Goal: Task Accomplishment & Management: Manage account settings

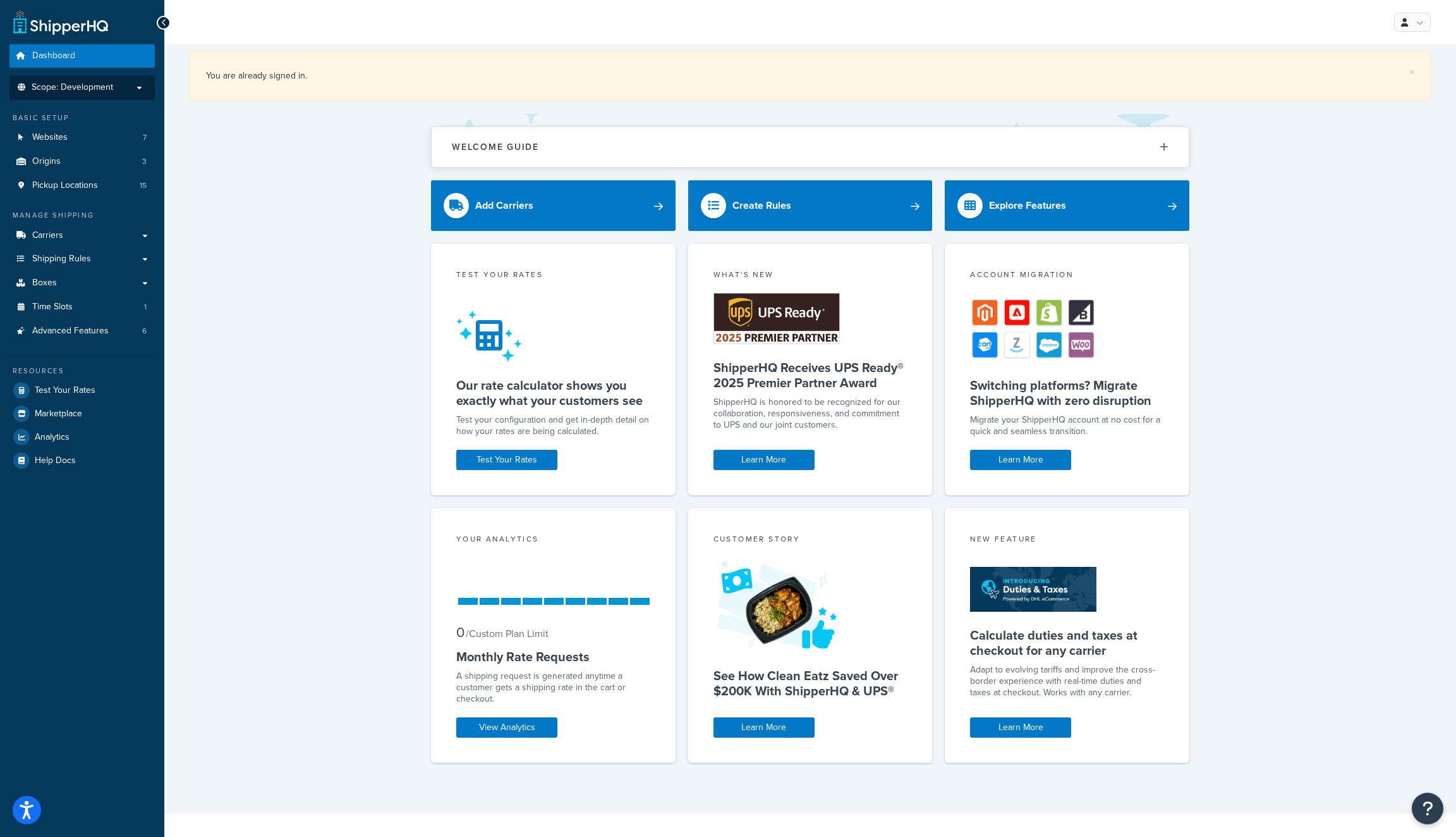
click at [86, 91] on span "Scope: Development" at bounding box center [72, 87] width 82 height 11
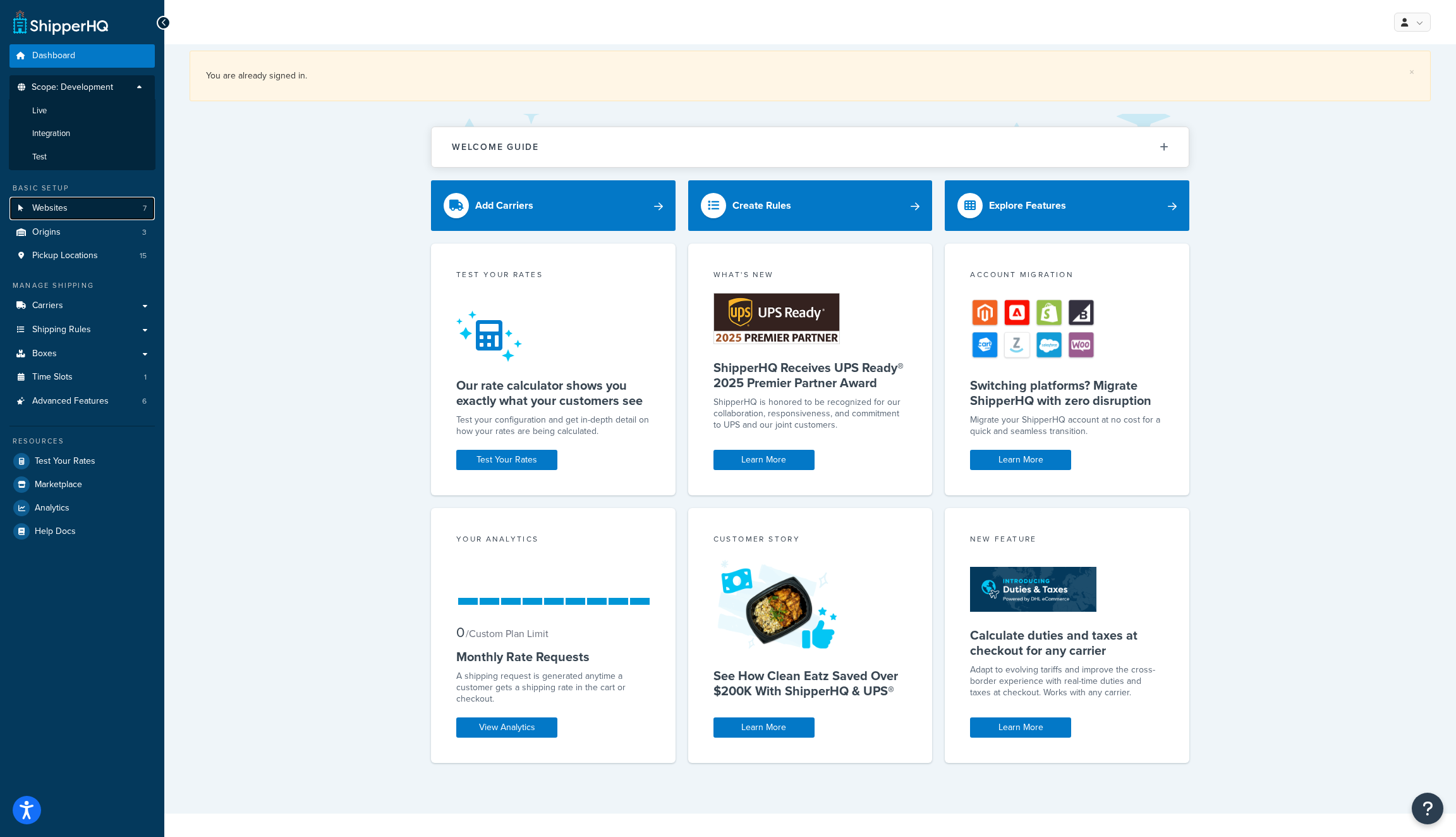
click at [88, 207] on link "Websites 7" at bounding box center [82, 209] width 146 height 24
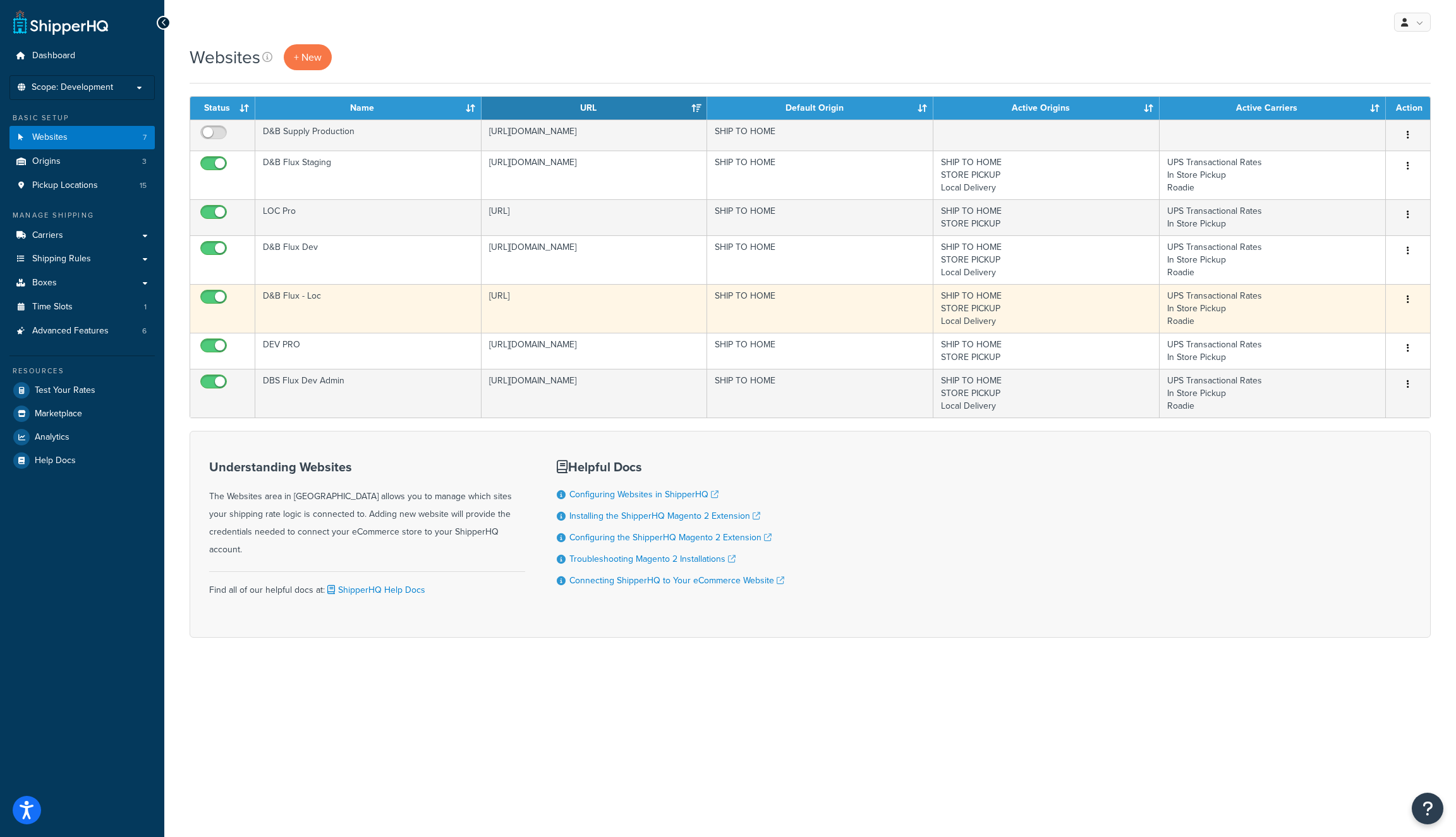
click at [660, 307] on td "https://dbsupply-flux.binaryanvil.test/" at bounding box center [595, 309] width 227 height 49
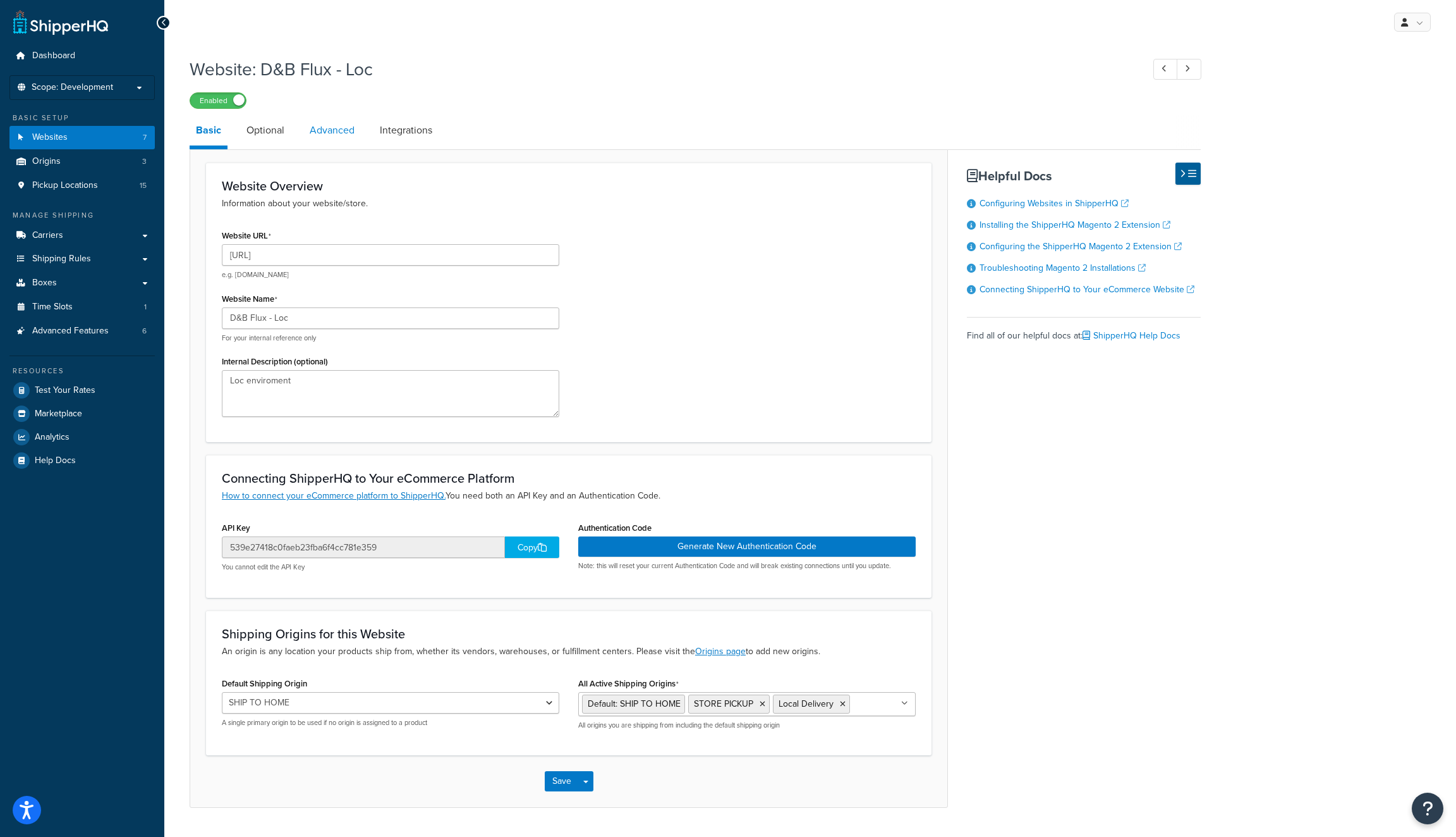
click at [328, 129] on link "Advanced" at bounding box center [331, 130] width 57 height 31
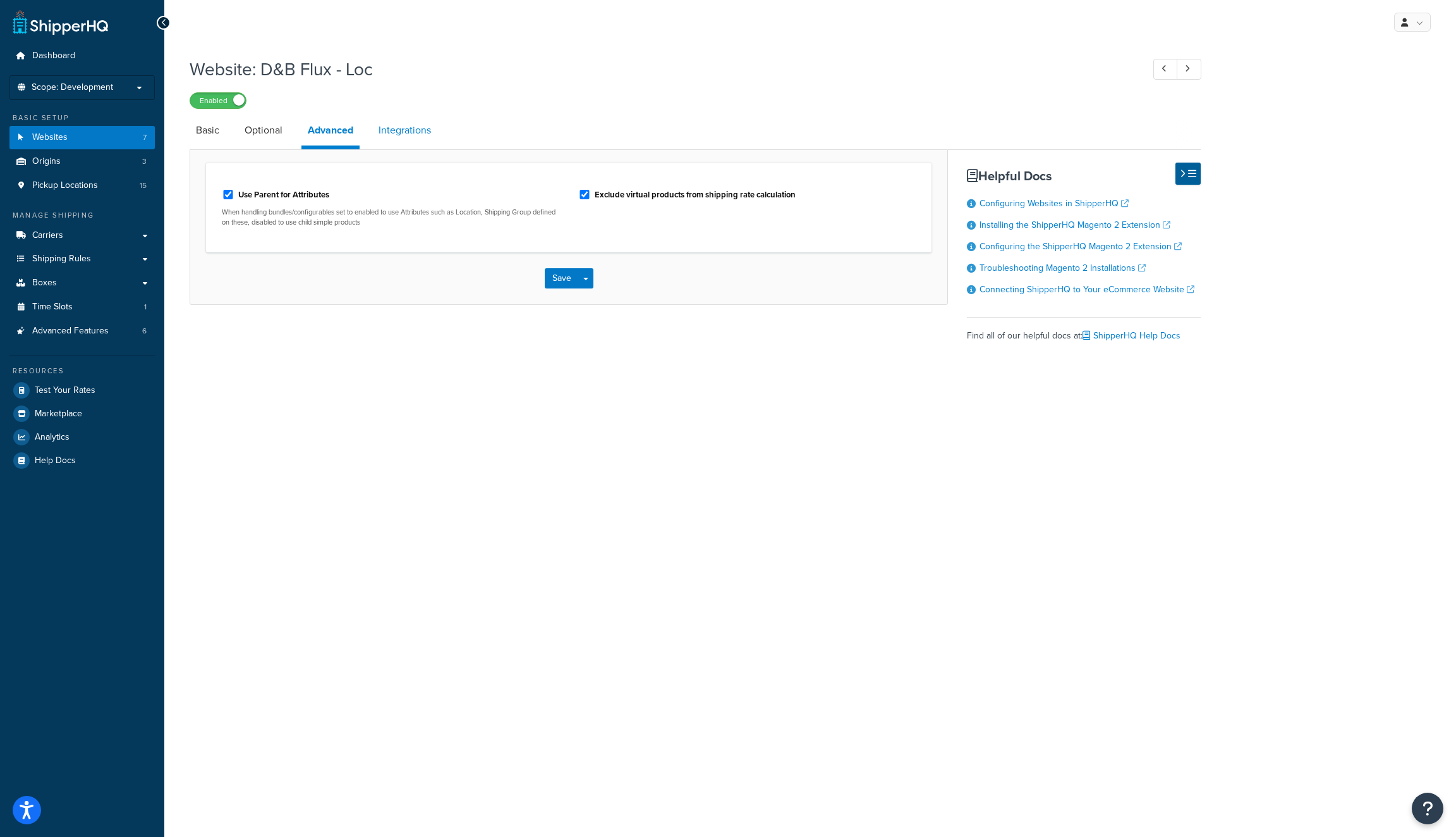
click at [405, 131] on link "Integrations" at bounding box center [405, 130] width 65 height 31
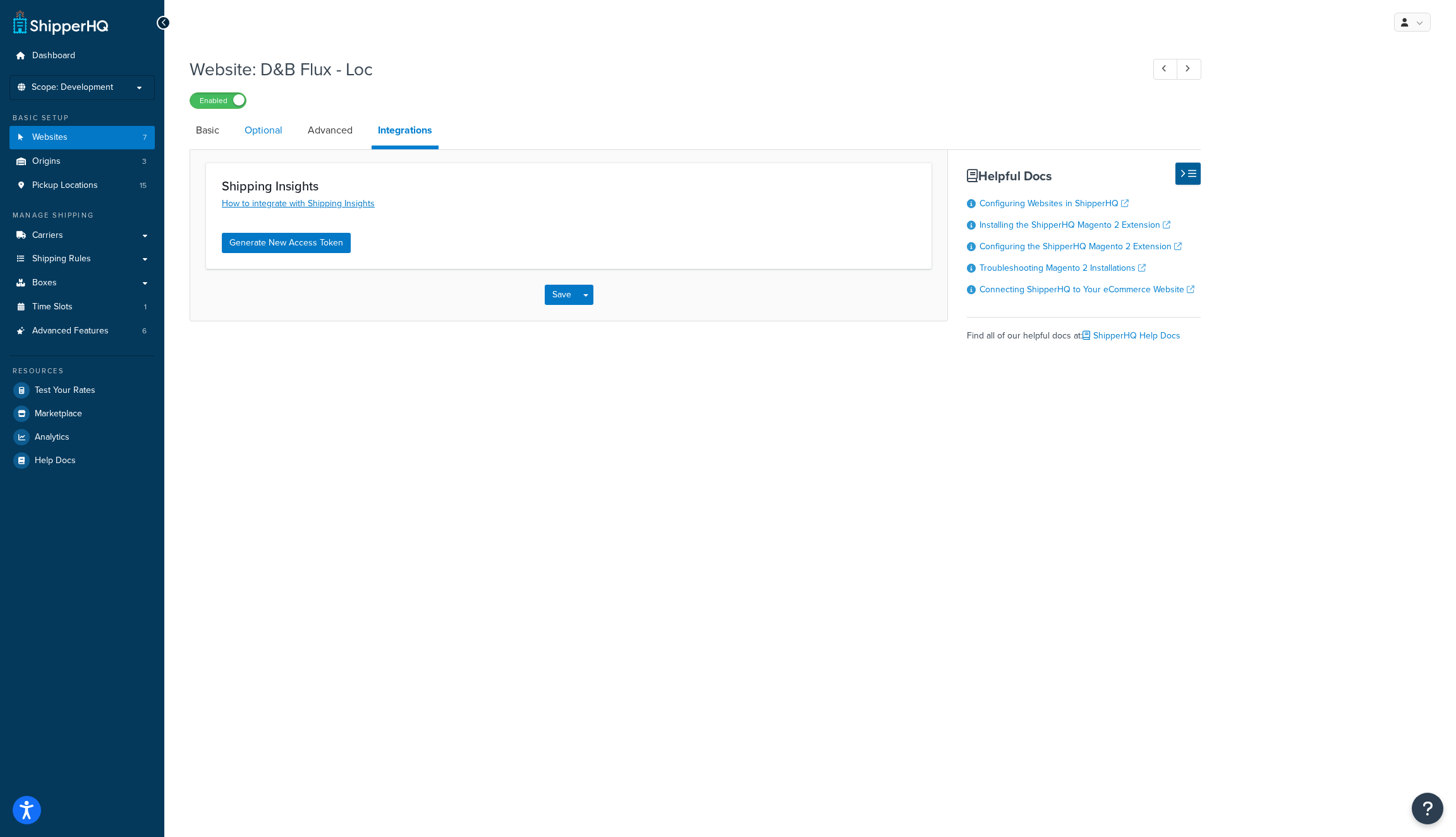
click at [281, 128] on link "Optional" at bounding box center [264, 130] width 50 height 31
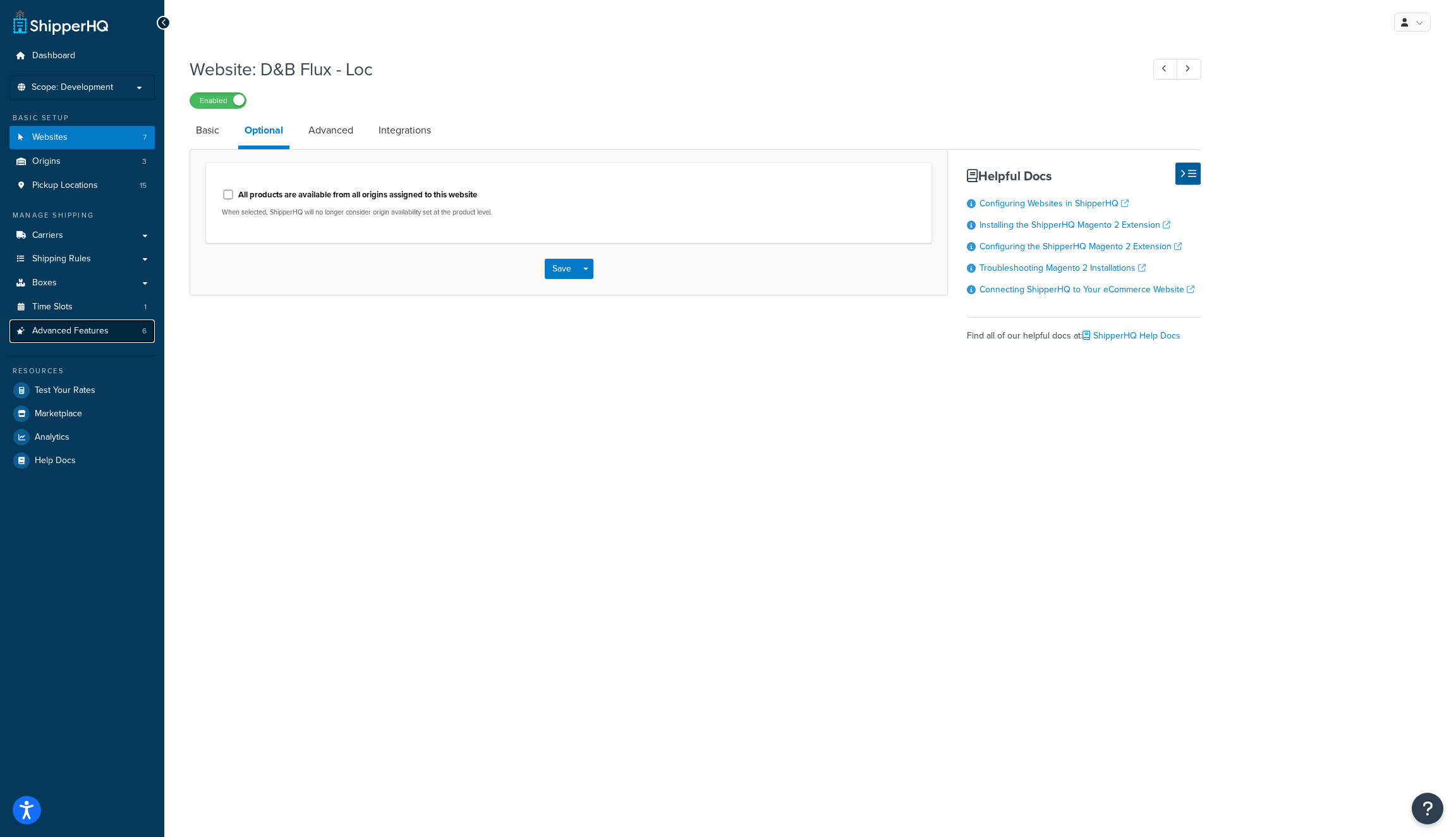
click at [102, 335] on span "Advanced Features" at bounding box center [70, 331] width 76 height 11
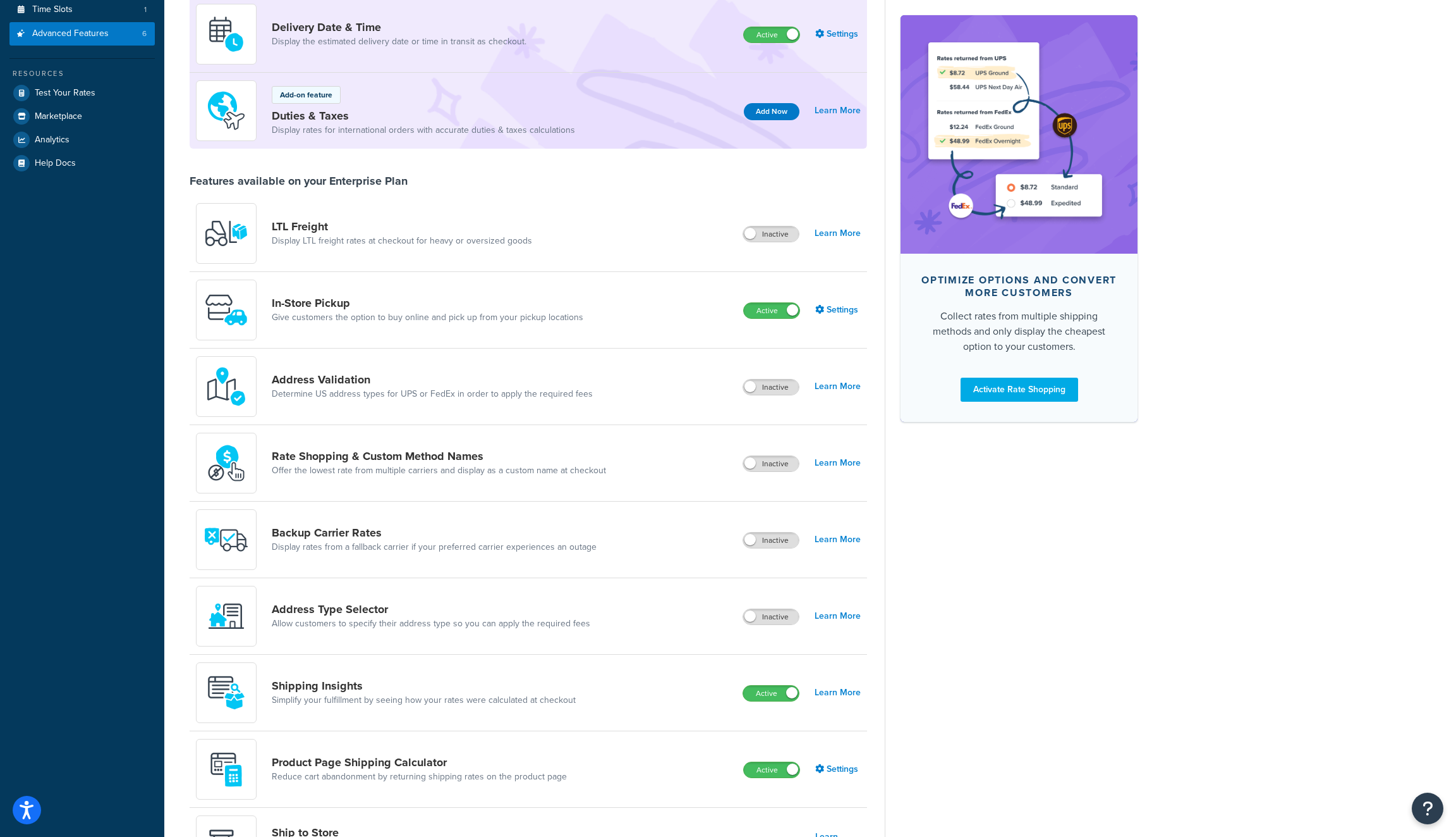
scroll to position [405, 0]
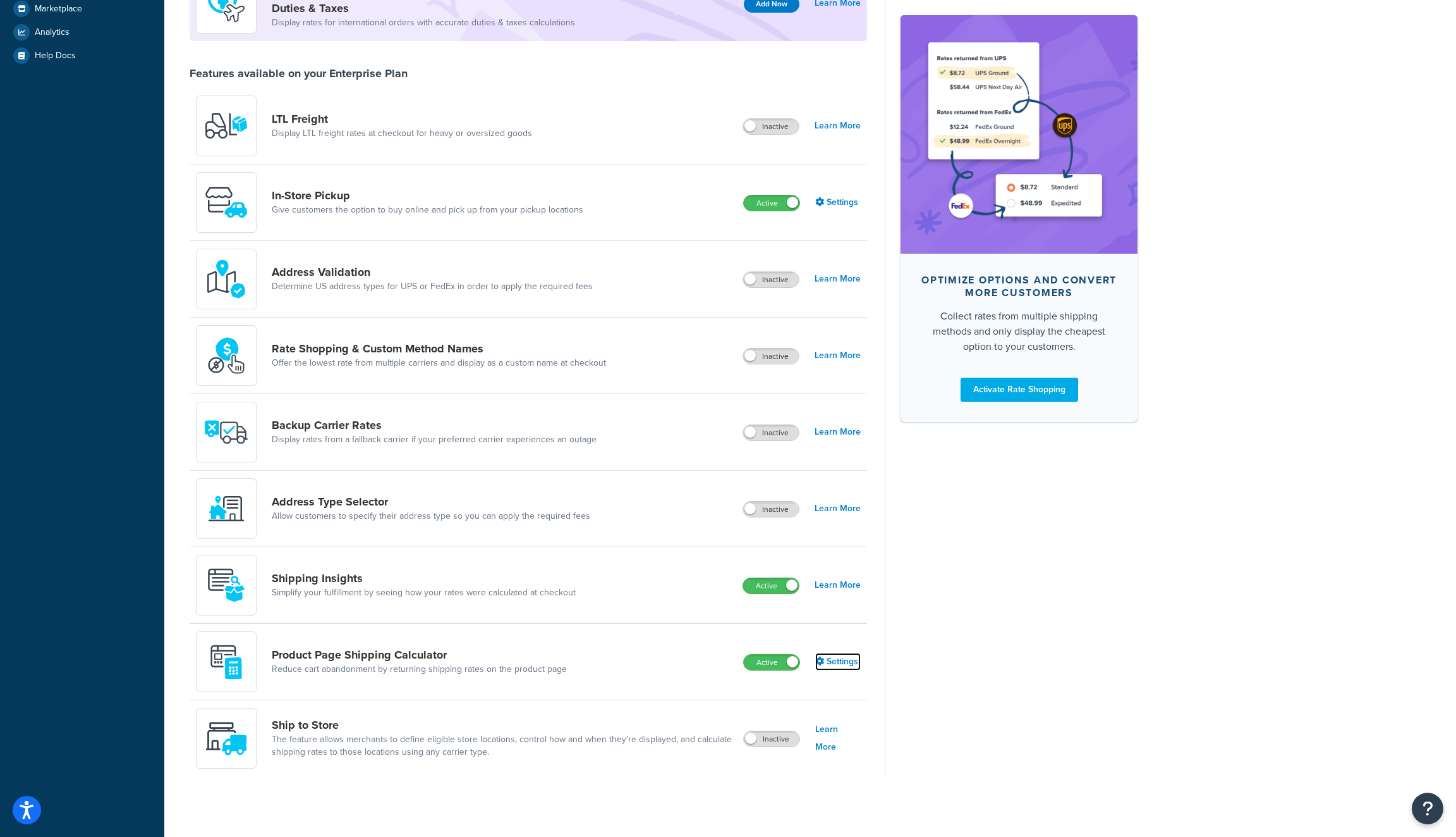
click at [846, 660] on link "Settings" at bounding box center [838, 661] width 46 height 17
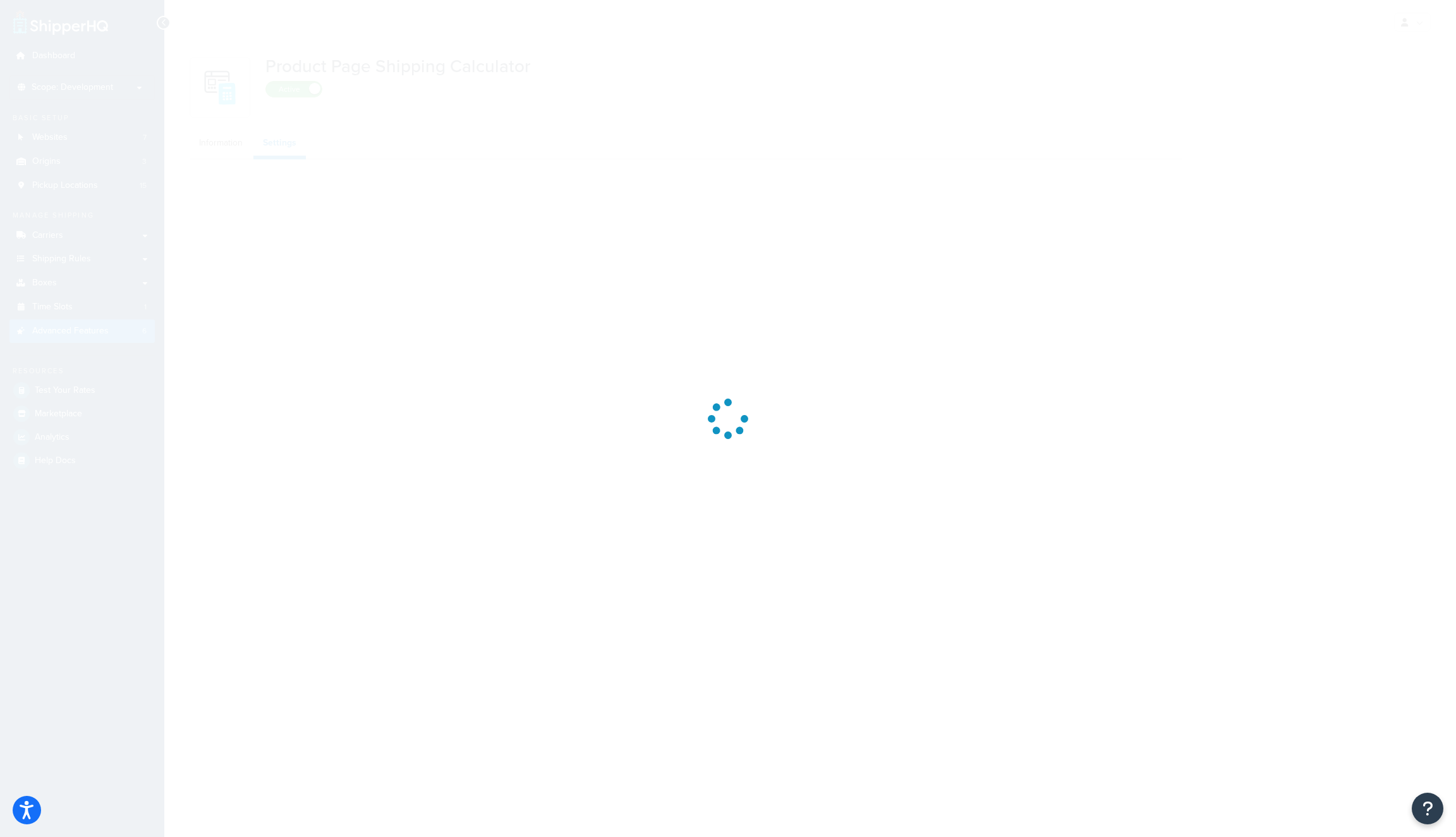
select select "US"
select select "false"
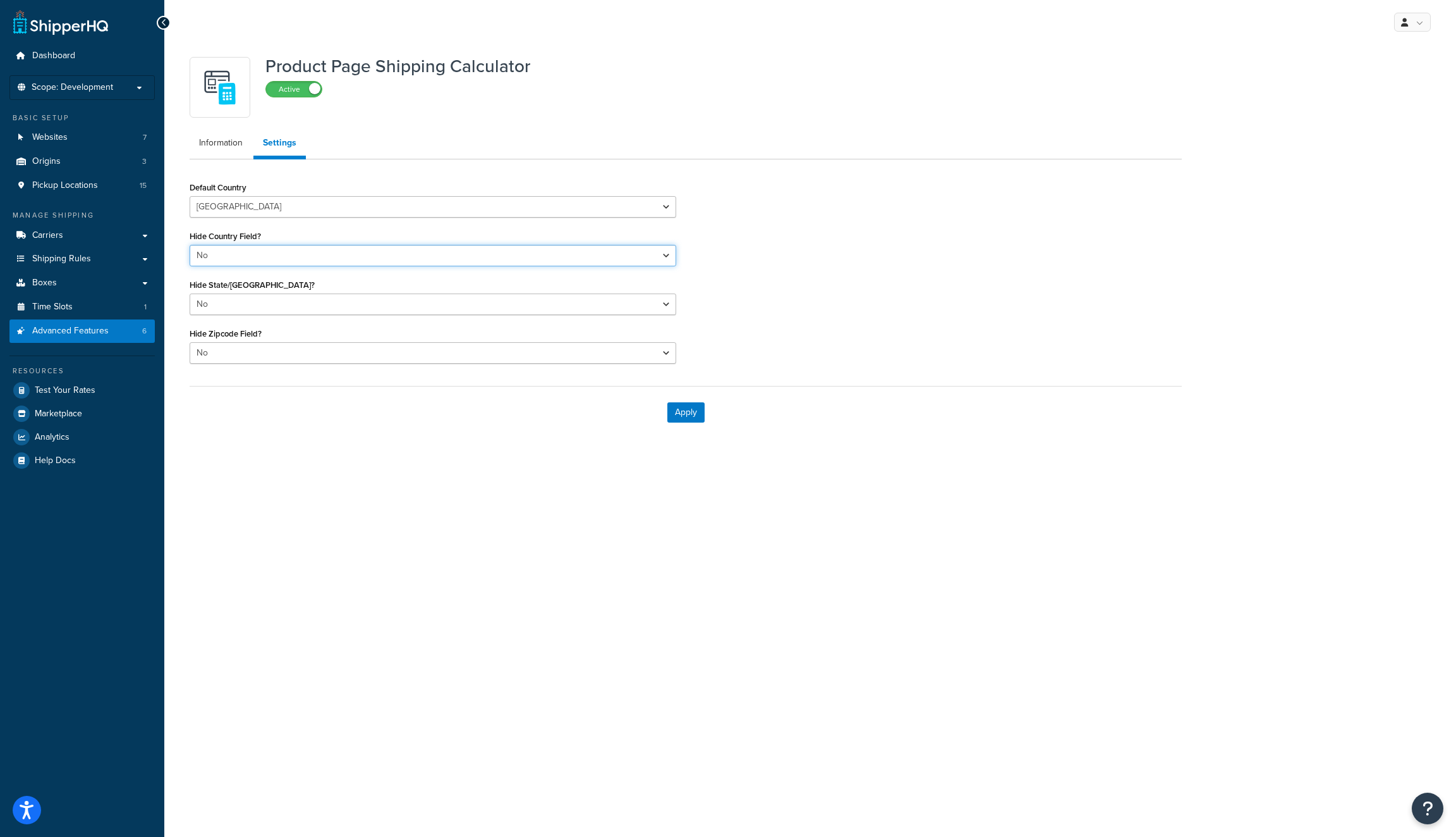
click at [412, 257] on select "Yes No" at bounding box center [433, 255] width 486 height 21
click at [406, 297] on select "Yes No" at bounding box center [433, 304] width 486 height 21
click at [376, 344] on select "Yes No" at bounding box center [433, 352] width 486 height 21
click at [221, 140] on link "Information" at bounding box center [221, 143] width 63 height 25
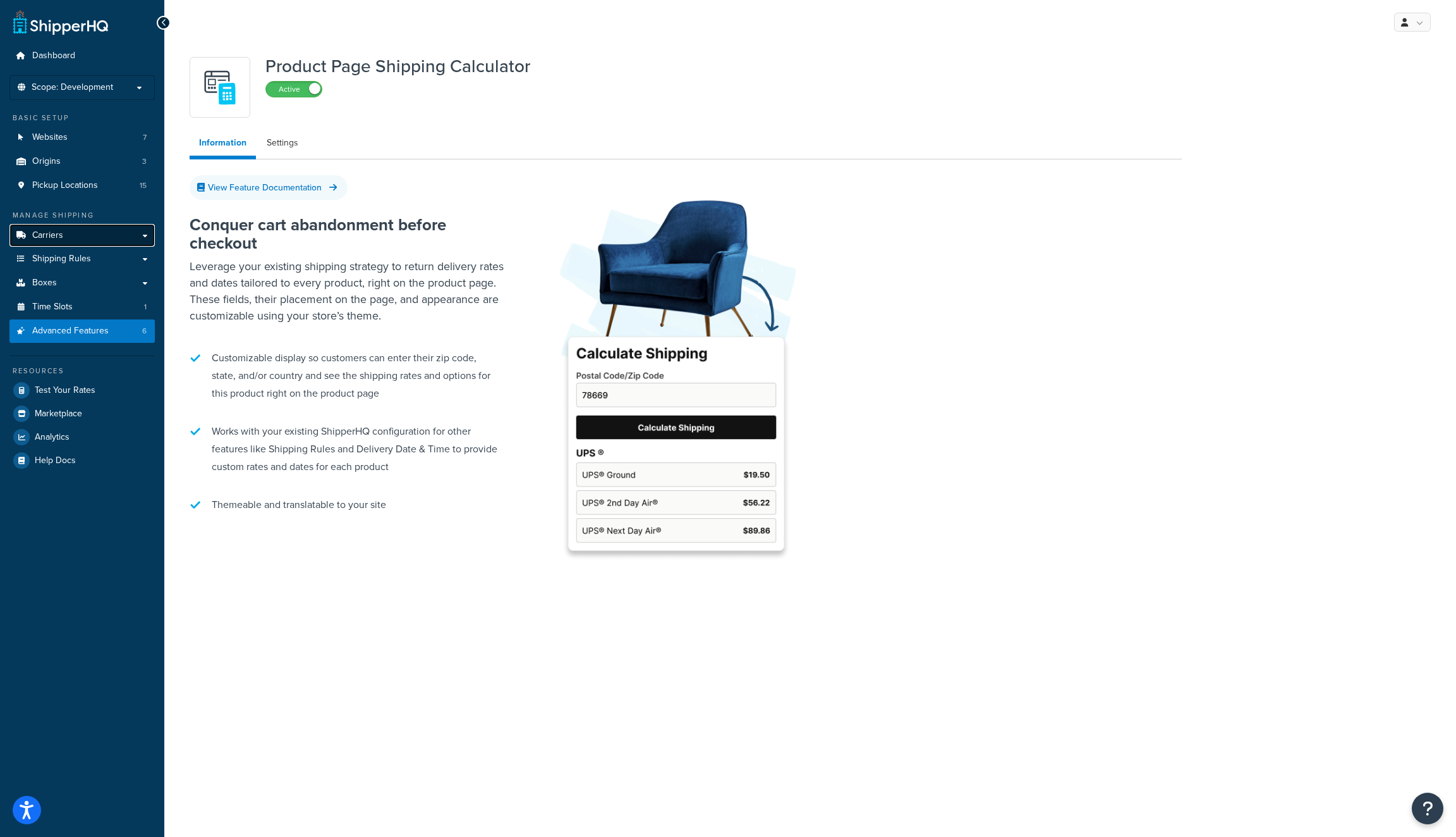
click at [139, 239] on link "Carriers" at bounding box center [82, 235] width 146 height 24
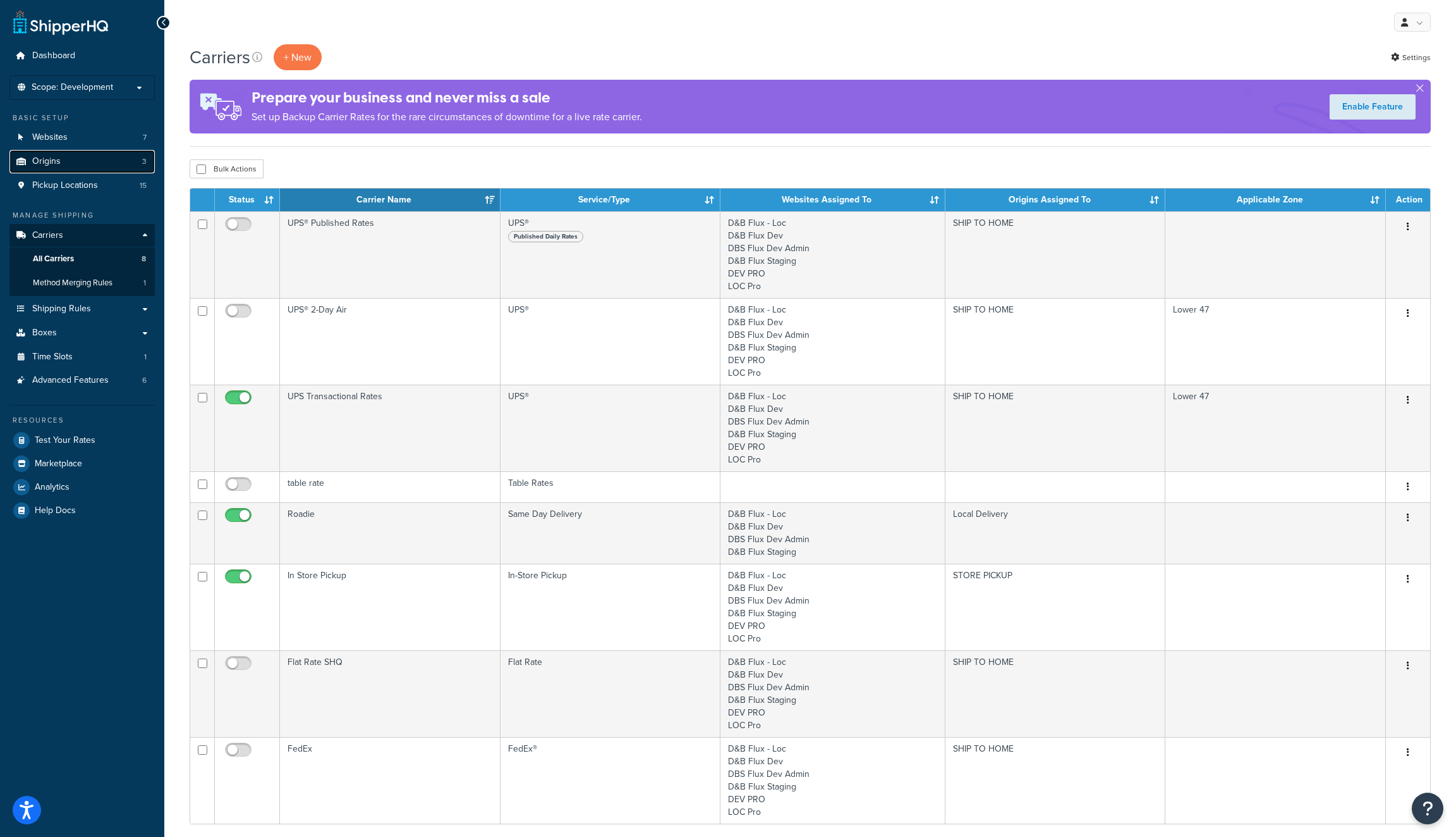
click at [117, 150] on link "Origins 3" at bounding box center [82, 161] width 146 height 24
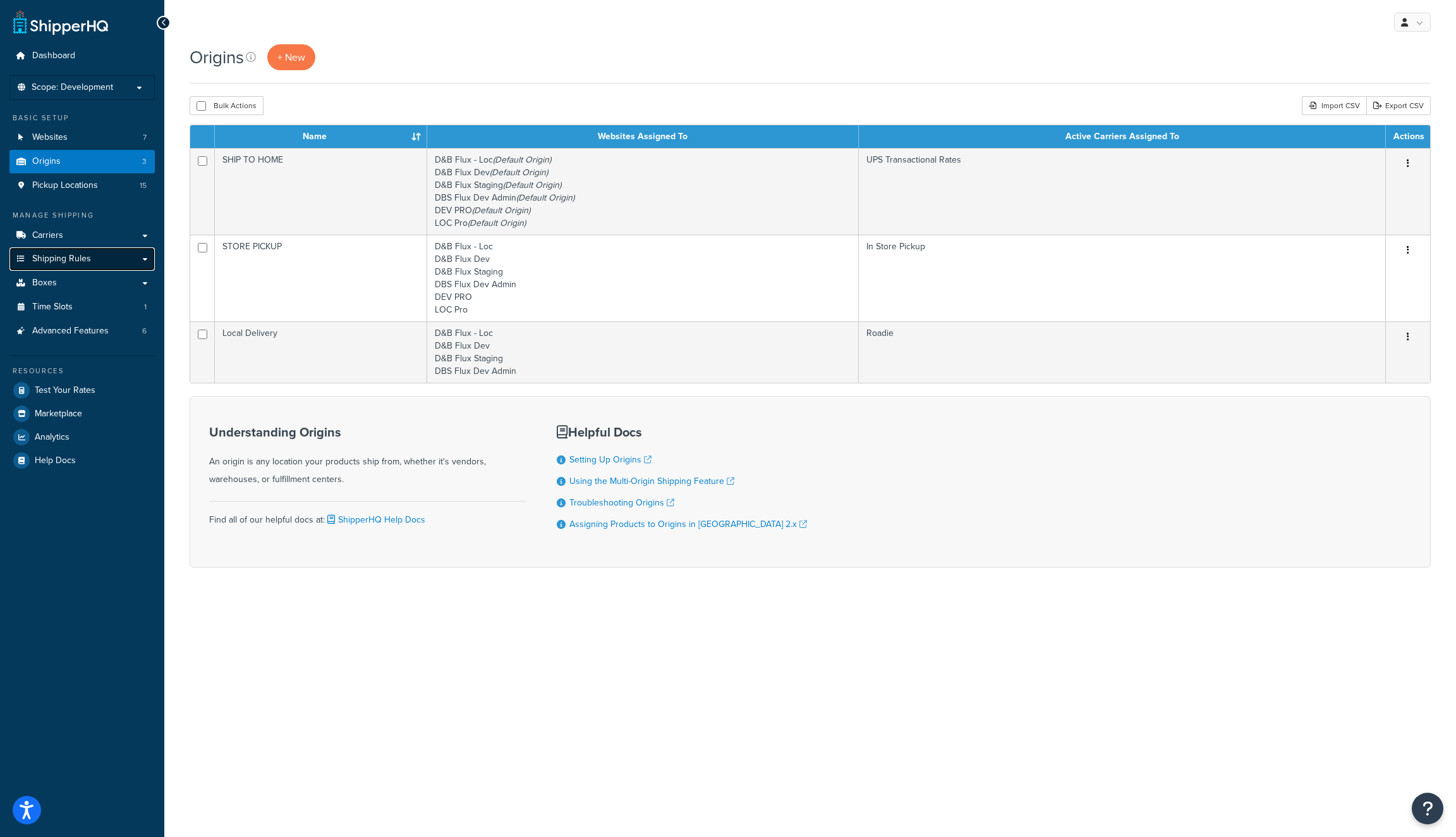
click at [133, 258] on link "Shipping Rules" at bounding box center [82, 259] width 146 height 24
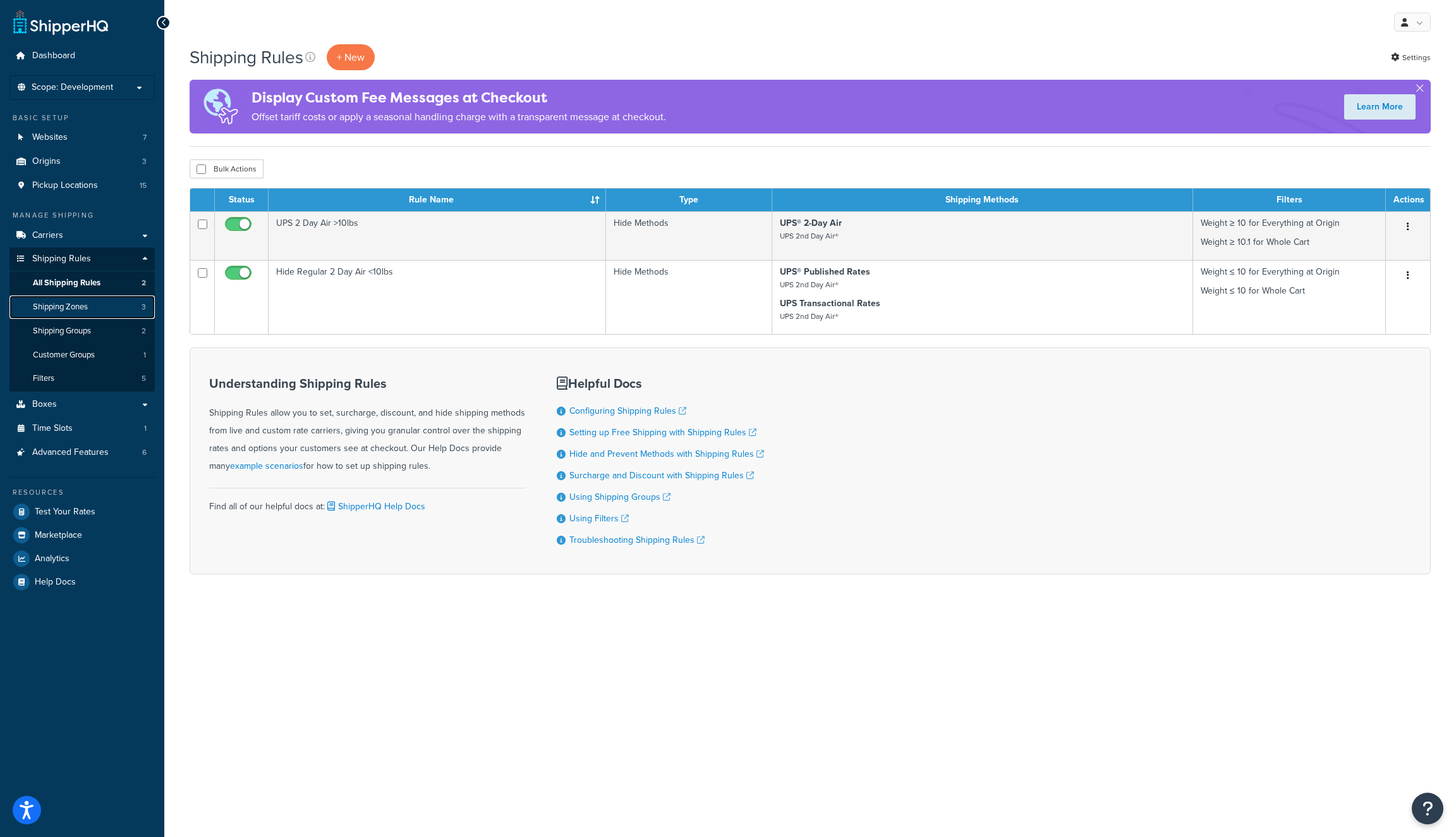
click at [116, 311] on link "Shipping Zones 3" at bounding box center [82, 307] width 146 height 24
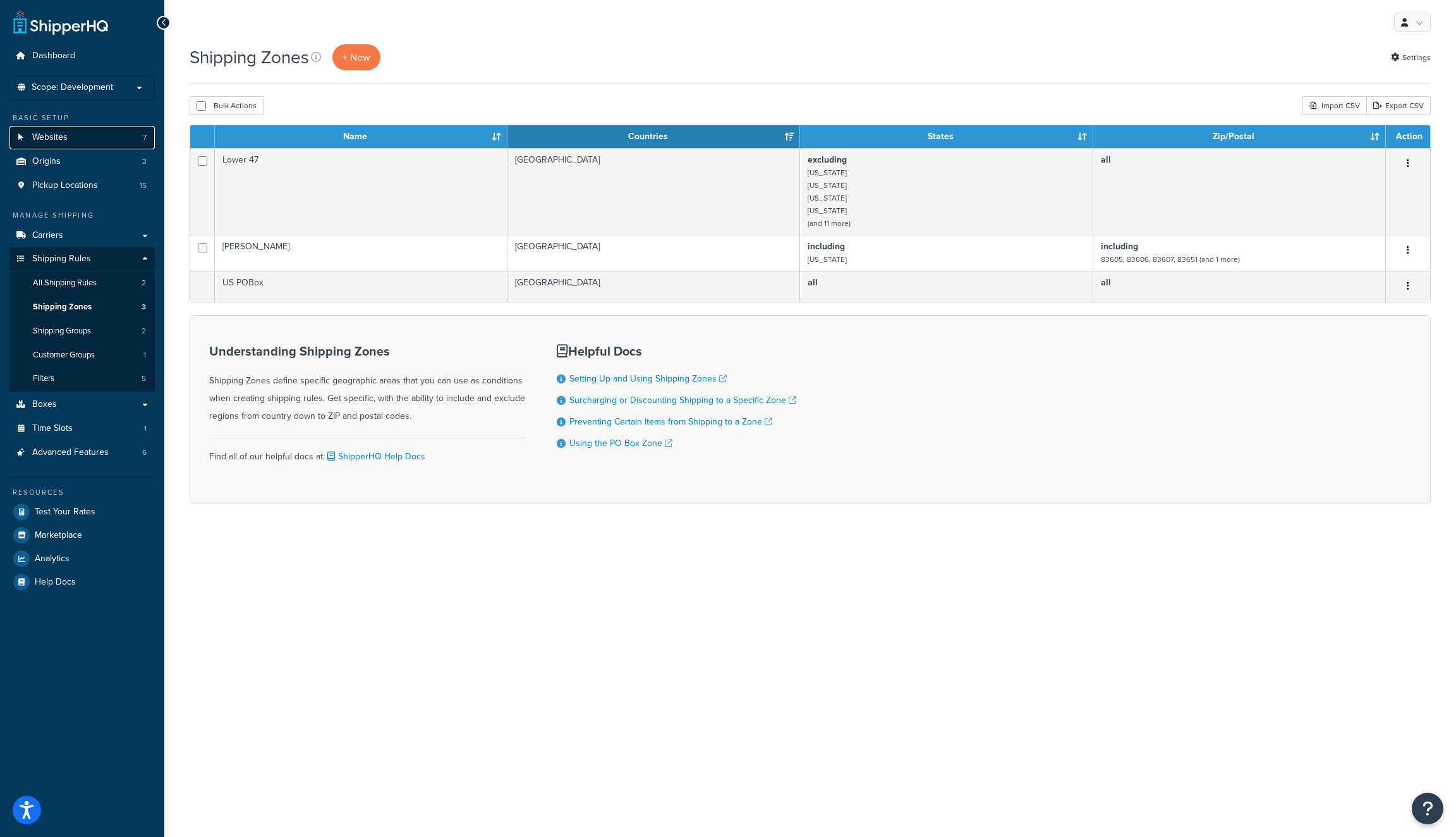
click at [96, 140] on link "Websites 7" at bounding box center [82, 138] width 146 height 24
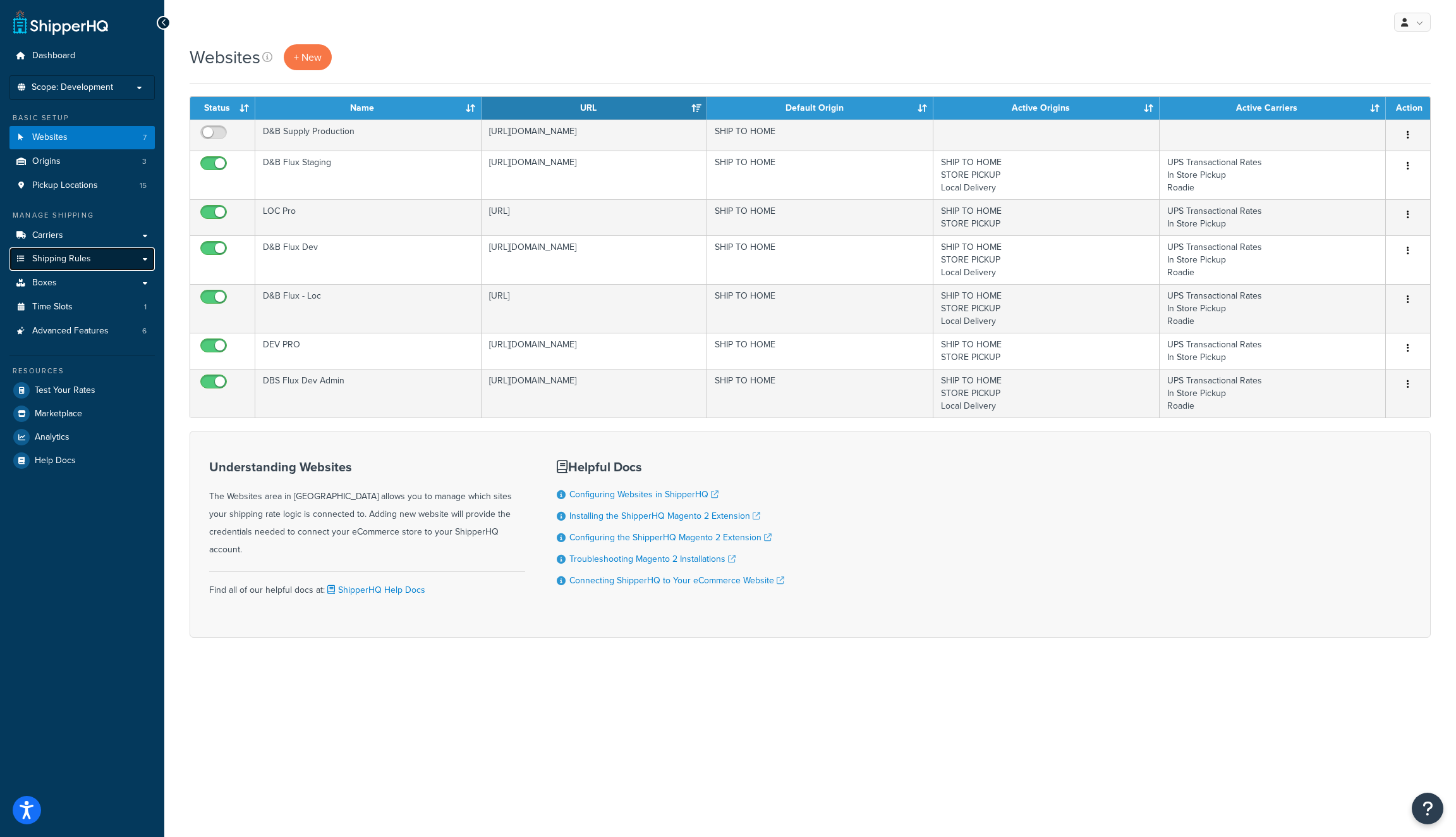
click at [105, 255] on link "Shipping Rules" at bounding box center [82, 259] width 146 height 24
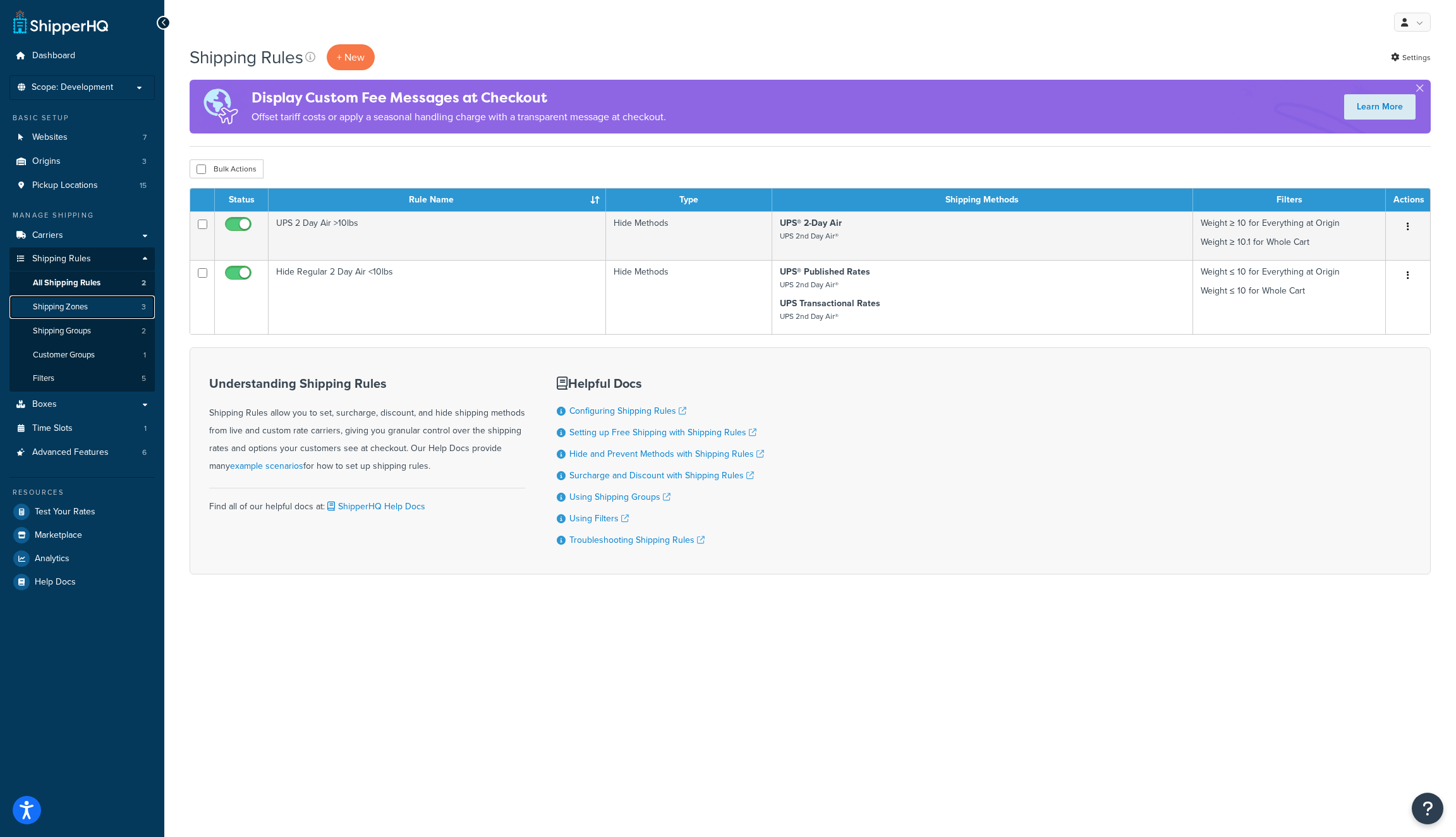
click at [108, 310] on link "Shipping Zones 3" at bounding box center [82, 307] width 146 height 24
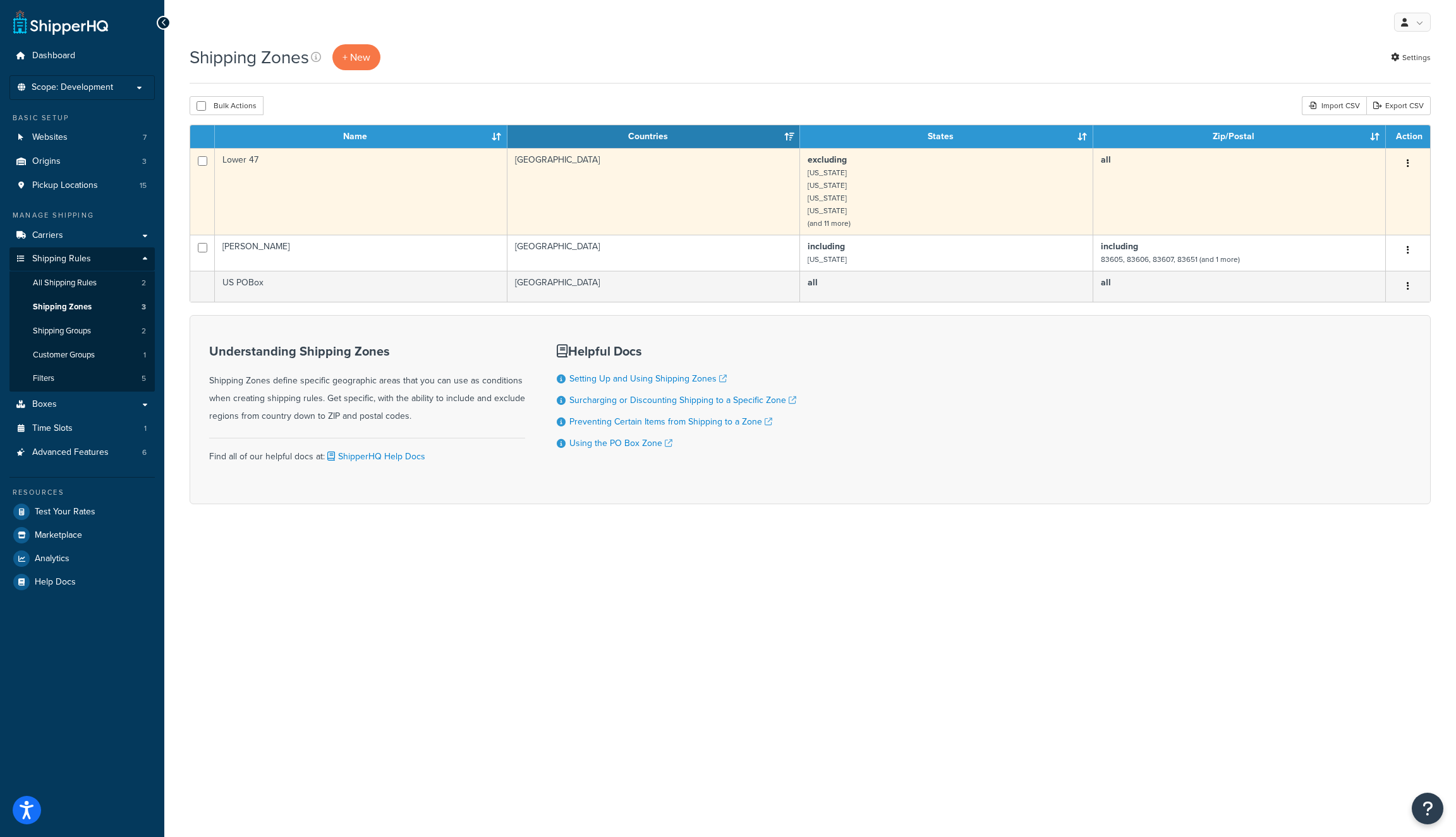
click at [1410, 162] on button "button" at bounding box center [1408, 164] width 17 height 20
click at [1358, 194] on link "Edit" at bounding box center [1357, 188] width 100 height 26
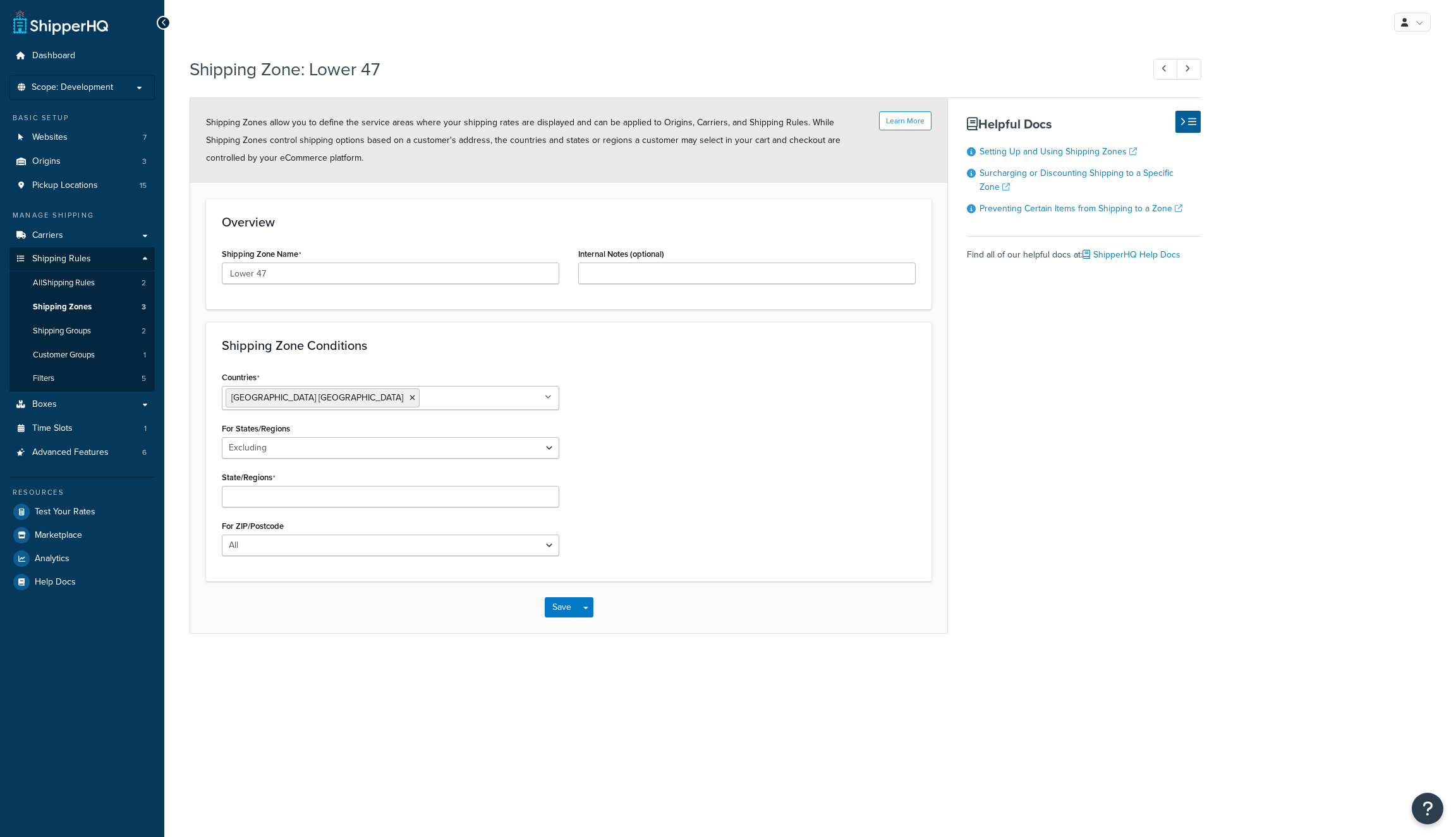
select select "excluding"
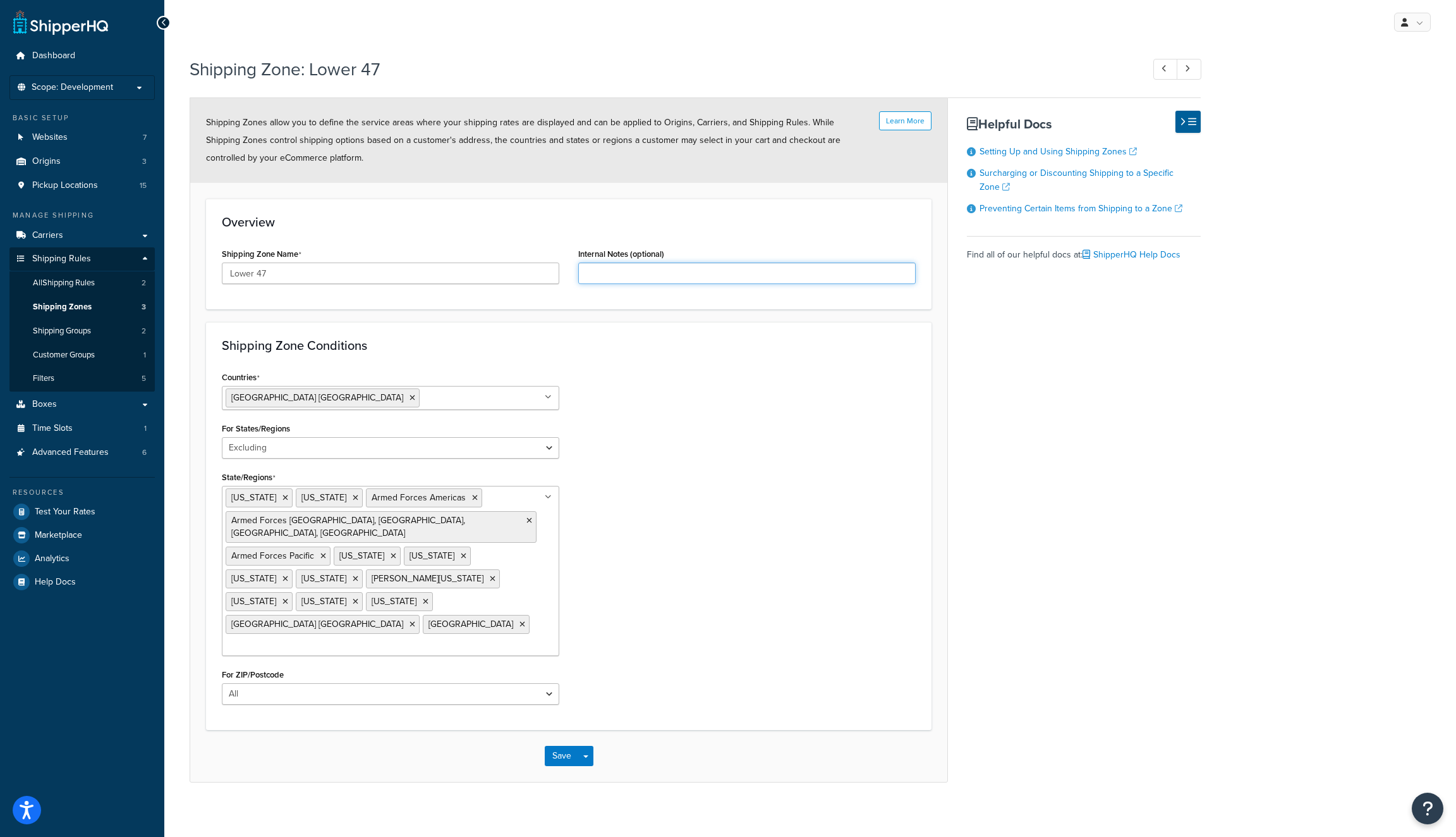
click at [785, 265] on input "Internal Notes (optional)" at bounding box center [747, 272] width 338 height 21
click at [786, 366] on div "Shipping Zone Conditions Countries United States USA All Countries ALL Afghanis…" at bounding box center [569, 526] width 726 height 408
click at [102, 277] on link "All Shipping Rules 2" at bounding box center [82, 283] width 146 height 24
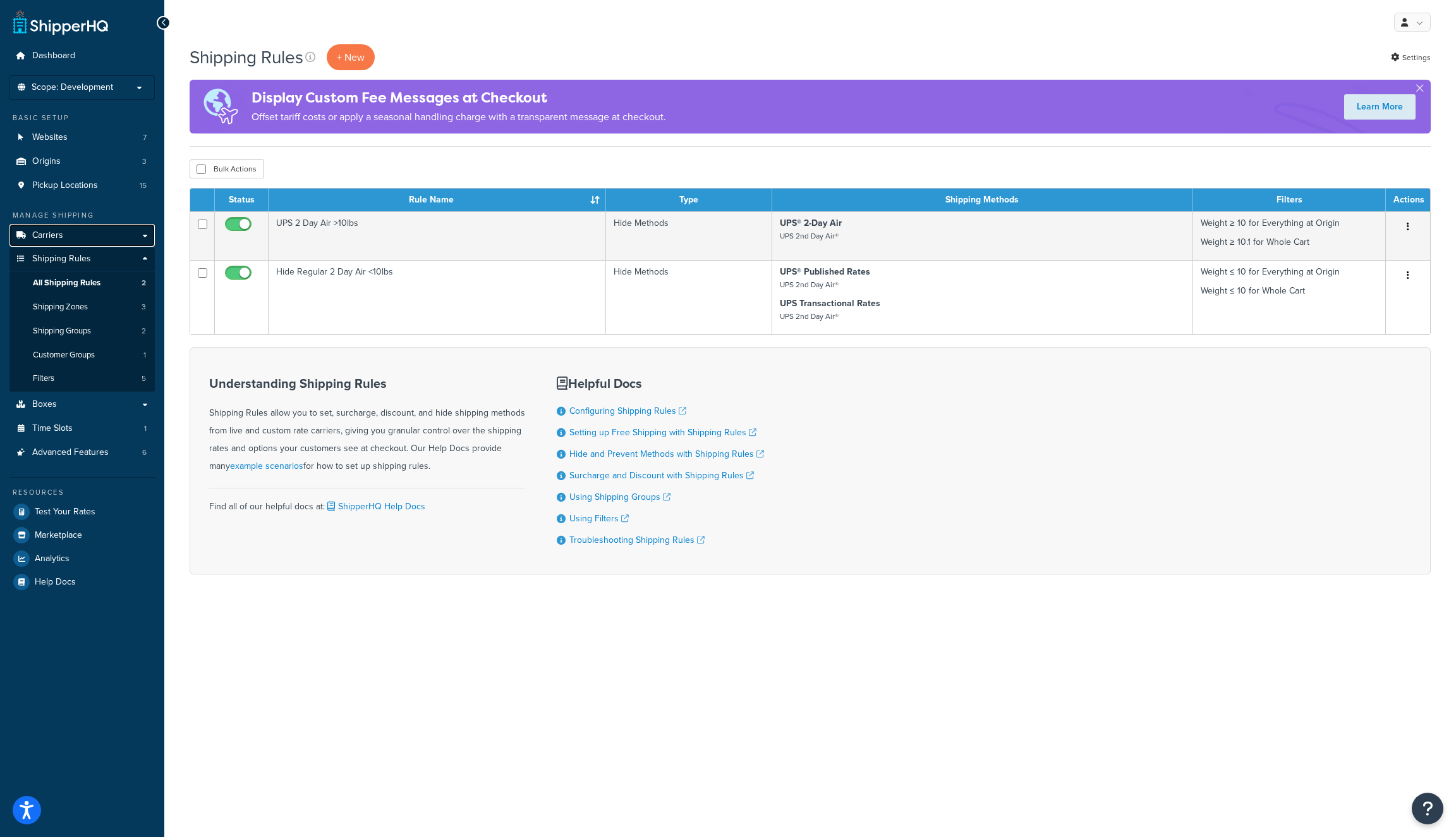
click at [102, 232] on link "Carriers" at bounding box center [82, 235] width 146 height 24
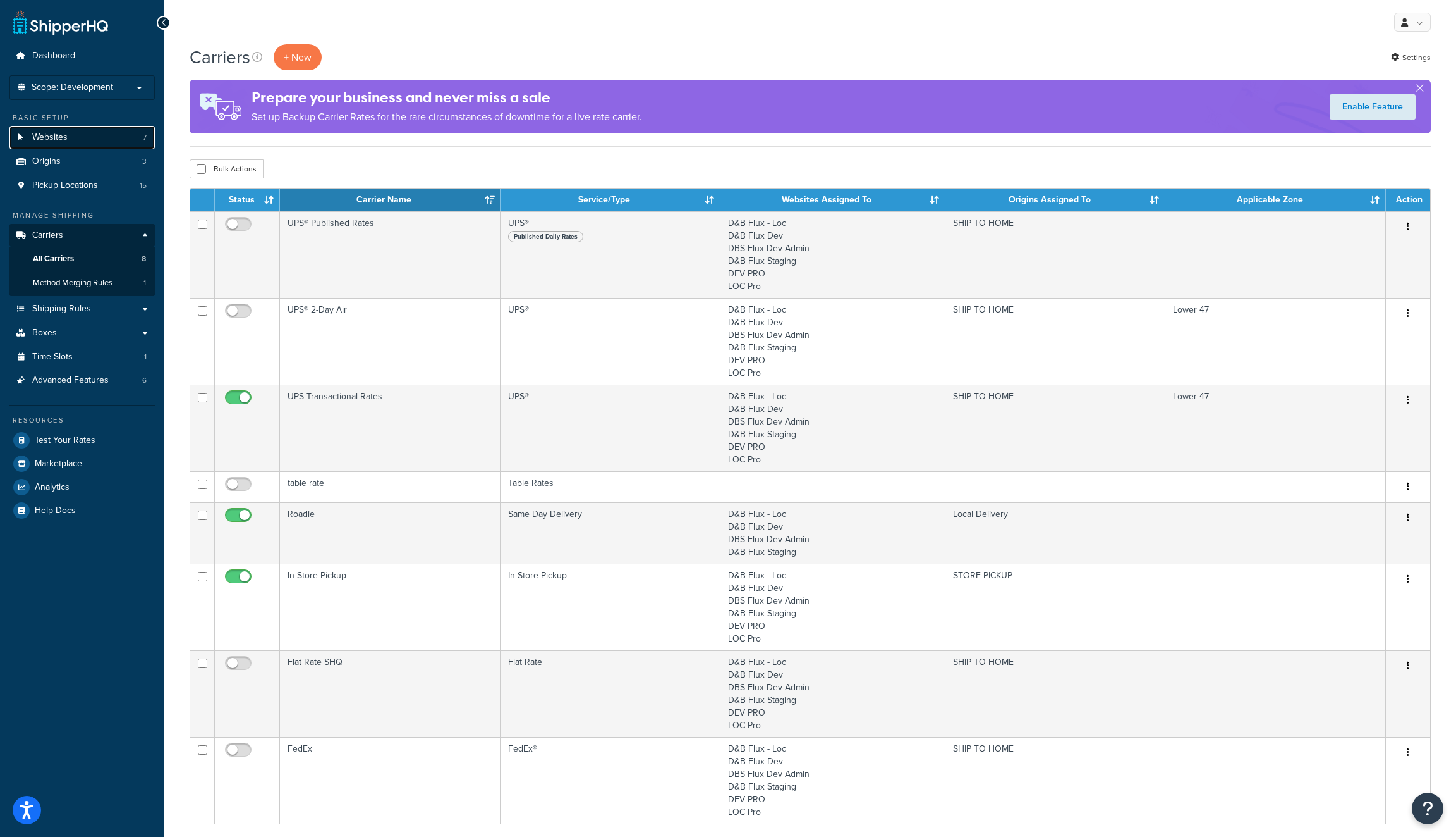
click at [108, 141] on link "Websites 7" at bounding box center [82, 138] width 146 height 24
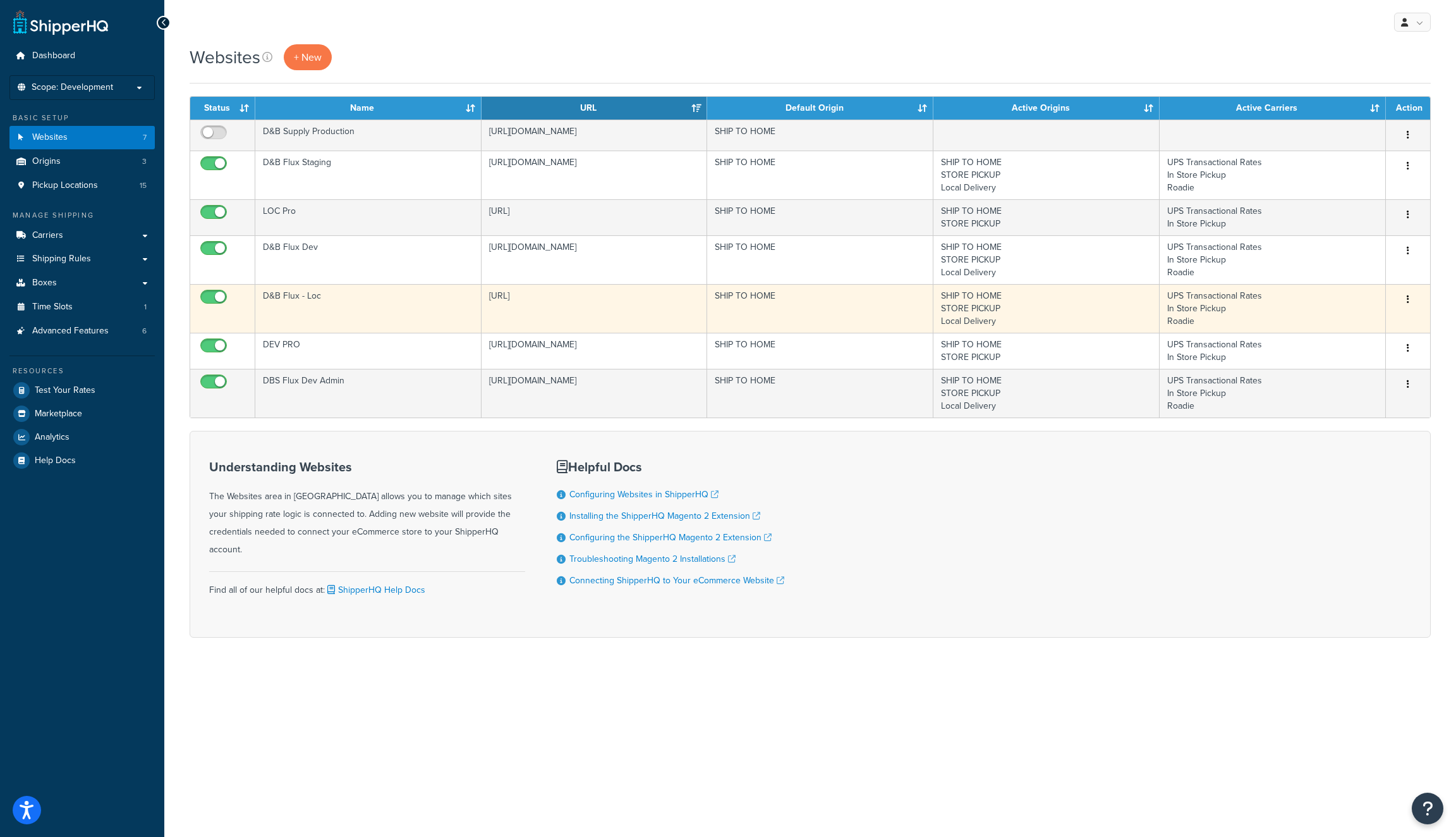
click at [1406, 300] on button "button" at bounding box center [1408, 300] width 17 height 20
click at [1382, 323] on link "Edit" at bounding box center [1357, 323] width 100 height 26
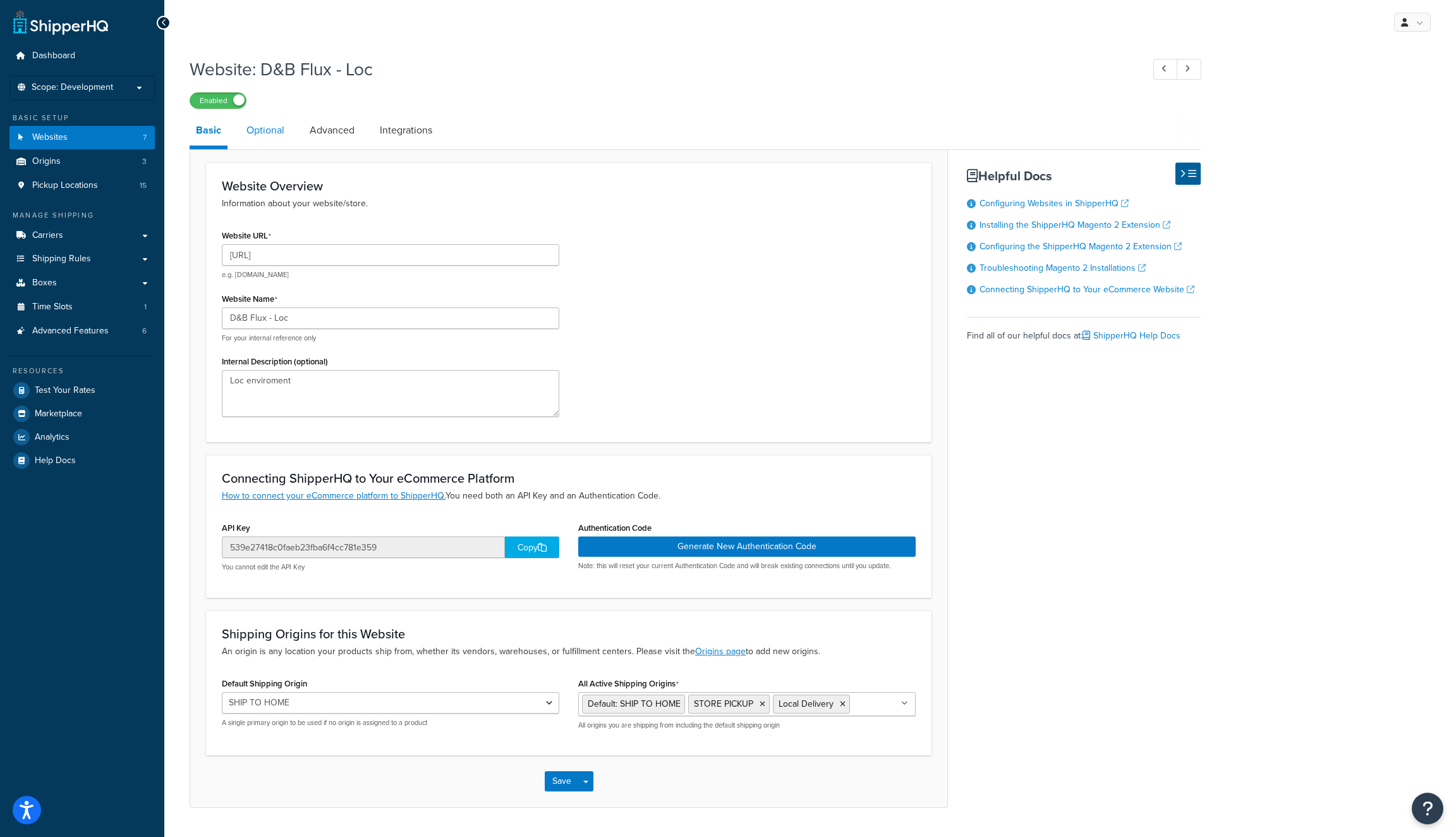
click at [265, 129] on link "Optional" at bounding box center [265, 130] width 50 height 31
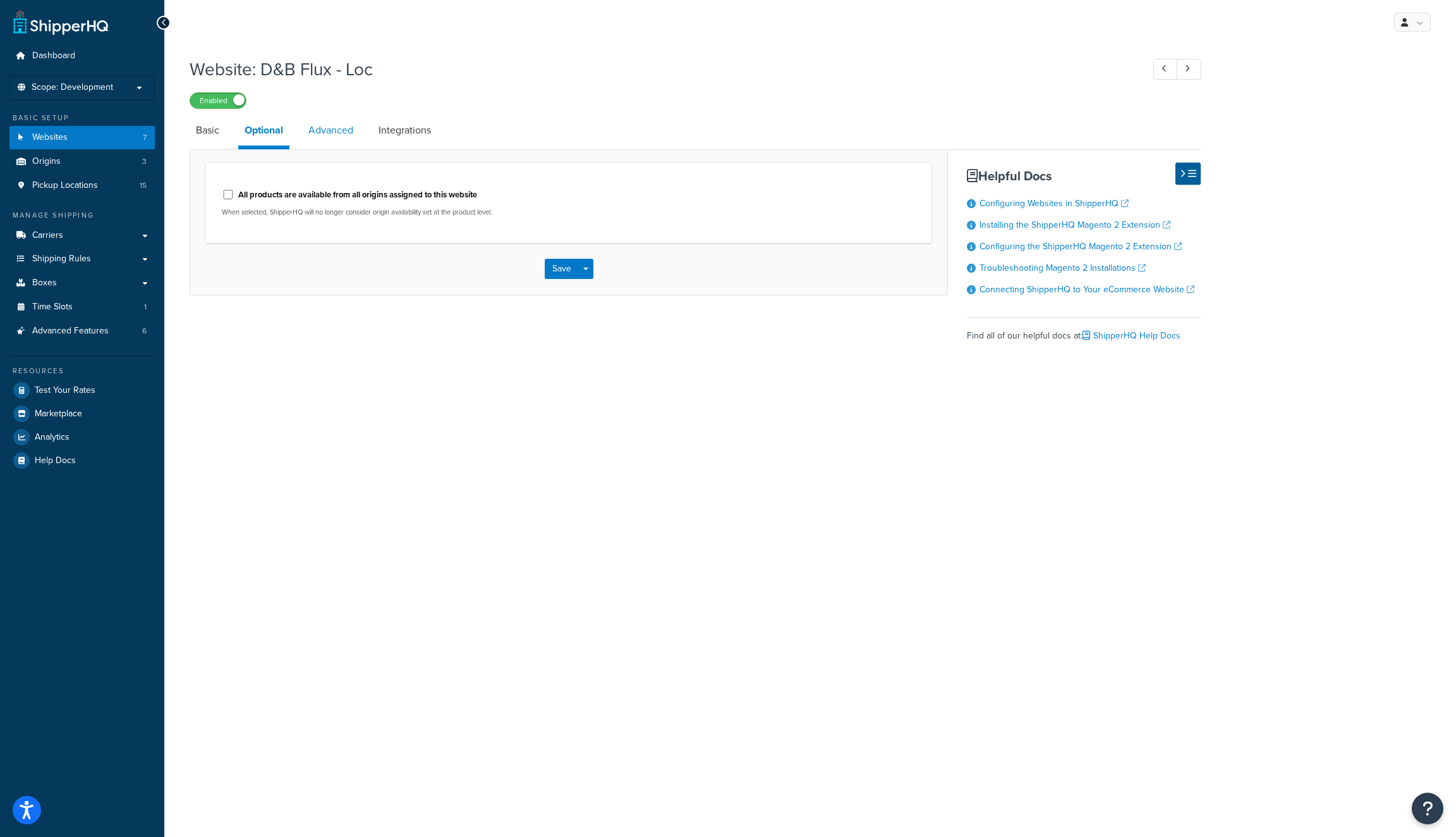
click at [342, 133] on link "Advanced" at bounding box center [331, 130] width 57 height 31
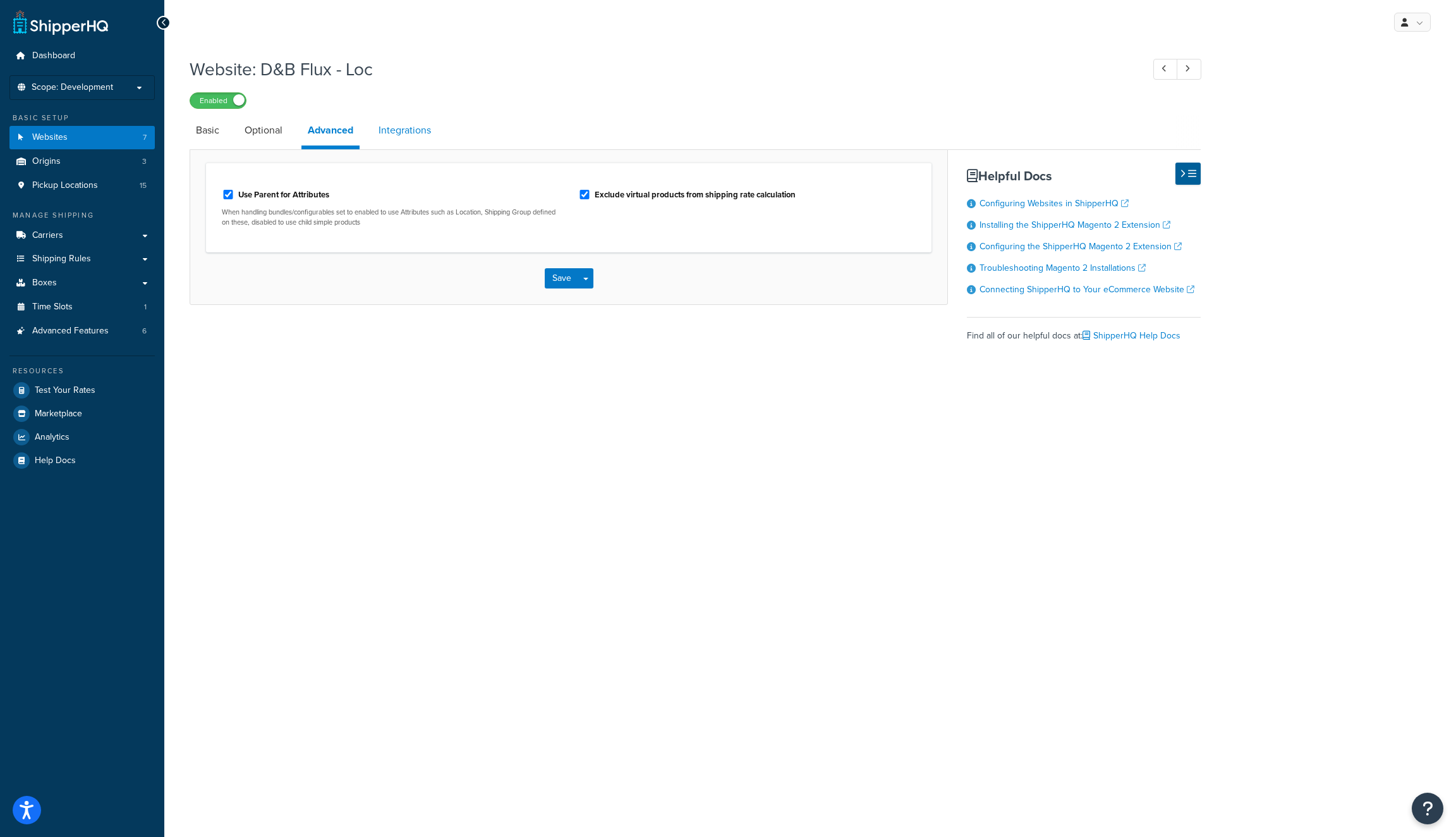
click at [428, 129] on link "Integrations" at bounding box center [405, 130] width 65 height 31
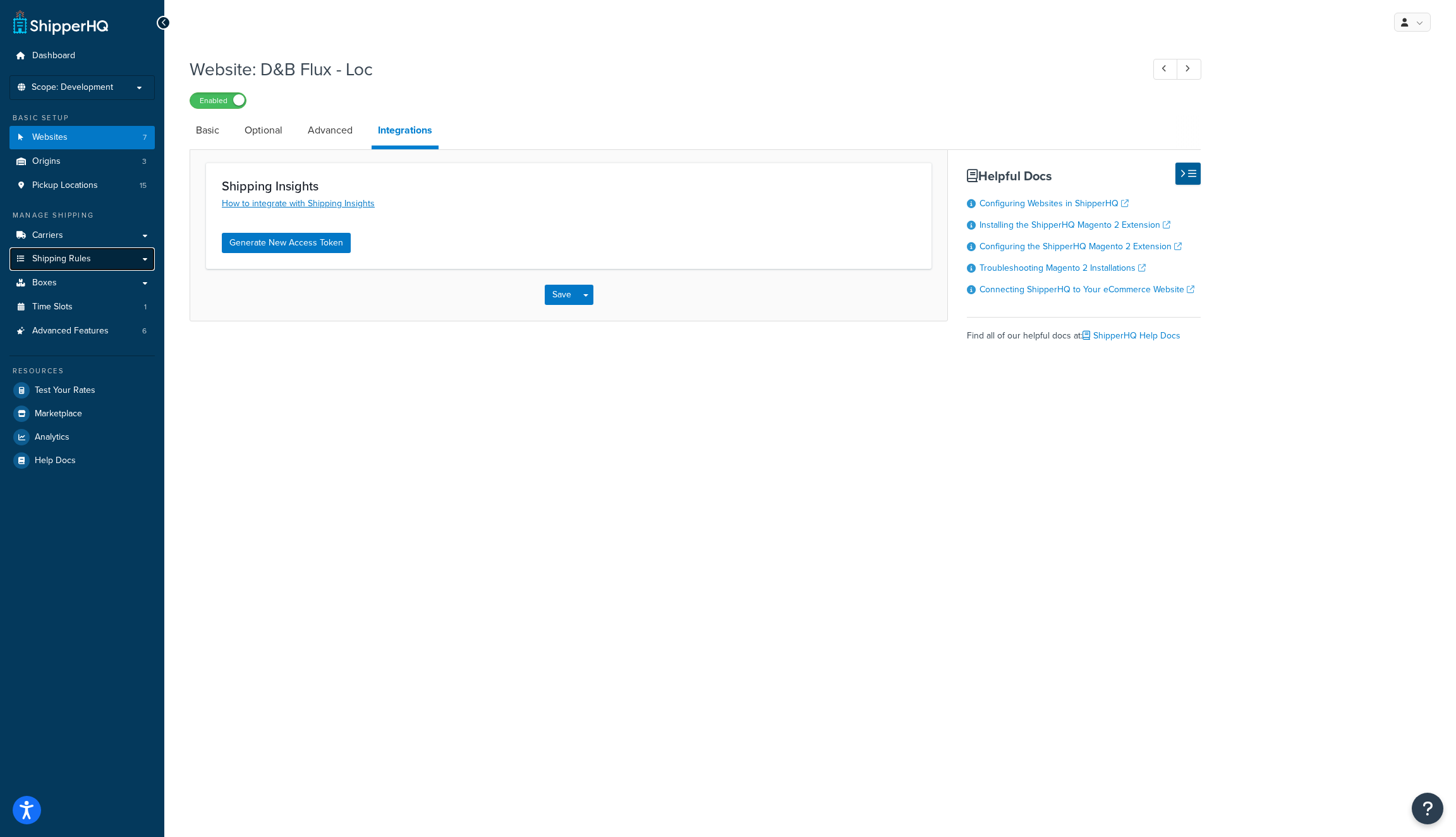
click at [131, 260] on link "Shipping Rules" at bounding box center [82, 259] width 146 height 24
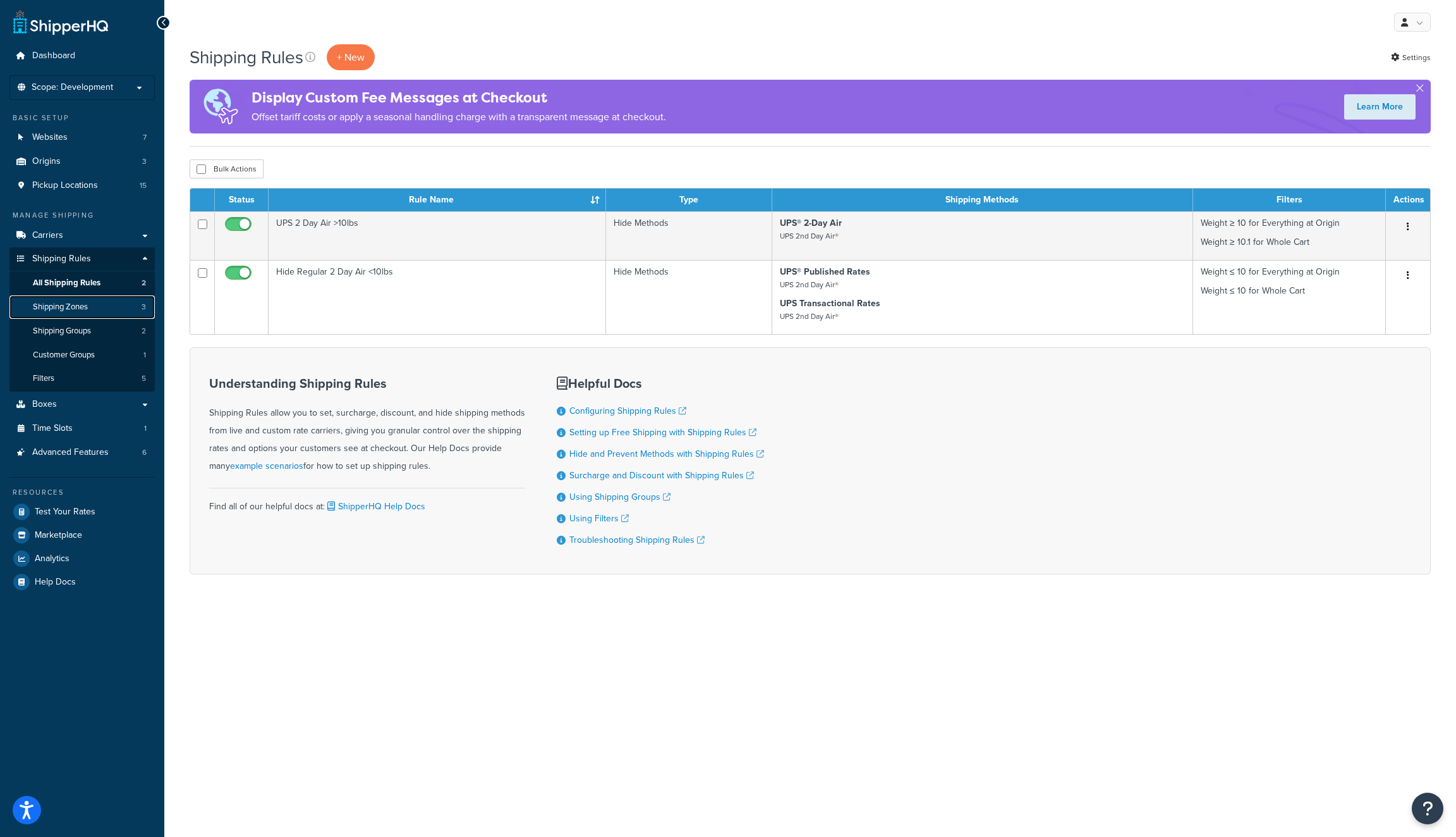
click at [98, 313] on link "Shipping Zones 3" at bounding box center [82, 307] width 146 height 24
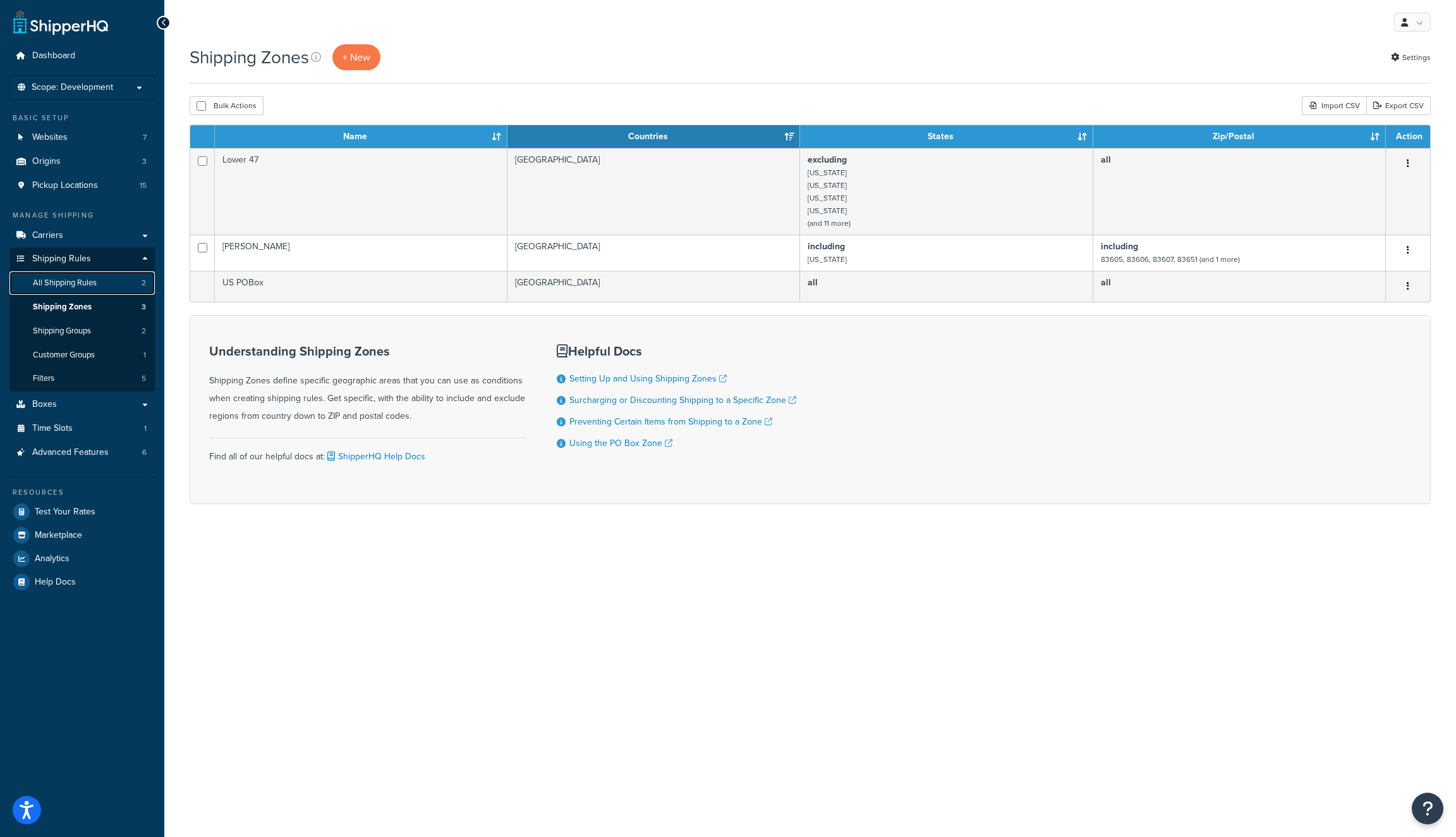
click at [72, 283] on span "All Shipping Rules" at bounding box center [65, 283] width 64 height 11
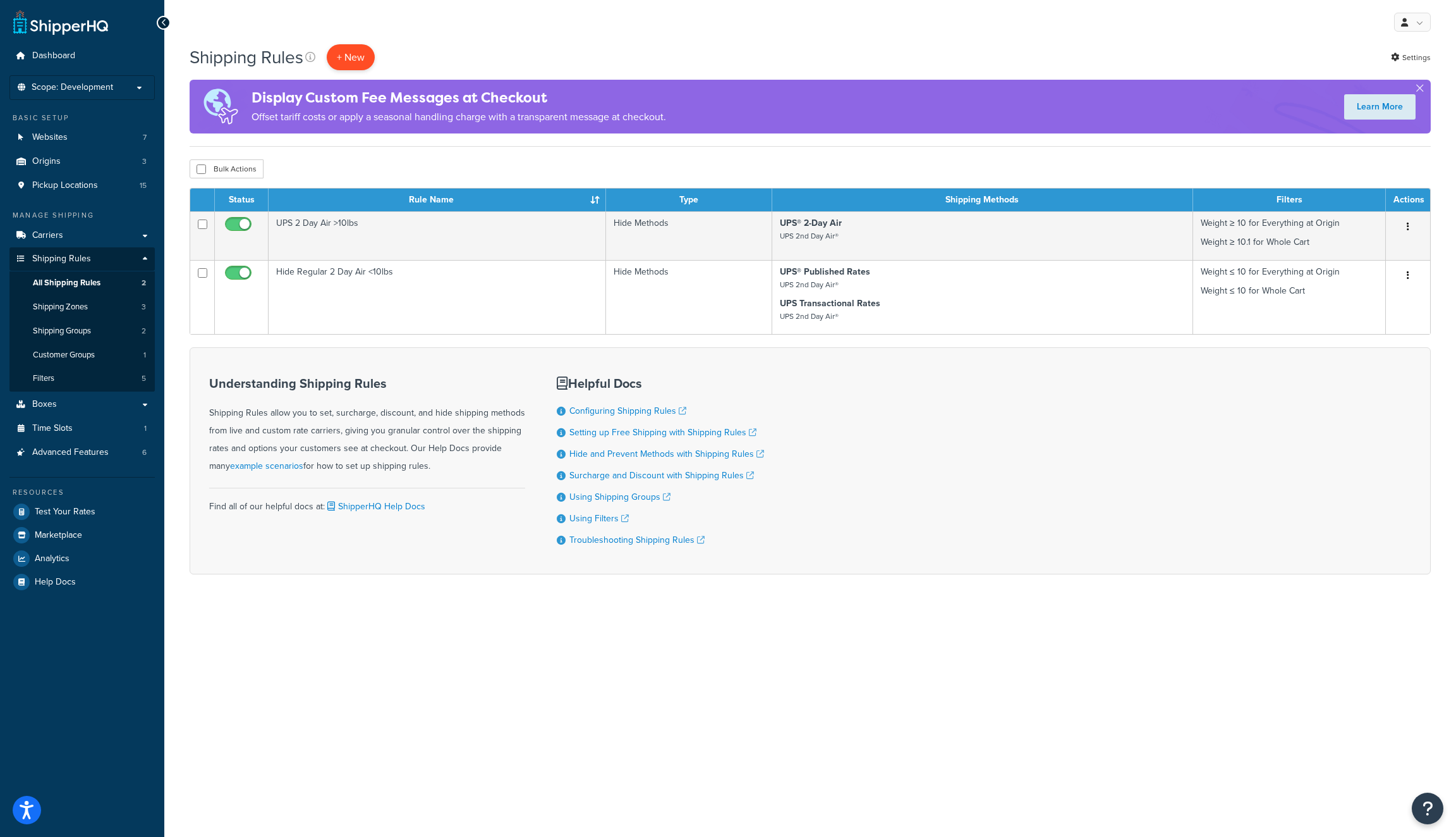
click at [352, 59] on p "+ New" at bounding box center [350, 57] width 48 height 26
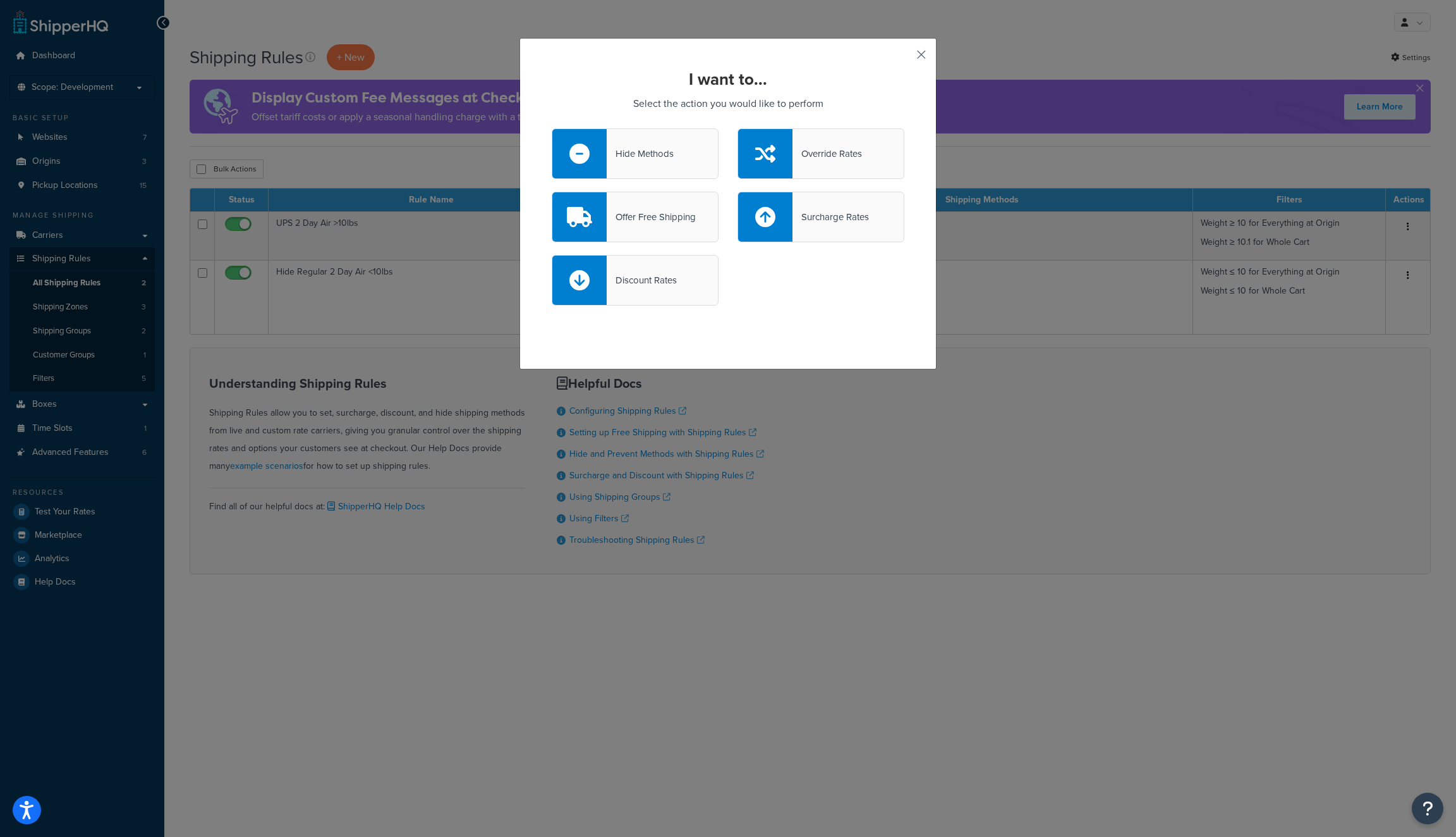
click at [904, 60] on button "button" at bounding box center [903, 59] width 3 height 3
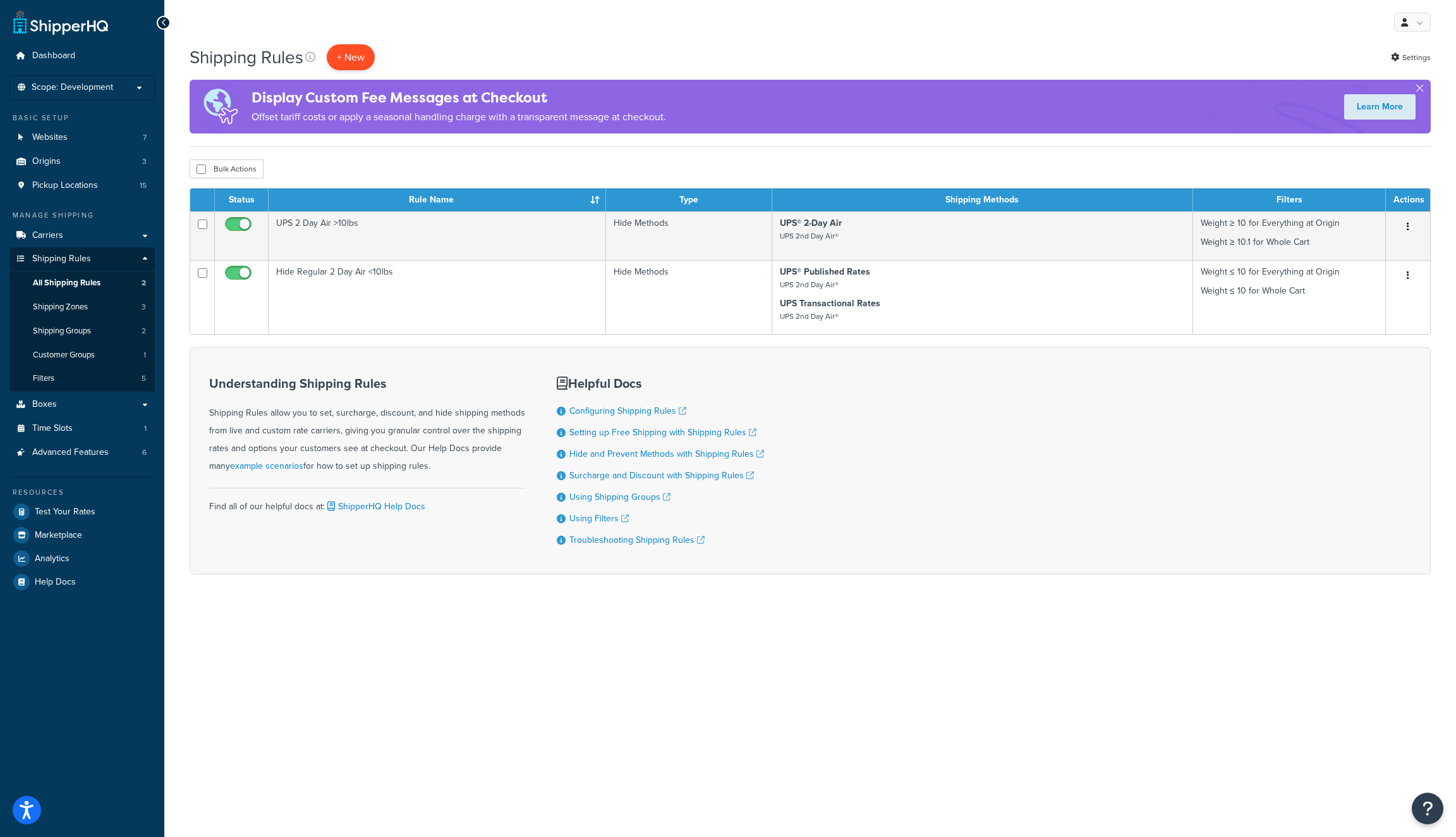
click at [356, 63] on p "+ New" at bounding box center [350, 57] width 48 height 26
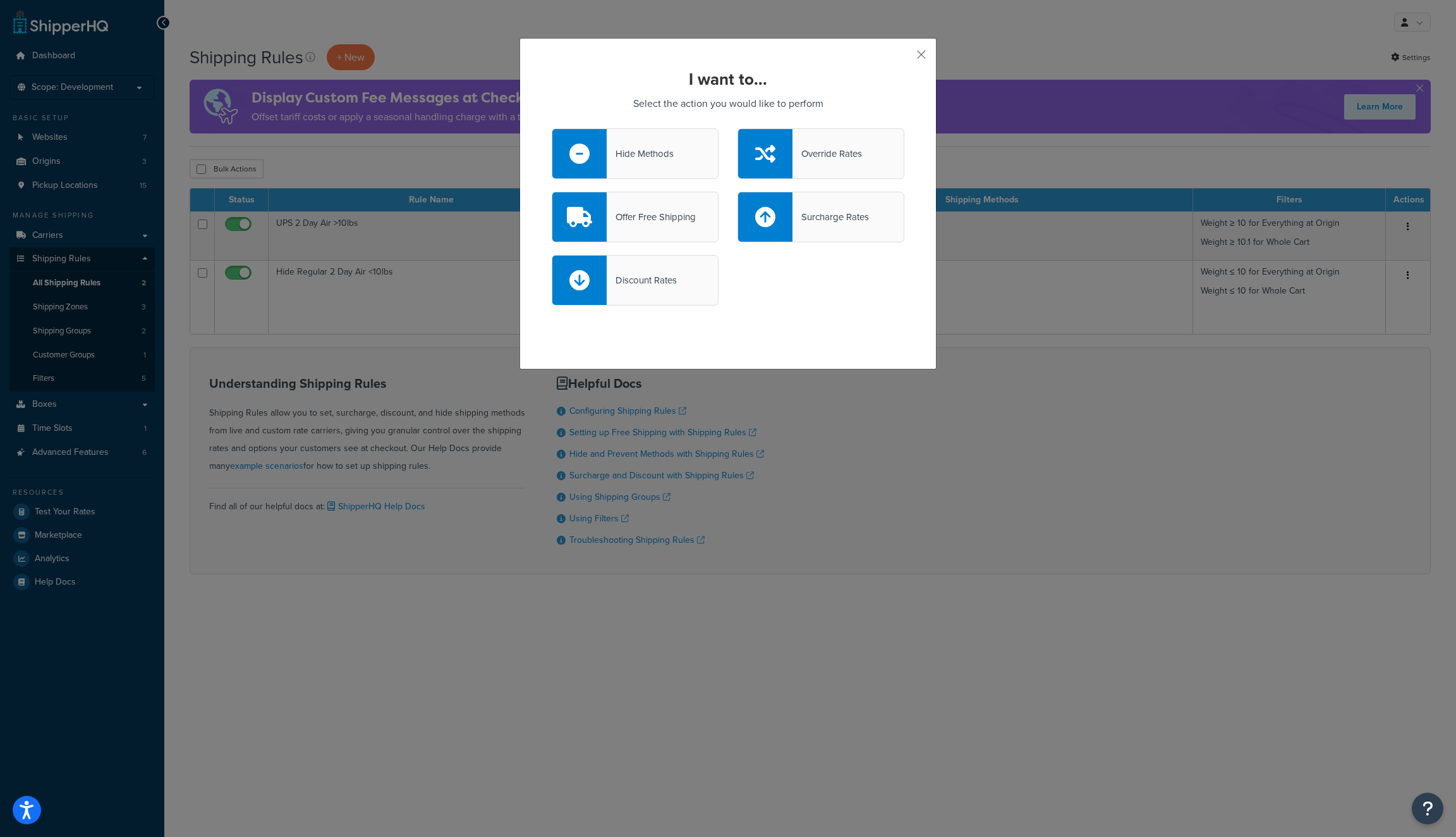
click at [649, 150] on div "Hide Methods" at bounding box center [640, 154] width 67 height 17
click at [0, 0] on input "Hide Methods" at bounding box center [0, 0] width 0 height 0
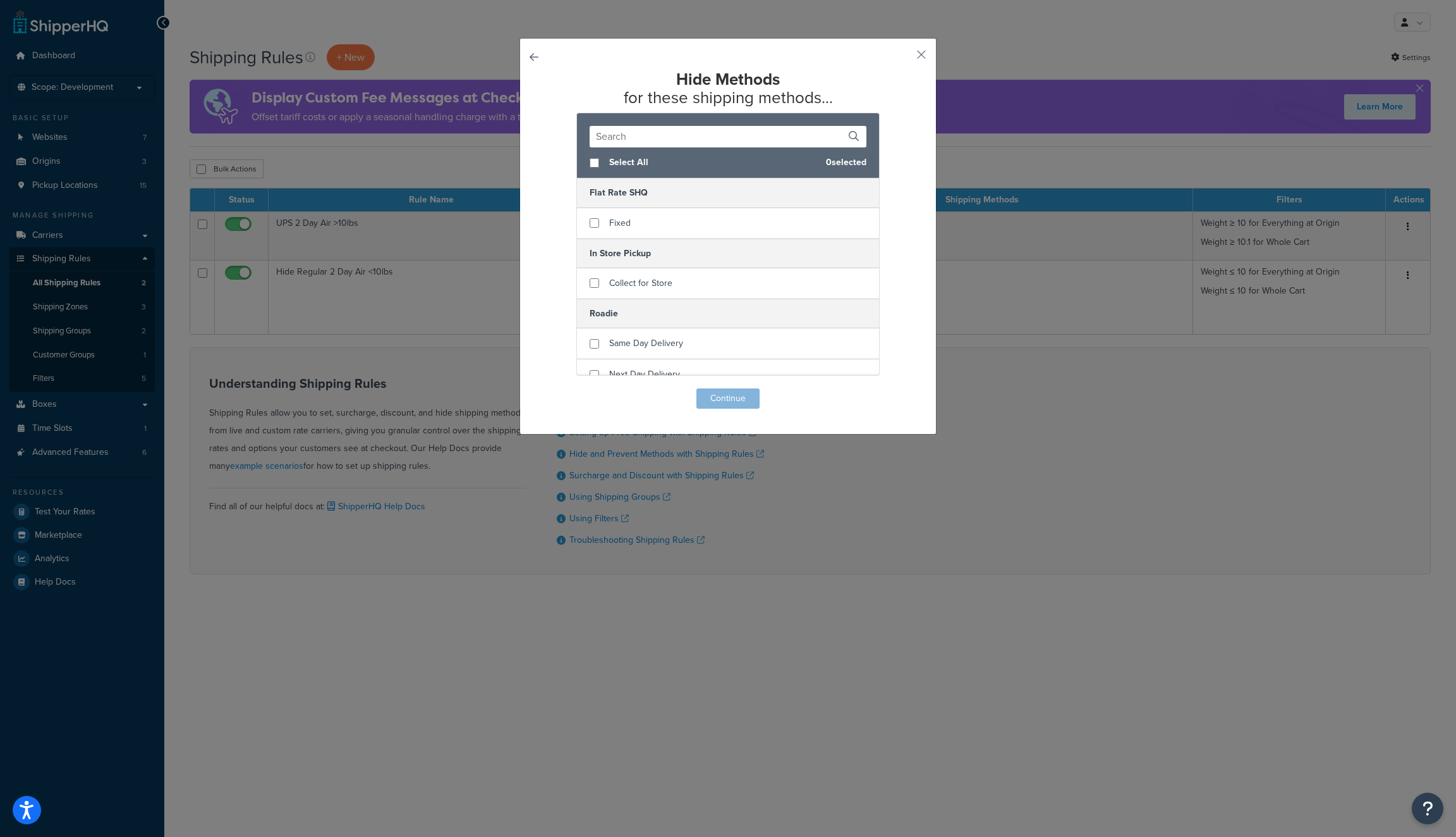
click at [630, 164] on span "Select All" at bounding box center [712, 162] width 207 height 17
checkbox input "true"
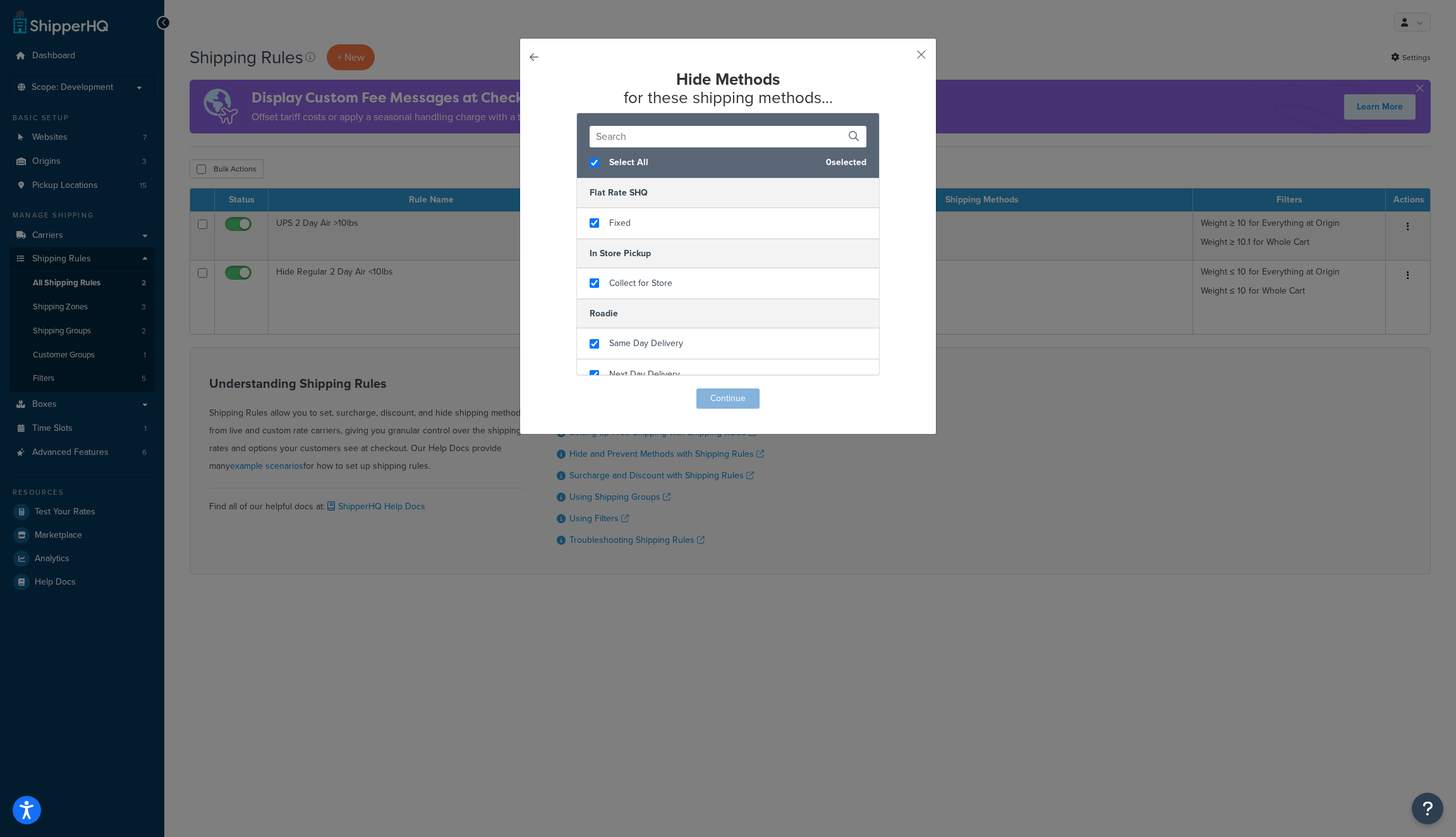
checkbox input "true"
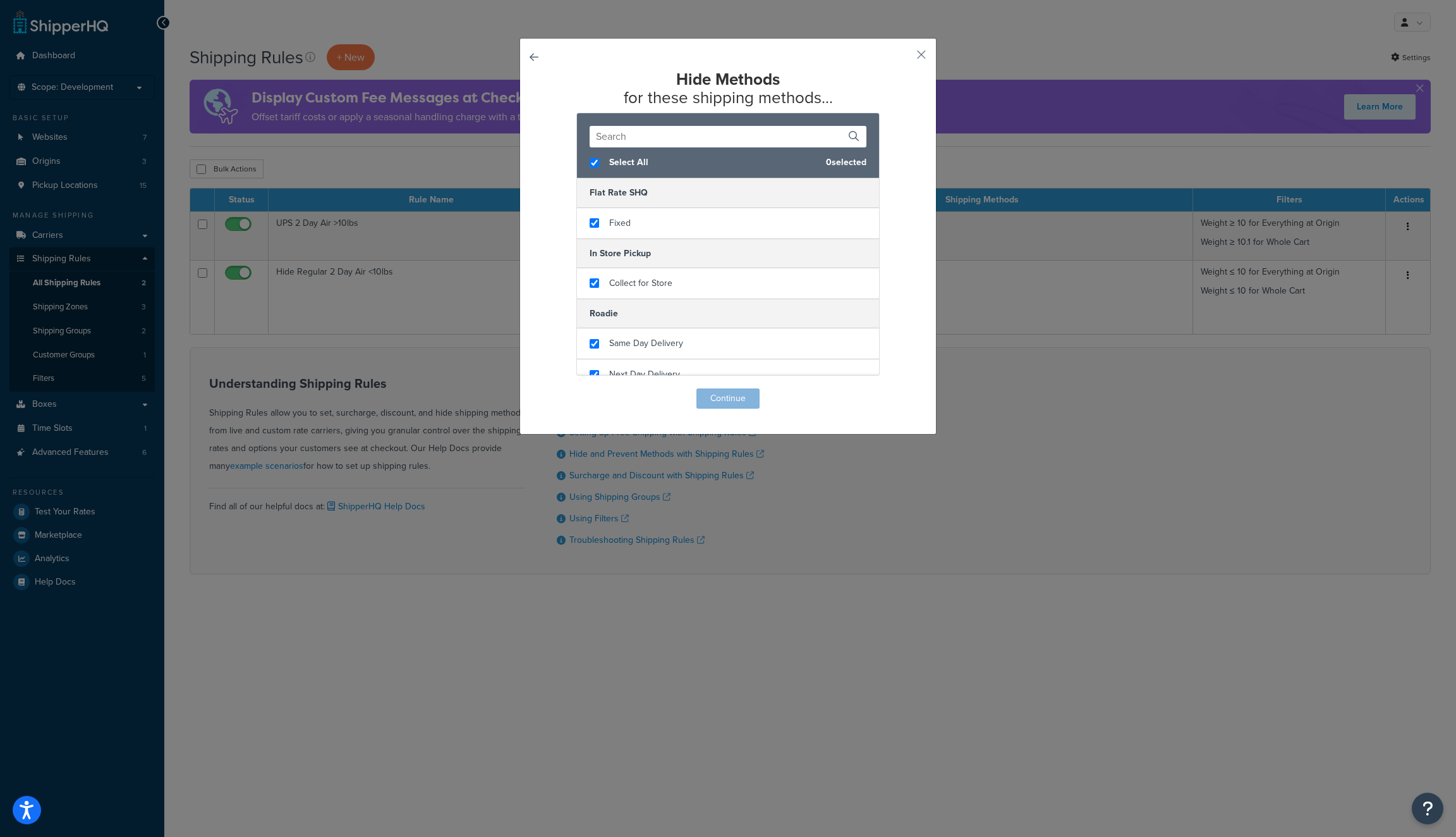
checkbox input "true"
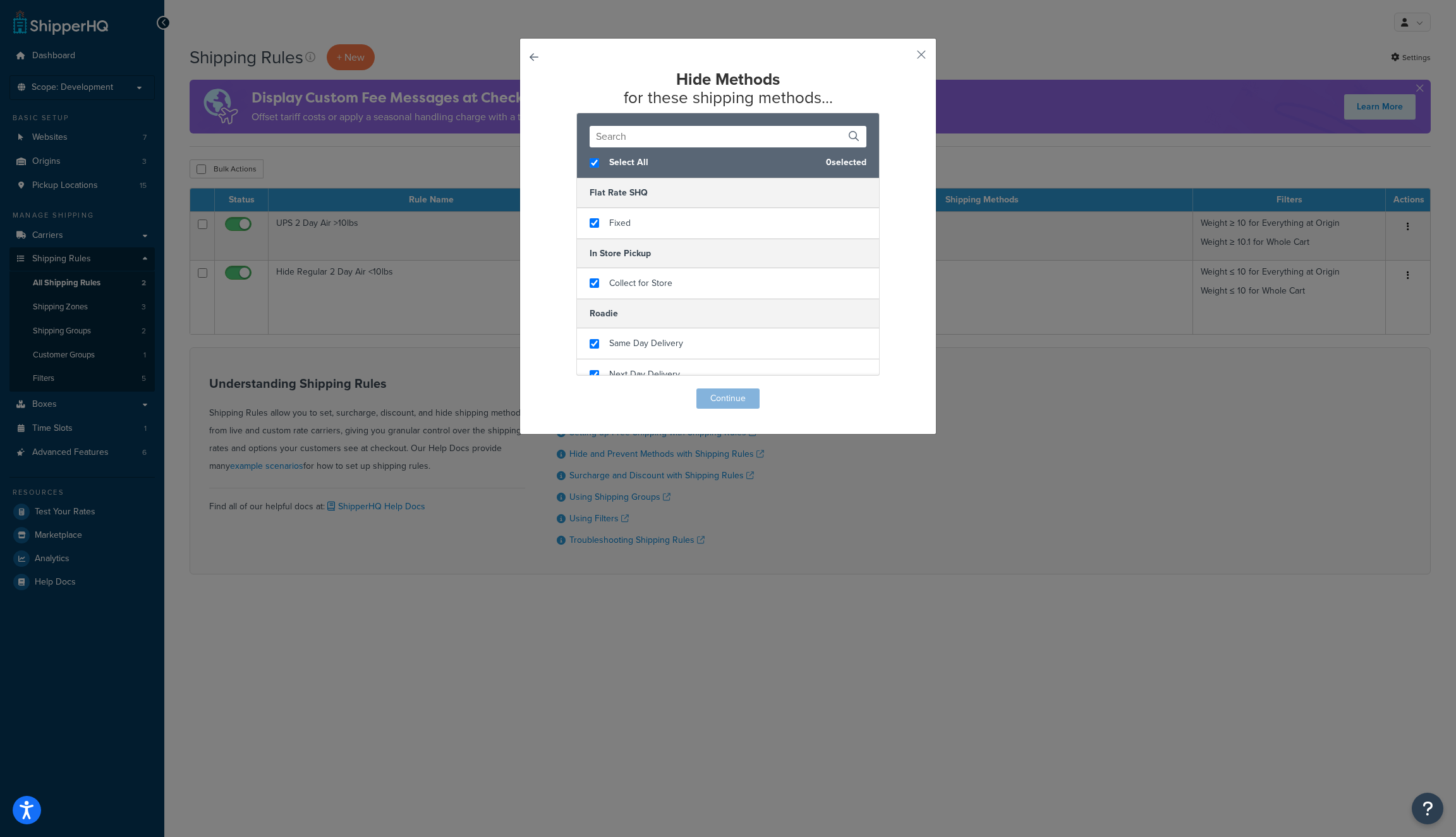
checkbox input "true"
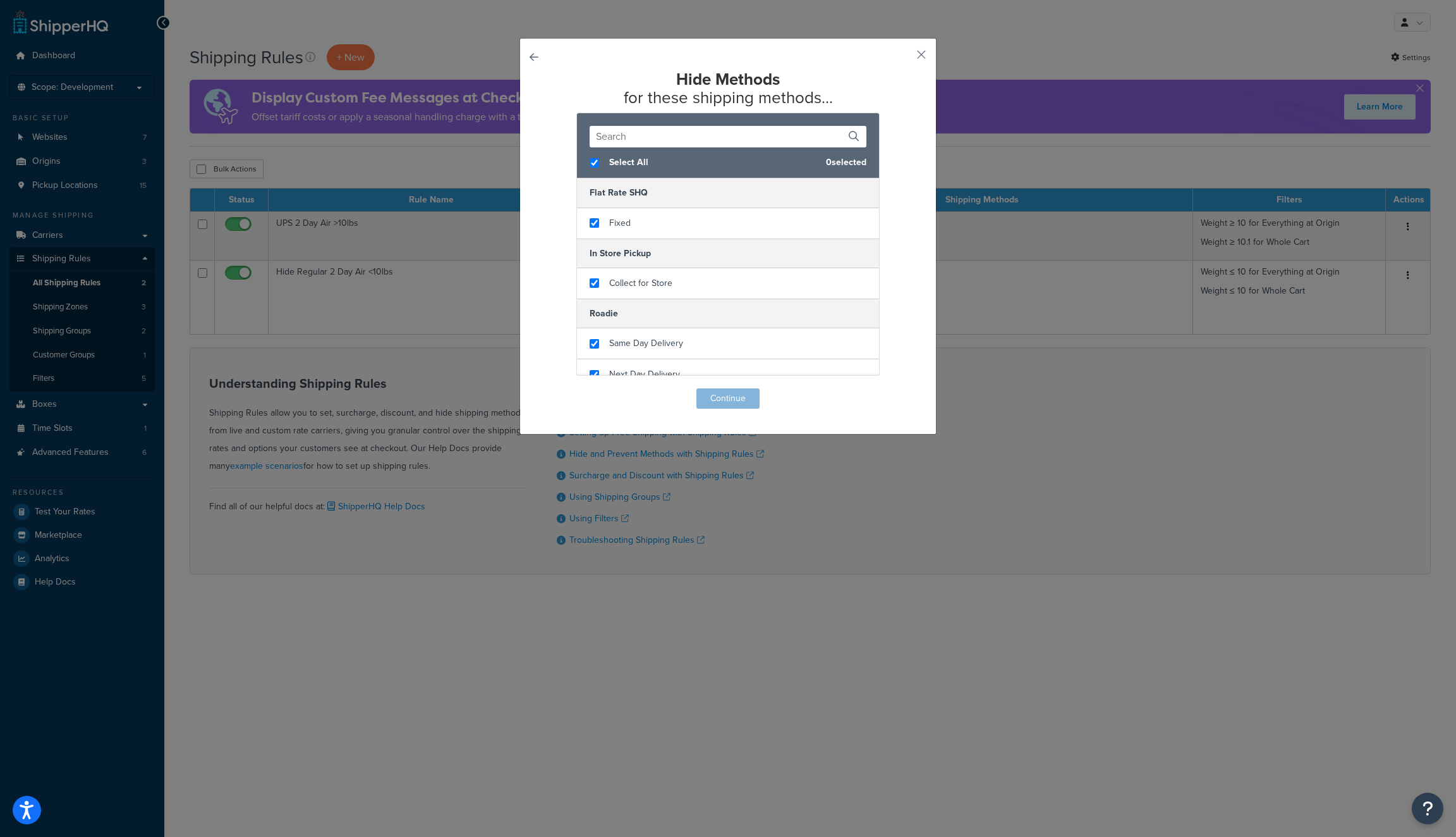
checkbox input "true"
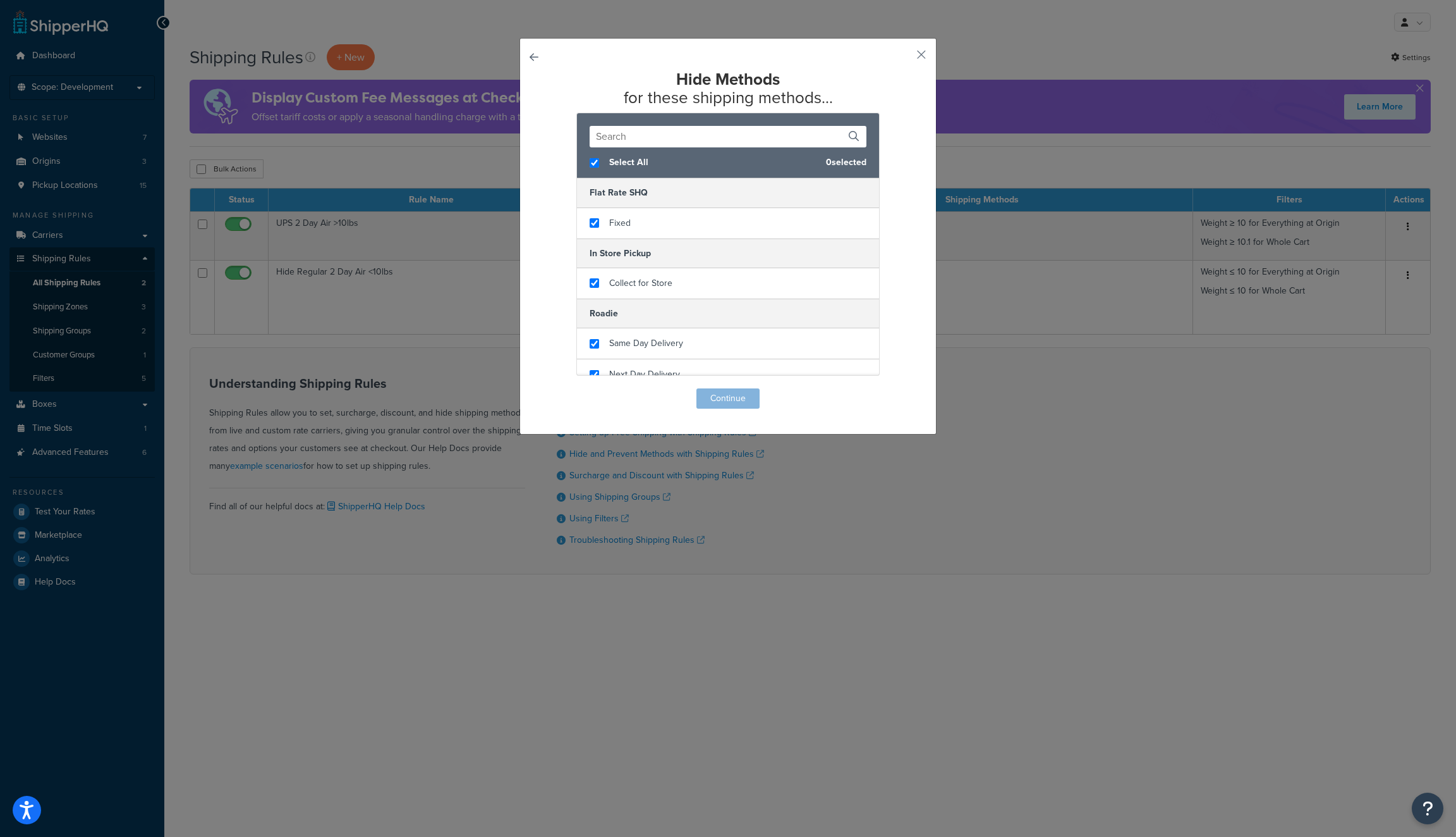
checkbox input "true"
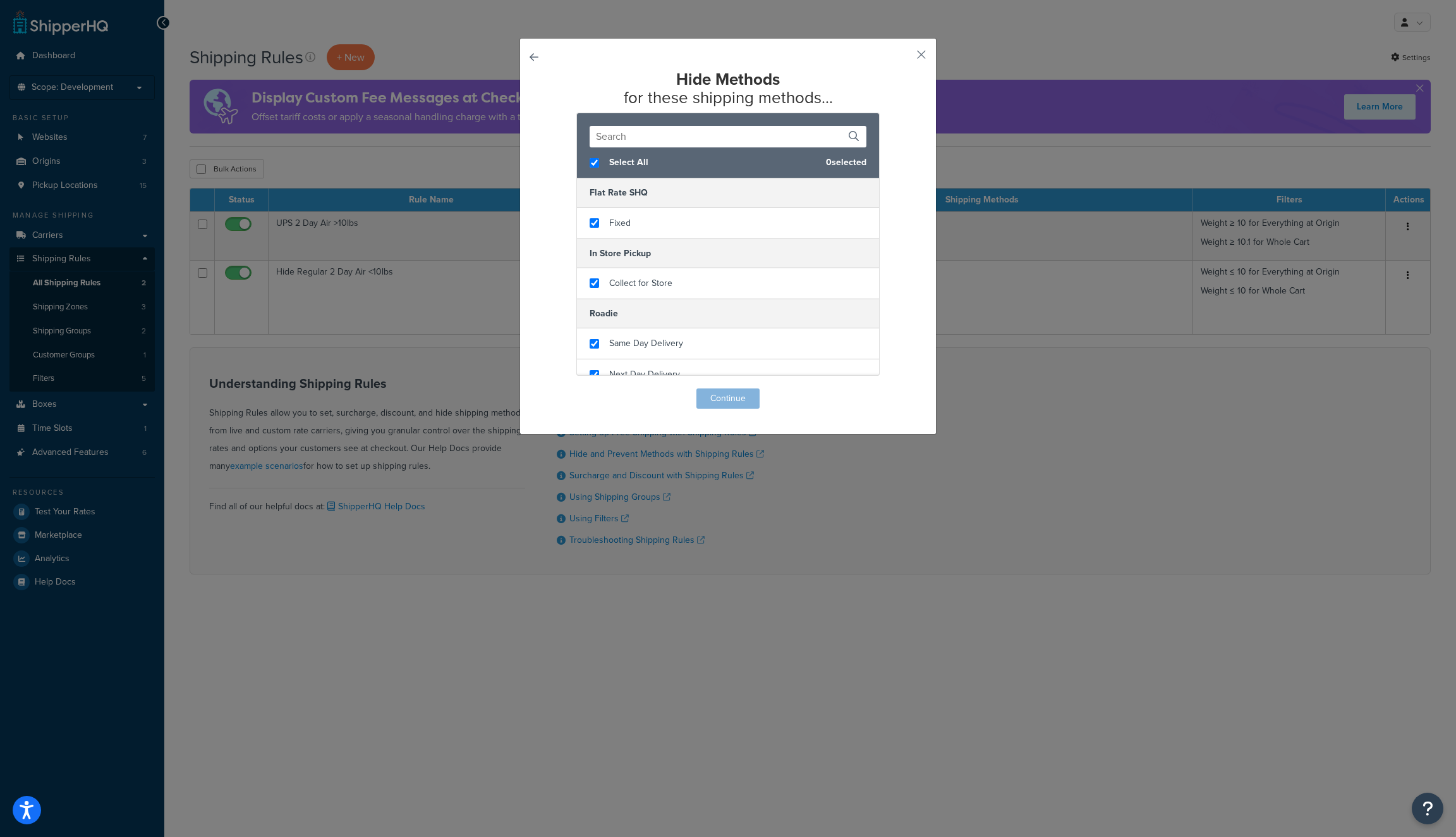
checkbox input "true"
click at [741, 406] on button "Continue" at bounding box center [728, 398] width 63 height 20
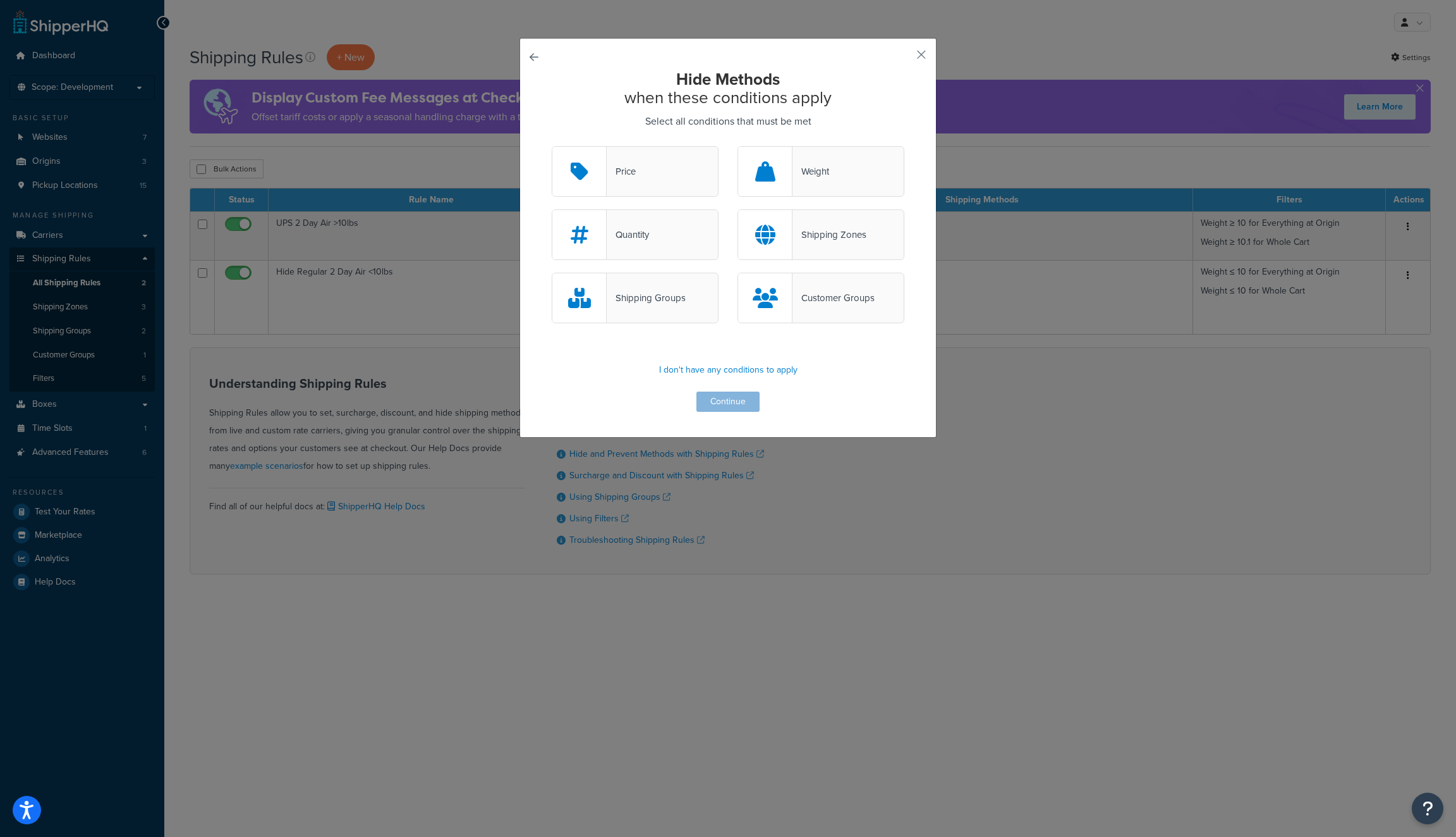
click at [829, 239] on div "Shipping Zones" at bounding box center [830, 235] width 74 height 17
click at [0, 0] on input "Shipping Zones" at bounding box center [0, 0] width 0 height 0
click at [730, 394] on button "Continue" at bounding box center [728, 402] width 63 height 20
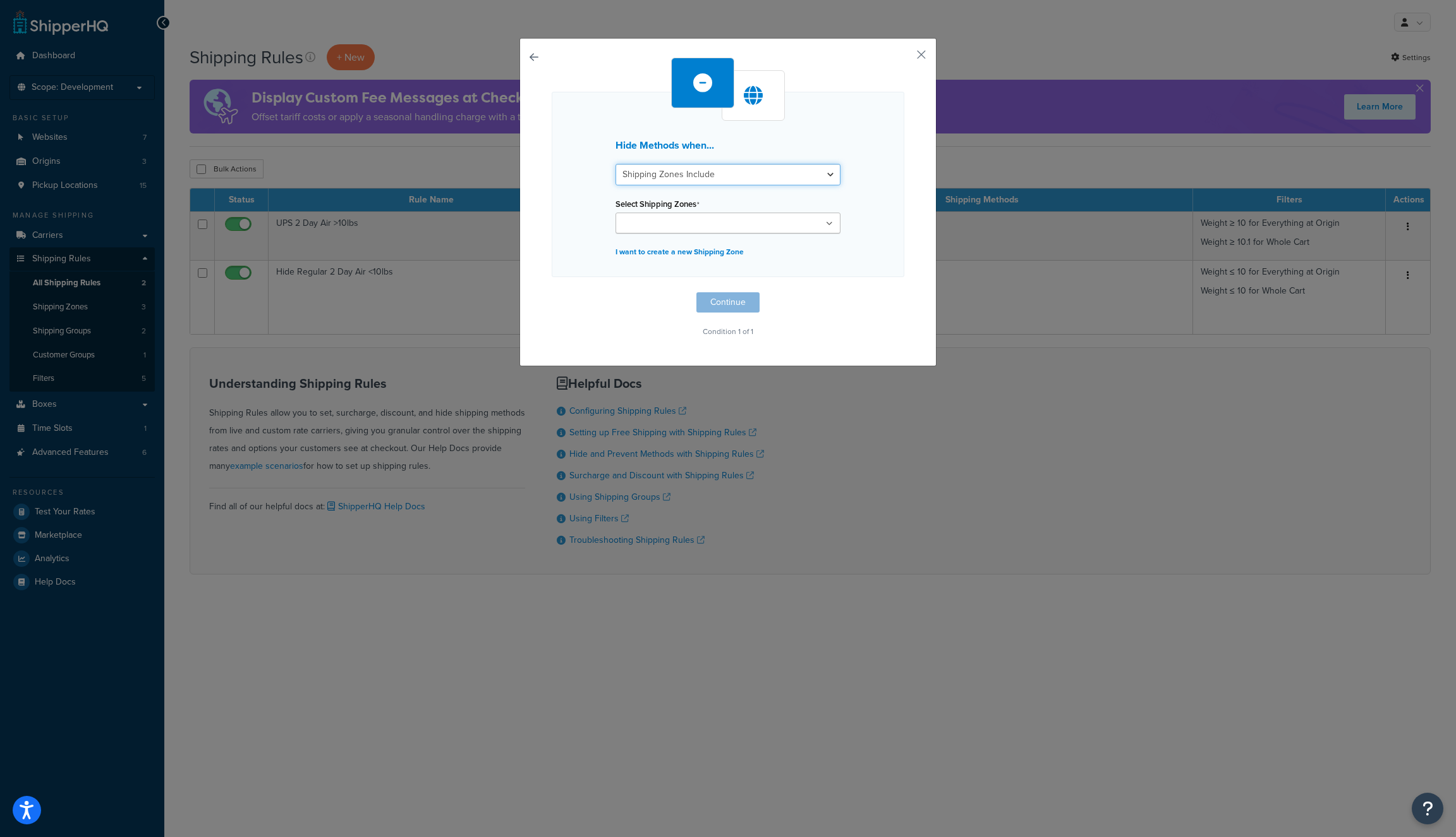
click at [774, 180] on select "Shipping Zones Include Shipping Zones Do Not Include" at bounding box center [728, 174] width 225 height 21
click at [615, 164] on select "Shipping Zones Include Shipping Zones Do Not Include" at bounding box center [728, 174] width 225 height 21
click at [759, 224] on ul at bounding box center [728, 223] width 225 height 21
click at [906, 257] on div "Hide Methods when... Shipping Zones Include Shipping Zones Do Not Include Selec…" at bounding box center [728, 203] width 417 height 331
click at [739, 310] on button "Continue" at bounding box center [728, 306] width 63 height 20
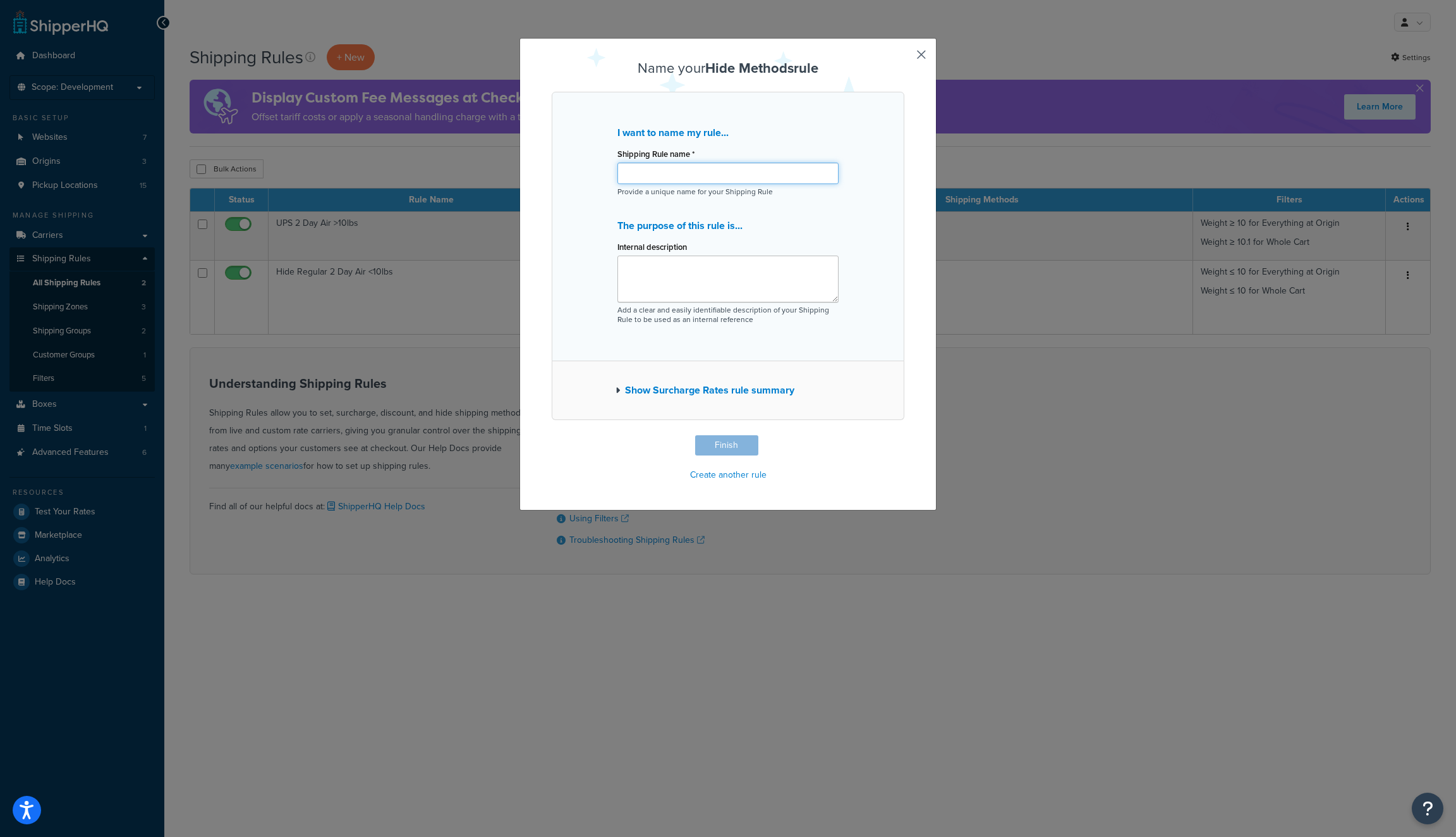
click at [739, 175] on input "Shipping Rule name *" at bounding box center [728, 172] width 221 height 21
type input "H"
type input "Shipping zones"
click at [717, 289] on textarea "Internal description" at bounding box center [728, 278] width 221 height 46
drag, startPoint x: 717, startPoint y: 173, endPoint x: 571, endPoint y: 166, distance: 146.2
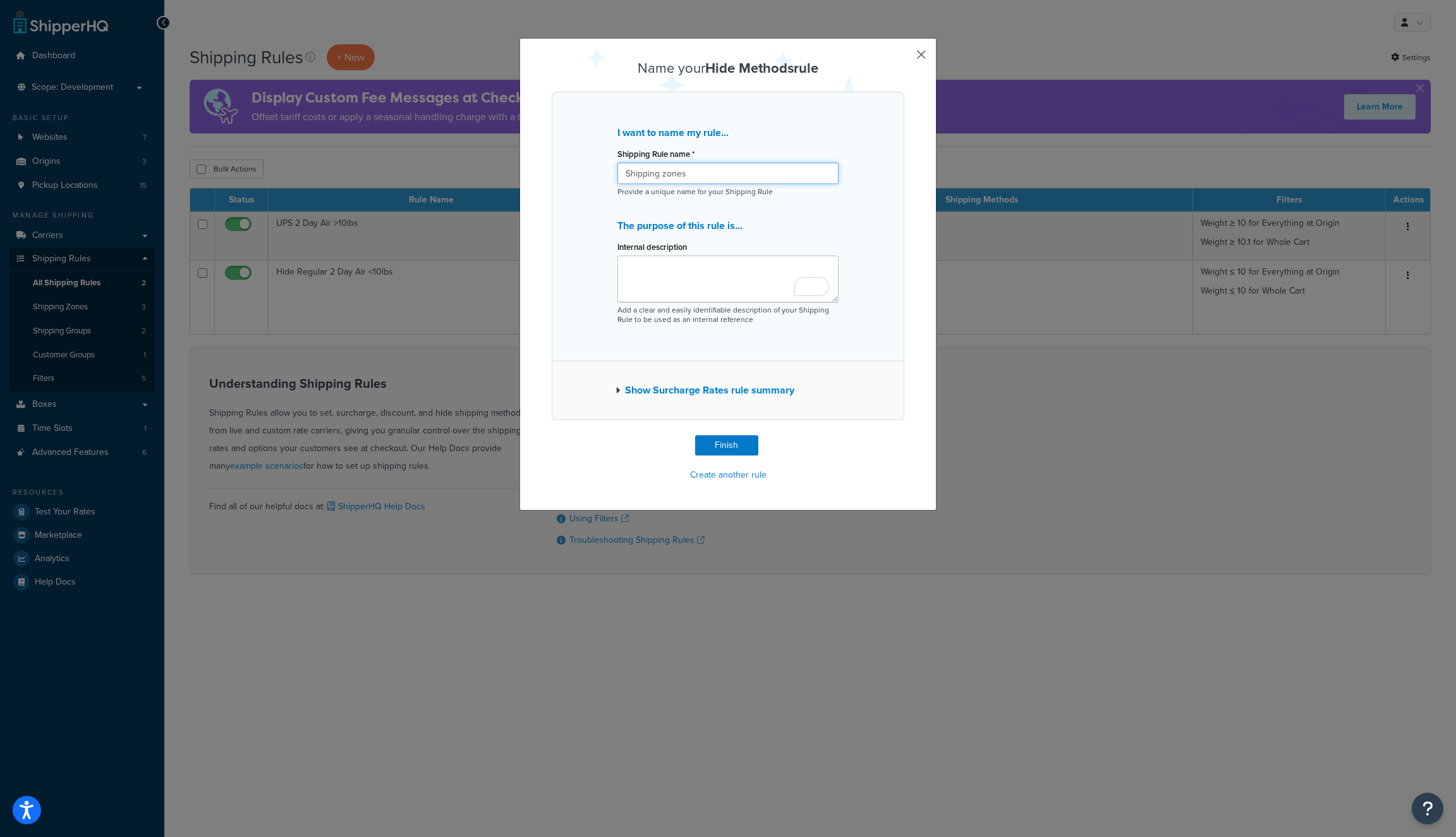
click at [571, 166] on div "I want to name my rule... Shipping Rule name * Shipping zones Provide a unique …" at bounding box center [728, 226] width 353 height 269
click at [690, 275] on textarea "Internal description" at bounding box center [728, 278] width 221 height 46
paste textarea "Shipping zones"
type textarea "Shipping zones"
click at [727, 450] on button "Finish" at bounding box center [726, 446] width 63 height 20
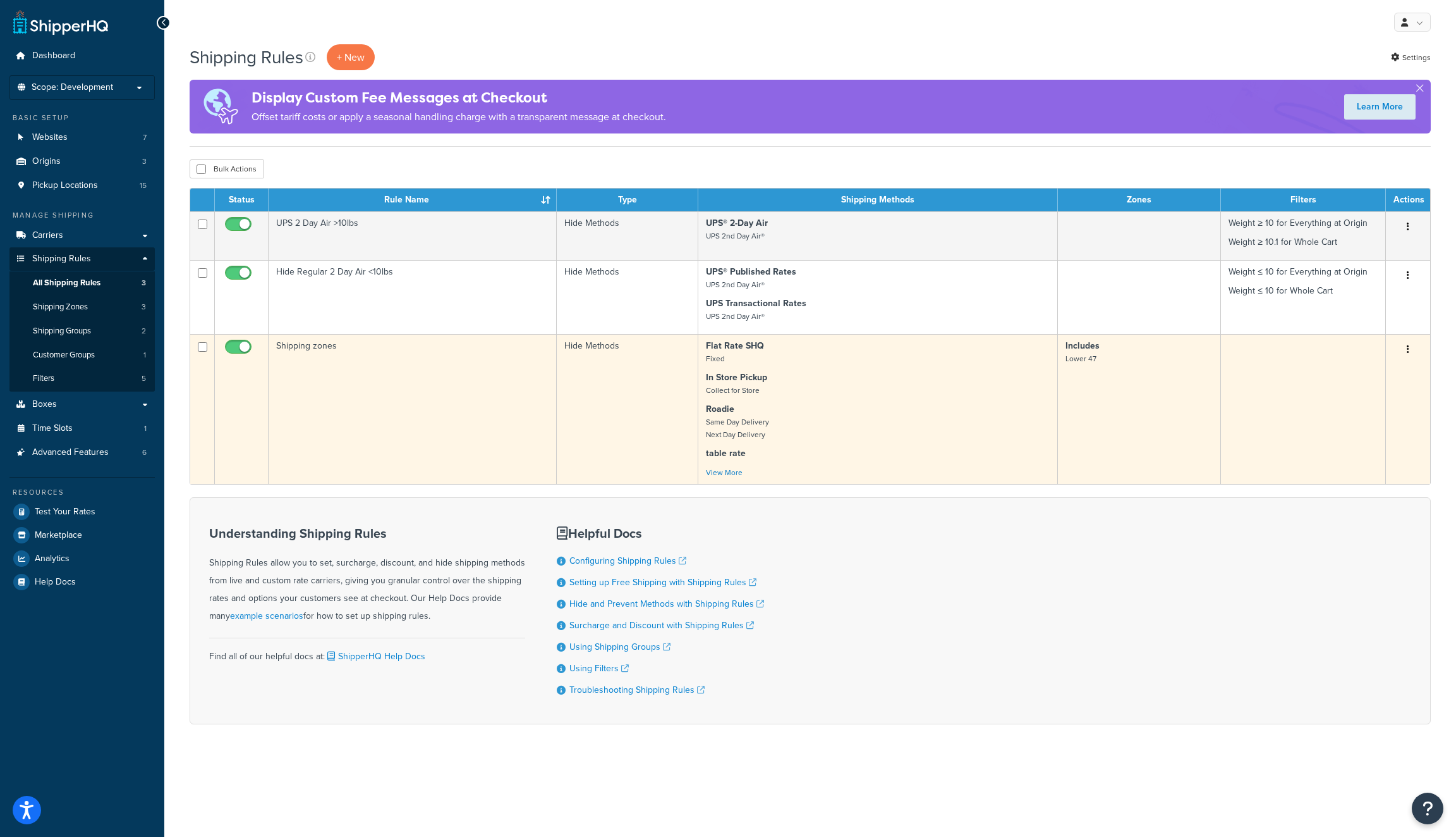
click at [231, 346] on input "checkbox" at bounding box center [240, 350] width 35 height 16
checkbox input "false"
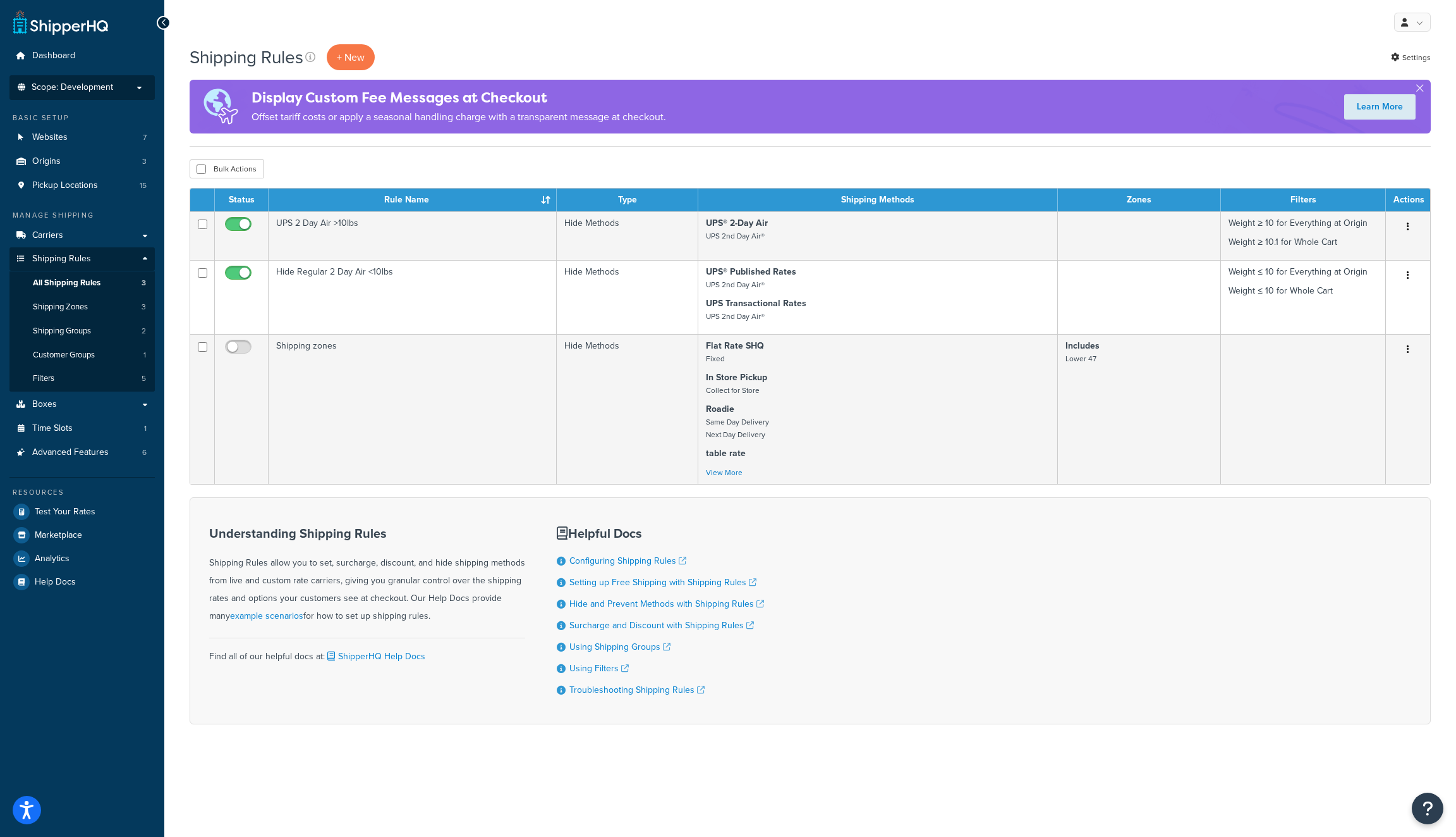
click at [121, 91] on p "Scope: Development" at bounding box center [82, 87] width 134 height 11
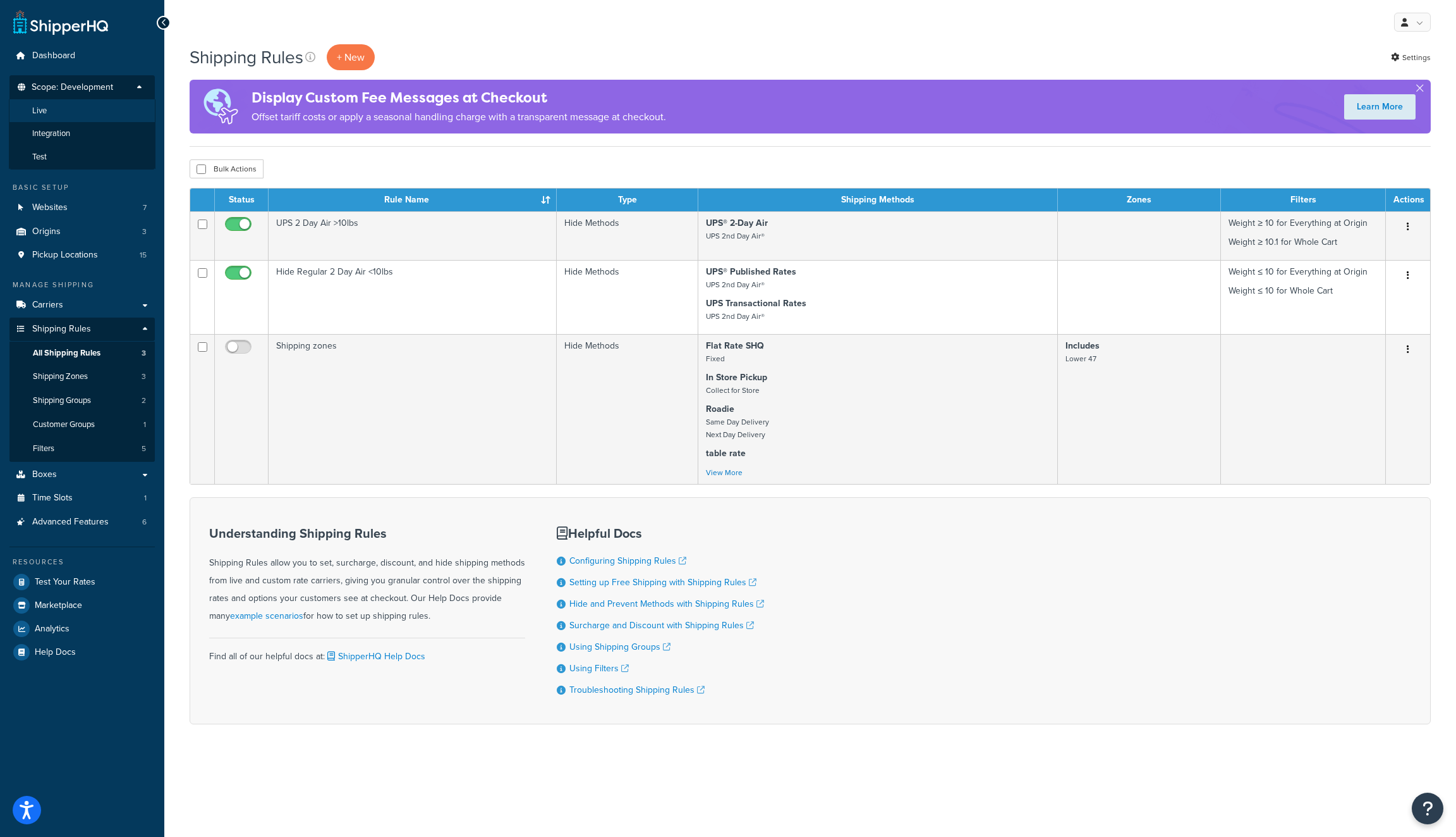
click at [106, 115] on li "Live" at bounding box center [82, 111] width 146 height 24
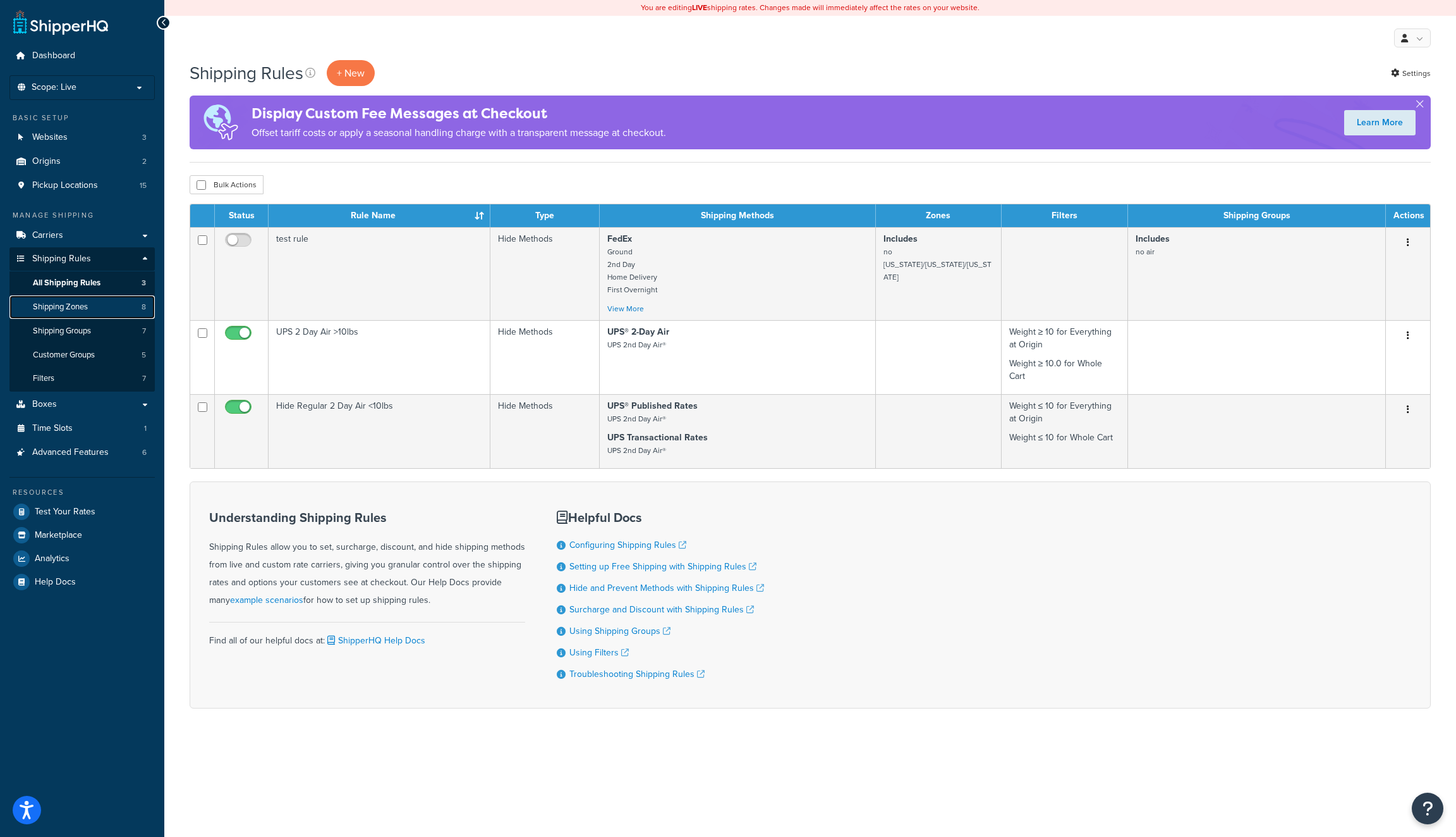
click at [88, 311] on span "Shipping Zones" at bounding box center [61, 307] width 55 height 11
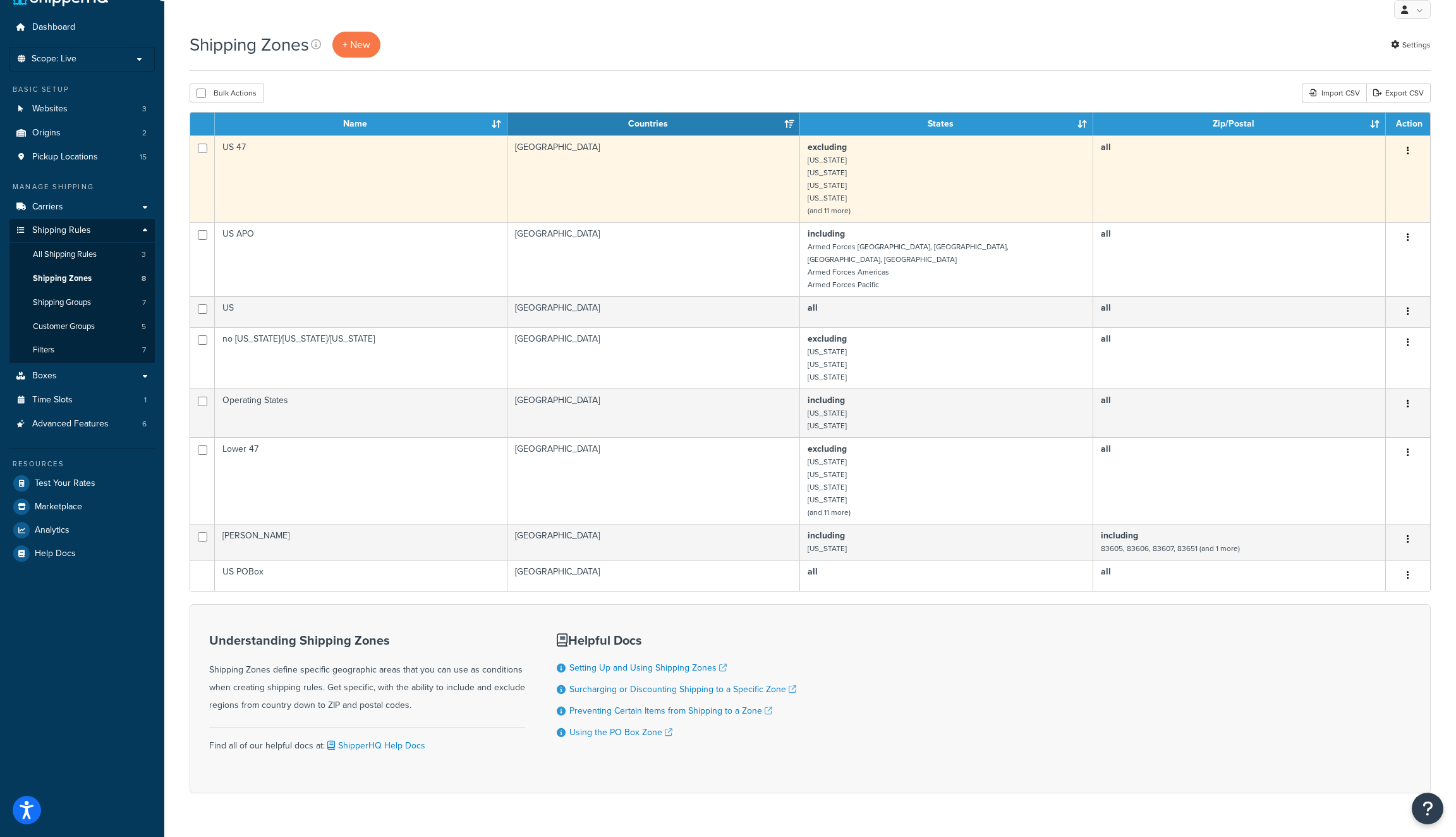
scroll to position [35, 0]
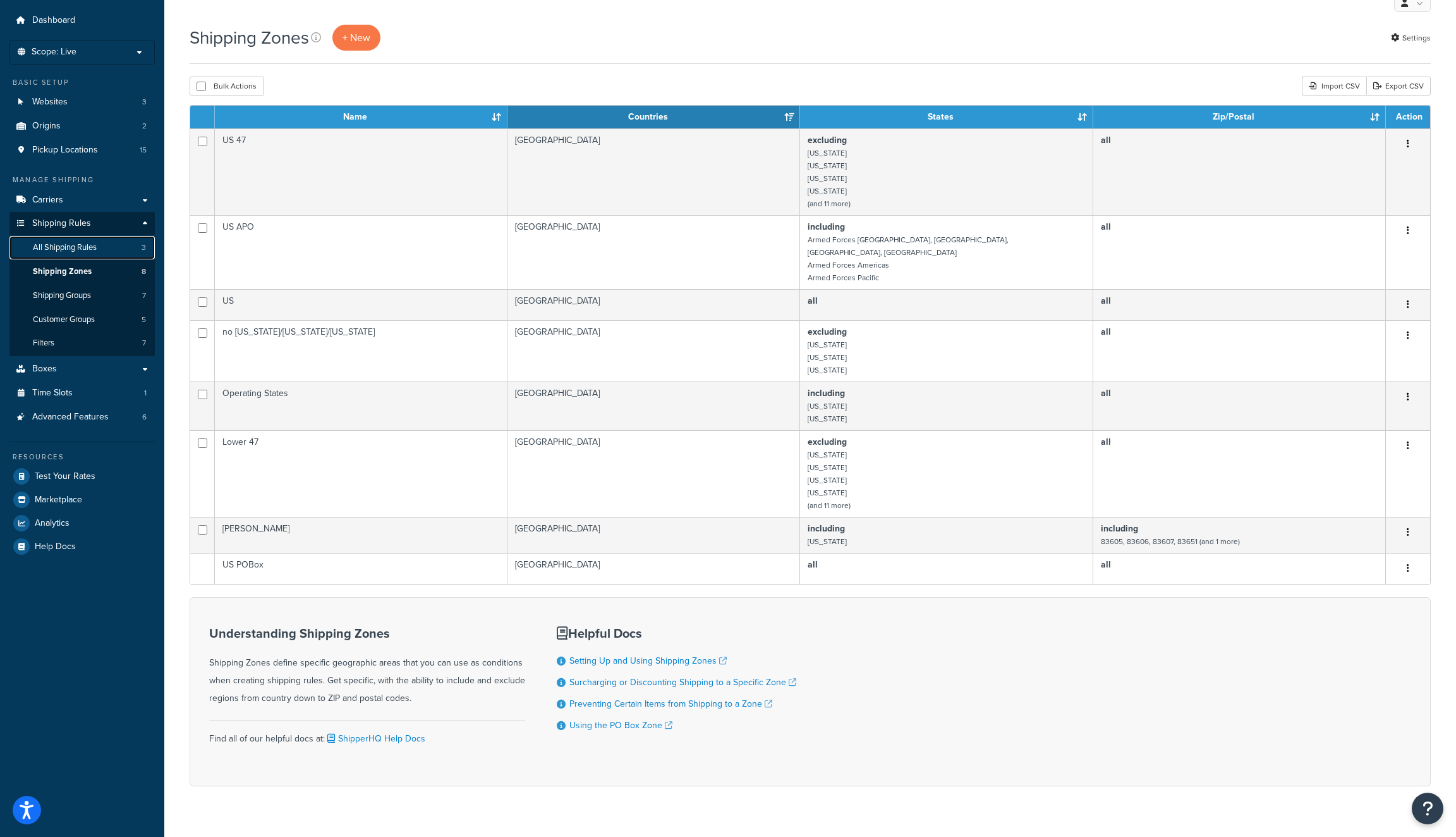
click at [104, 248] on link "All Shipping Rules 3" at bounding box center [82, 248] width 146 height 24
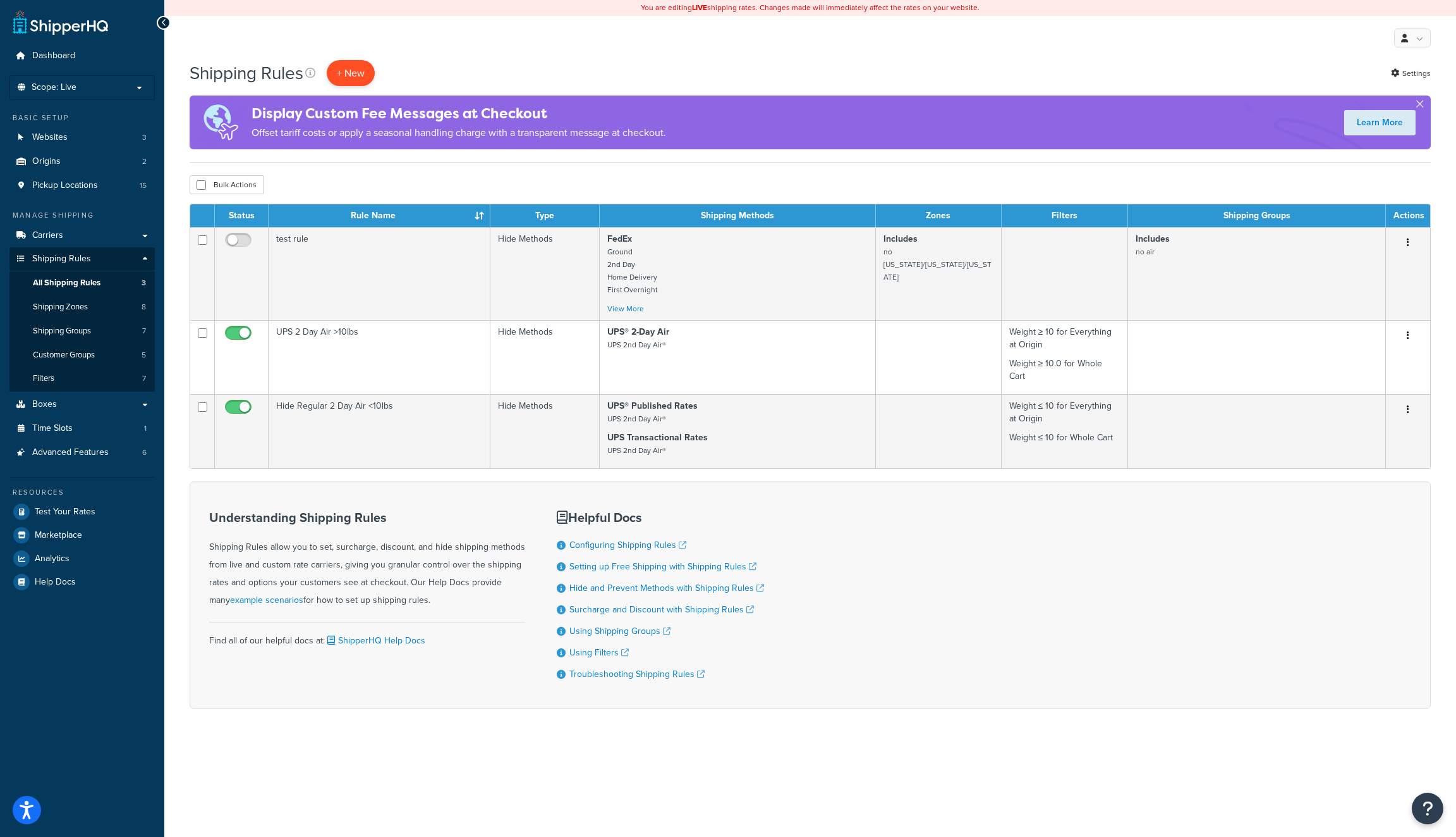
click at [356, 72] on p "+ New" at bounding box center [350, 72] width 48 height 26
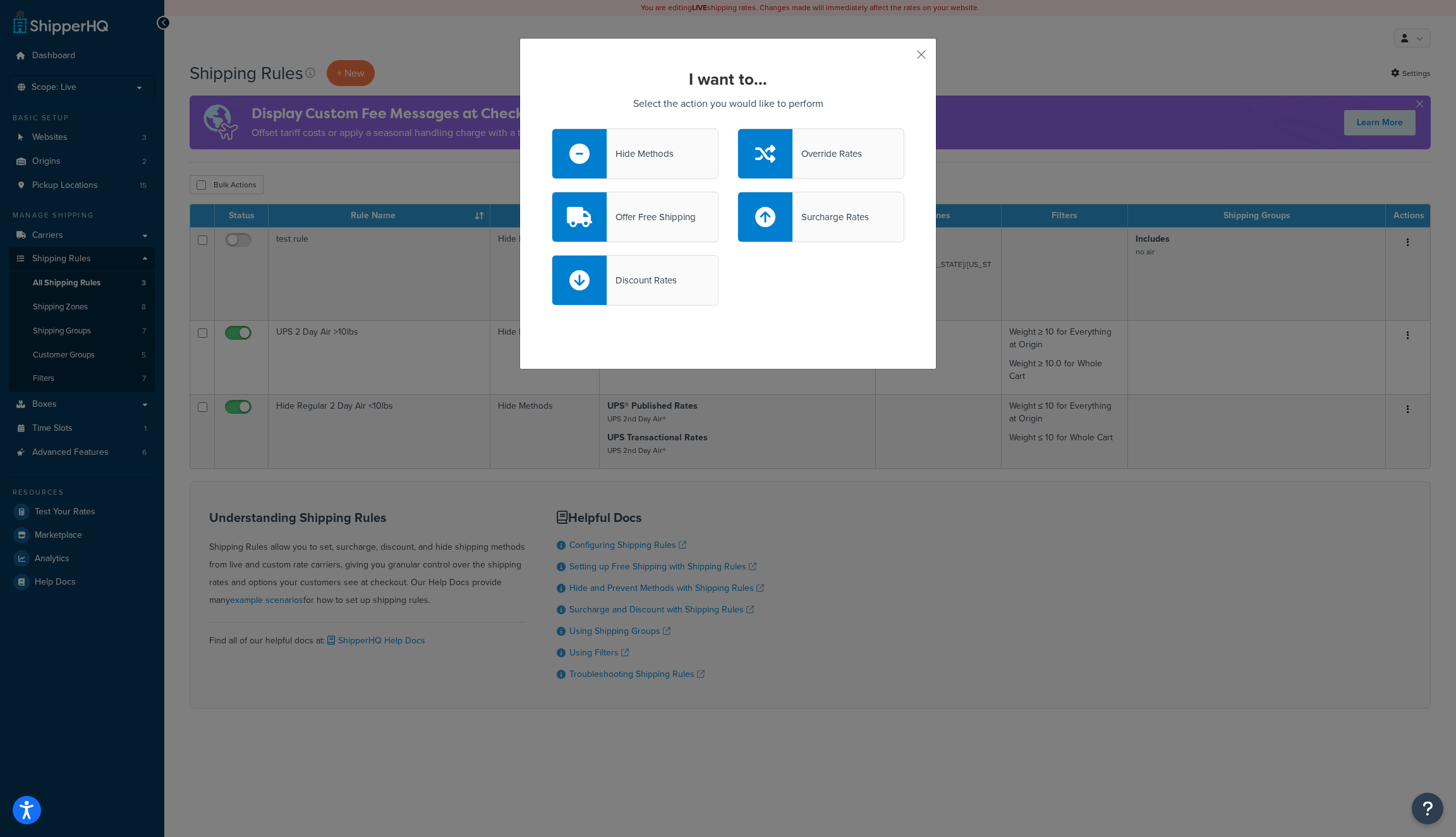
click at [681, 157] on div "Hide Methods" at bounding box center [635, 154] width 167 height 50
click at [0, 0] on input "Hide Methods" at bounding box center [0, 0] width 0 height 0
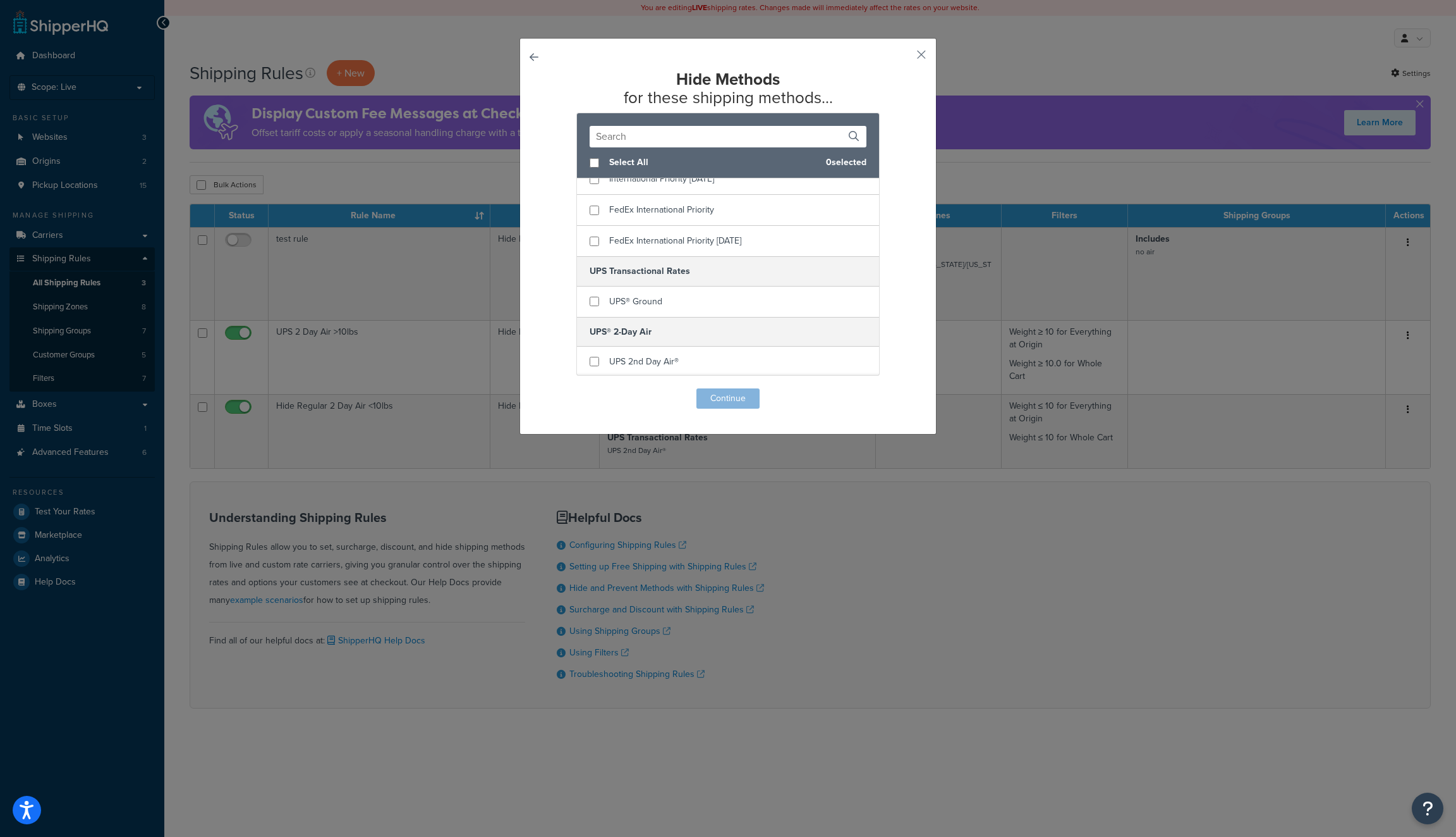
scroll to position [704, 0]
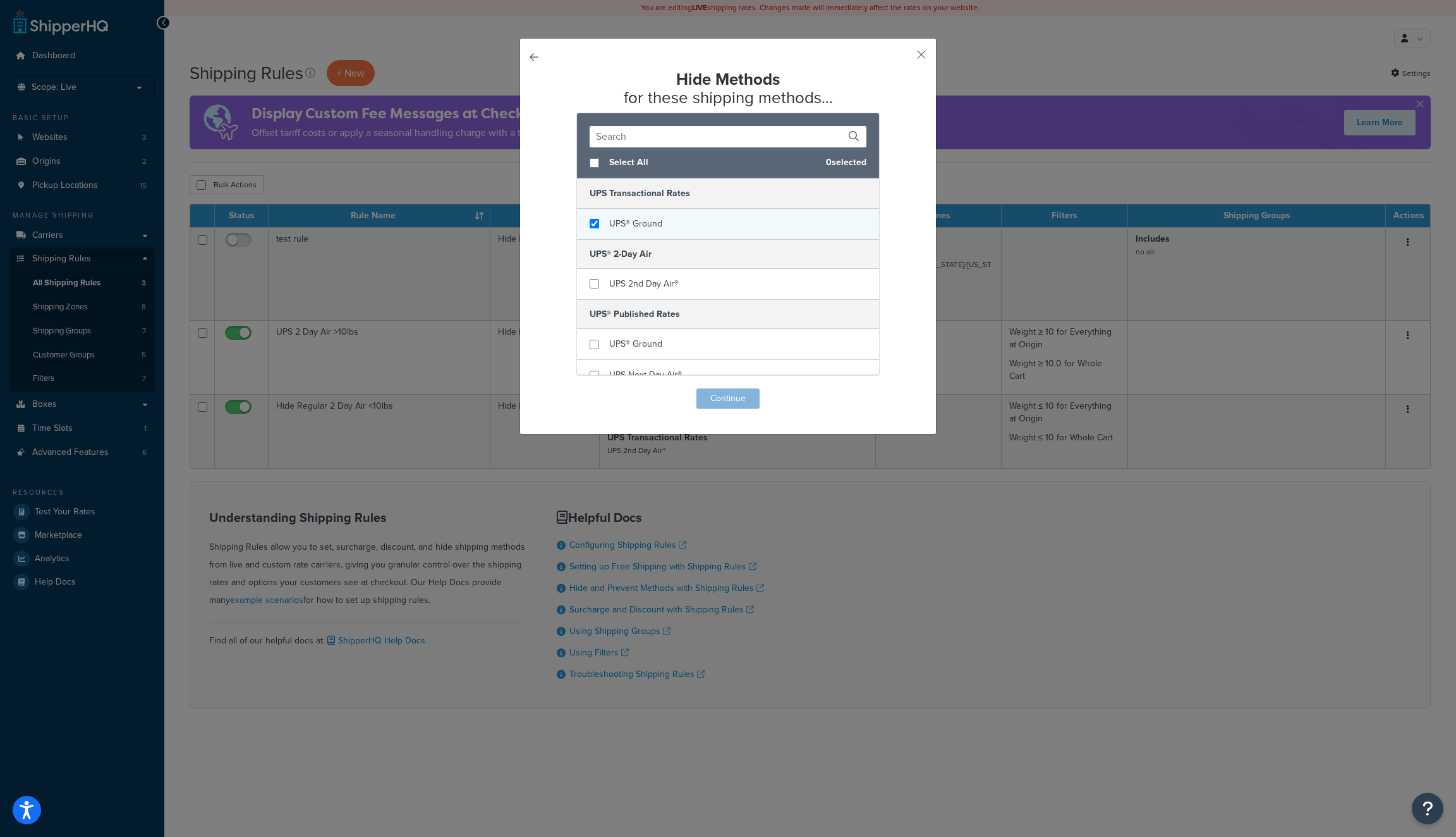
checkbox input "true"
click at [655, 217] on span "UPS® Ground" at bounding box center [635, 223] width 53 height 13
checkbox input "true"
click at [630, 283] on span "UPS 2nd Day Air®" at bounding box center [644, 283] width 69 height 13
checkbox input "true"
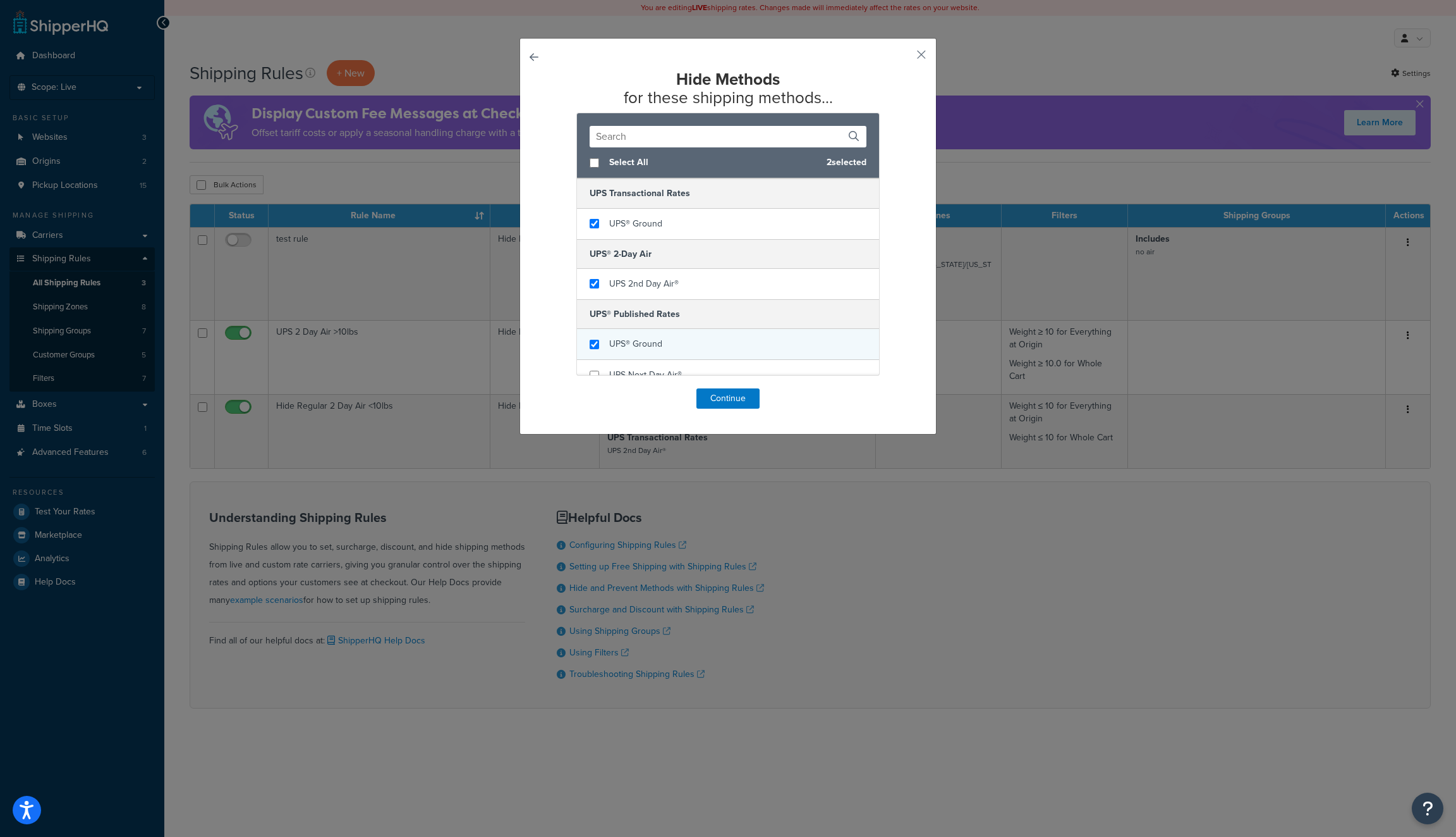
click at [634, 337] on span "UPS® Ground" at bounding box center [635, 343] width 53 height 13
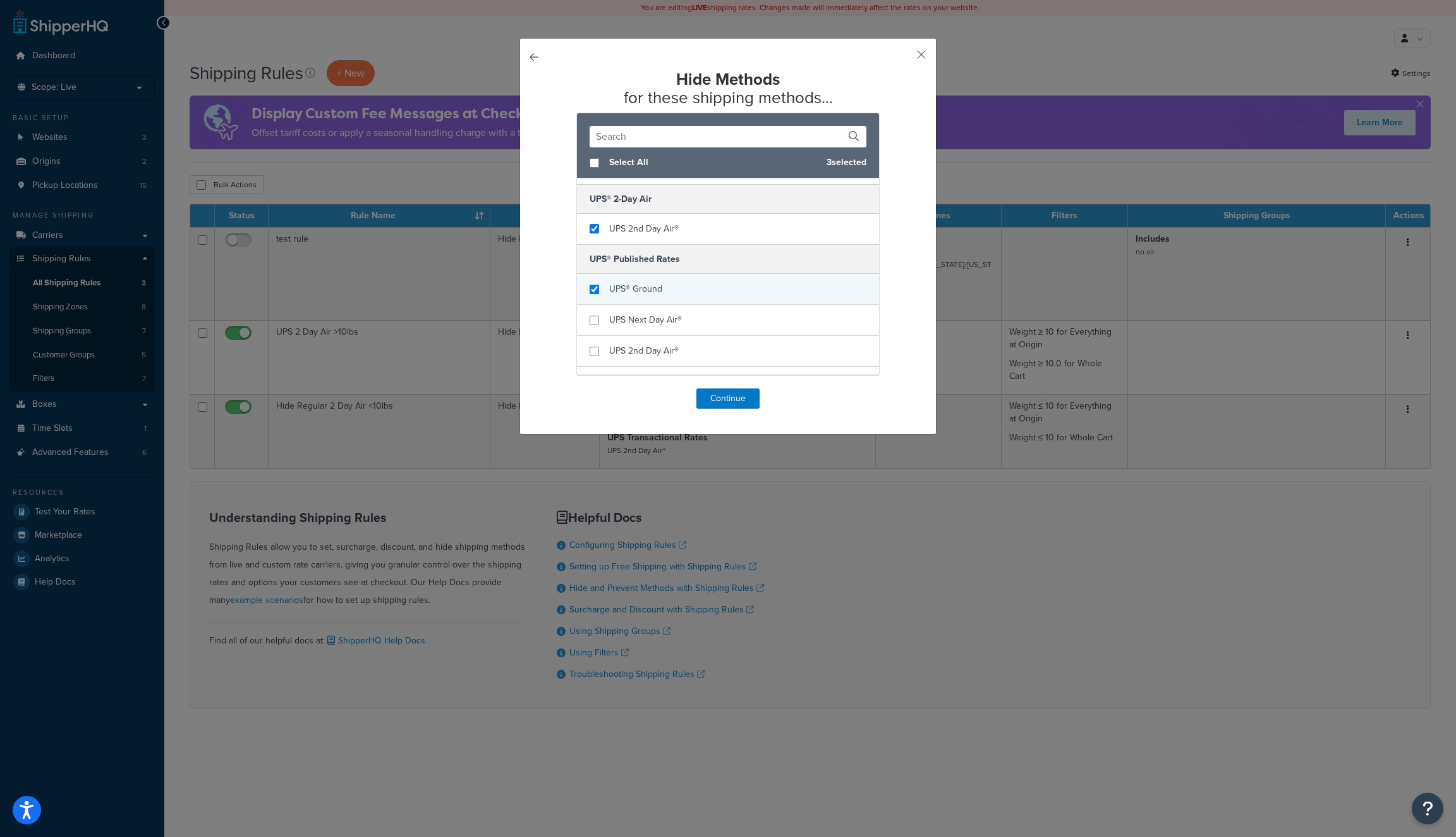
scroll to position [785, 0]
checkbox input "true"
click at [643, 287] on span "UPS Next Day Air®" at bounding box center [645, 294] width 72 height 13
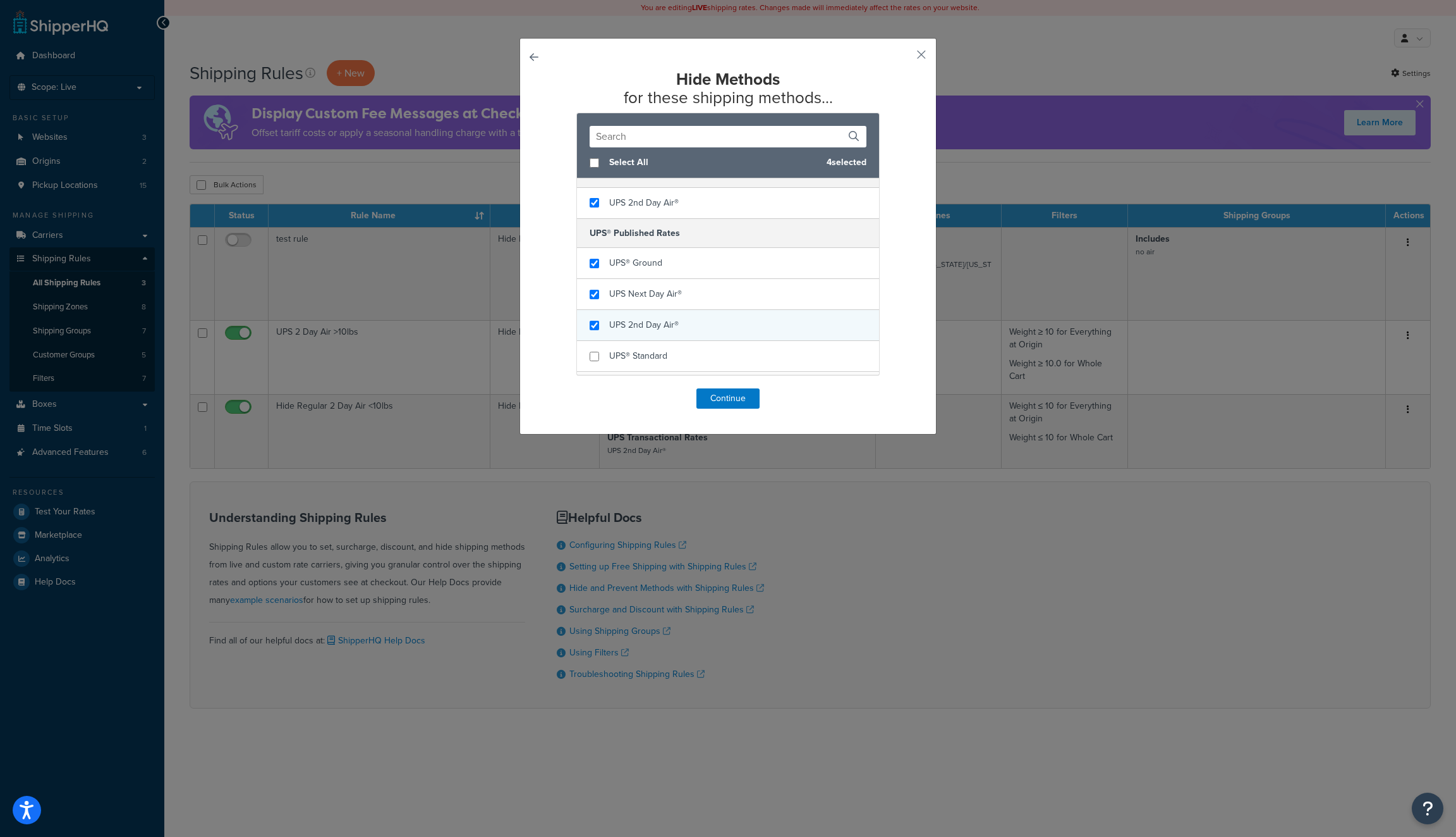
checkbox input "true"
click at [641, 320] on span "UPS 2nd Day Air®" at bounding box center [644, 324] width 69 height 13
checkbox input "true"
click at [641, 349] on span "UPS® Standard" at bounding box center [638, 355] width 58 height 13
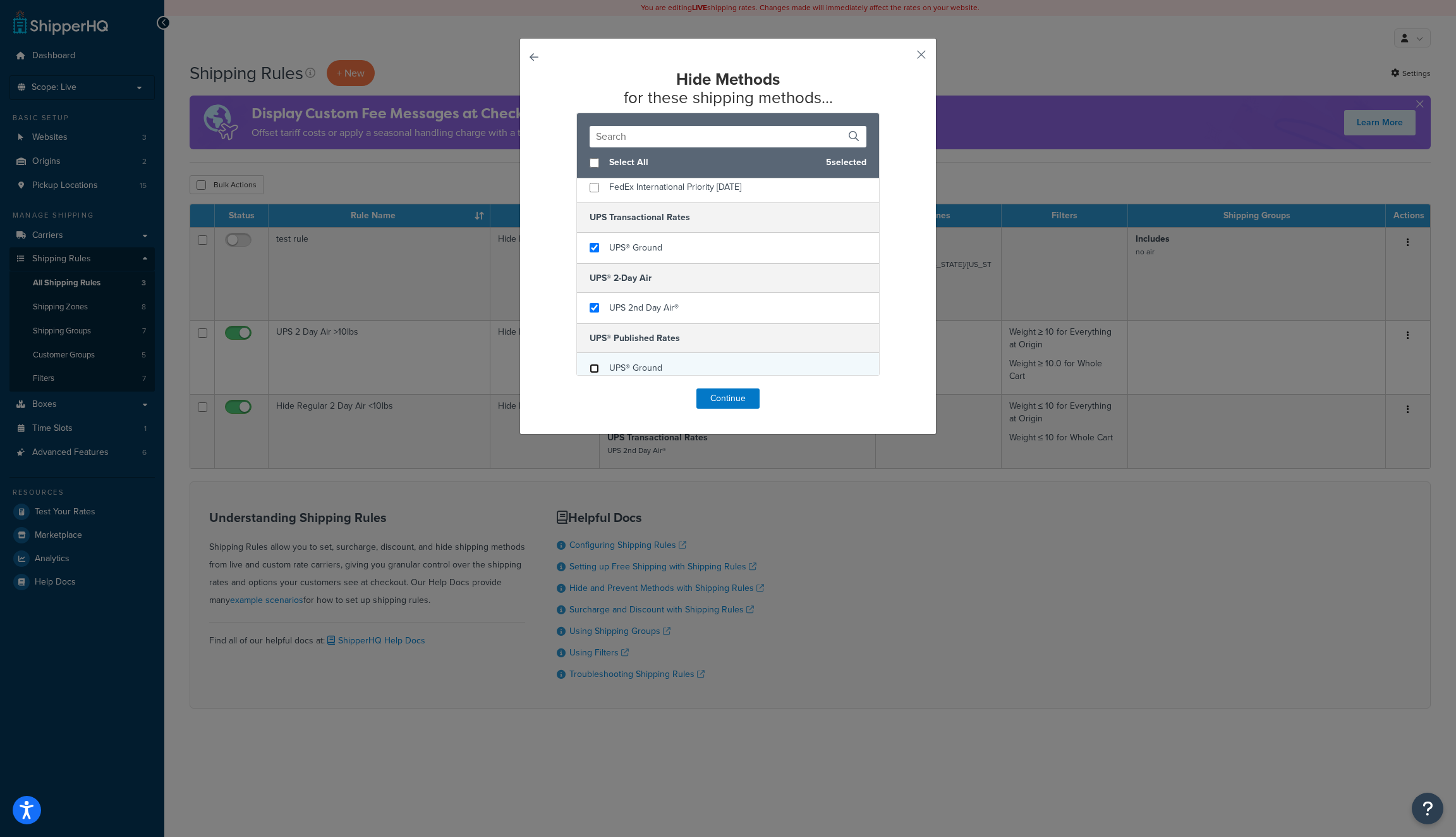
click at [593, 364] on input "checkbox" at bounding box center [594, 369] width 9 height 9
click at [593, 364] on input "checkbox" at bounding box center [594, 369] width 9 height 9
checkbox input "true"
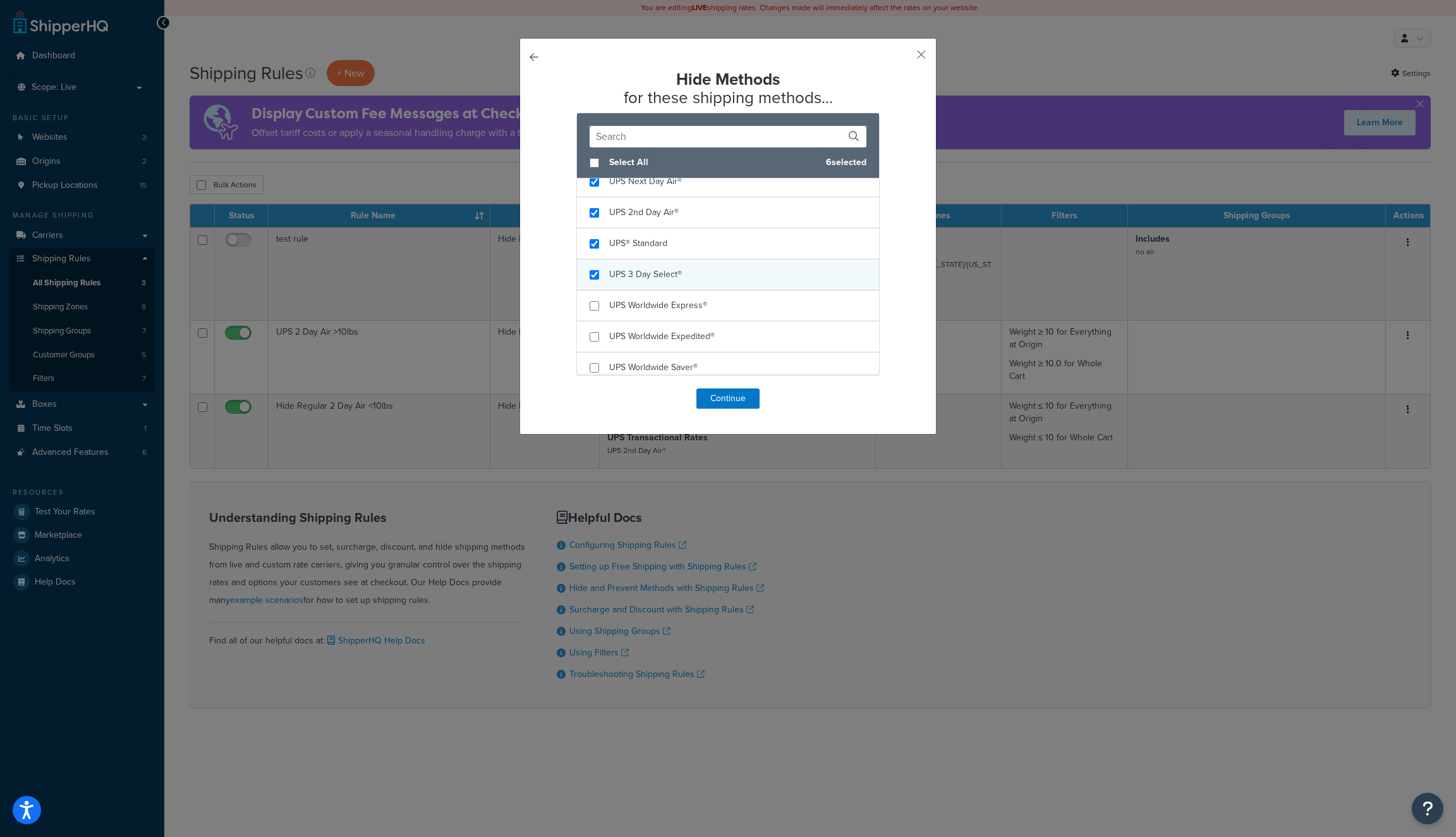
checkbox input "true"
click at [600, 266] on div "UPS 3 Day Select®" at bounding box center [728, 274] width 302 height 31
checkbox input "true"
click at [598, 304] on div "UPS Worldwide Express®" at bounding box center [728, 306] width 302 height 31
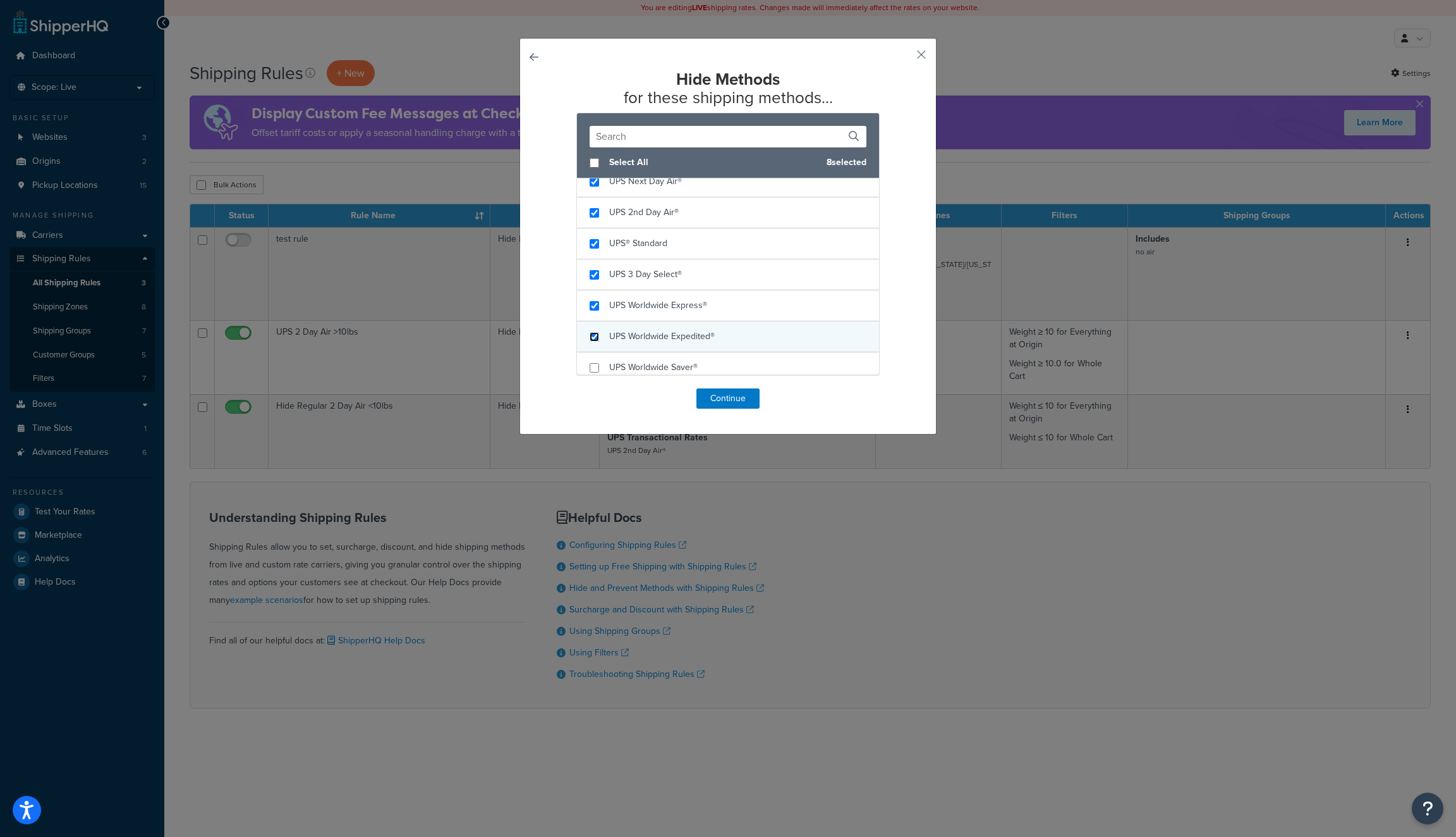
click at [599, 332] on input "checkbox" at bounding box center [594, 337] width 9 height 9
checkbox input "true"
click at [598, 363] on input "checkbox" at bounding box center [594, 368] width 9 height 9
checkbox input "true"
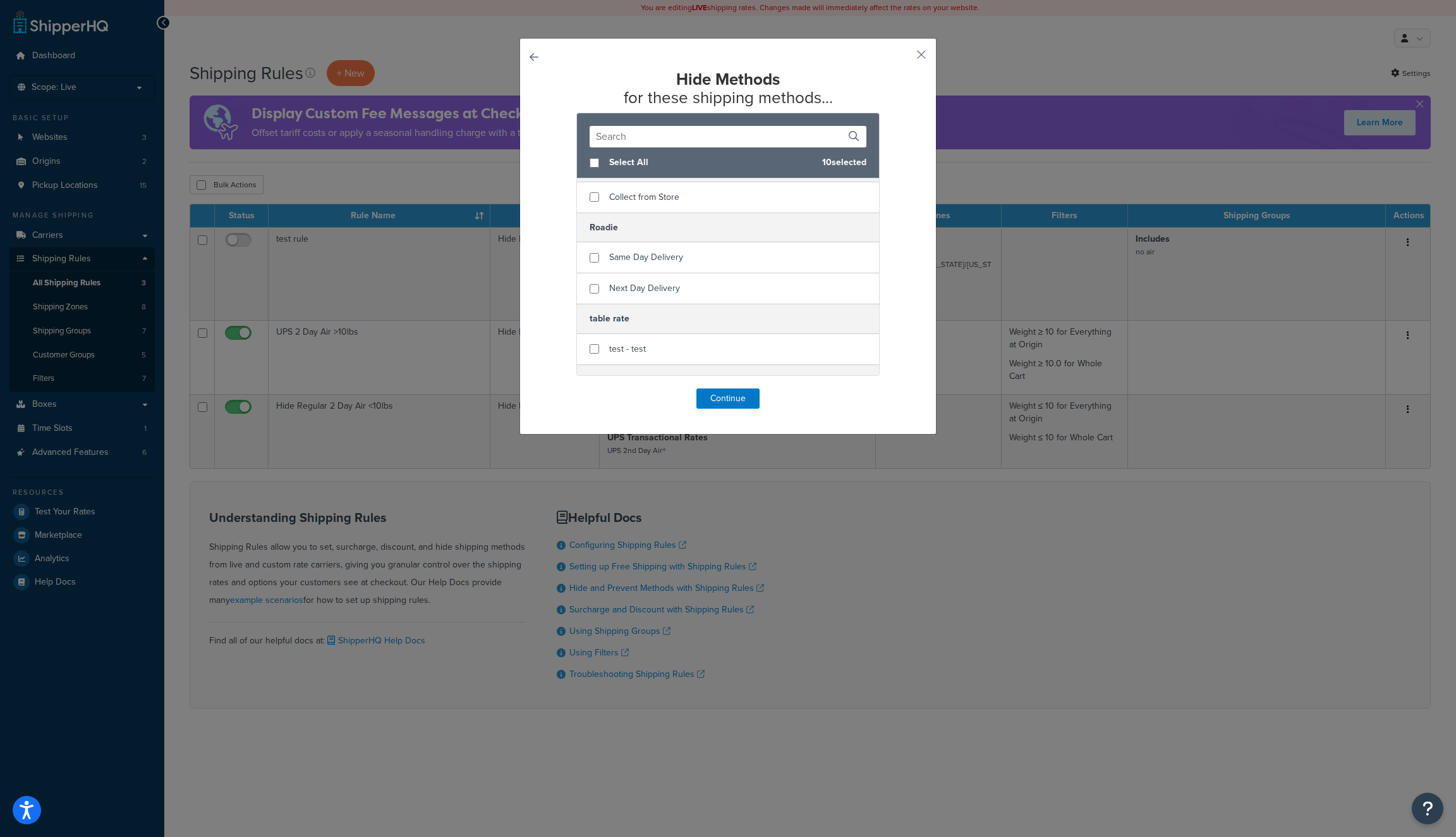
scroll to position [0, 0]
click at [593, 163] on input "checkbox" at bounding box center [594, 163] width 9 height 9
checkbox input "true"
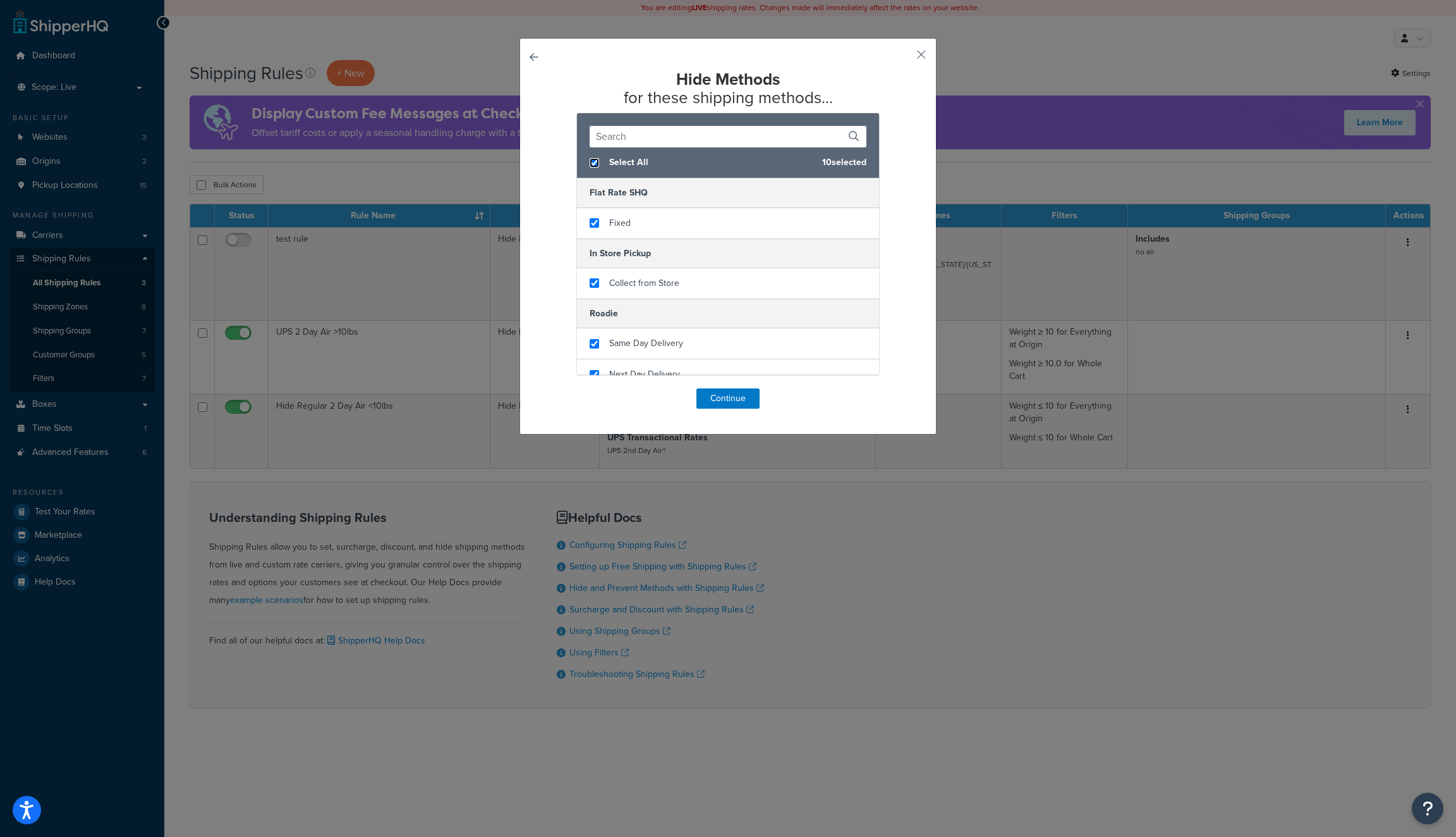
checkbox input "true"
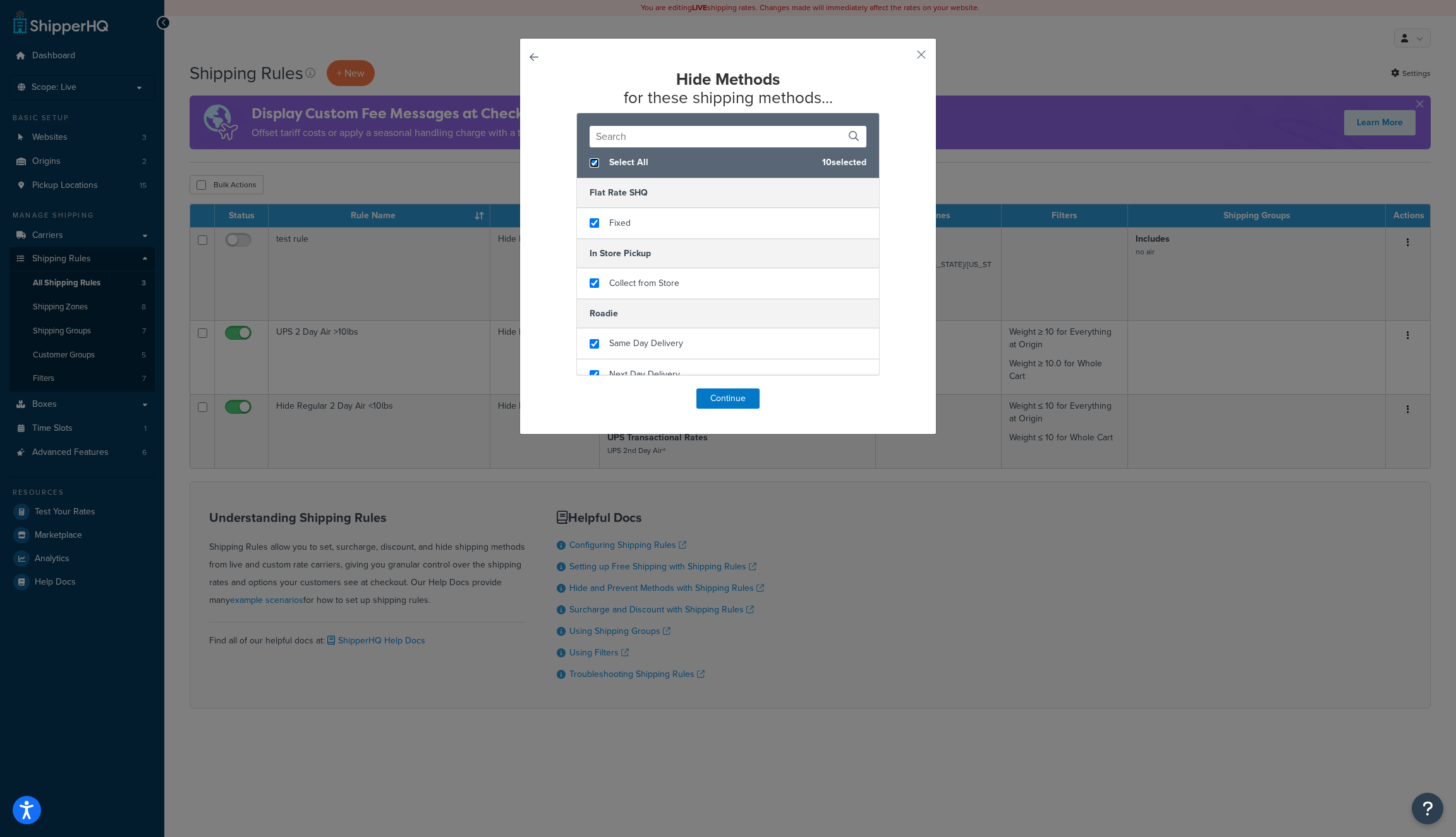
checkbox input "true"
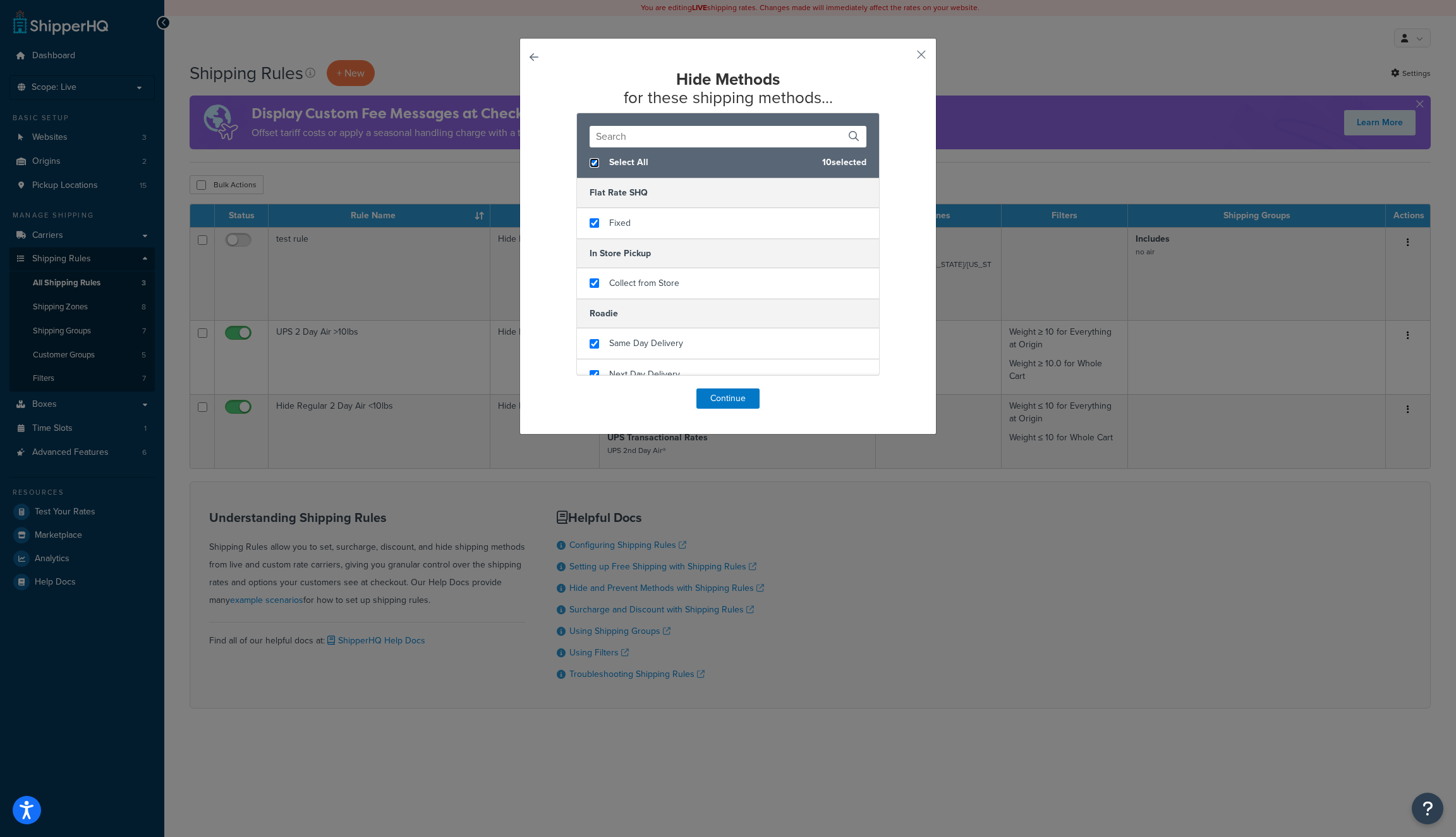
checkbox input "true"
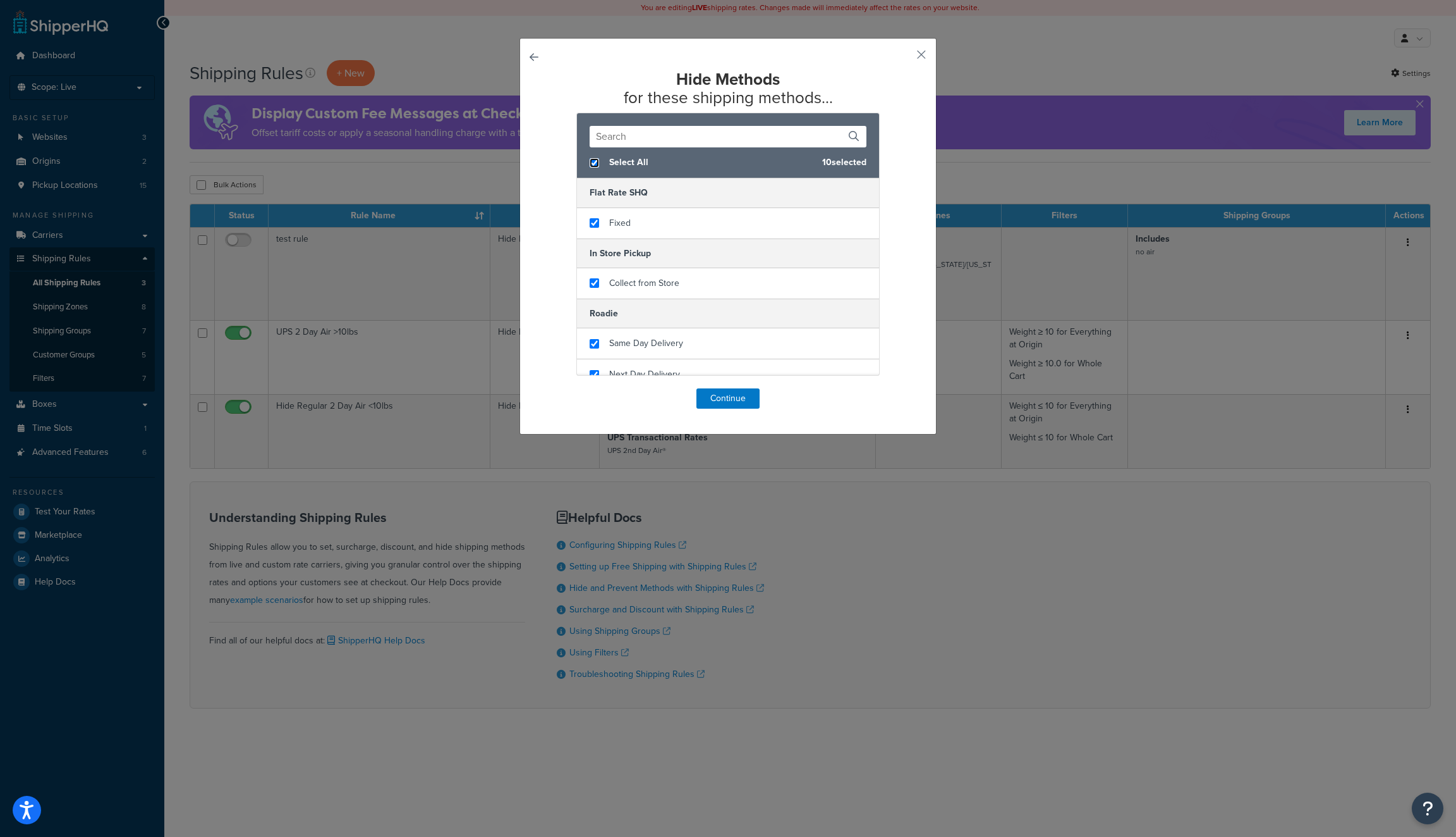
checkbox input "true"
click at [730, 398] on button "Continue" at bounding box center [728, 398] width 63 height 20
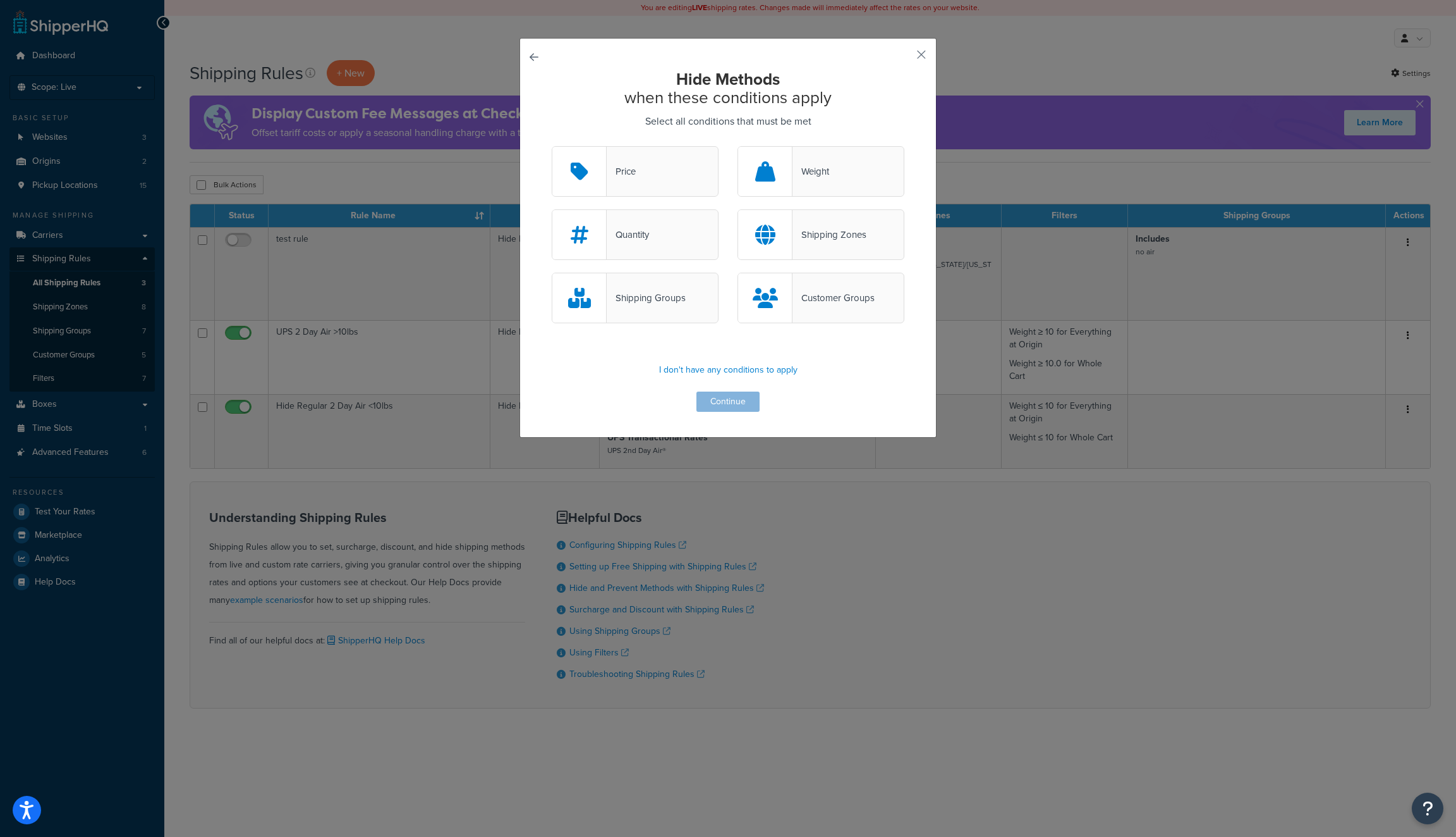
click at [865, 231] on div "Shipping Zones" at bounding box center [830, 235] width 74 height 17
click at [0, 0] on input "Shipping Zones" at bounding box center [0, 0] width 0 height 0
click at [731, 397] on button "Continue" at bounding box center [728, 402] width 63 height 20
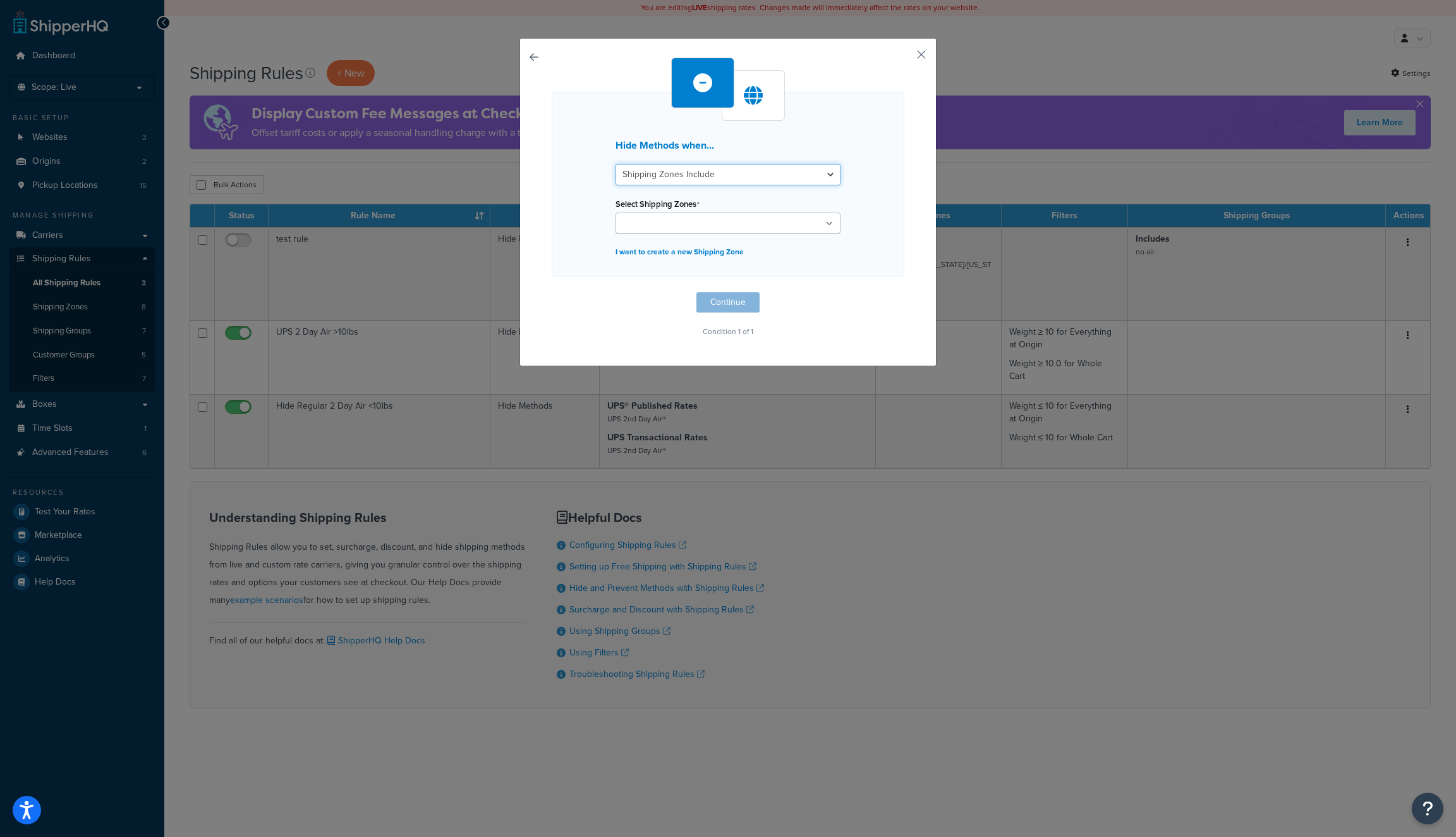
click at [711, 178] on select "Shipping Zones Include Shipping Zones Do Not Include" at bounding box center [728, 174] width 225 height 21
click at [615, 164] on select "Shipping Zones Include Shipping Zones Do Not Include" at bounding box center [728, 174] width 225 height 21
click at [728, 224] on ul at bounding box center [728, 223] width 225 height 21
click at [879, 217] on div "Hide Methods when... Shipping Zones Include Shipping Zones Do Not Include Selec…" at bounding box center [728, 185] width 353 height 188
click at [733, 309] on button "Continue" at bounding box center [728, 306] width 63 height 20
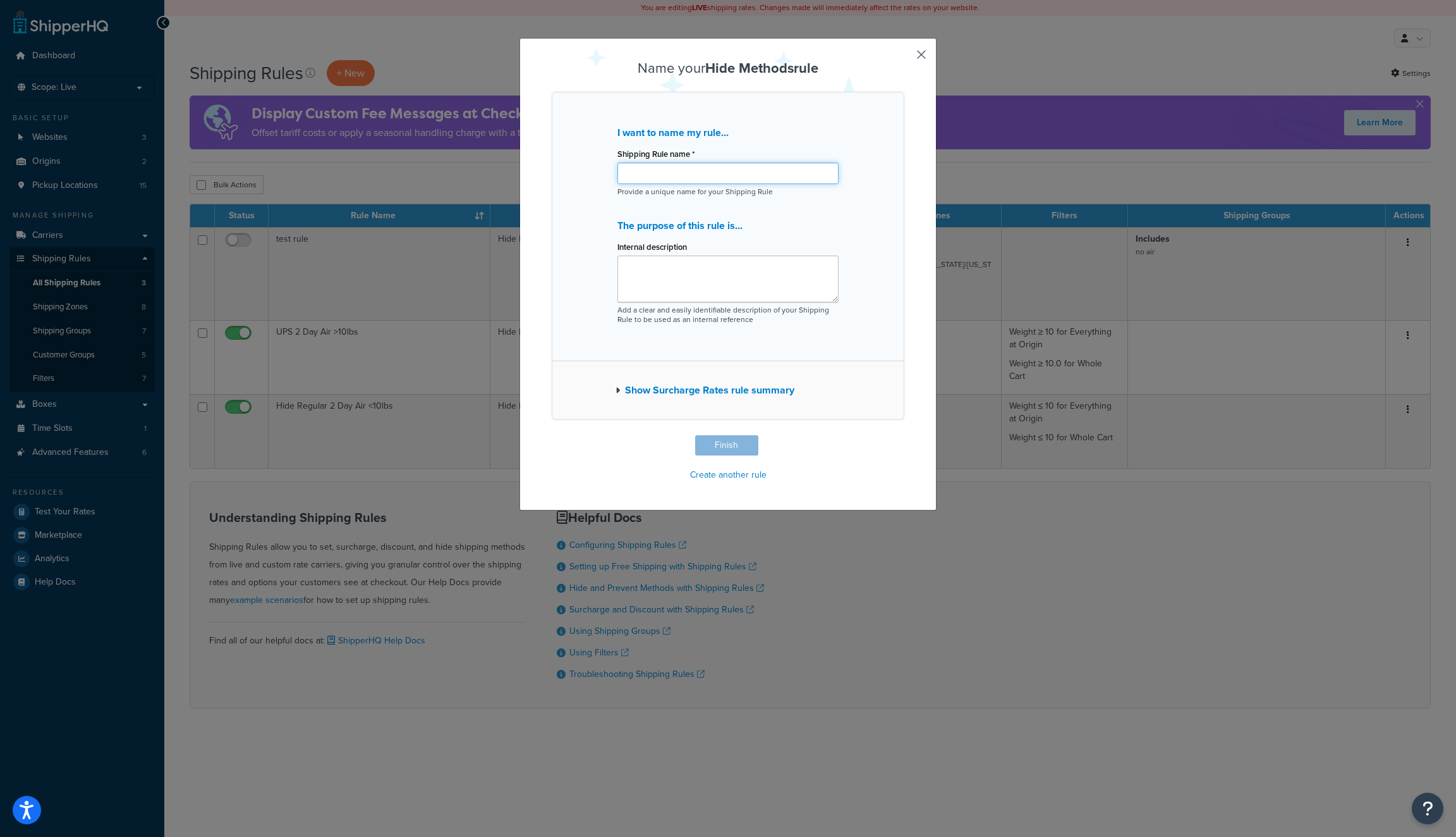
click at [707, 169] on input "Shipping Rule name *" at bounding box center [728, 172] width 221 height 21
drag, startPoint x: 778, startPoint y: 178, endPoint x: 543, endPoint y: 165, distance: 235.4
click at [543, 165] on div "Name your Hide Methods rule I want to name my rule... Shipping Rule name * Hide…" at bounding box center [728, 274] width 417 height 472
type input "Hide delivery for Shipping zones"
click at [715, 277] on textarea "Internal description" at bounding box center [728, 278] width 221 height 46
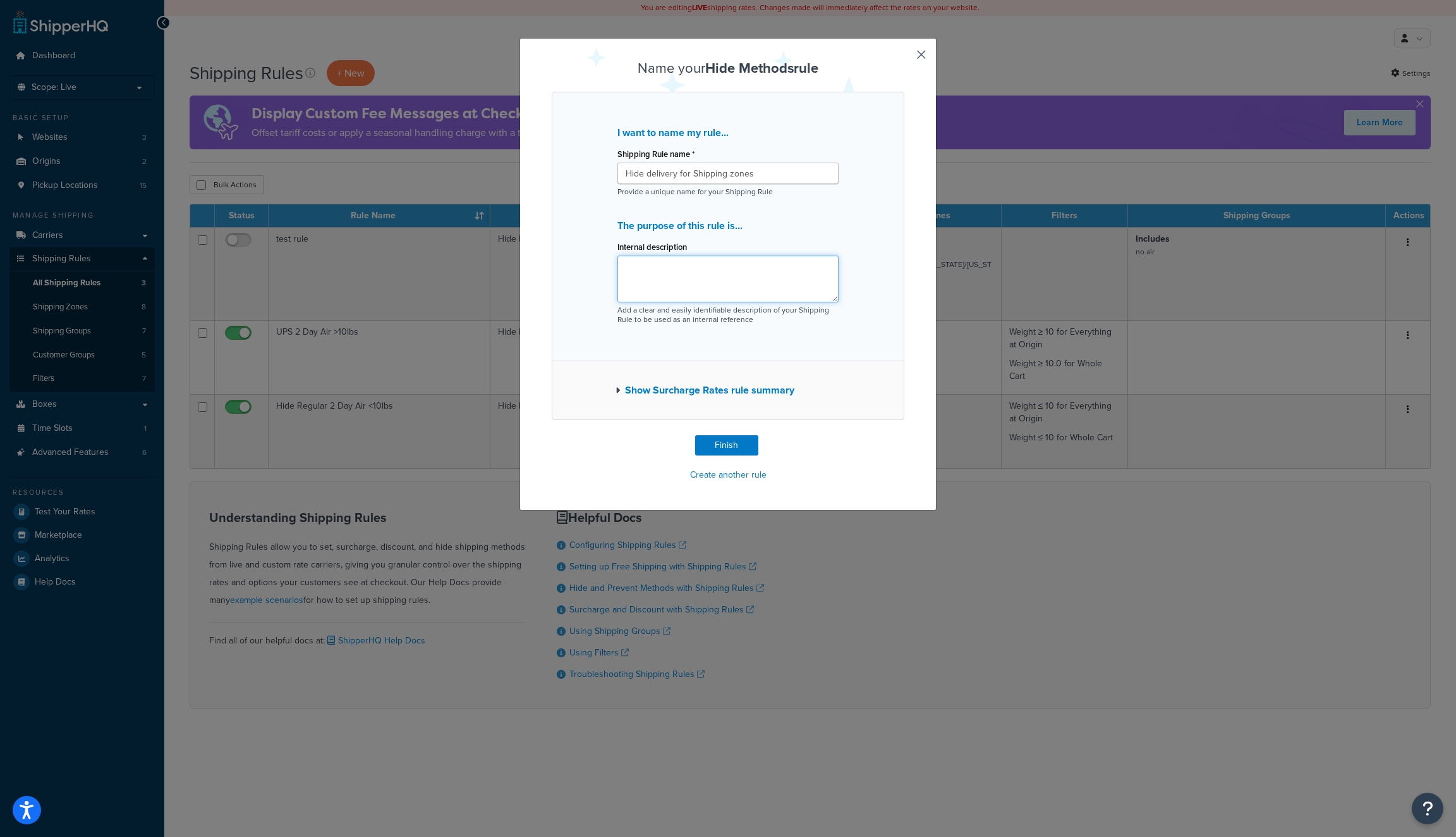
paste textarea "Hide delivery for Shipping zones"
type textarea "Hide delivery for Shipping zones"
click at [723, 451] on button "Finish" at bounding box center [726, 446] width 63 height 20
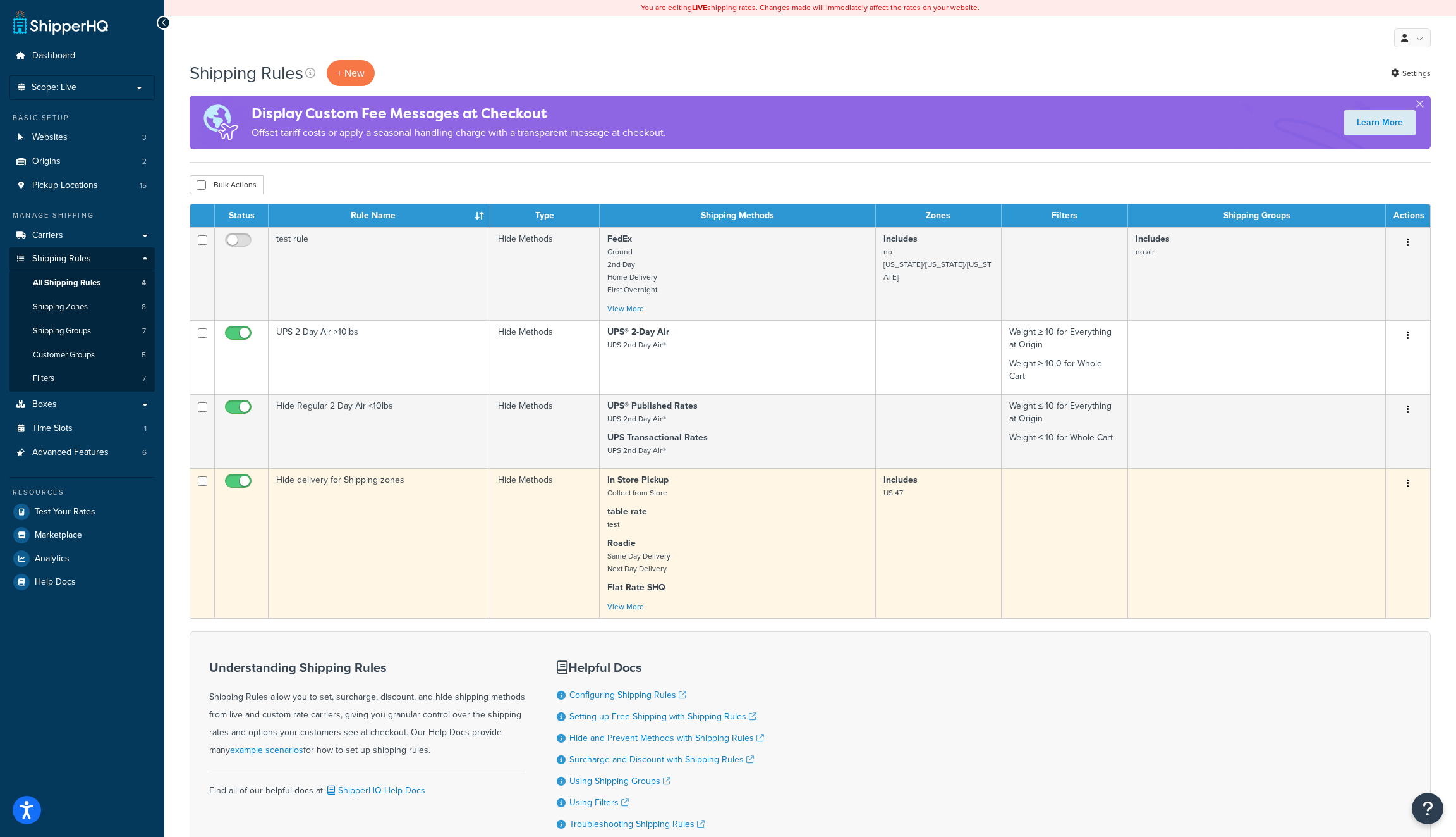
click at [740, 537] on p "Roadie Same Day Delivery Next Day Delivery" at bounding box center [737, 556] width 261 height 38
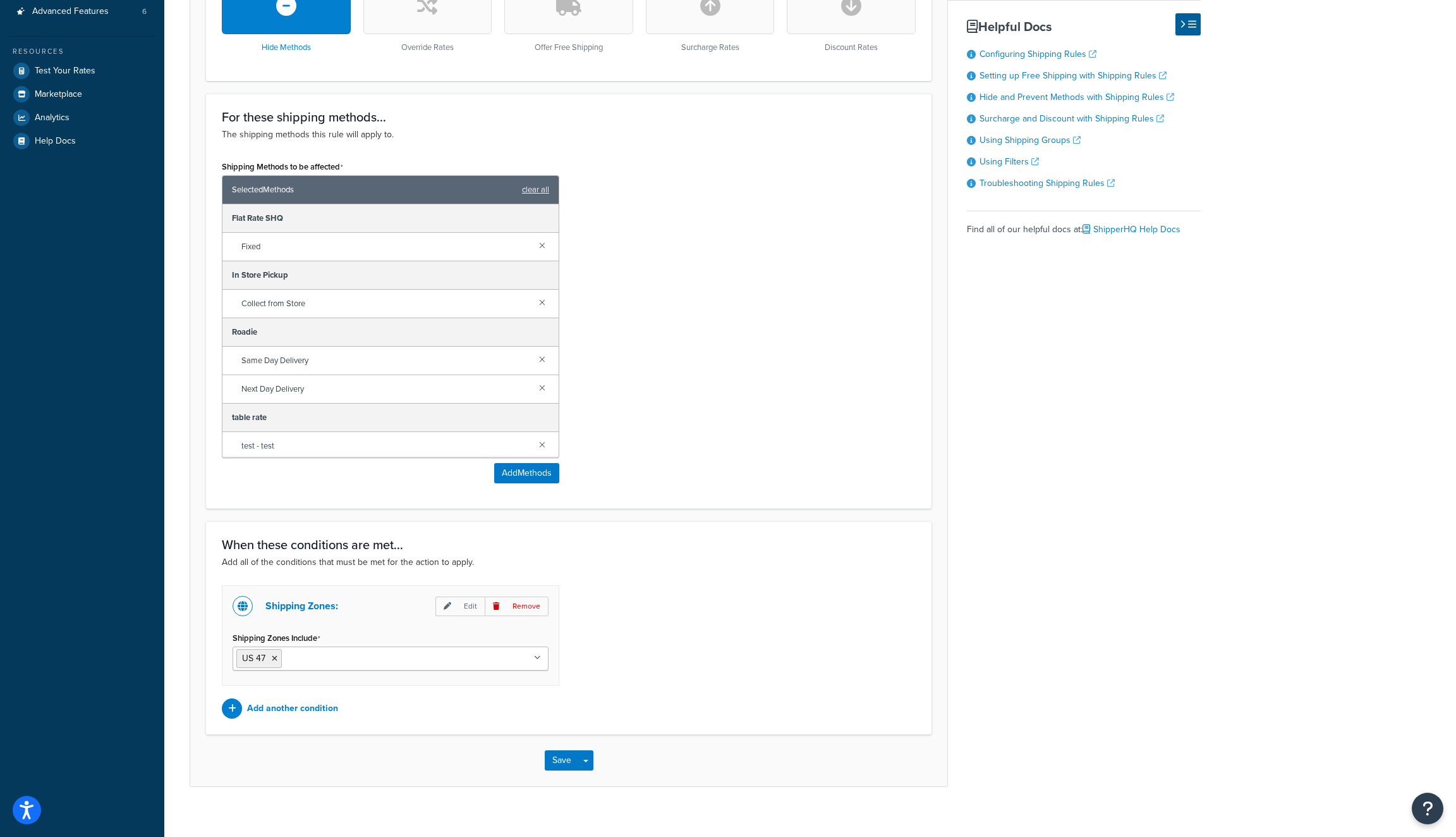
scroll to position [452, 0]
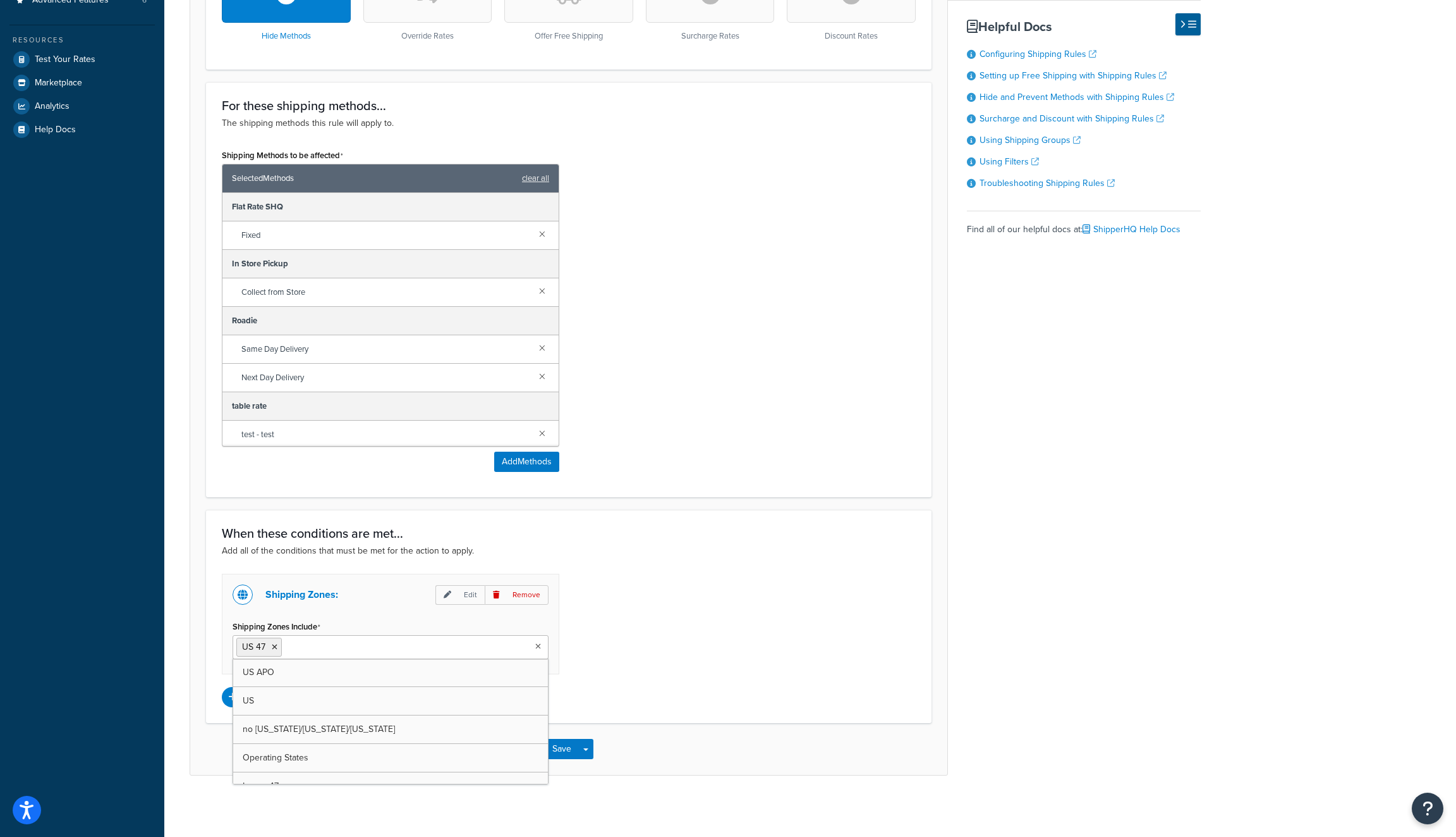
click at [442, 648] on ul "US 47" at bounding box center [391, 646] width 316 height 24
click at [381, 583] on div "Shipping Zones: Edit Remove Shipping Zones Include US 47 US APO [GEOGRAPHIC_DAT…" at bounding box center [390, 624] width 338 height 101
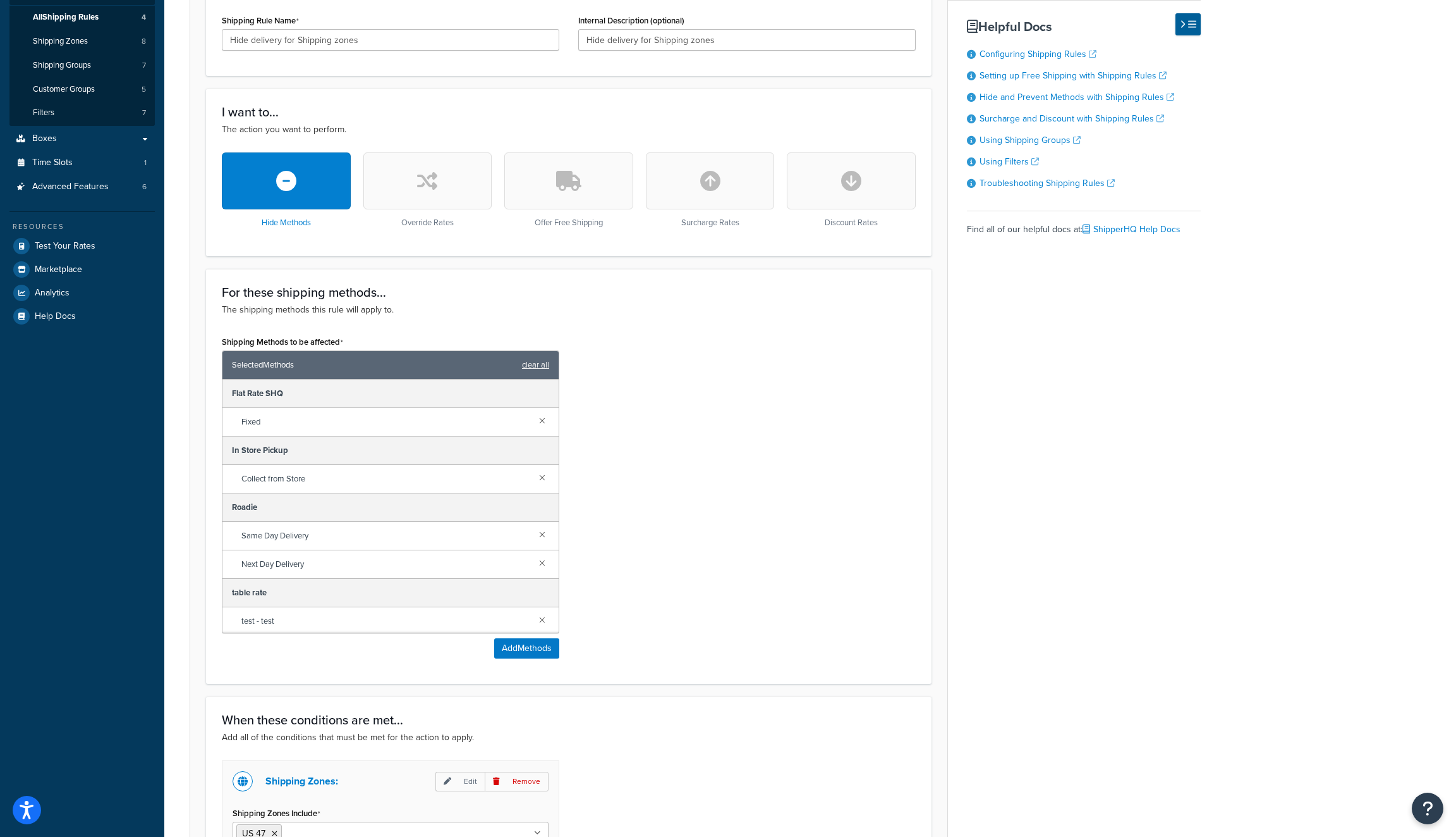
scroll to position [0, 0]
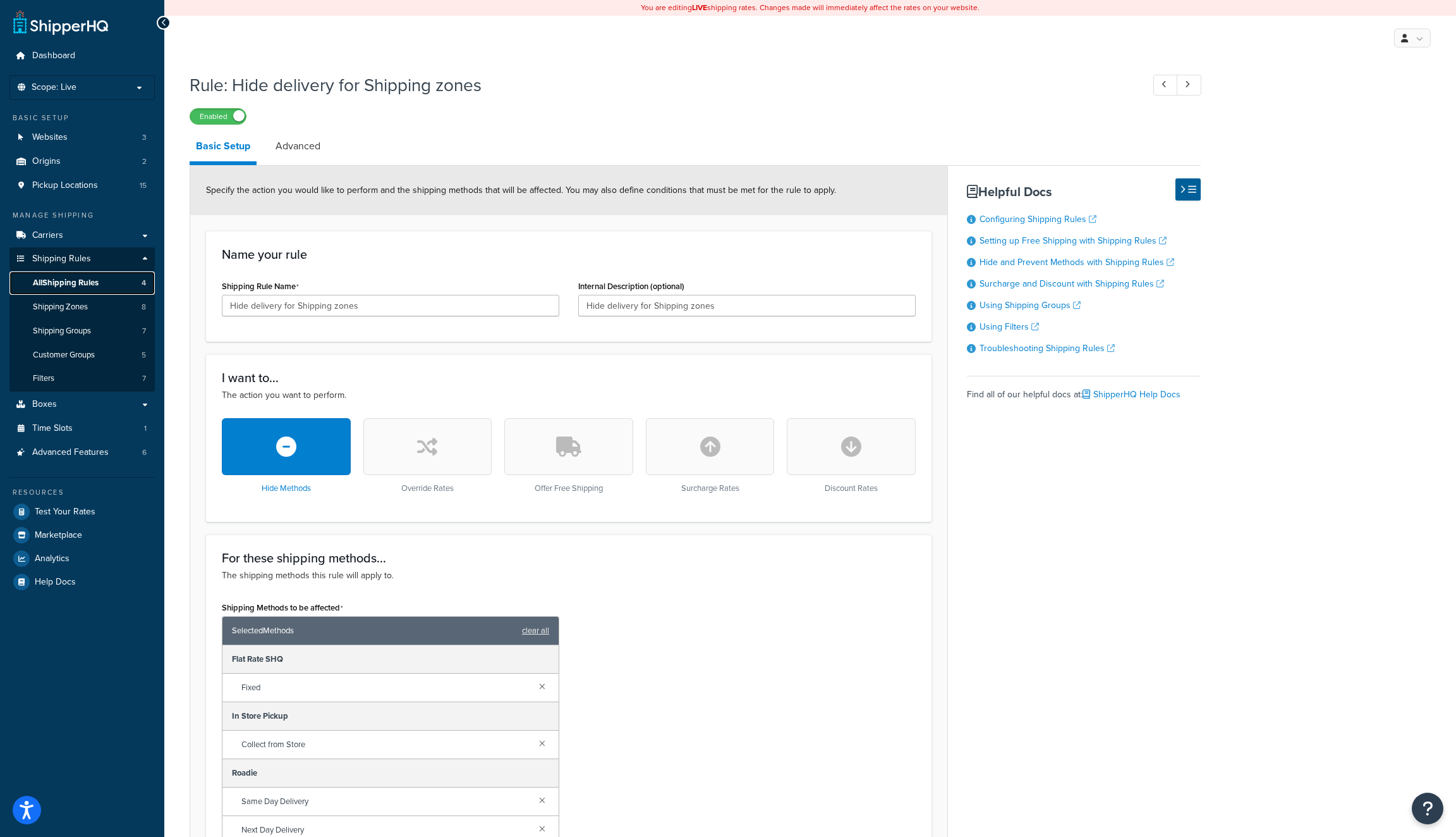
click at [84, 283] on span "All Shipping Rules" at bounding box center [66, 283] width 66 height 11
click at [80, 304] on span "Shipping Zones" at bounding box center [61, 307] width 55 height 11
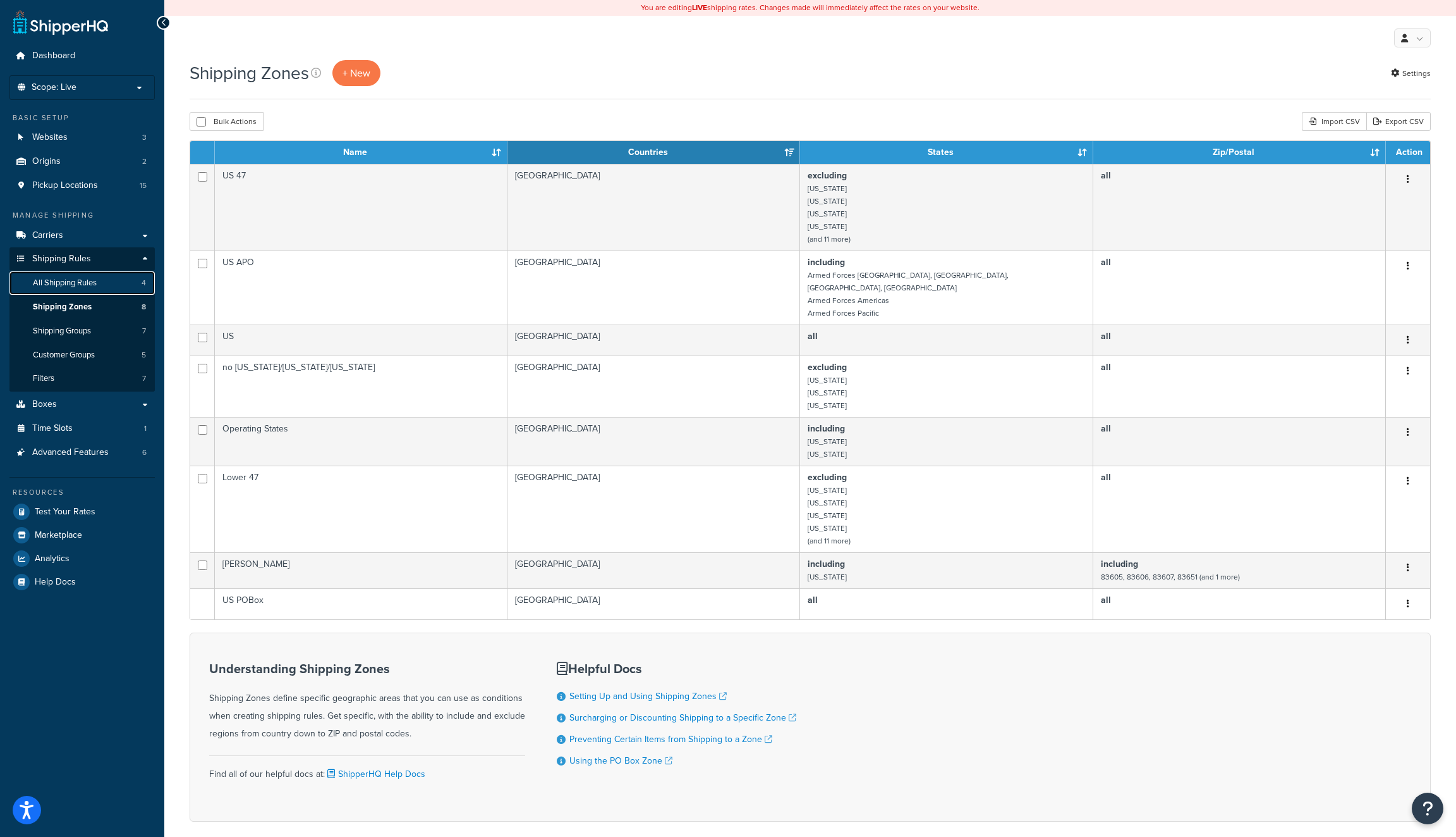
click at [74, 287] on span "All Shipping Rules" at bounding box center [65, 283] width 64 height 11
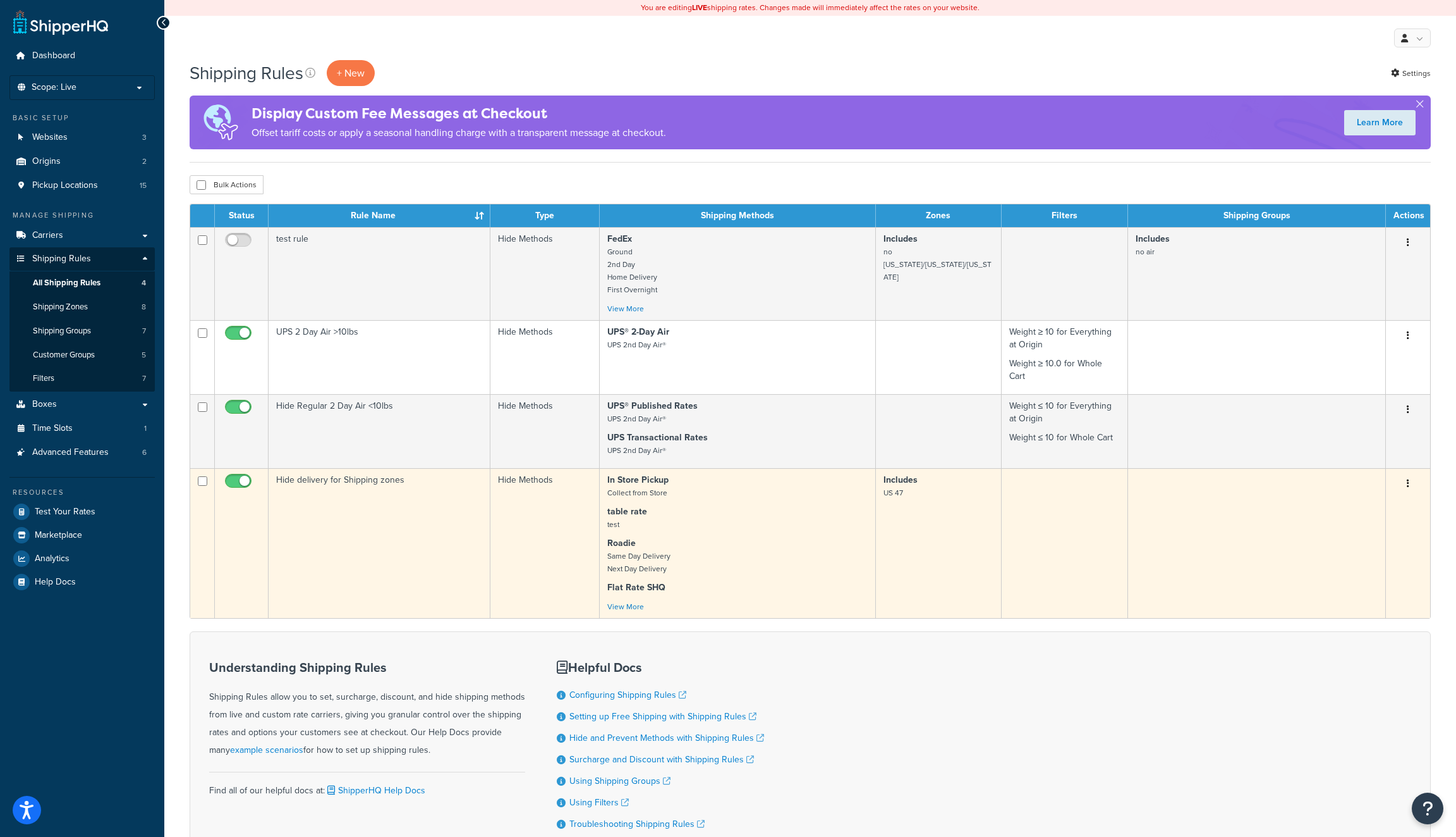
click at [233, 476] on input "checkbox" at bounding box center [240, 484] width 35 height 16
checkbox input "false"
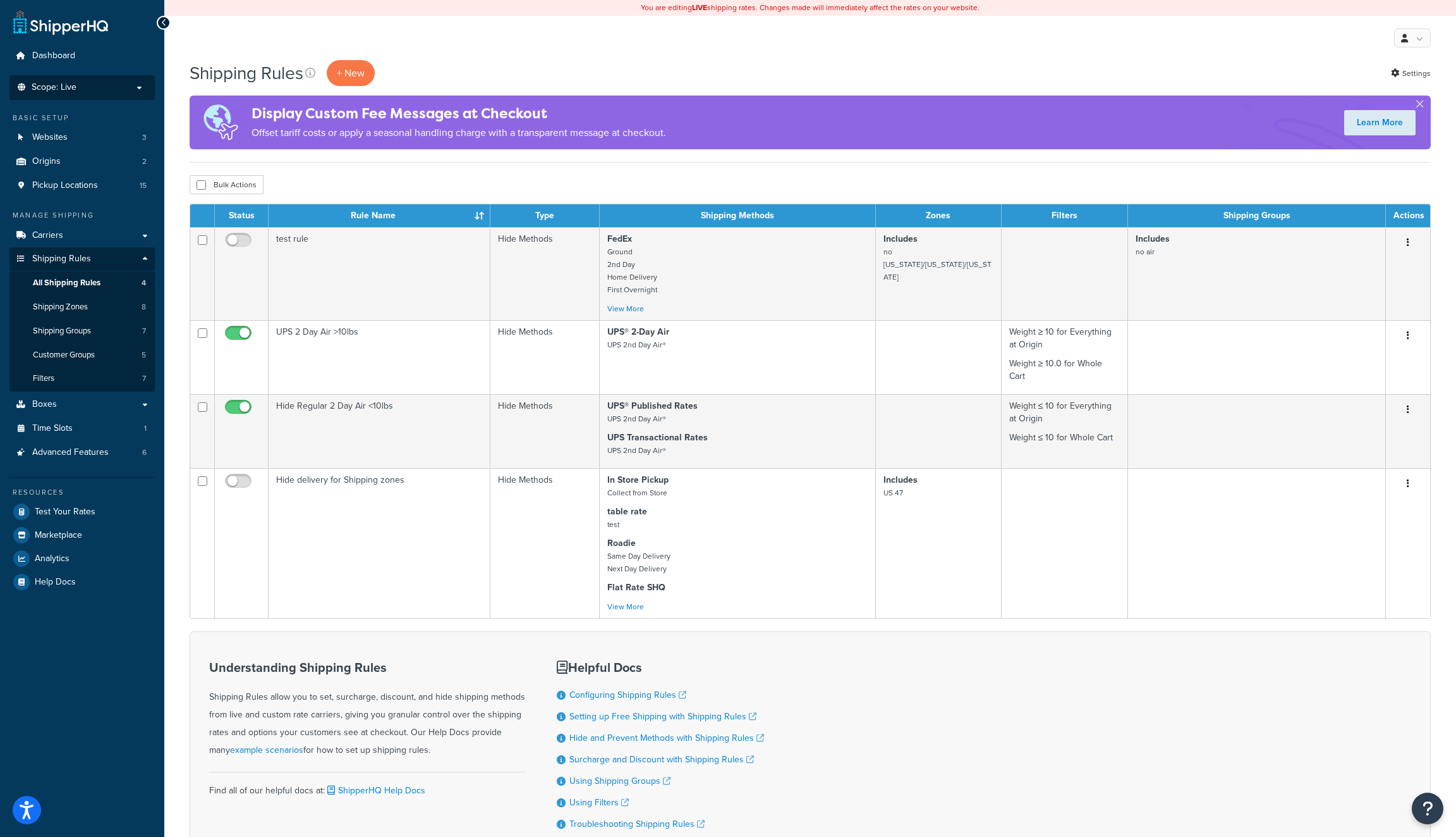
click at [108, 91] on p "Scope: Live" at bounding box center [82, 87] width 134 height 11
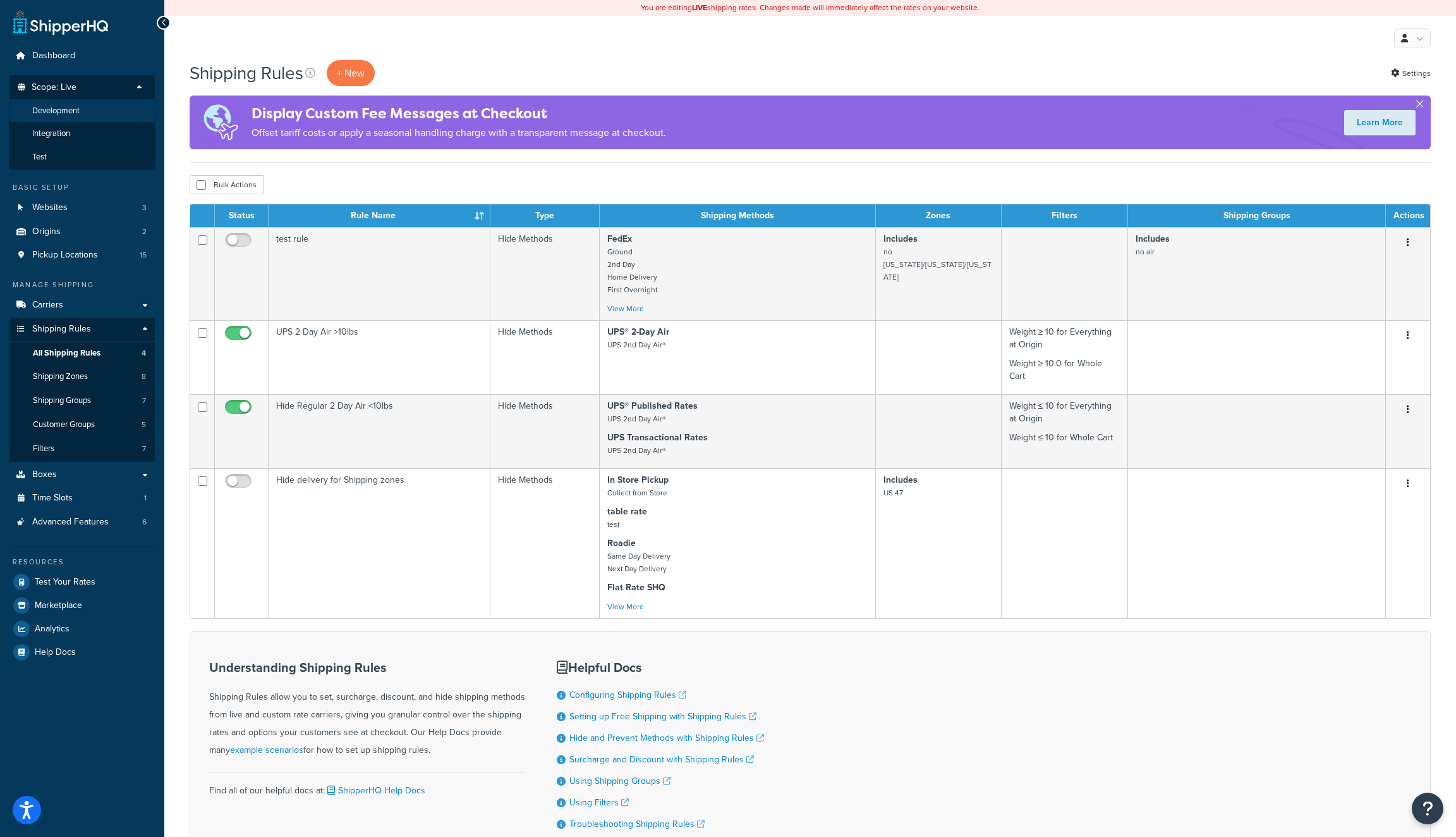
click at [106, 117] on li "Development" at bounding box center [82, 111] width 146 height 24
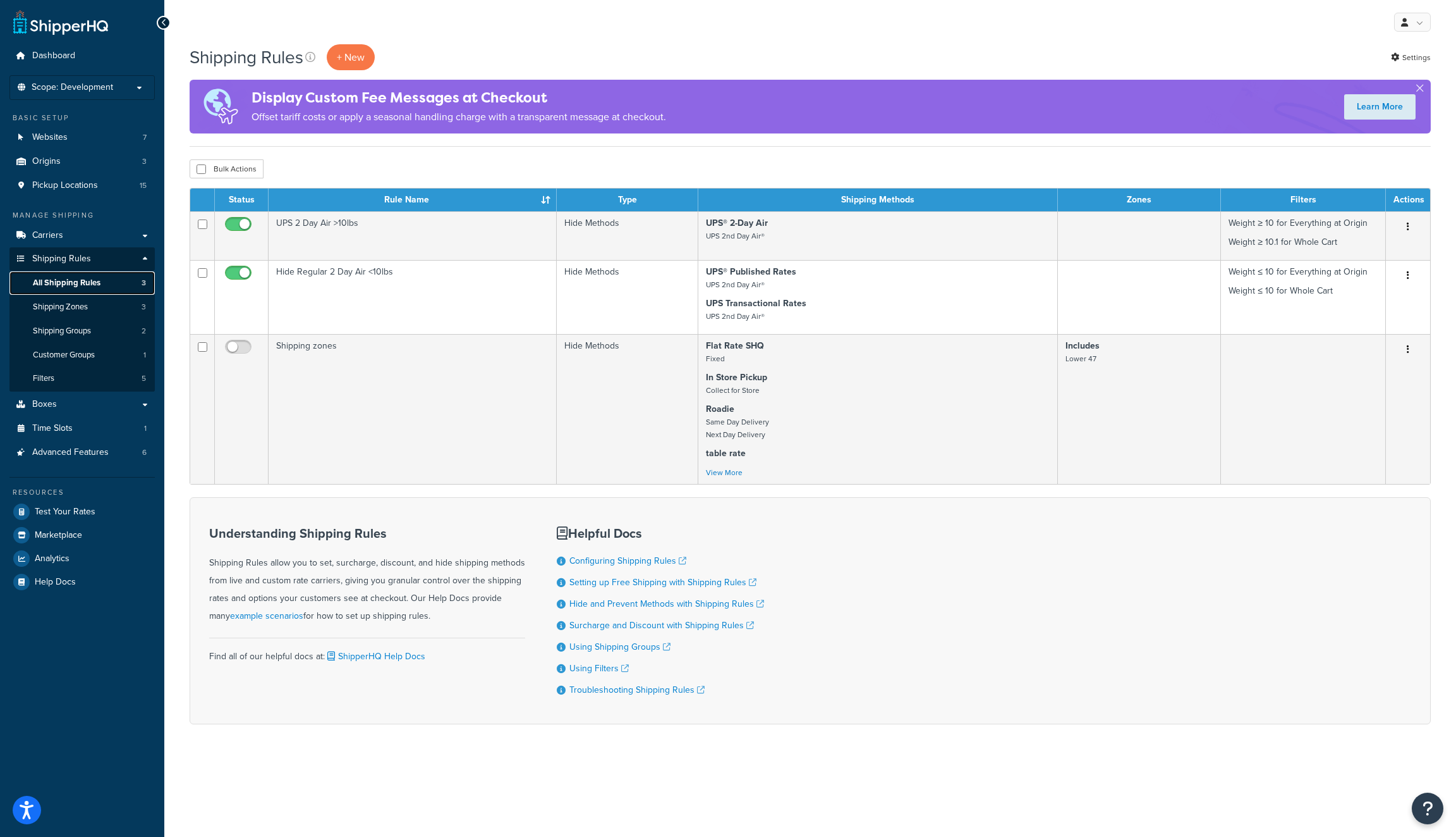
click at [105, 287] on link "All Shipping Rules 3" at bounding box center [82, 283] width 146 height 24
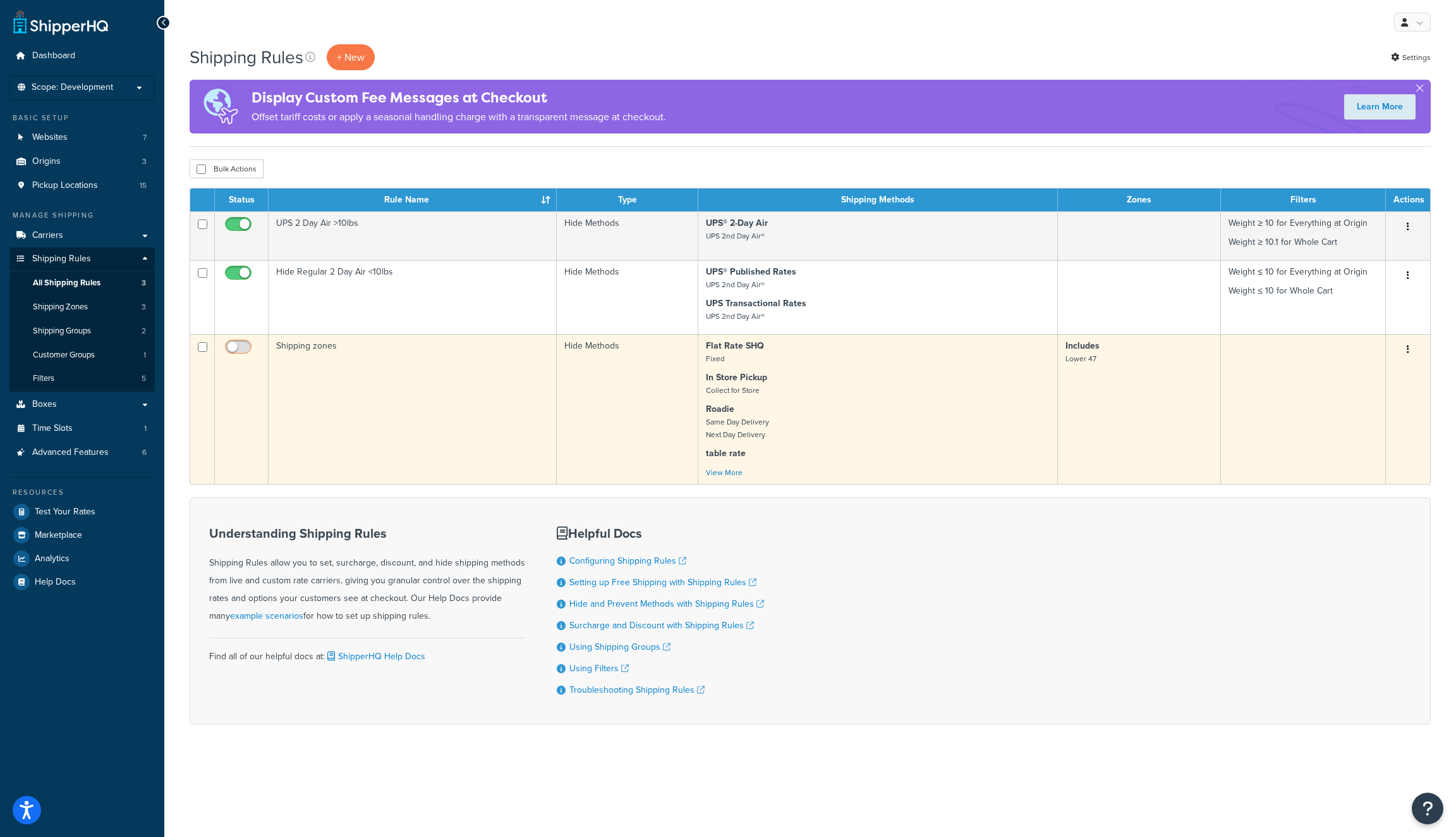
click at [242, 344] on input "checkbox" at bounding box center [240, 350] width 35 height 16
checkbox input "true"
click at [1406, 352] on button "button" at bounding box center [1408, 350] width 17 height 20
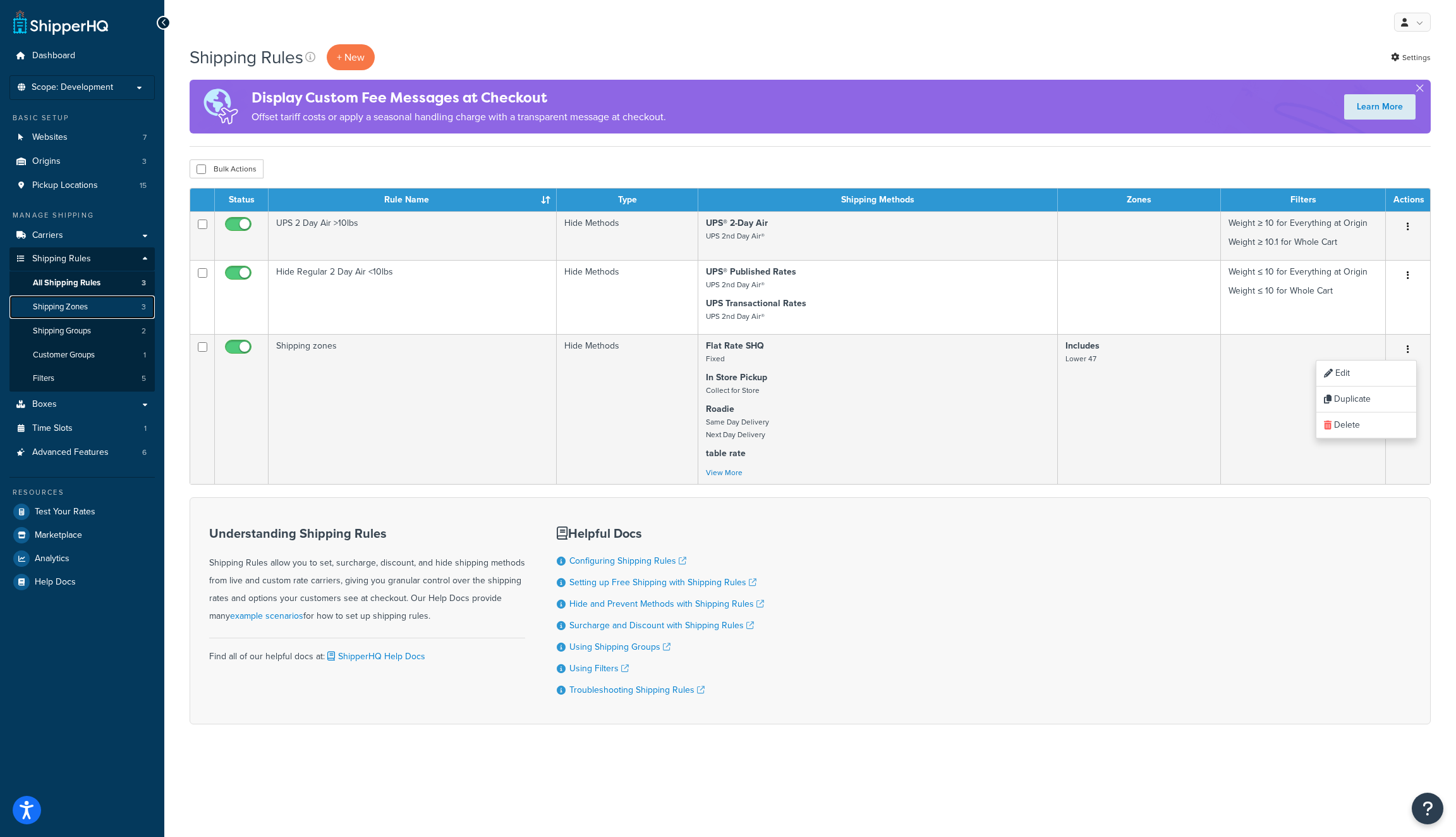
click at [57, 306] on span "Shipping Zones" at bounding box center [61, 307] width 55 height 11
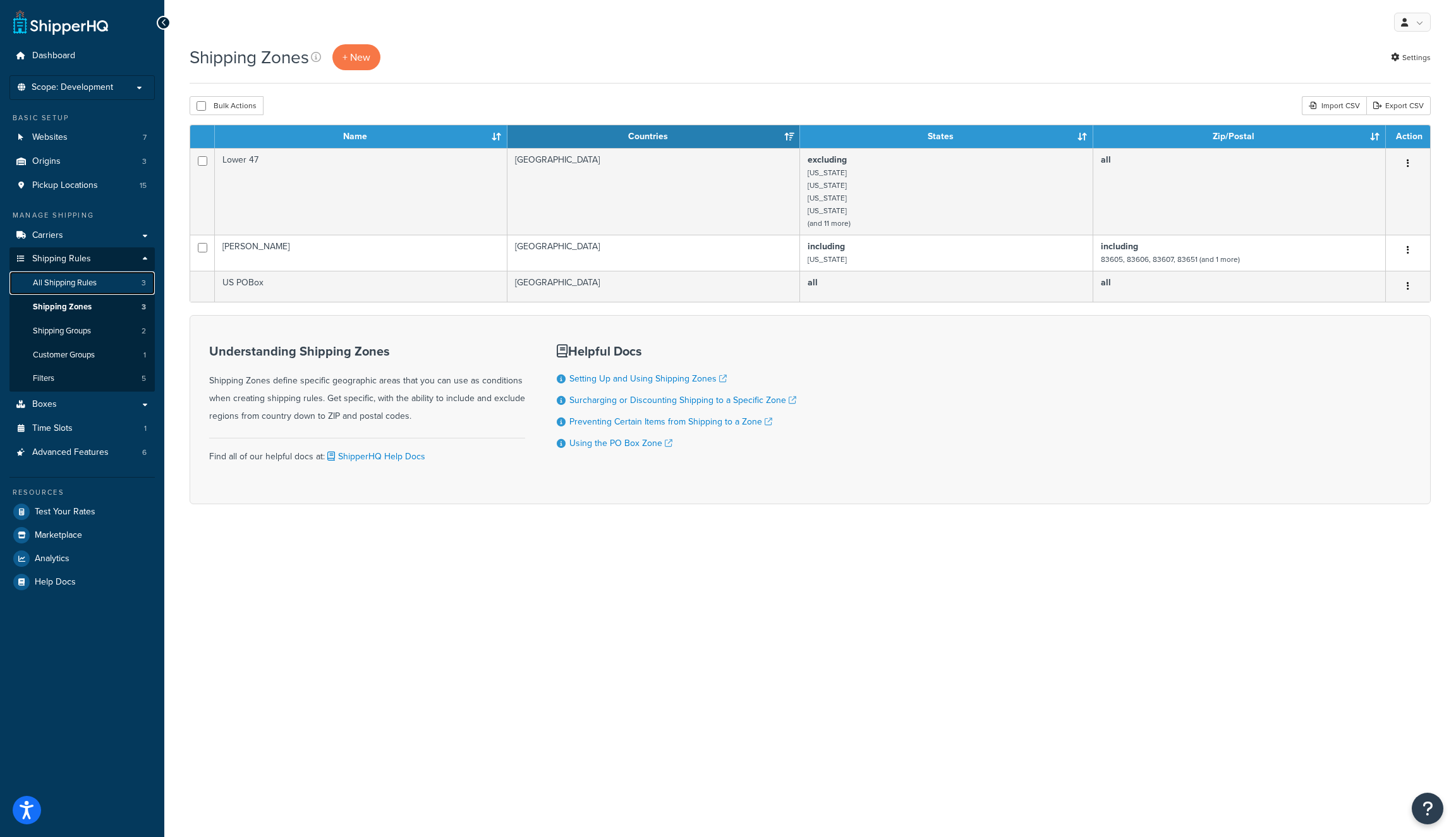
click at [66, 283] on span "All Shipping Rules" at bounding box center [65, 283] width 64 height 11
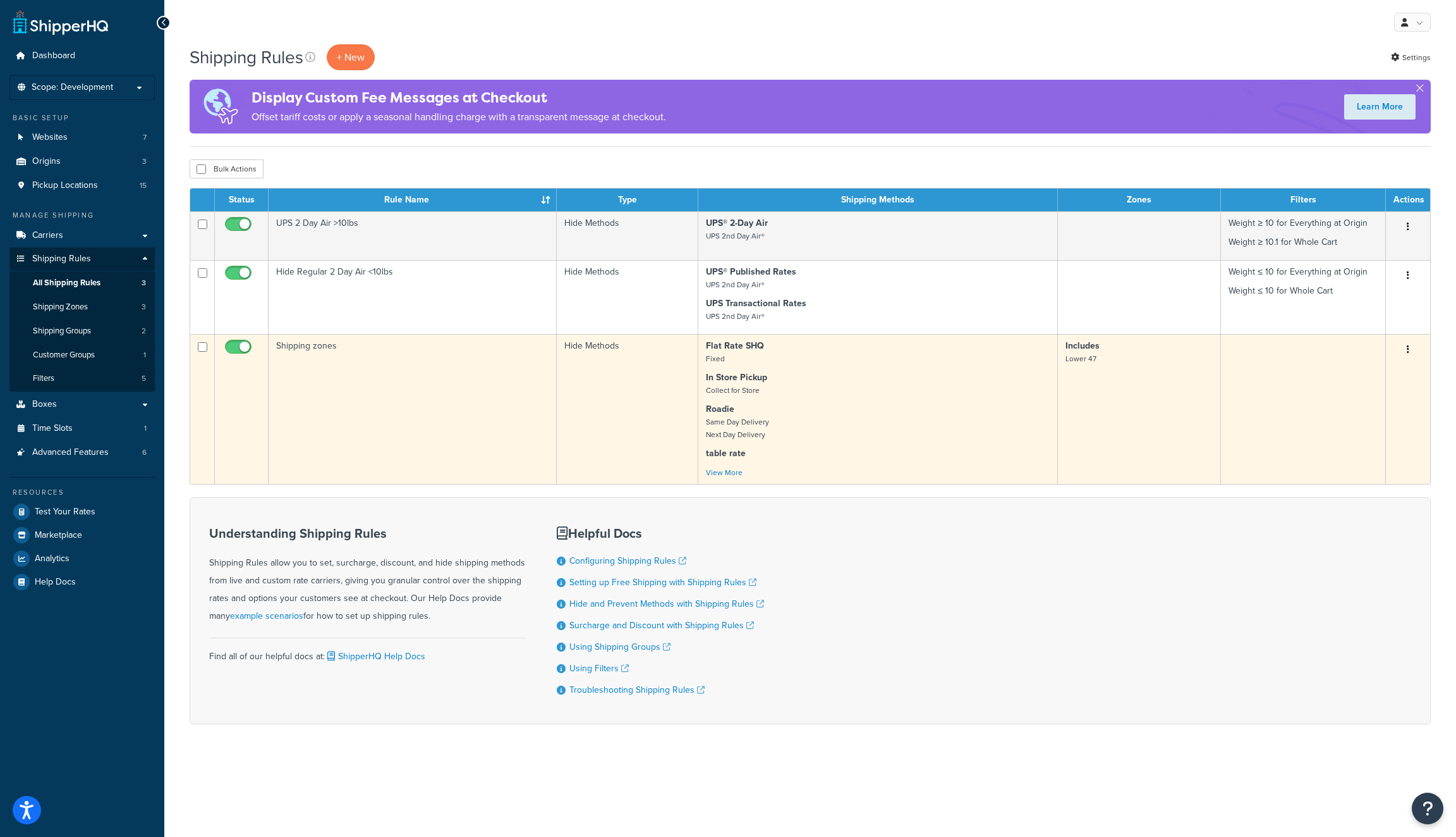
click at [1403, 352] on button "button" at bounding box center [1408, 350] width 17 height 20
click at [1340, 376] on link "Edit" at bounding box center [1366, 373] width 100 height 26
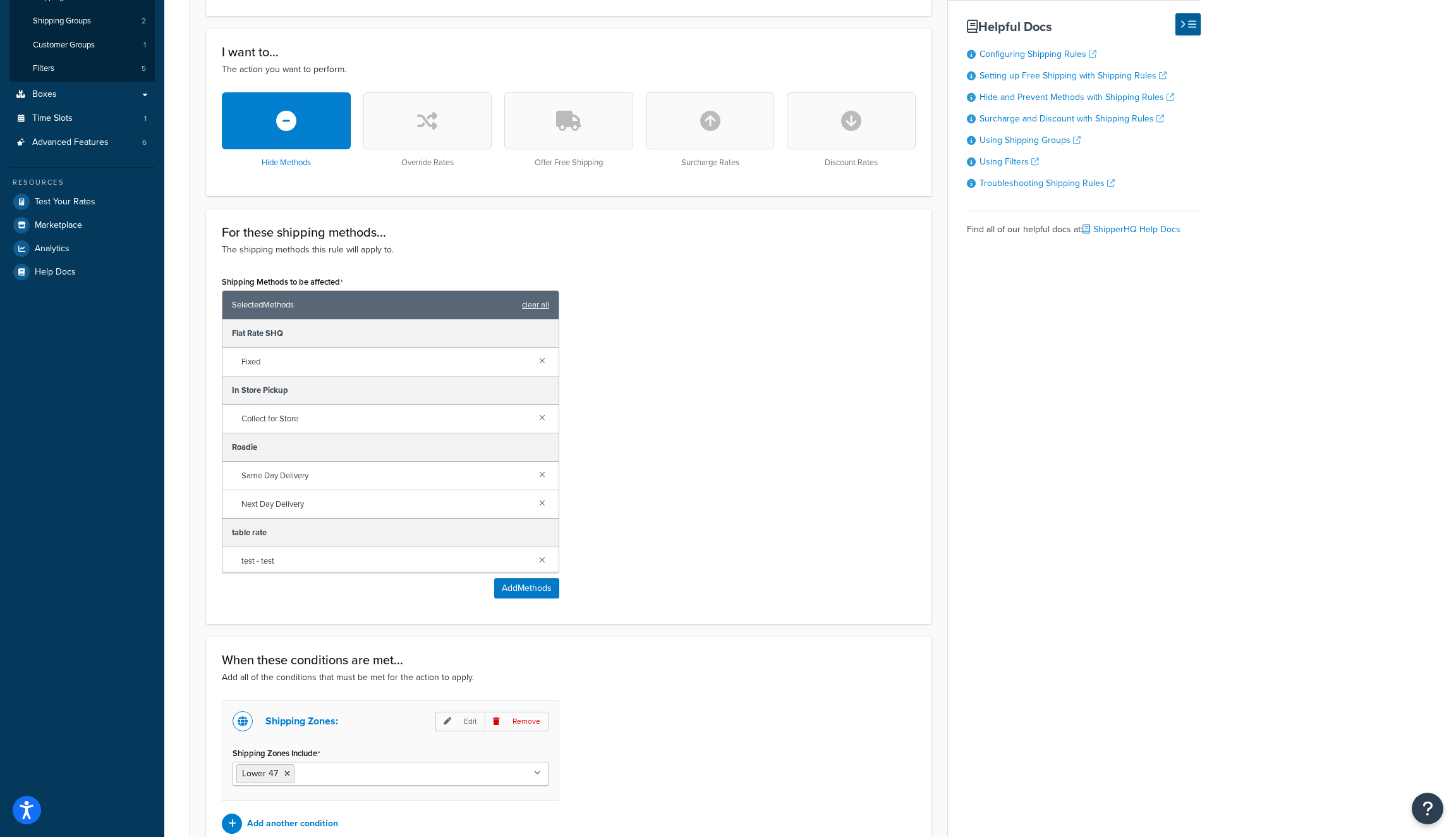
scroll to position [436, 0]
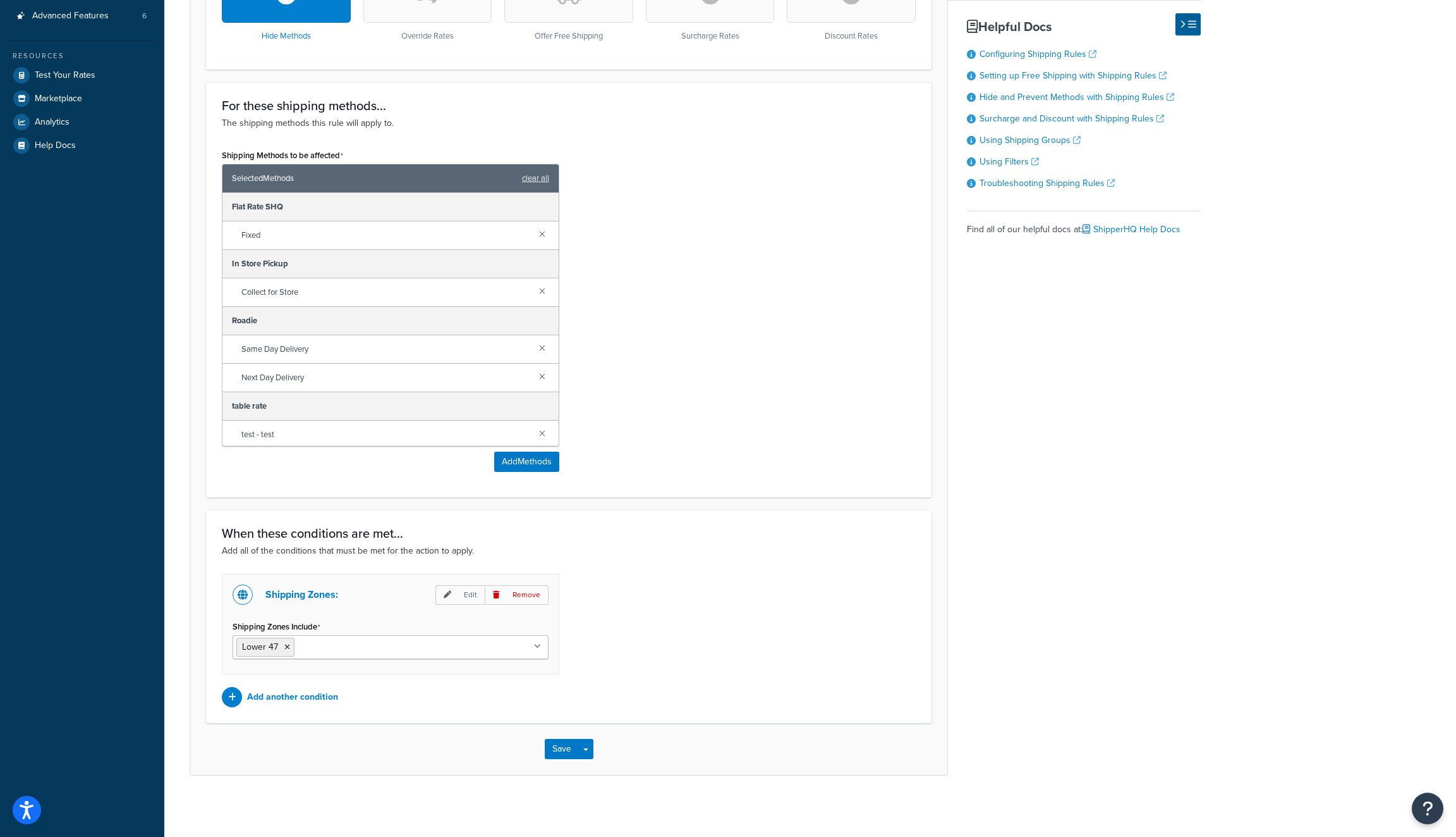
click at [457, 637] on ul "Lower 47" at bounding box center [391, 646] width 316 height 24
click at [603, 617] on div "Shipping Zones: Edit Remove Shipping Zones Include Lower 47 [PERSON_NAME] [GEOG…" at bounding box center [569, 639] width 713 height 133
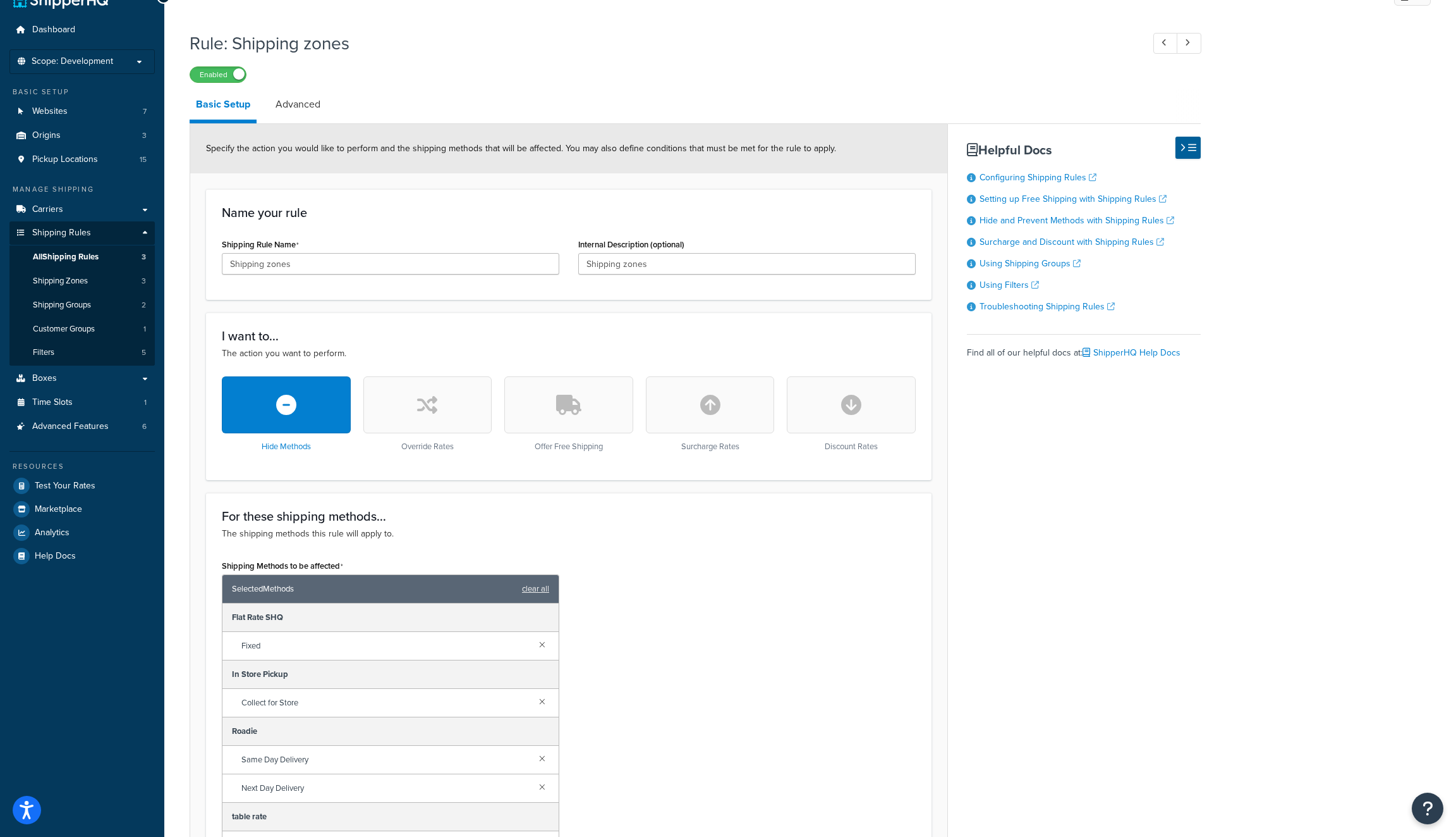
scroll to position [0, 0]
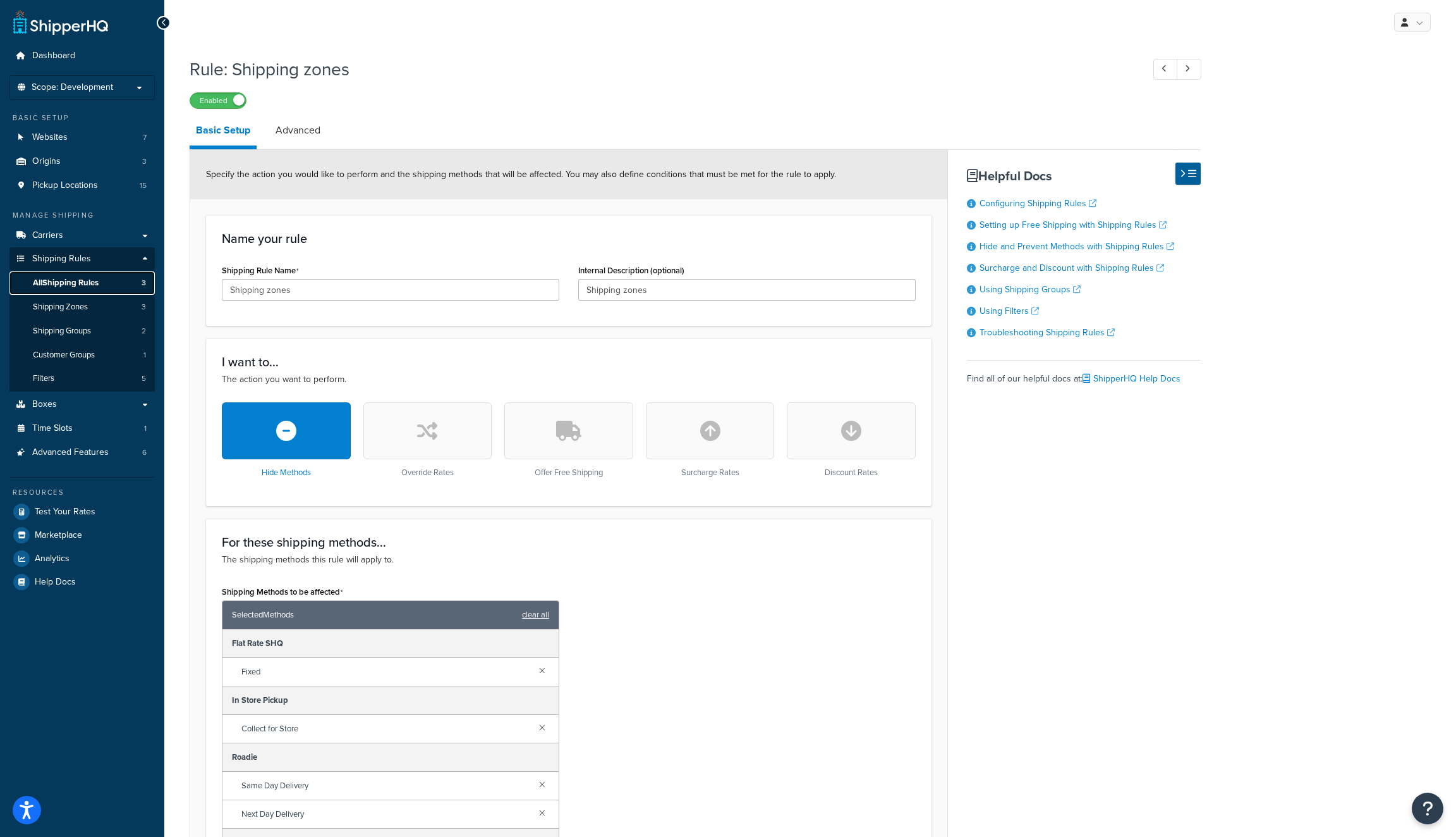
click at [98, 280] on span "All Shipping Rules" at bounding box center [66, 283] width 66 height 11
click at [108, 308] on link "Shipping Zones 3" at bounding box center [82, 307] width 146 height 24
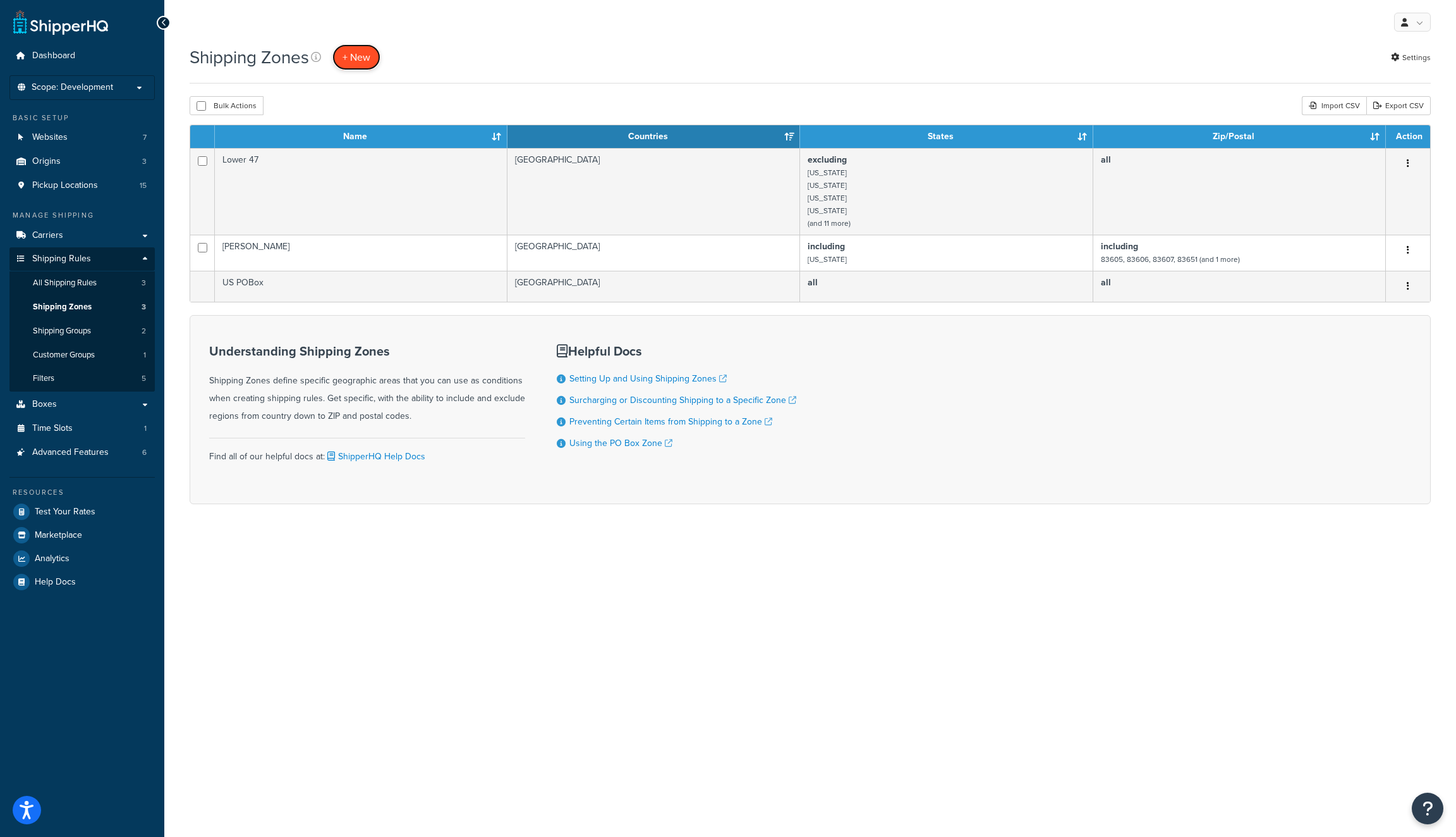
click at [364, 58] on span "+ New" at bounding box center [356, 57] width 28 height 14
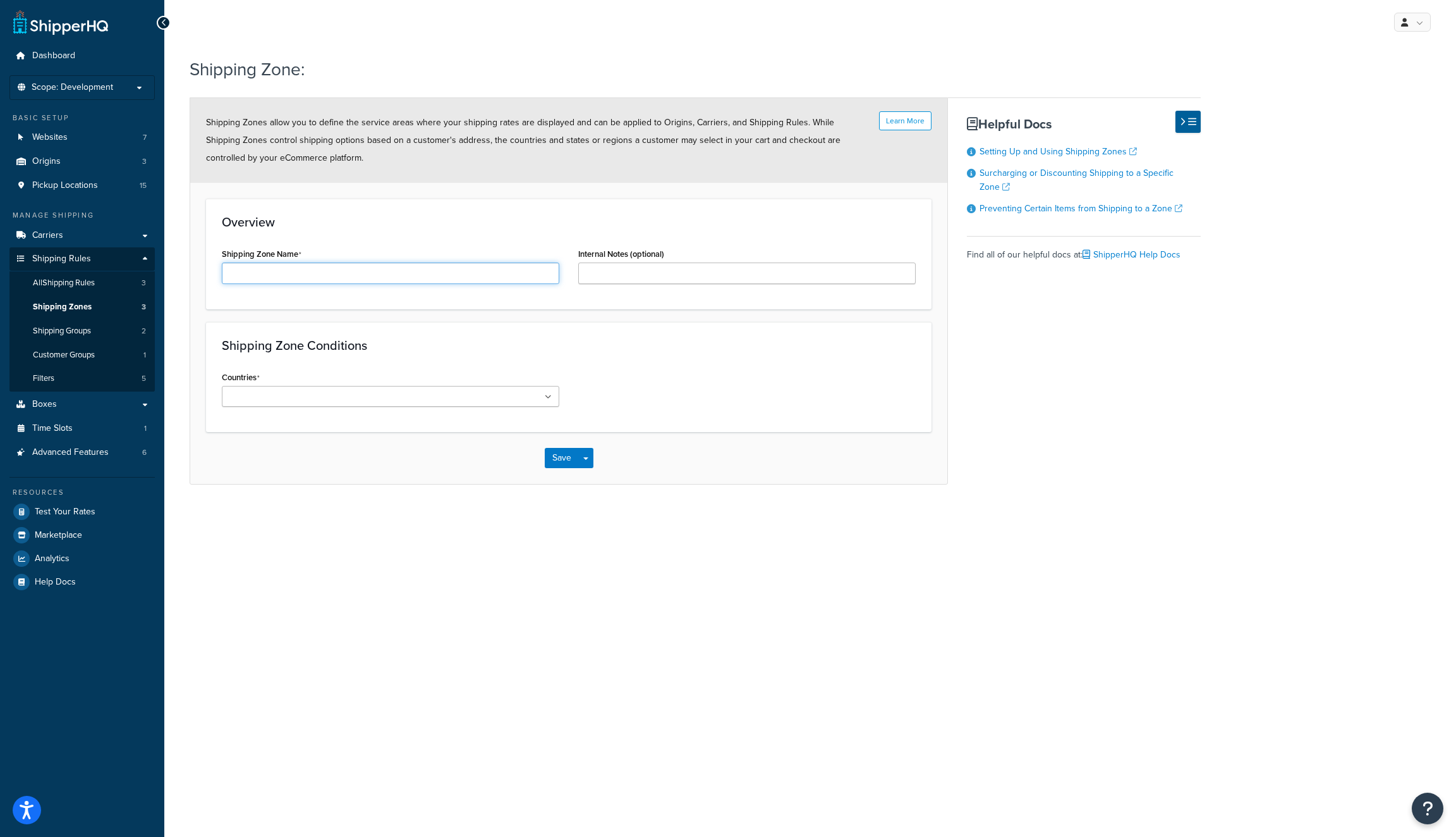
click at [312, 272] on input "Shipping Zone Name" at bounding box center [390, 272] width 338 height 21
type input "E"
type input "Declined shipping zones"
click at [657, 277] on input "Internal Notes (optional)" at bounding box center [747, 272] width 338 height 21
drag, startPoint x: 414, startPoint y: 277, endPoint x: 136, endPoint y: 246, distance: 279.7
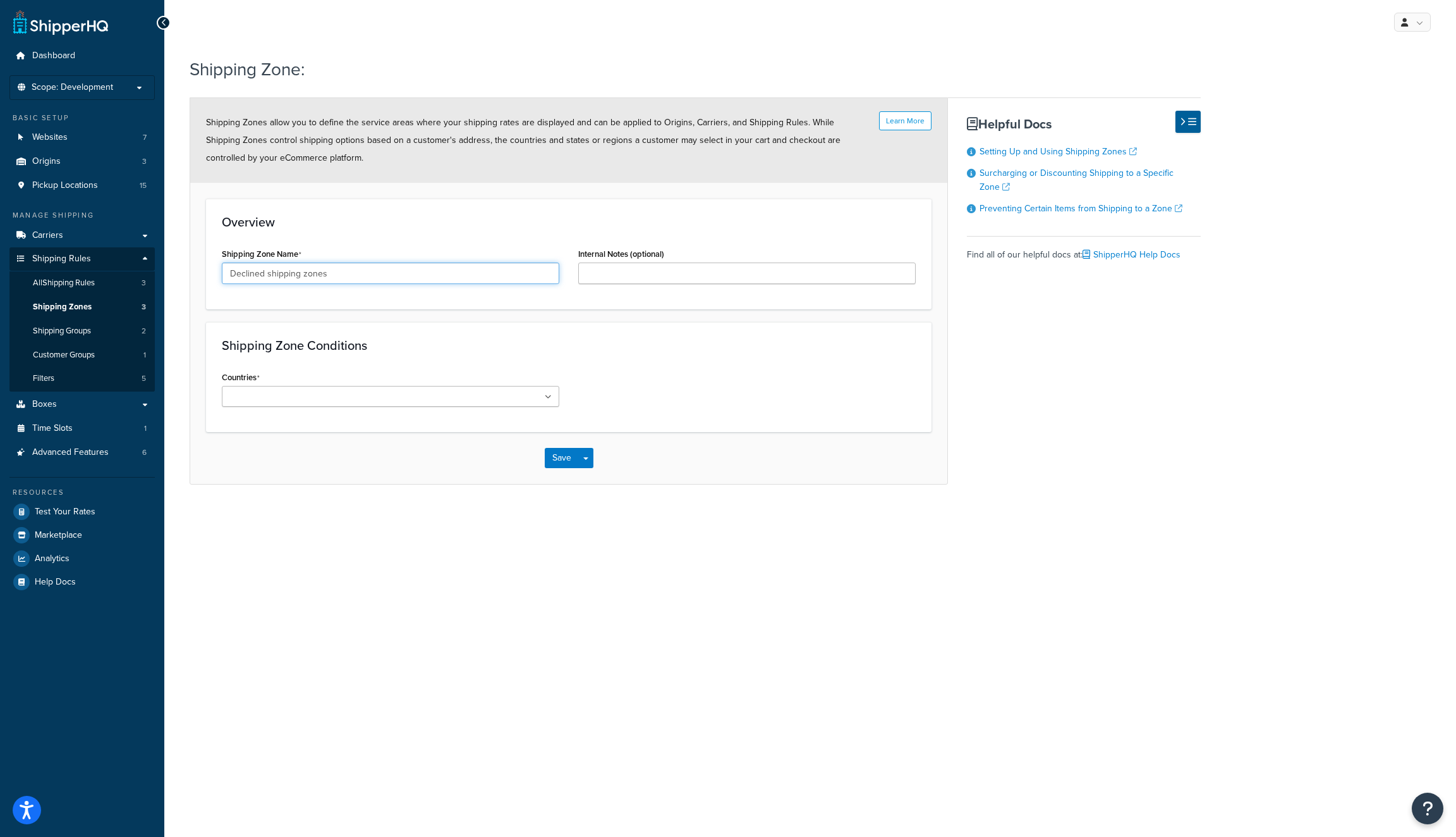
click at [136, 248] on div "Dashboard Scope: Development Basic Setup Websites 7 Origins 3 Pickup Locations …" at bounding box center [728, 418] width 1456 height 837
click at [782, 275] on input "Internal Notes (optional)" at bounding box center [747, 272] width 338 height 21
paste input "Declined shipping zones"
type input "Declined shipping zones"
click at [376, 380] on div "Countries All Countries ALL United States USA Afghanistan AFG Albania ALB Alger…" at bounding box center [390, 387] width 338 height 39
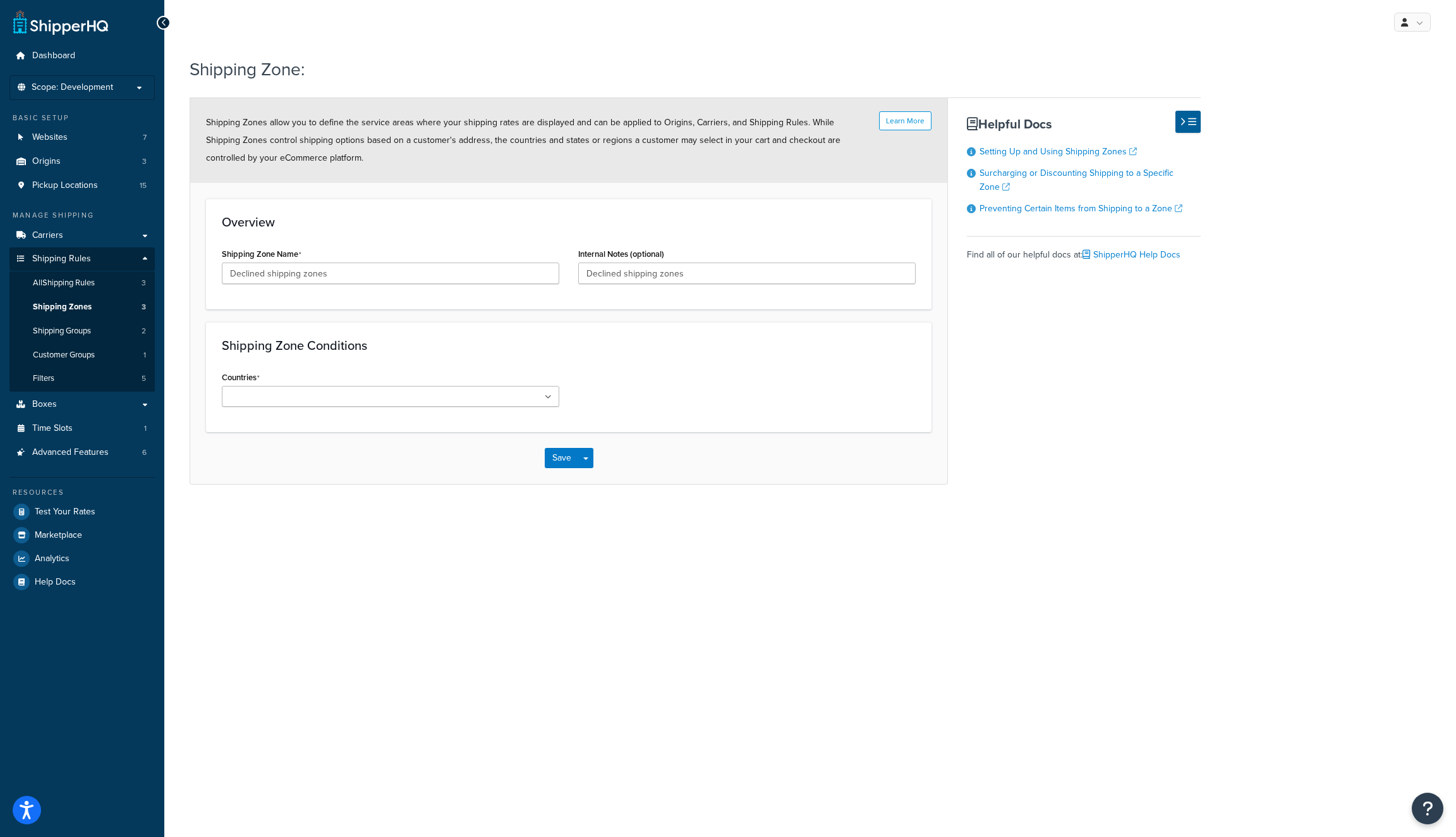
click at [380, 403] on ul at bounding box center [390, 396] width 338 height 21
click at [432, 339] on h3 "Shipping Zone Conditions" at bounding box center [569, 346] width 694 height 14
click at [394, 449] on select "All Including Excluding" at bounding box center [390, 447] width 338 height 21
select select "including"
click at [222, 437] on select "All Including Excluding" at bounding box center [390, 447] width 338 height 21
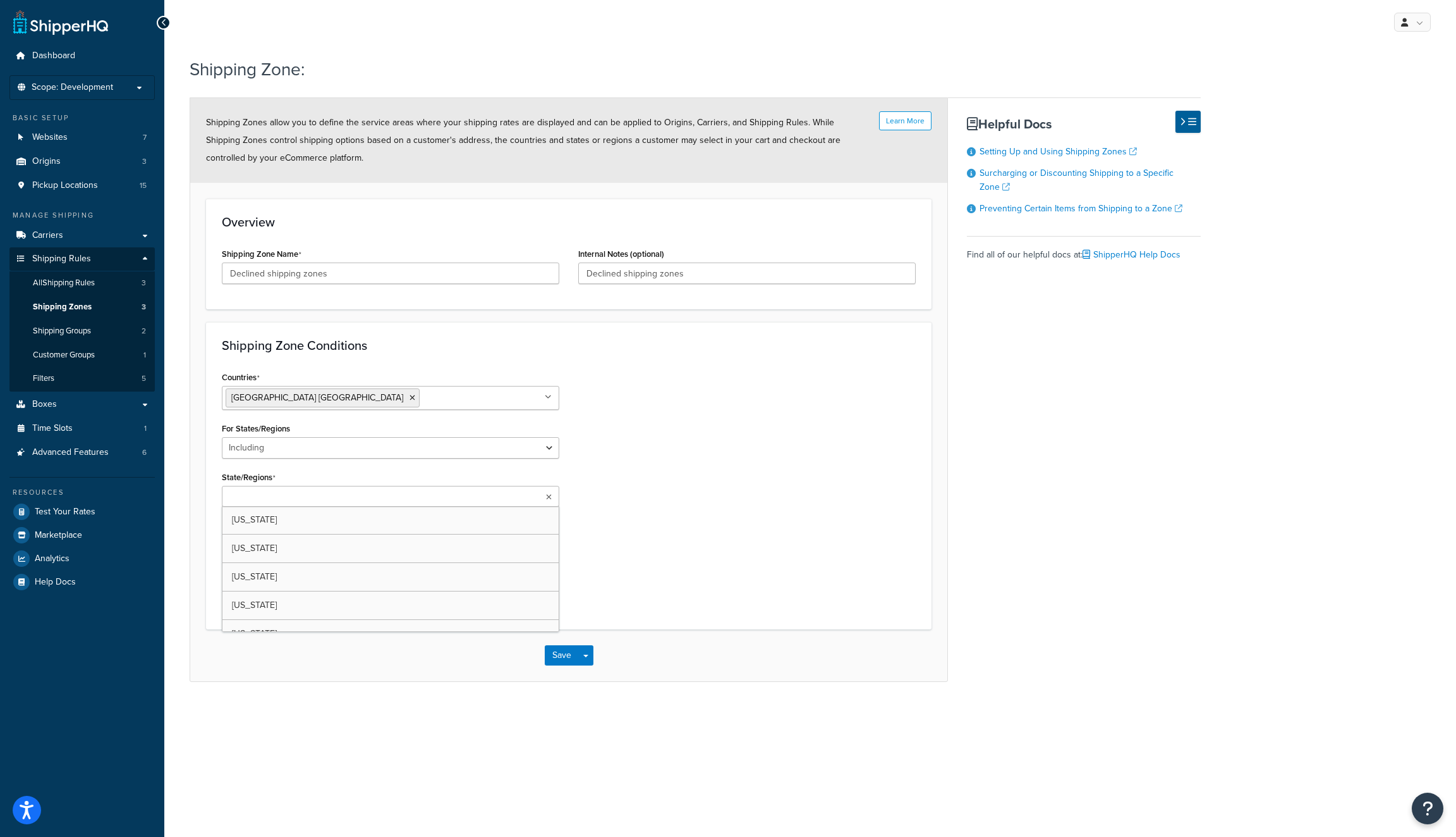
click at [389, 498] on ul at bounding box center [390, 496] width 338 height 21
type input "cal"
type input "g"
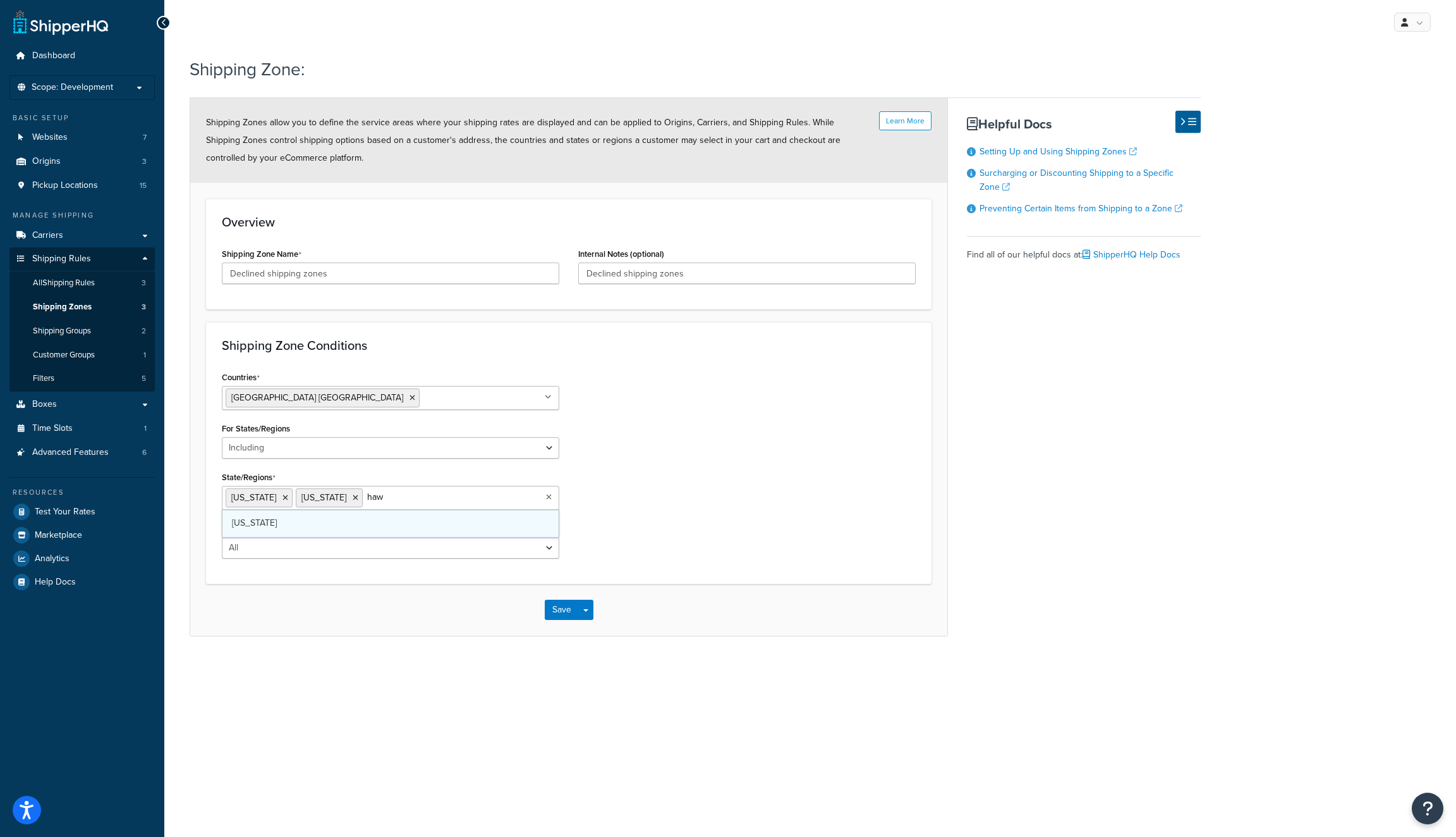
type input "ha"
click at [667, 508] on div "Countries United States USA All Countries ALL Afghanistan AFG Albania ALB Alger…" at bounding box center [569, 477] width 713 height 220
click at [567, 619] on button "Save" at bounding box center [561, 629] width 34 height 20
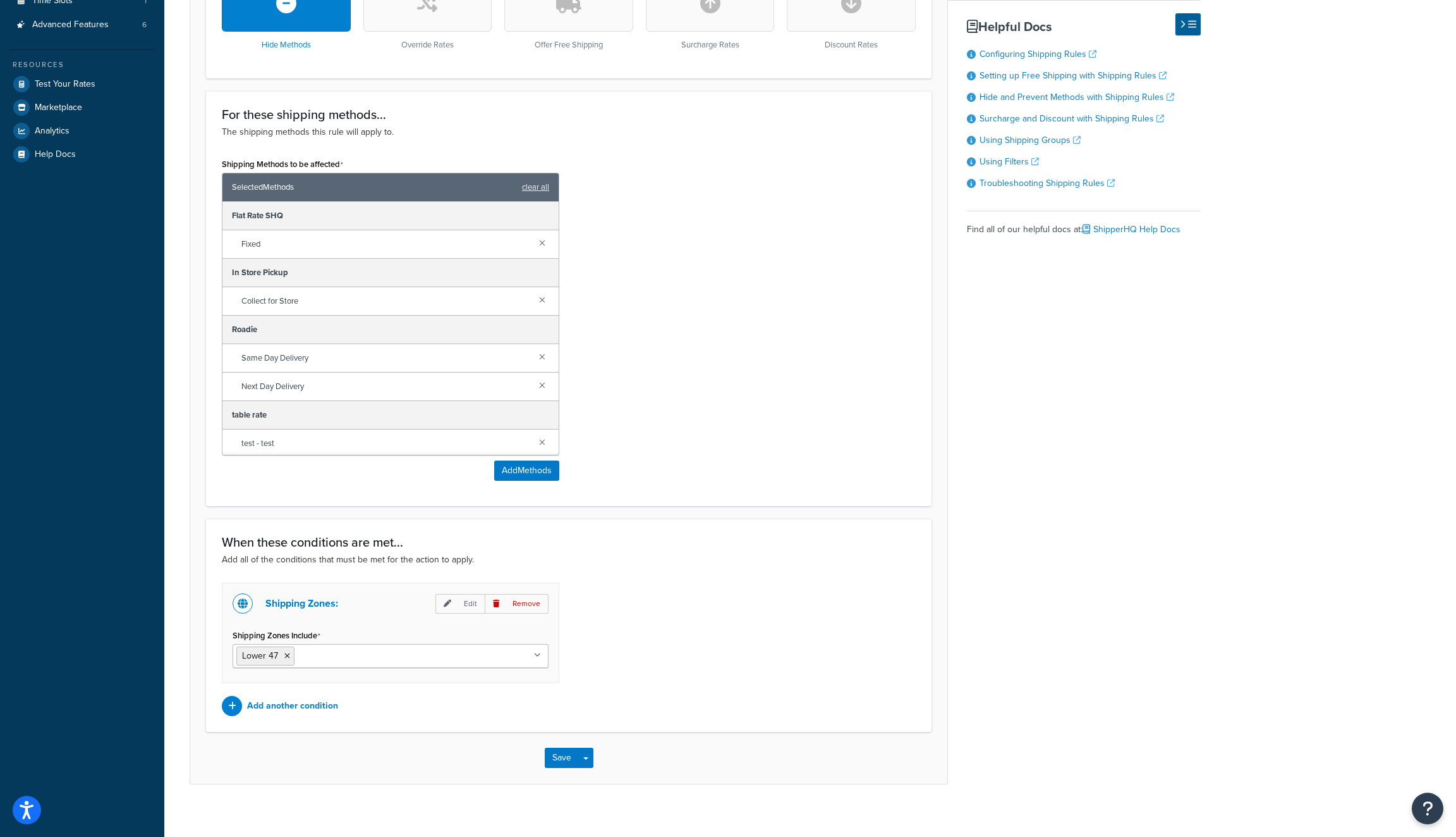
scroll to position [436, 0]
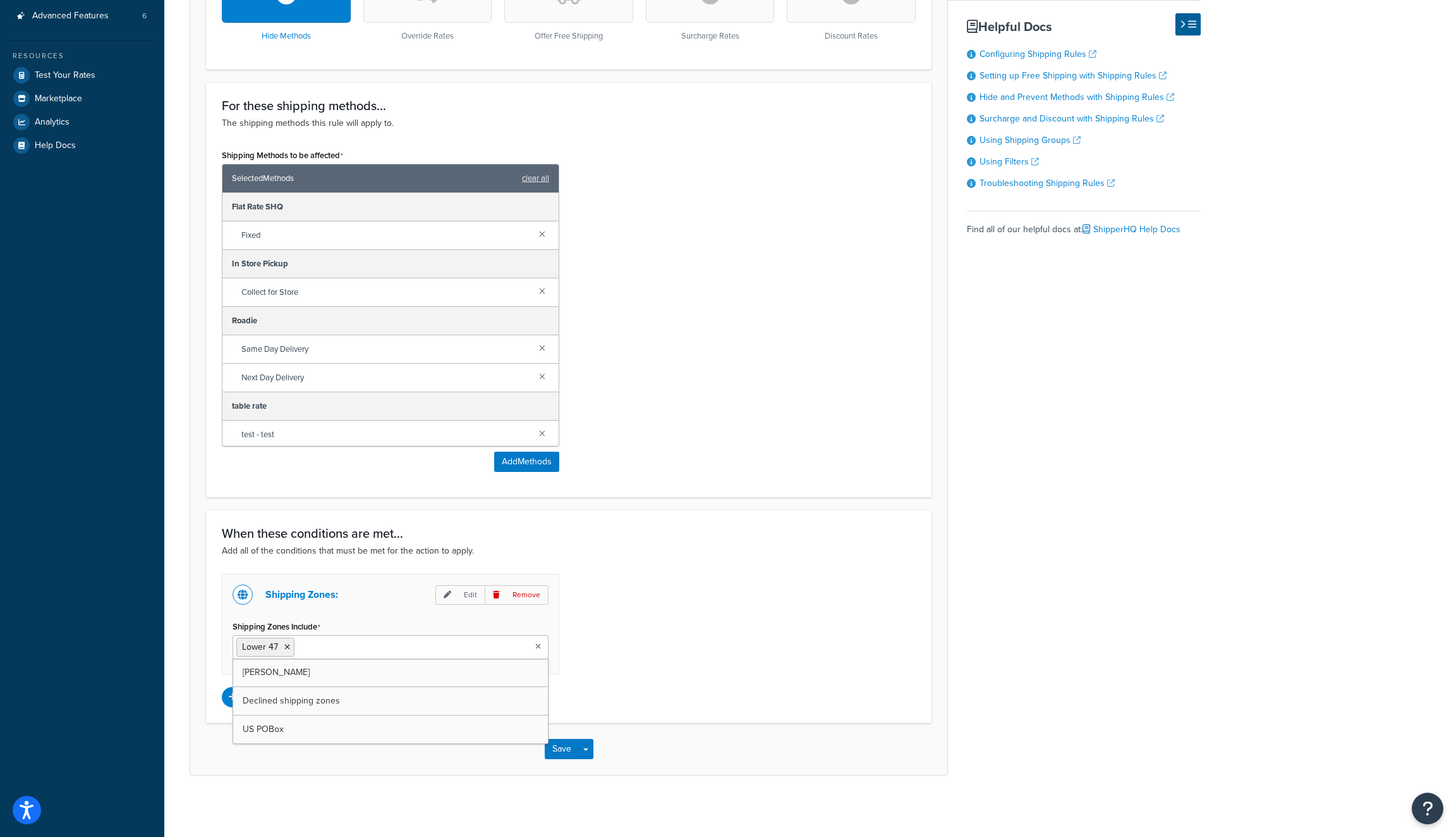
click at [384, 650] on input "Shipping Zones Include" at bounding box center [353, 646] width 112 height 14
click at [284, 646] on icon at bounding box center [286, 647] width 6 height 8
click at [300, 779] on div "Rule: Shipping zones Enabled Basic Setup Advanced Specify the action you would …" at bounding box center [811, 210] width 1292 height 1193
click at [287, 694] on p "Add another condition" at bounding box center [293, 697] width 91 height 17
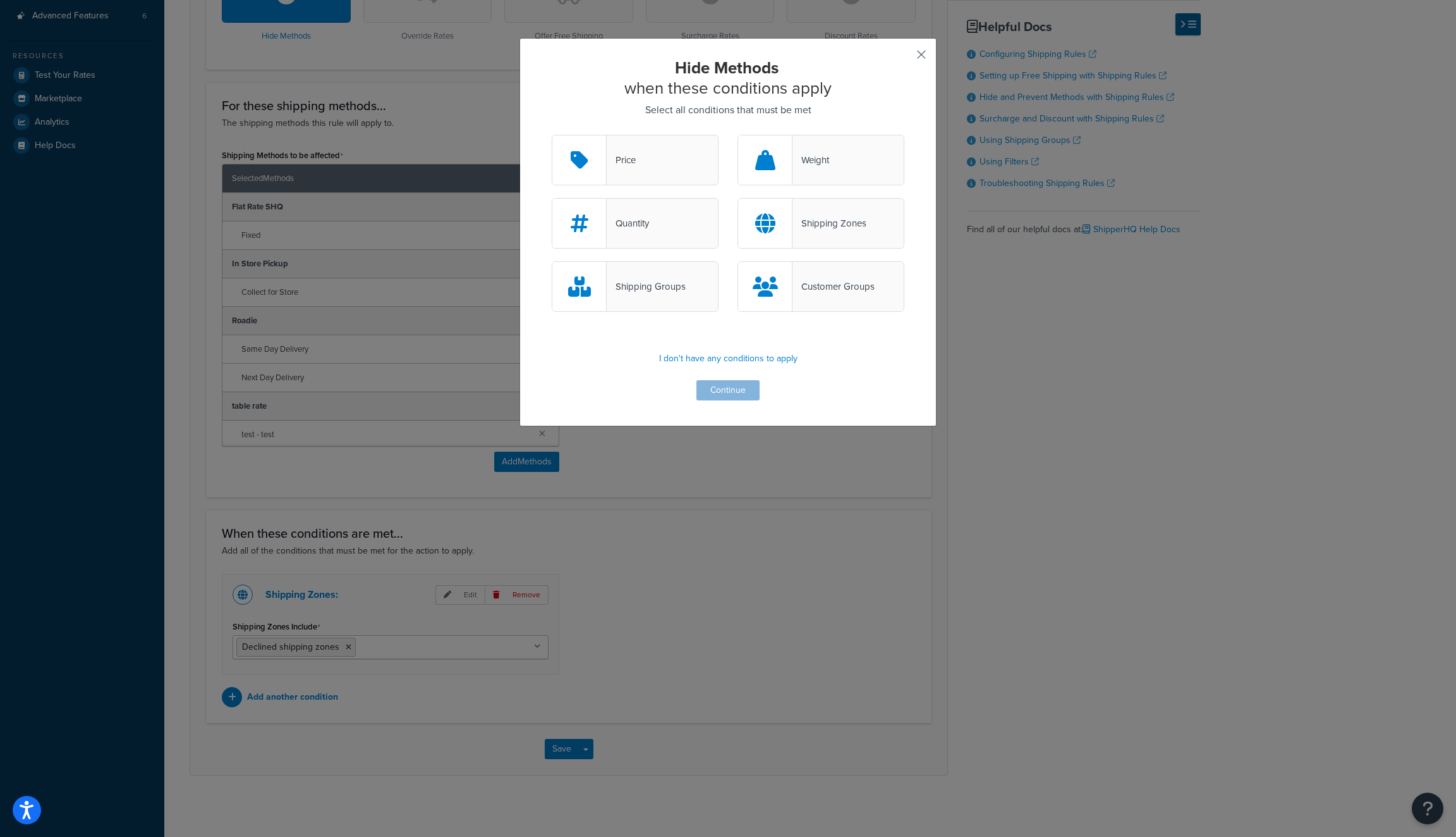
click at [904, 57] on button "button" at bounding box center [903, 59] width 3 height 3
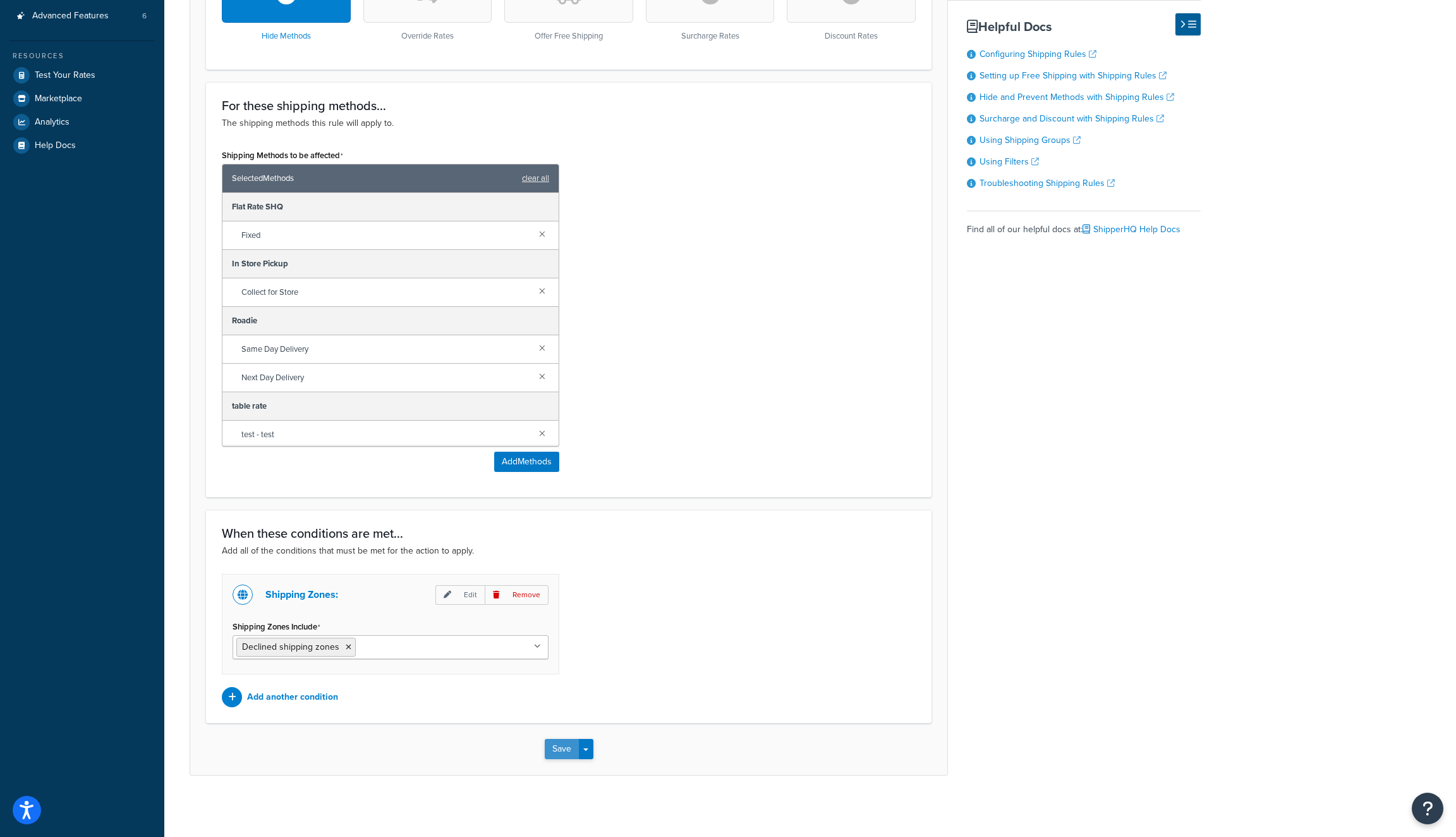
click at [560, 743] on button "Save" at bounding box center [561, 749] width 34 height 20
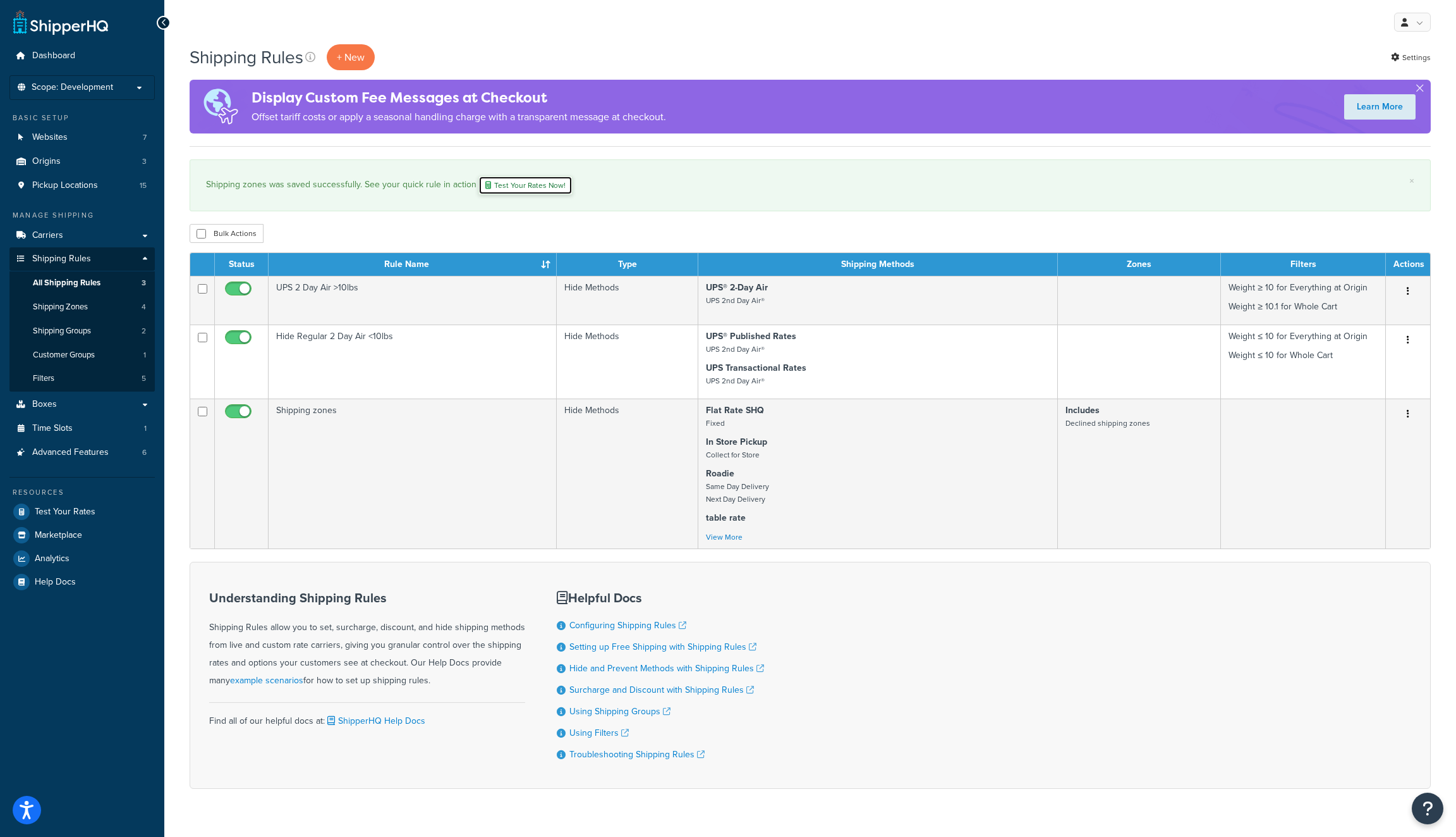
click at [556, 187] on link "Test Your Rates Now!" at bounding box center [526, 185] width 94 height 19
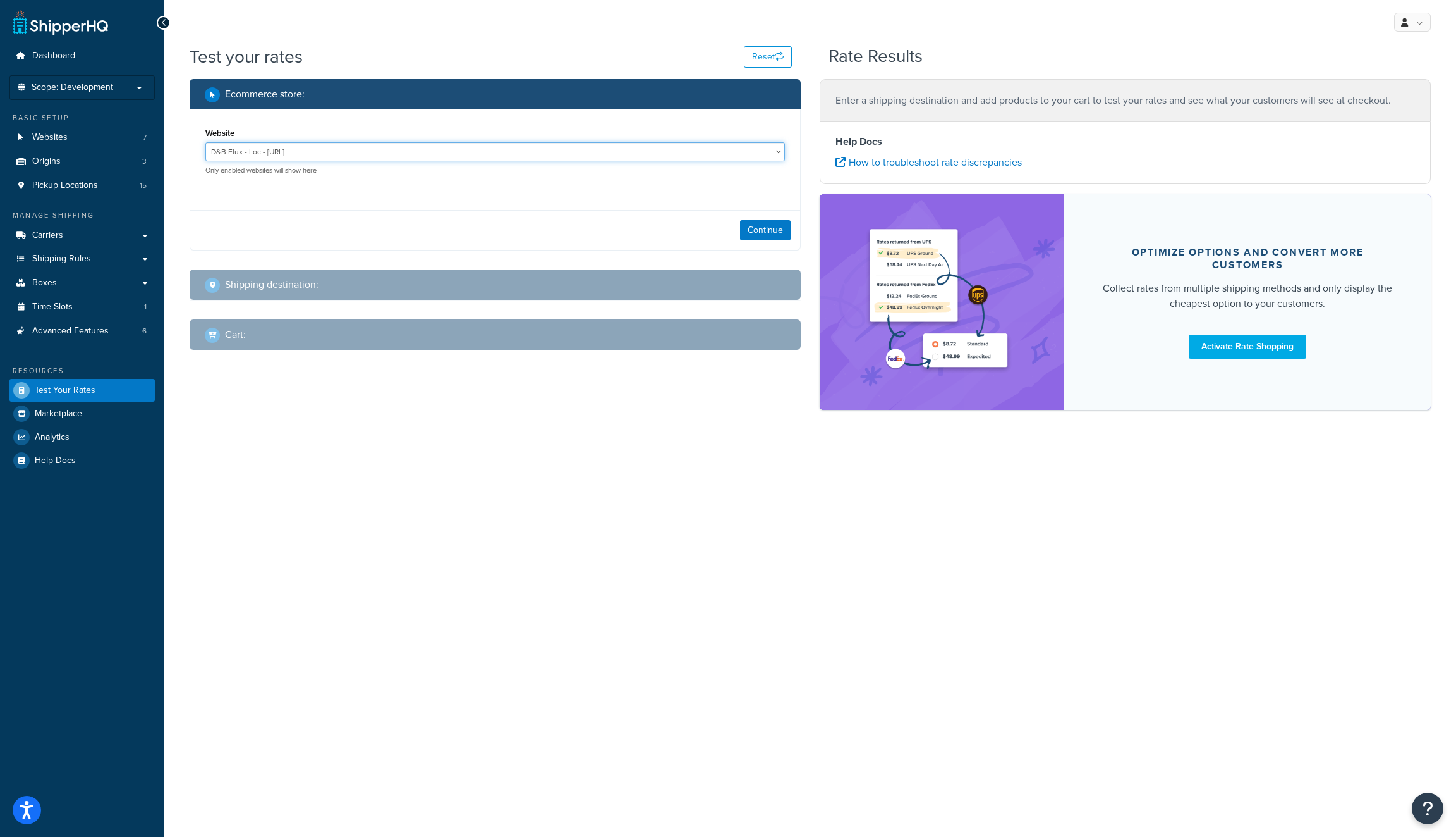
click at [654, 150] on select "D&B Flux - Loc - https://dbsupply-flux.binaryanvil.test/ D&B Flux Dev - https:/…" at bounding box center [495, 152] width 579 height 19
click at [205, 143] on select "D&B Flux - Loc - https://dbsupply-flux.binaryanvil.test/ D&B Flux Dev - https:/…" at bounding box center [495, 152] width 579 height 19
click at [748, 233] on button "Continue" at bounding box center [765, 230] width 50 height 20
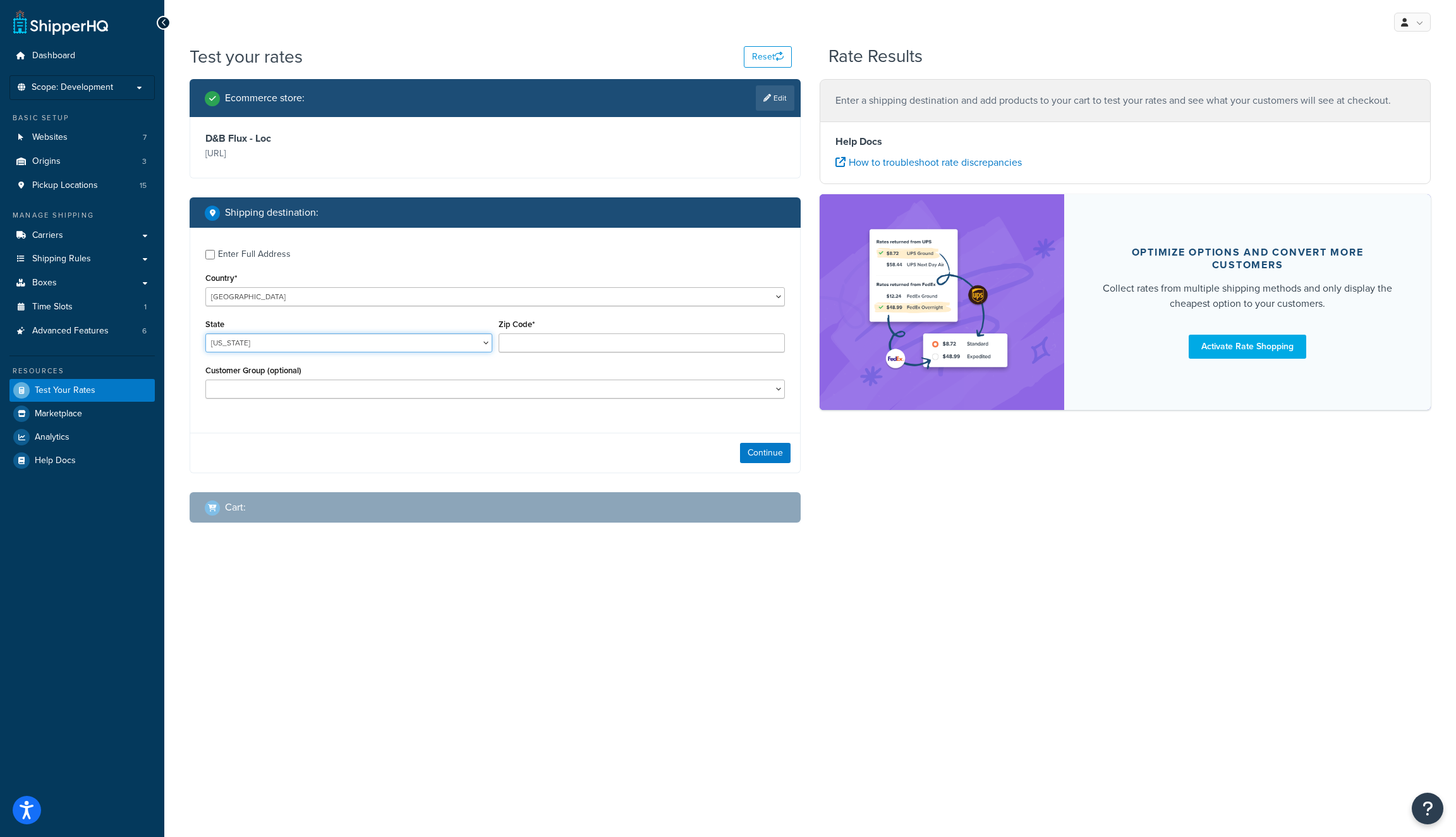
click at [452, 339] on select "Alabama Alaska American Samoa Arizona Arkansas Armed Forces Americas Armed Forc…" at bounding box center [349, 343] width 287 height 19
select select "AK"
click at [205, 334] on select "Alabama Alaska American Samoa Arizona Arkansas Armed Forces Americas Armed Forc…" at bounding box center [349, 343] width 287 height 19
click at [564, 349] on input "Zip Code*" at bounding box center [642, 343] width 287 height 19
type input "99553"
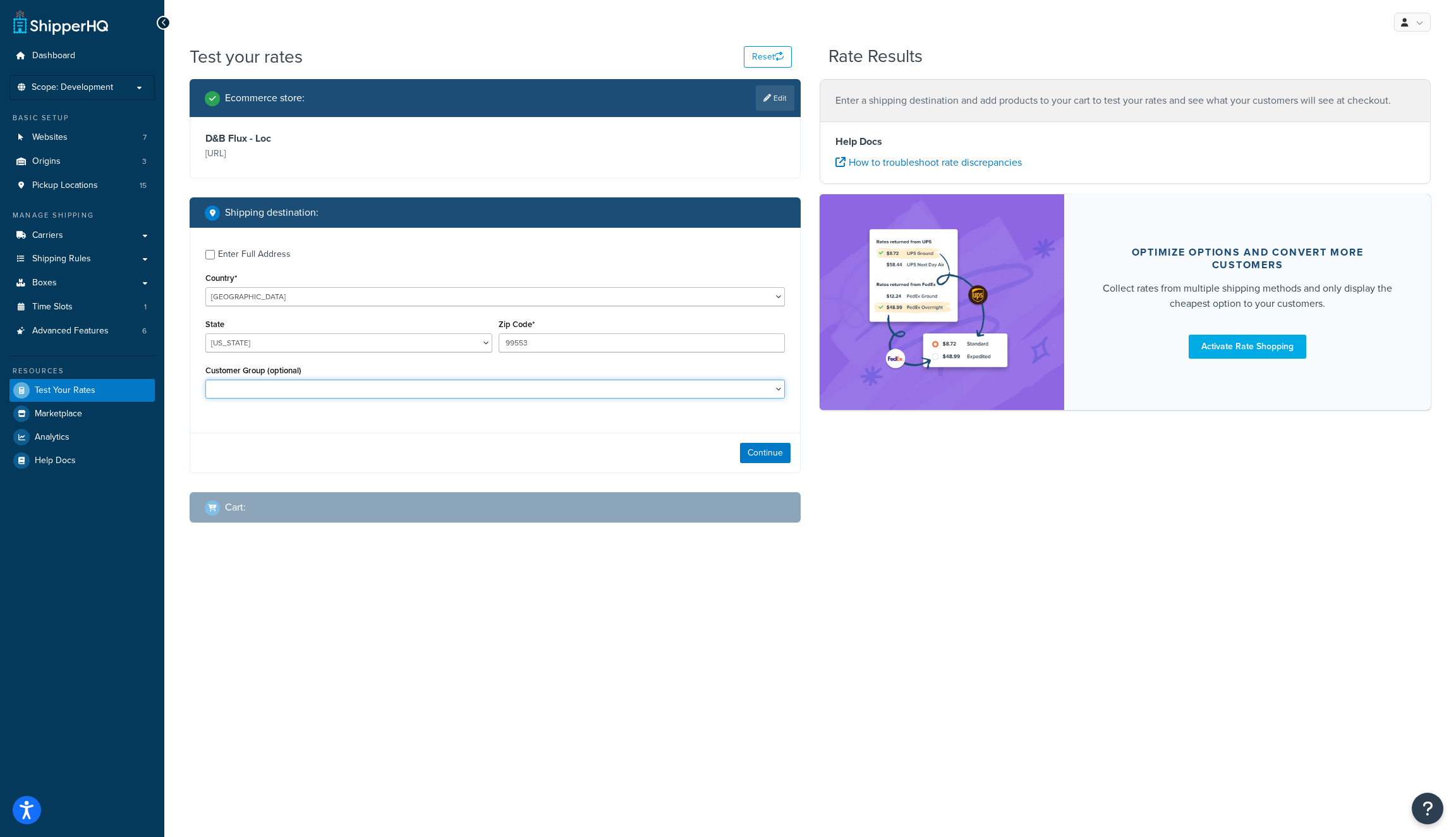
click at [416, 391] on select "Customer Group (optional)" at bounding box center [495, 389] width 579 height 19
click at [205, 380] on select "Customer Group (optional)" at bounding box center [495, 389] width 579 height 19
click at [760, 461] on button "Continue" at bounding box center [765, 453] width 50 height 20
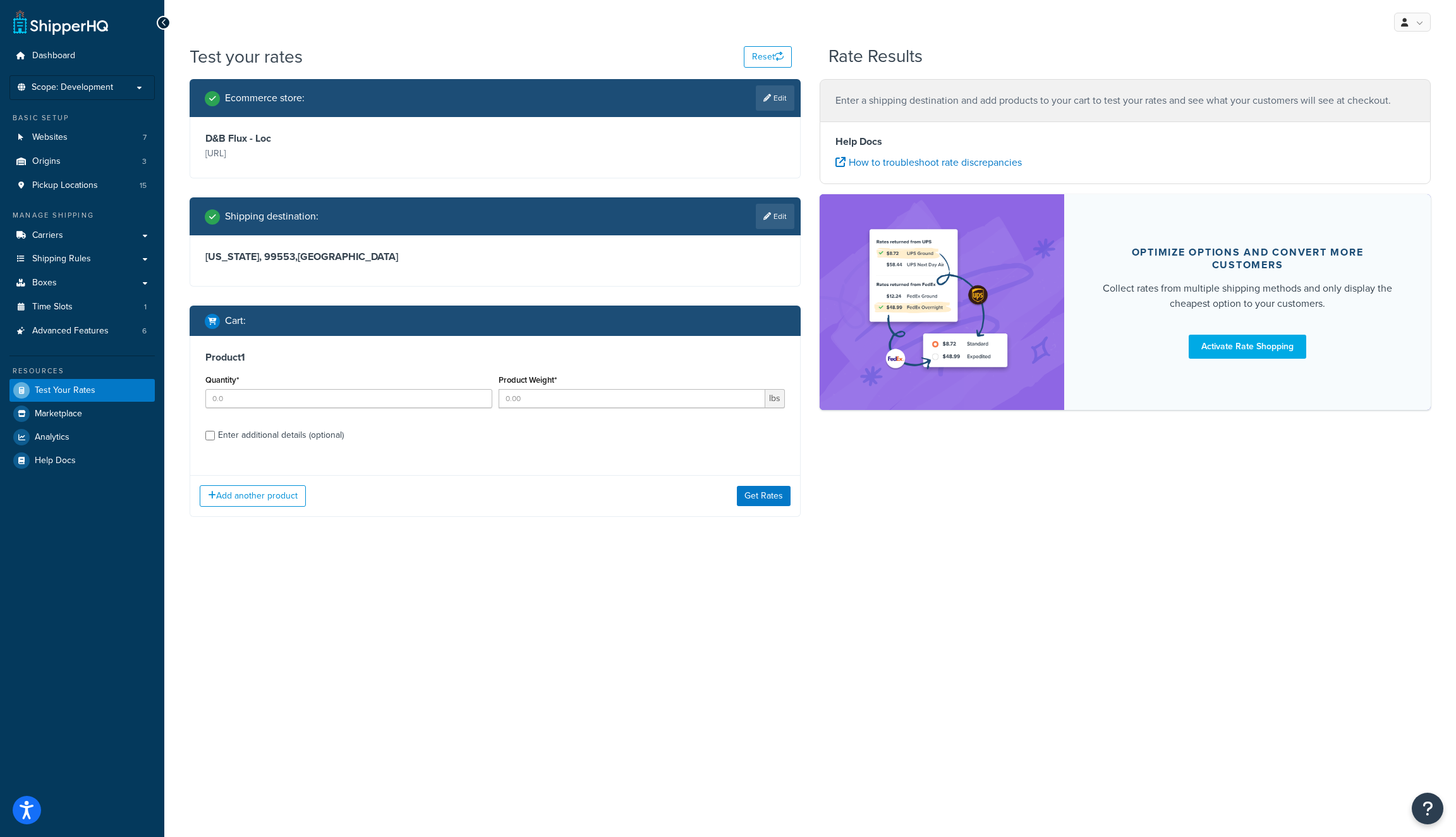
click at [390, 383] on div "Quantity*" at bounding box center [349, 389] width 287 height 37
click at [405, 402] on input "Quantity*" at bounding box center [349, 398] width 287 height 19
type input "1"
click at [601, 397] on input "Product Weight*" at bounding box center [633, 398] width 268 height 19
type input "1"
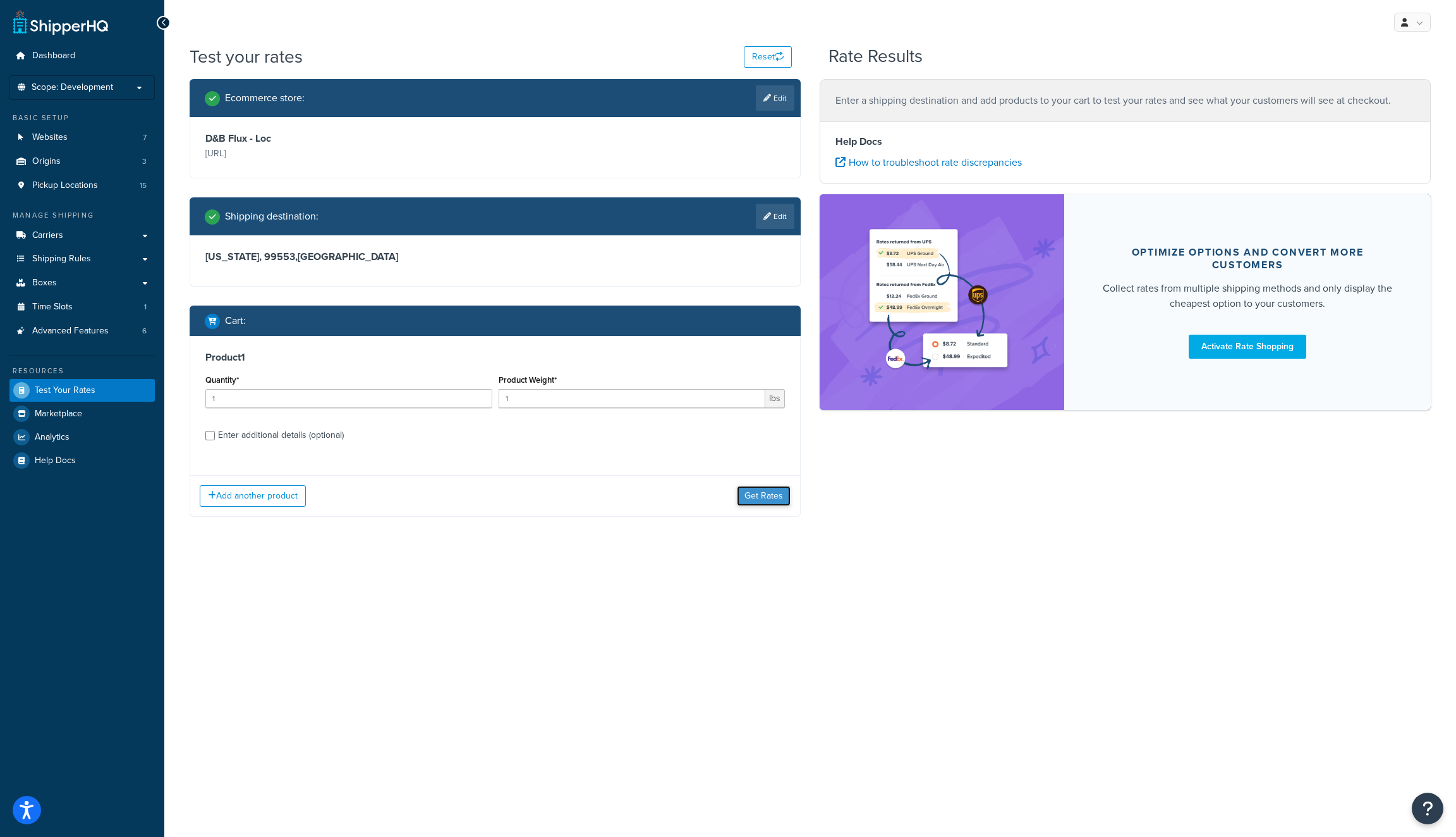
click at [749, 498] on button "Get Rates" at bounding box center [763, 496] width 54 height 20
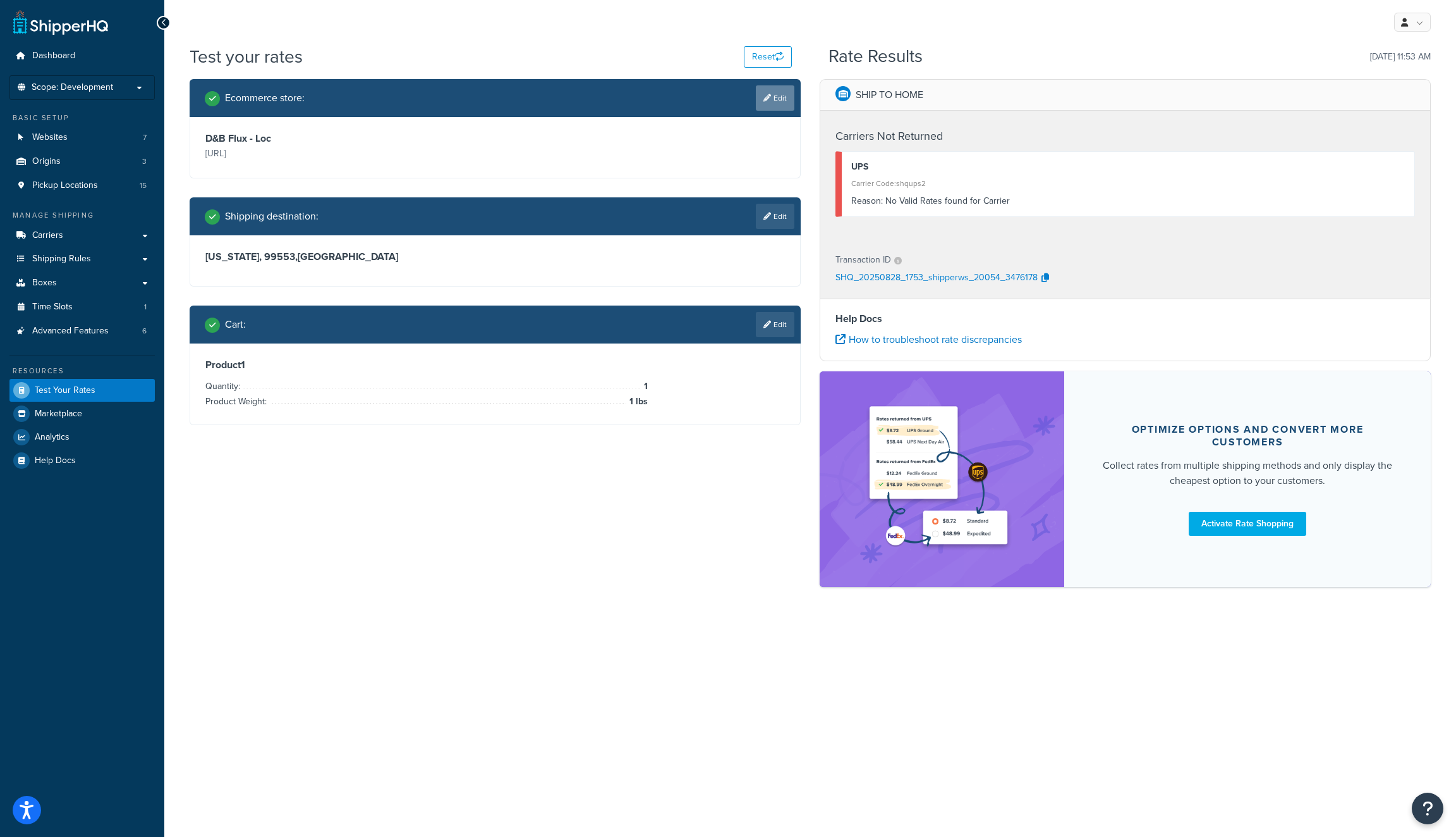
click at [772, 106] on link "Edit" at bounding box center [775, 98] width 39 height 25
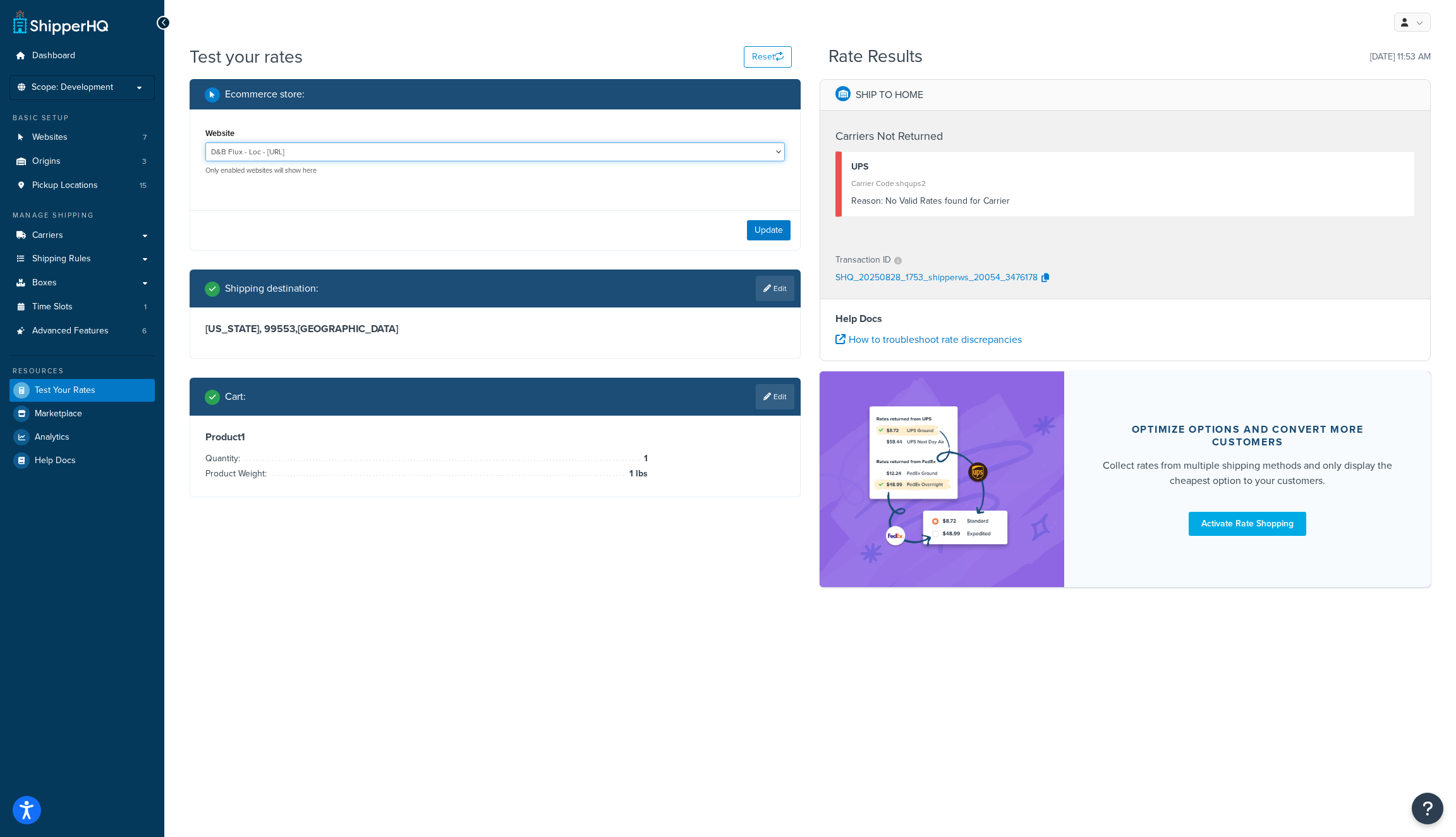
click at [704, 155] on select "D&B Flux - Loc - https://dbsupply-flux.binaryanvil.test/ D&B Flux Dev - https:/…" at bounding box center [495, 152] width 579 height 19
select select "5d787102365d7d31afa153ef28b86775"
click at [205, 143] on select "D&B Flux - Loc - https://dbsupply-flux.binaryanvil.test/ D&B Flux Dev - https:/…" at bounding box center [495, 152] width 579 height 19
click at [760, 231] on button "Update" at bounding box center [768, 230] width 43 height 20
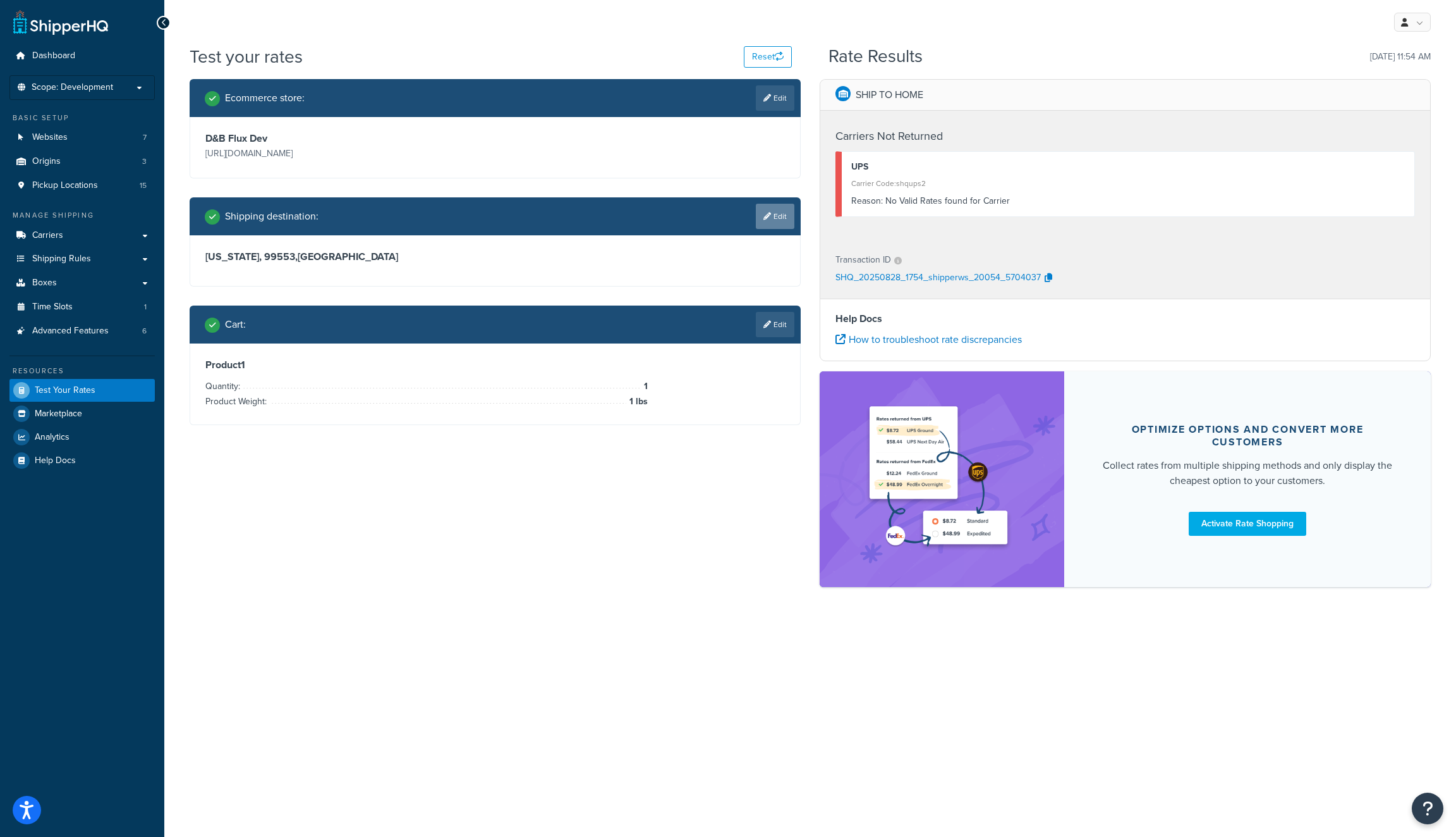
click at [775, 220] on link "Edit" at bounding box center [775, 217] width 39 height 25
select select "AK"
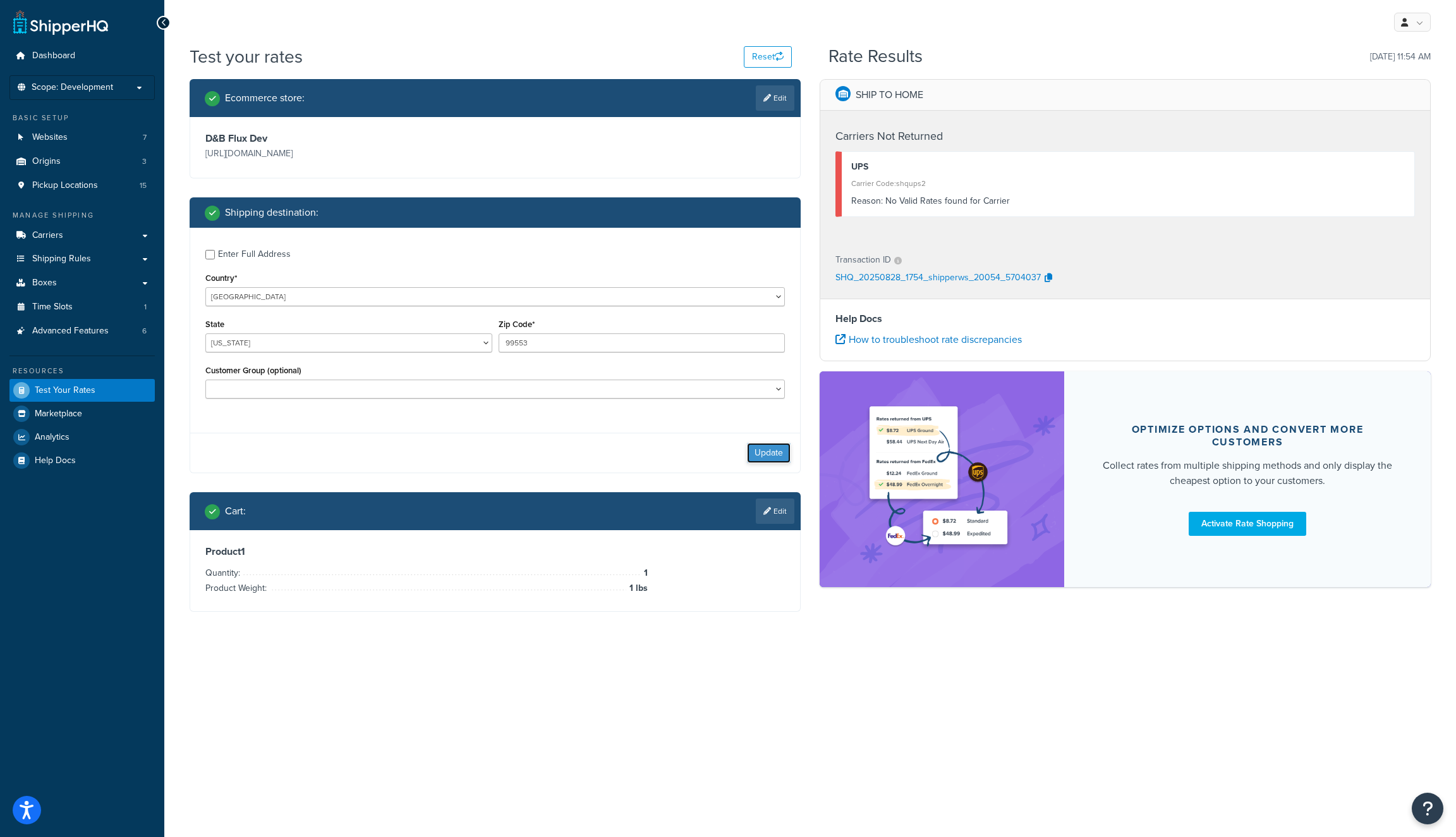
click at [760, 460] on button "Update" at bounding box center [768, 453] width 43 height 20
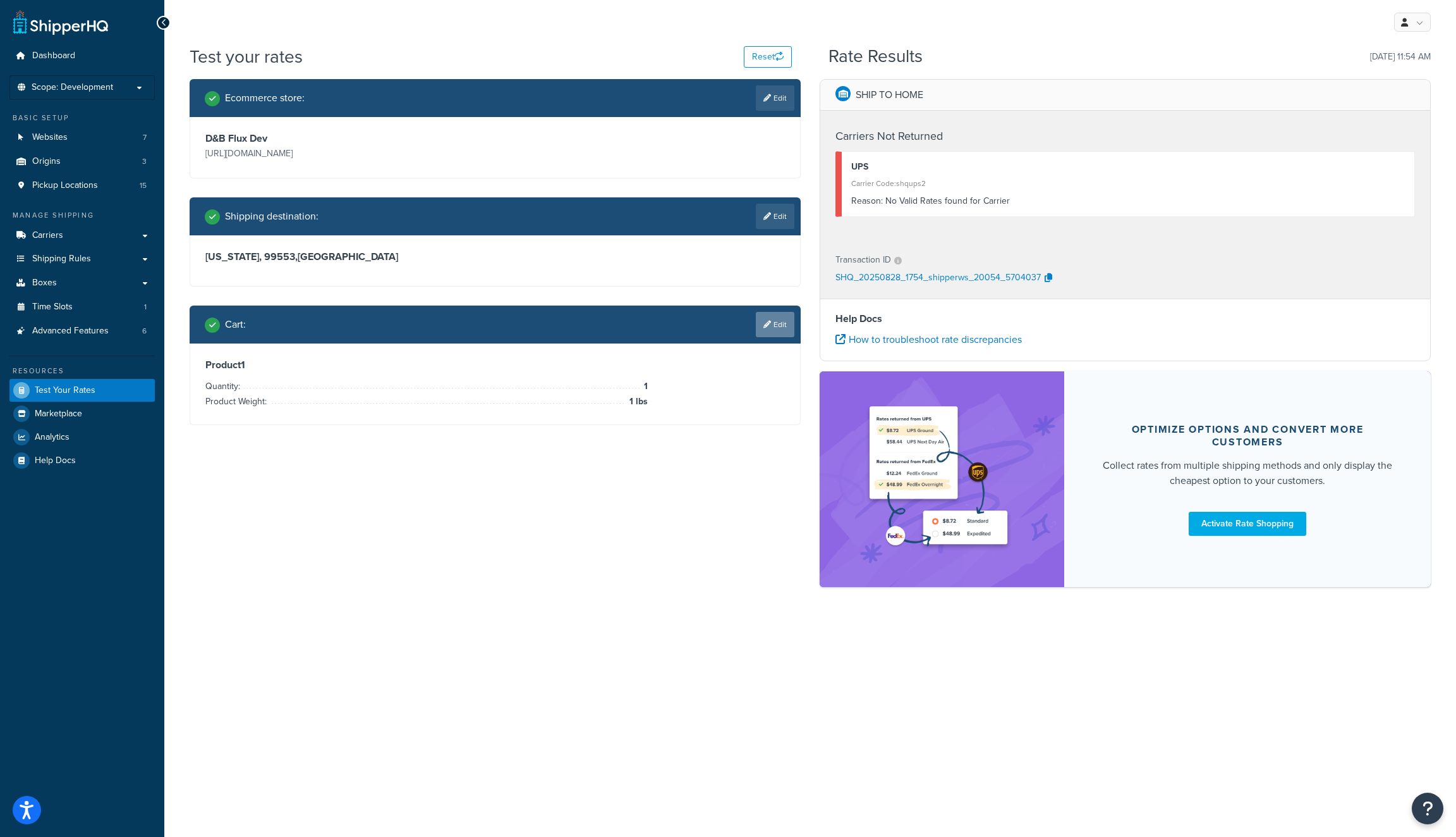
click at [777, 327] on link "Edit" at bounding box center [775, 324] width 39 height 25
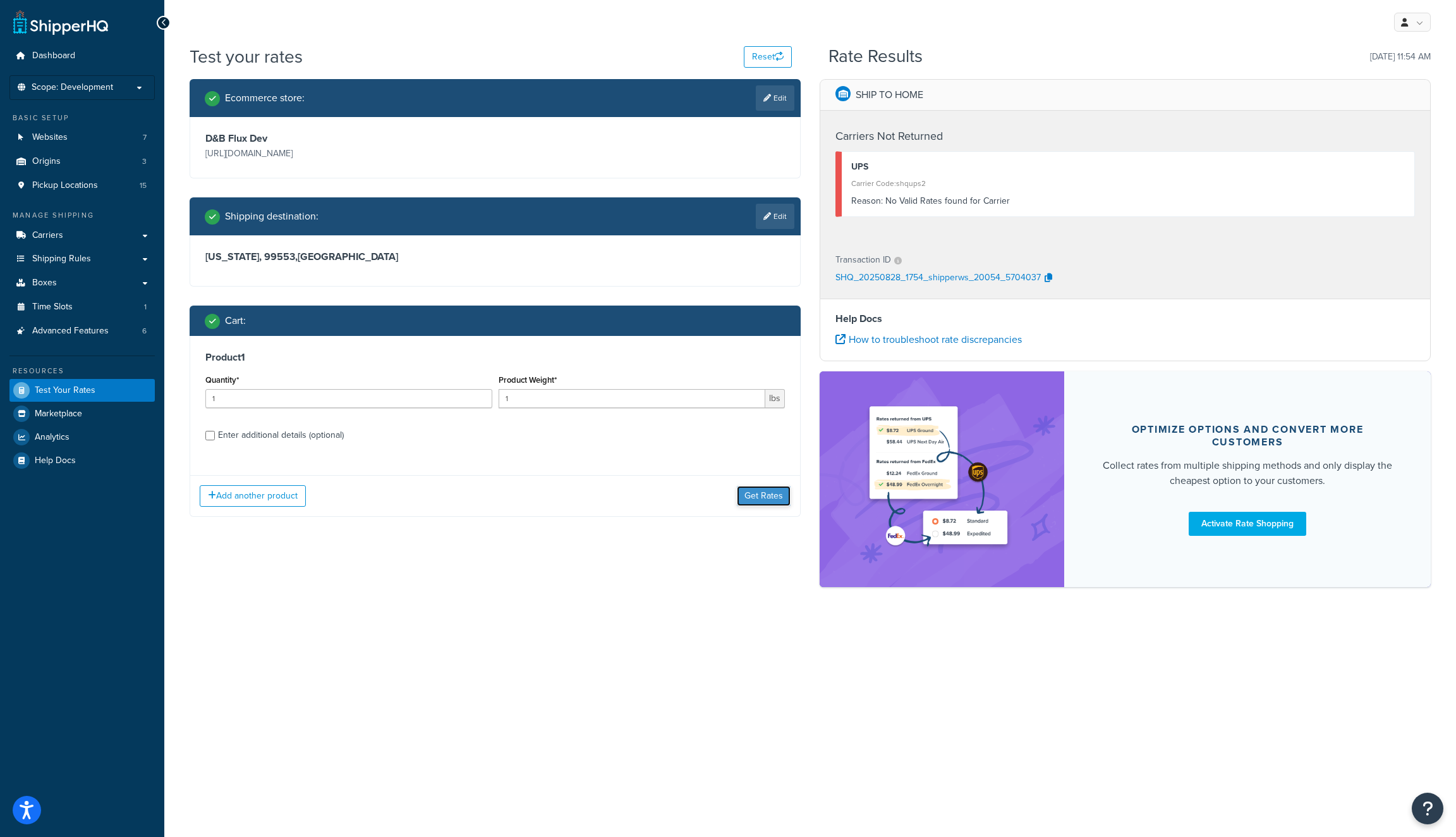
click at [752, 502] on button "Get Rates" at bounding box center [763, 496] width 54 height 20
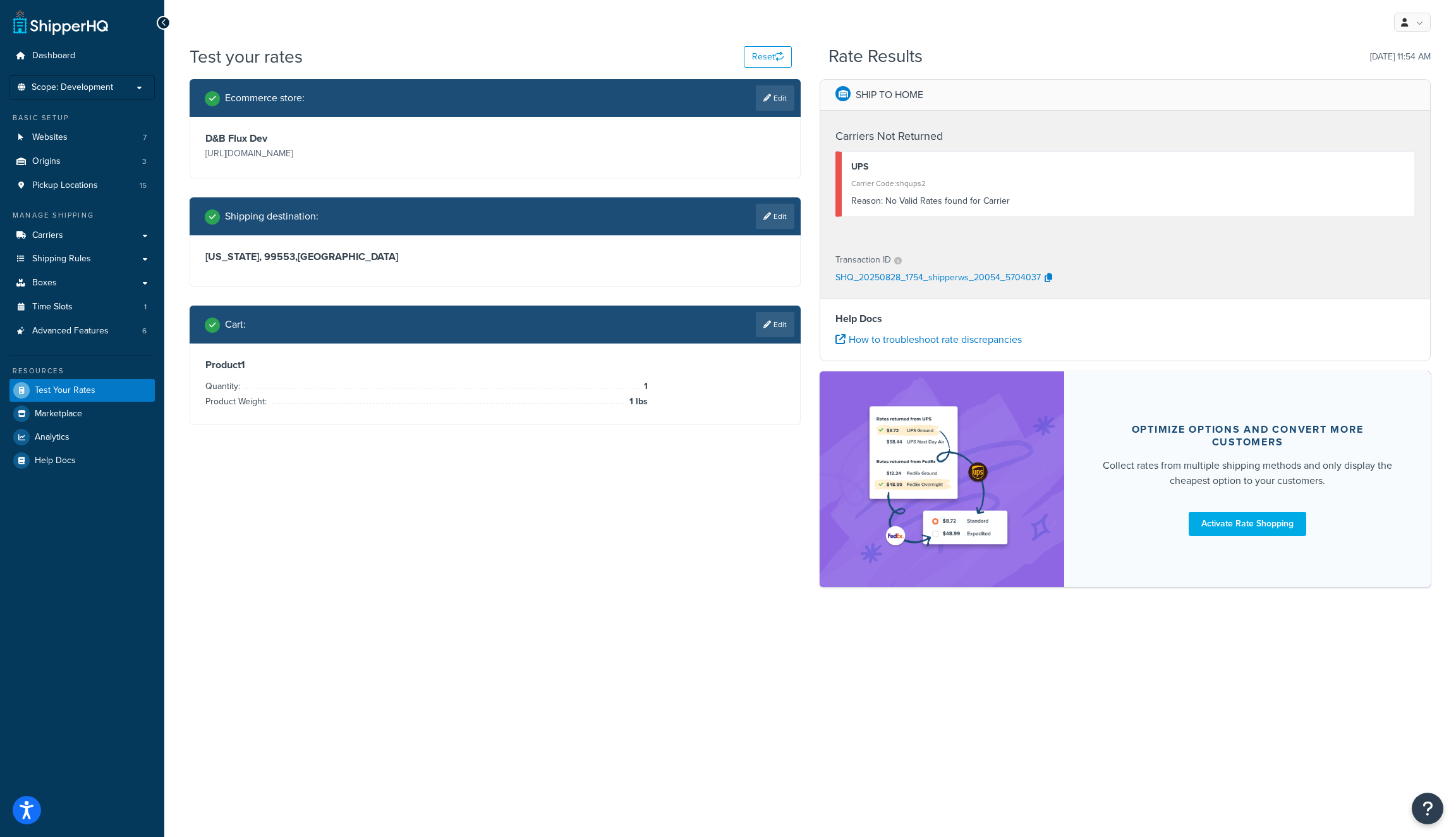
click at [736, 383] on div "Product 1 Quantity: 1 Product Weight: 1 lbs" at bounding box center [495, 383] width 579 height 50
click at [113, 256] on link "Shipping Rules" at bounding box center [82, 259] width 146 height 24
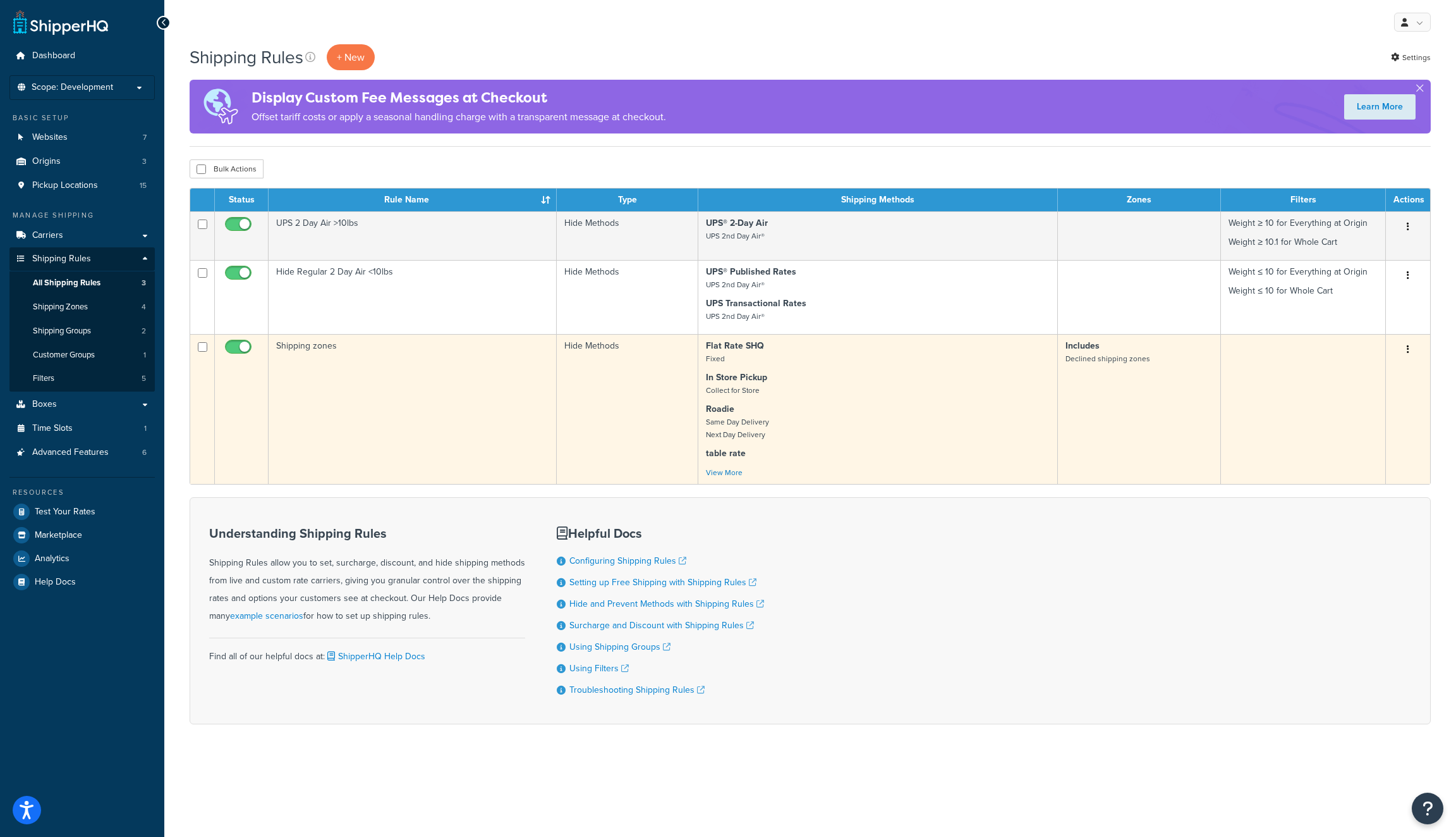
click at [235, 342] on span at bounding box center [238, 346] width 27 height 15
click at [235, 342] on input "checkbox" at bounding box center [240, 350] width 35 height 16
checkbox input "false"
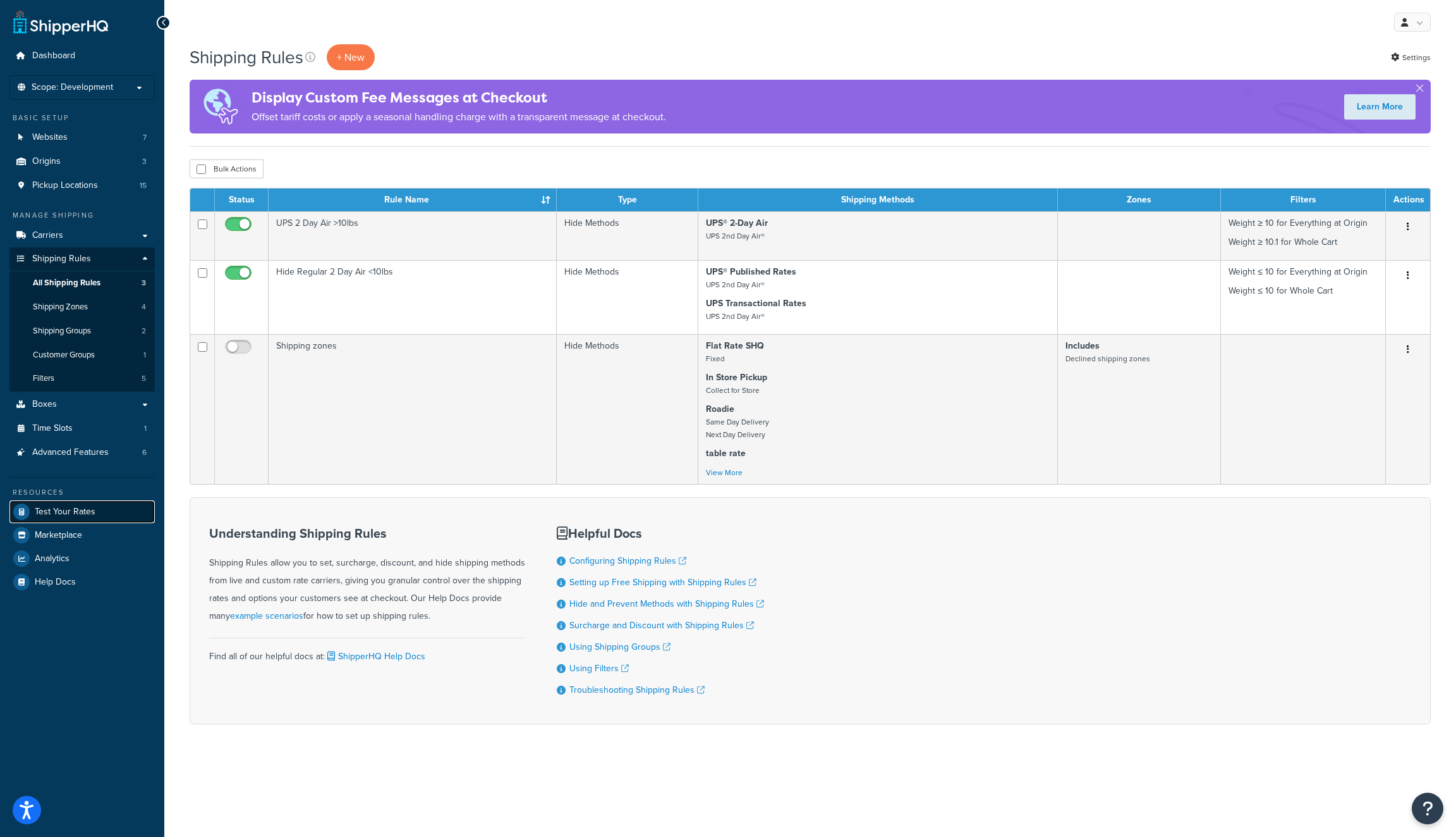
click at [98, 510] on link "Test Your Rates" at bounding box center [82, 511] width 146 height 23
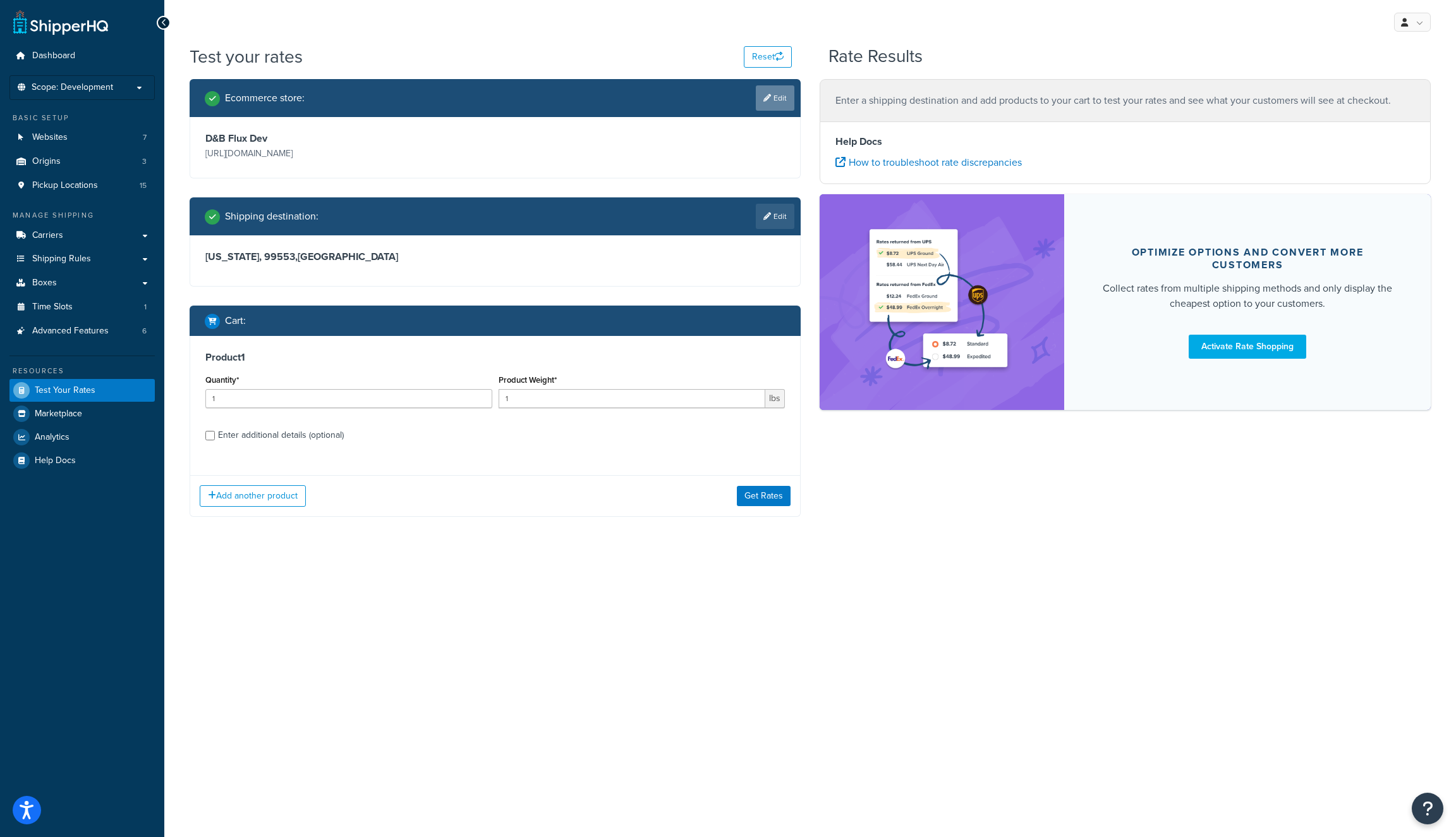
click at [783, 103] on link "Edit" at bounding box center [775, 98] width 39 height 25
select select "5d787102365d7d31afa153ef28b86775"
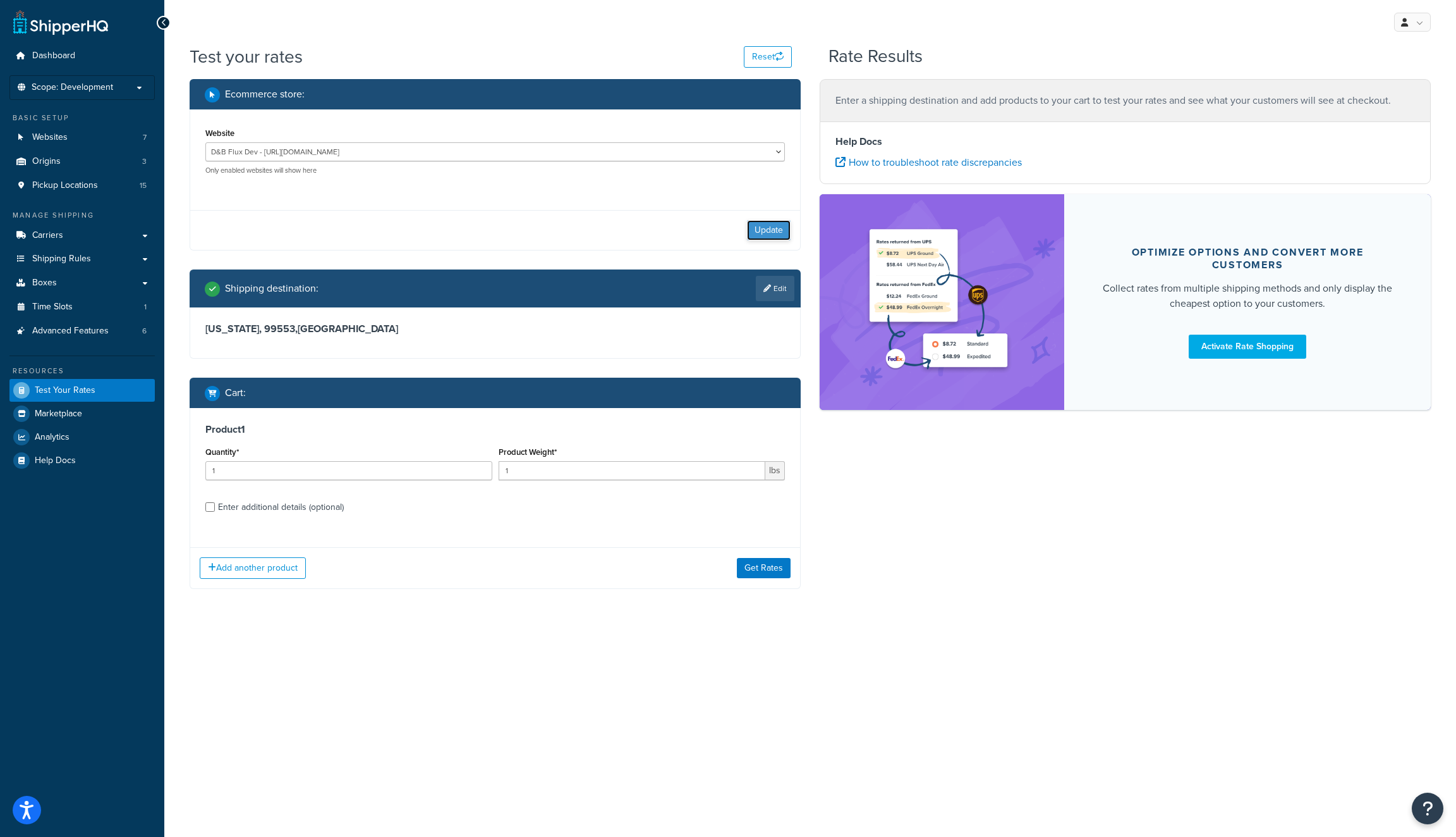
click at [763, 233] on button "Update" at bounding box center [768, 230] width 43 height 20
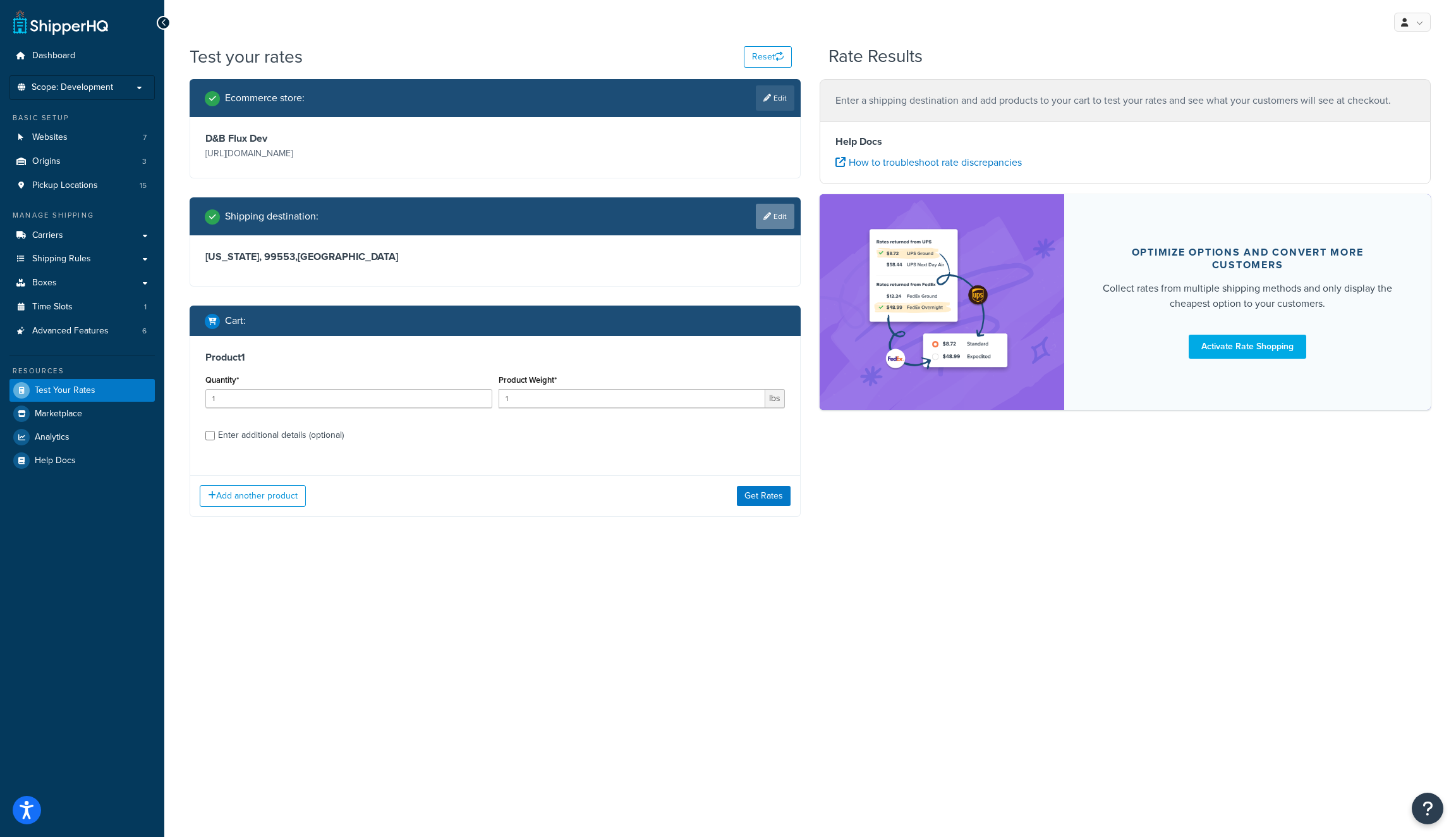
click at [774, 214] on link "Edit" at bounding box center [775, 217] width 39 height 25
select select "AK"
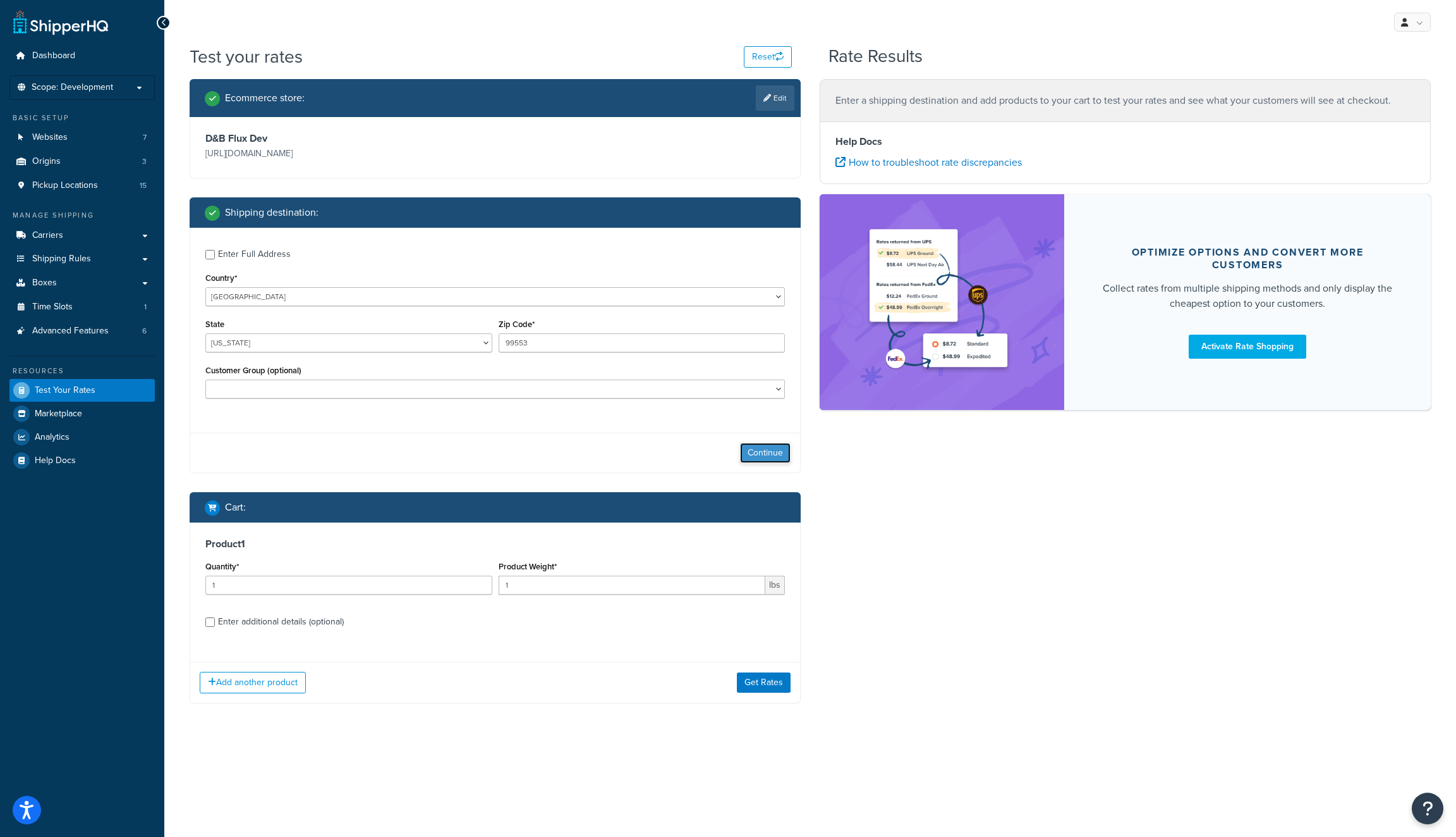
click at [772, 459] on button "Continue" at bounding box center [765, 453] width 50 height 20
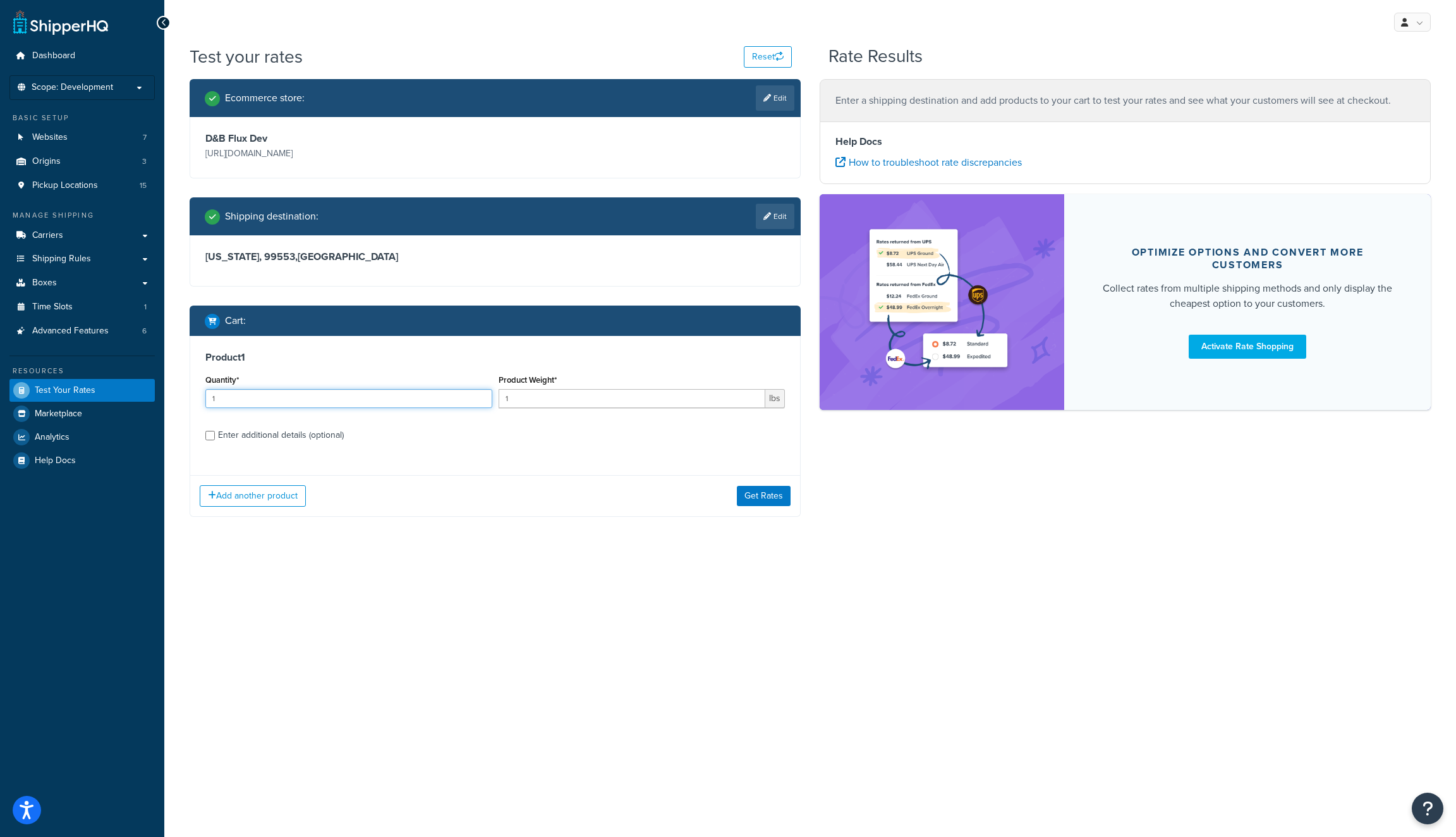
drag, startPoint x: 403, startPoint y: 403, endPoint x: 257, endPoint y: 390, distance: 146.6
click at [257, 390] on input "1" at bounding box center [349, 398] width 287 height 19
type input "6"
click at [772, 502] on button "Get Rates" at bounding box center [763, 496] width 54 height 20
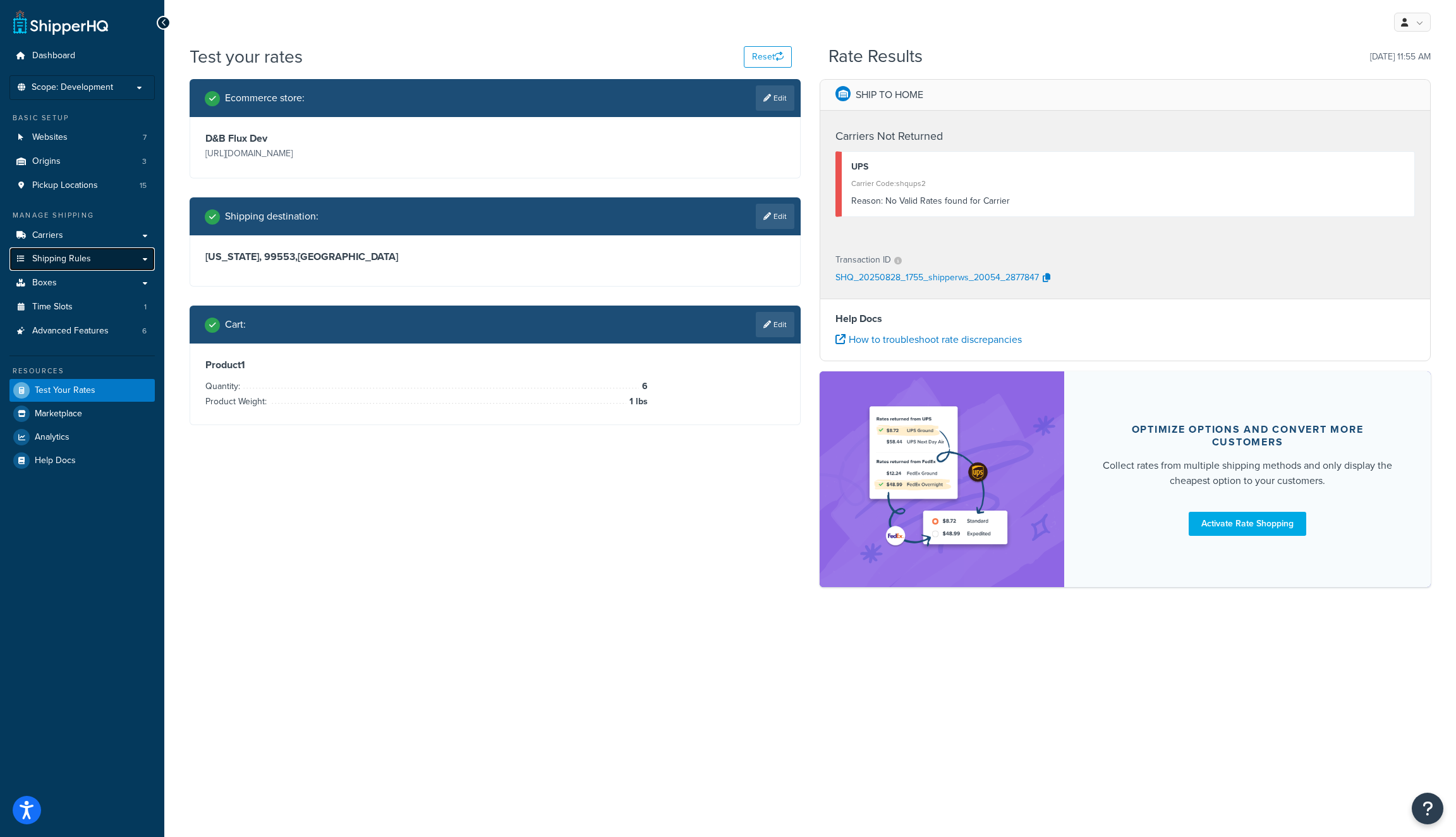
click at [112, 257] on link "Shipping Rules" at bounding box center [82, 259] width 146 height 24
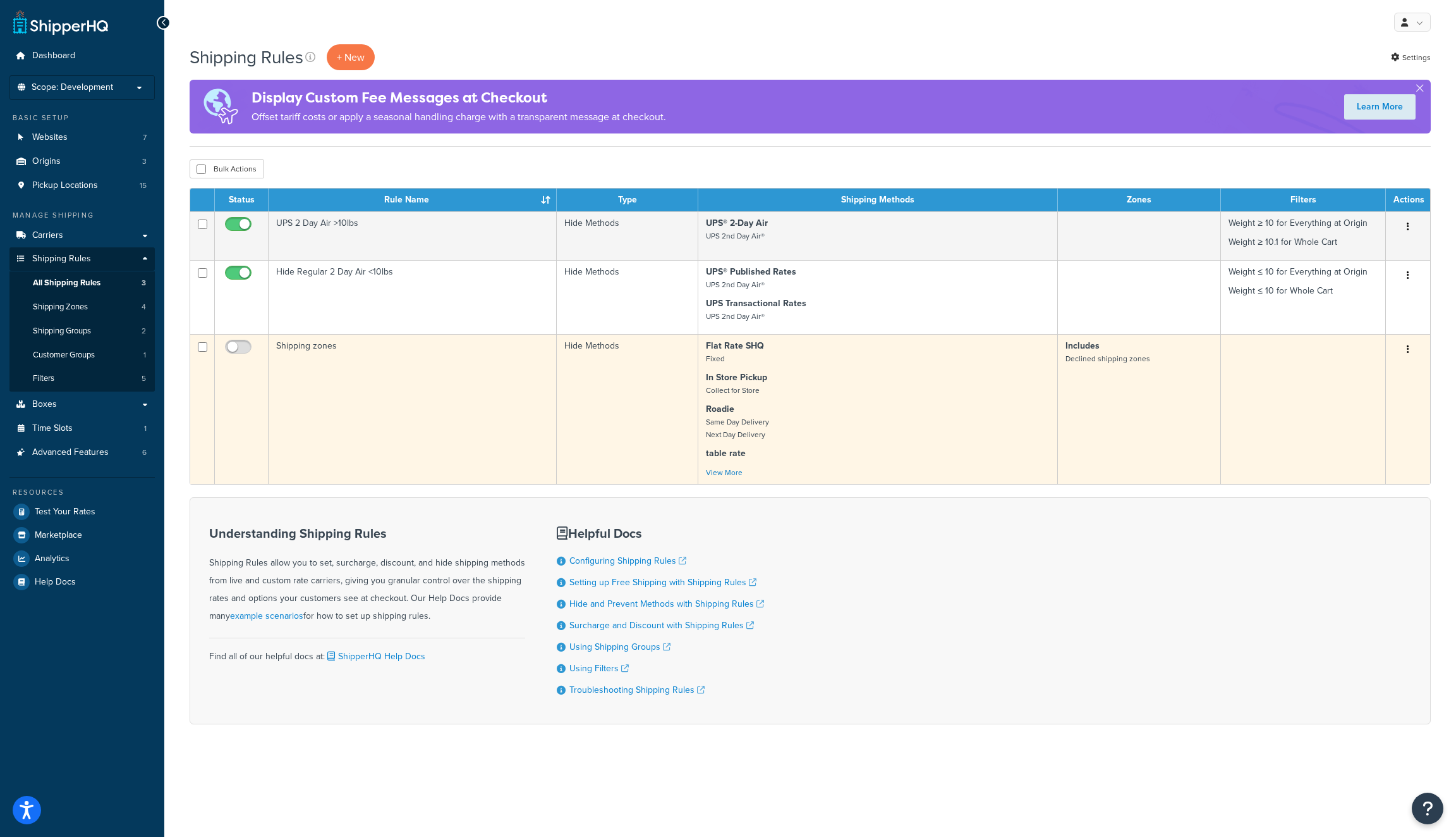
click at [1414, 349] on button "button" at bounding box center [1408, 350] width 17 height 20
click at [1369, 428] on link "Delete" at bounding box center [1366, 425] width 100 height 26
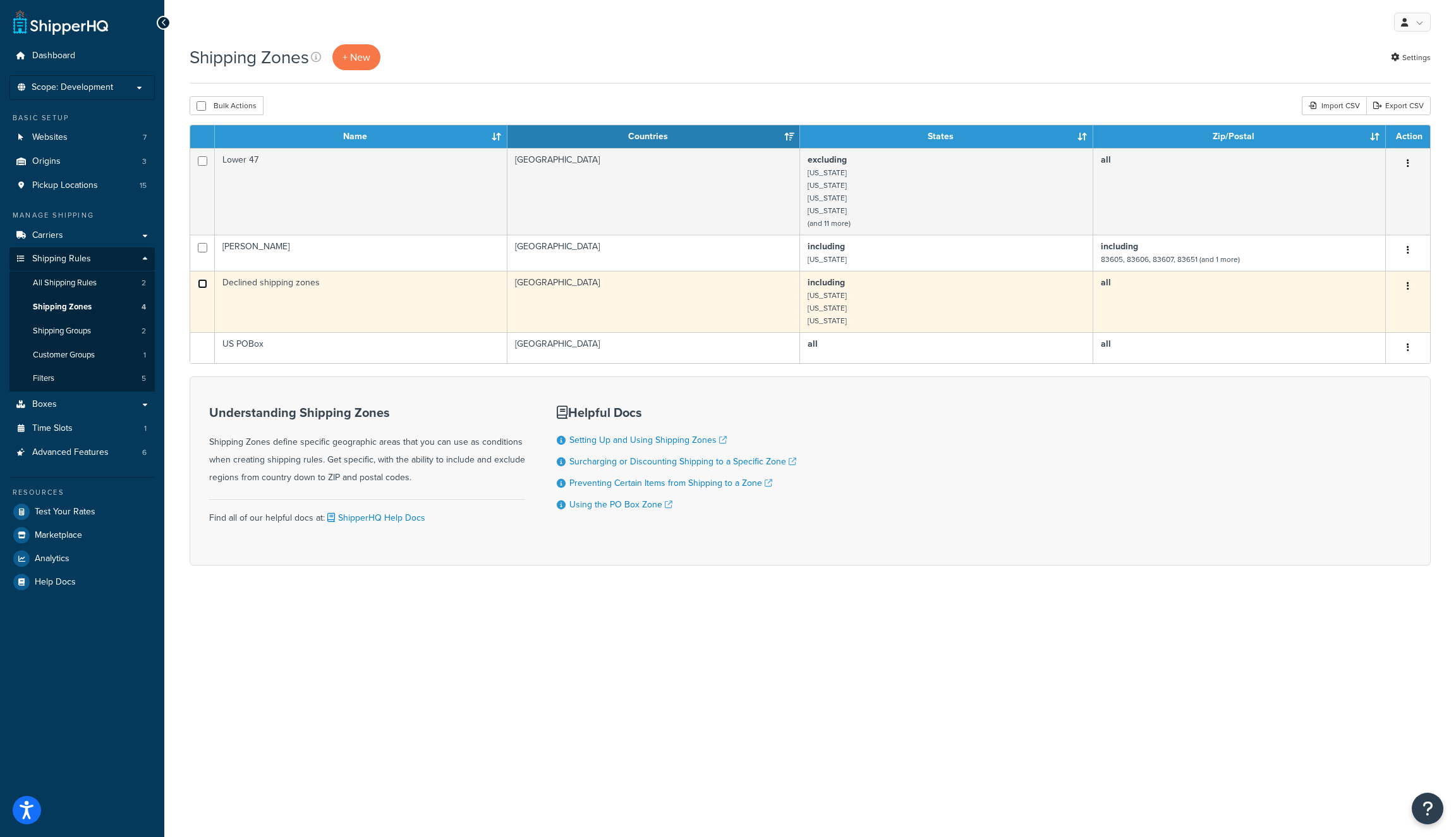
click at [199, 165] on input "checkbox" at bounding box center [202, 161] width 9 height 9
checkbox input "true"
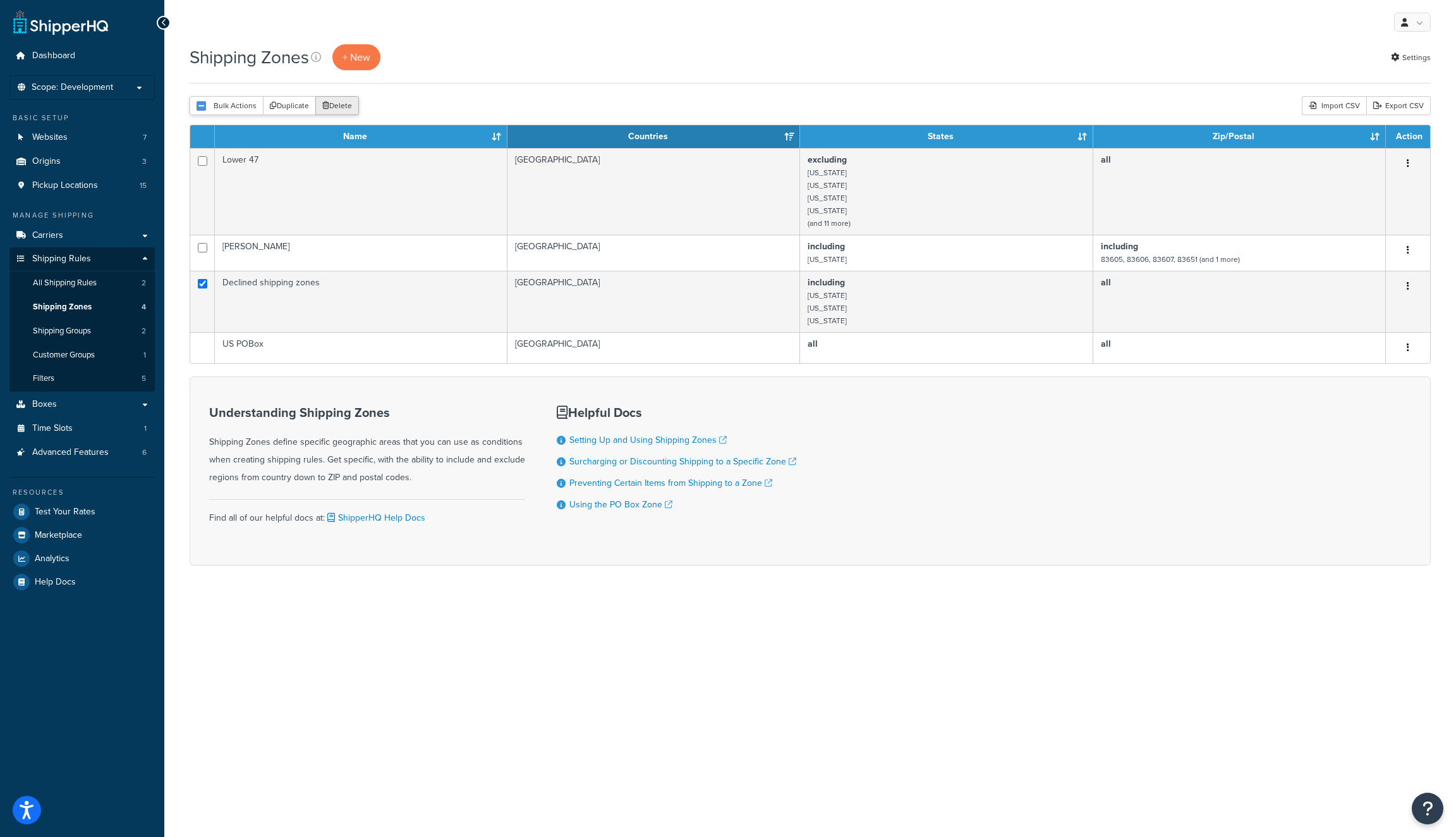
click at [338, 105] on button "Delete" at bounding box center [337, 106] width 43 height 19
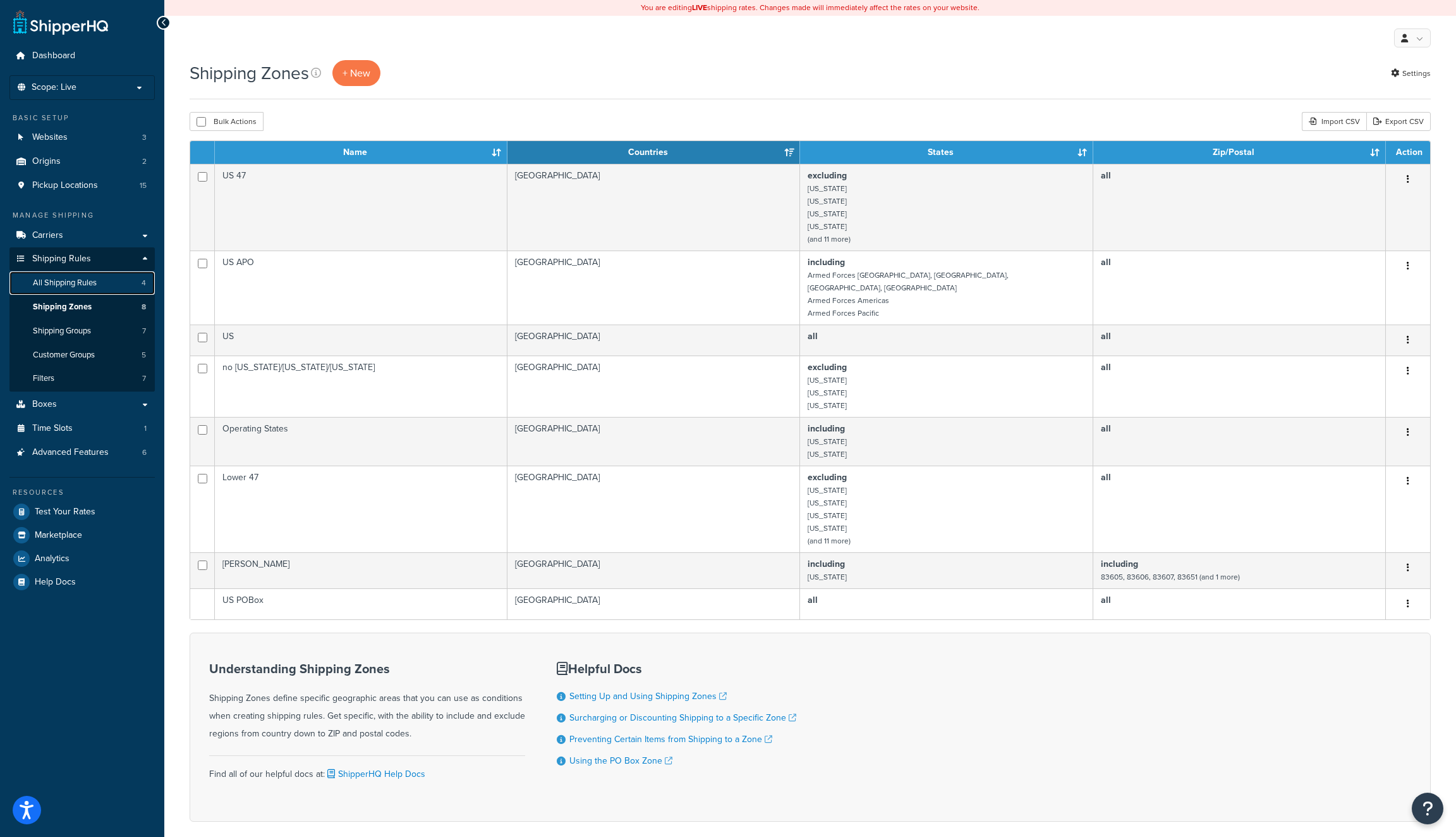
click at [85, 283] on span "All Shipping Rules" at bounding box center [65, 283] width 64 height 11
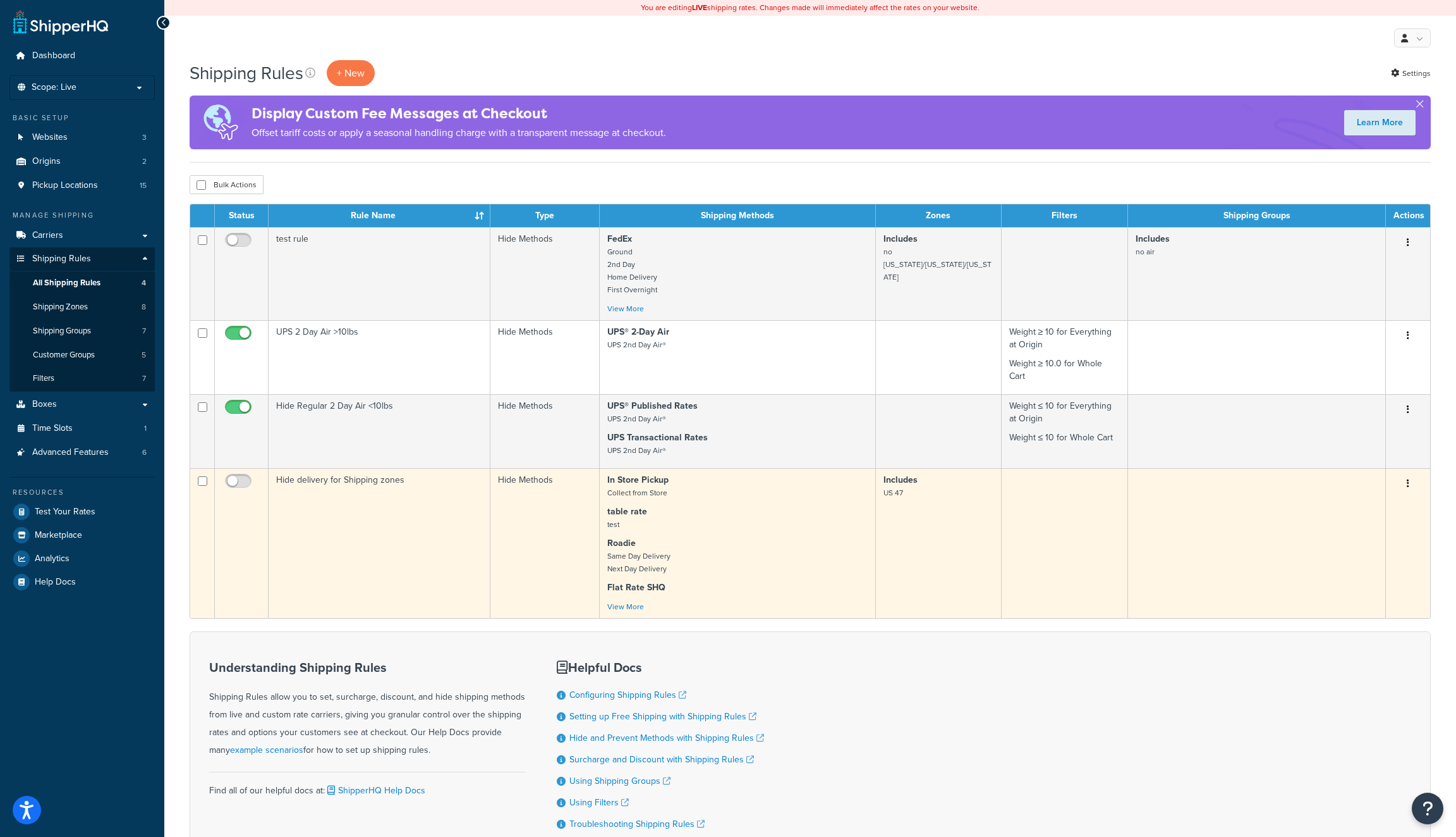
click at [201, 476] on input "checkbox" at bounding box center [202, 481] width 9 height 9
checkbox input "true"
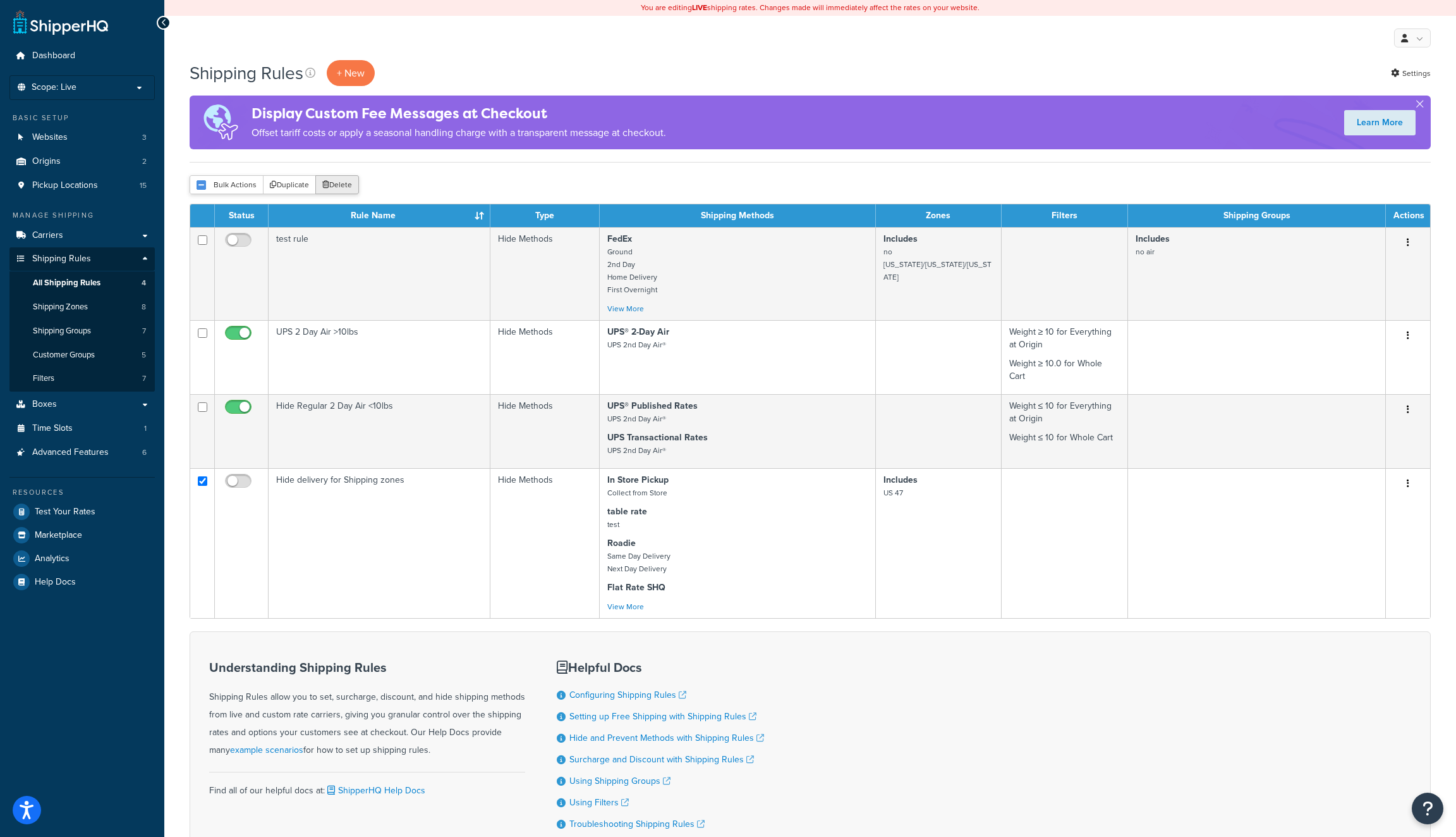
click at [342, 183] on button "Delete" at bounding box center [337, 184] width 43 height 19
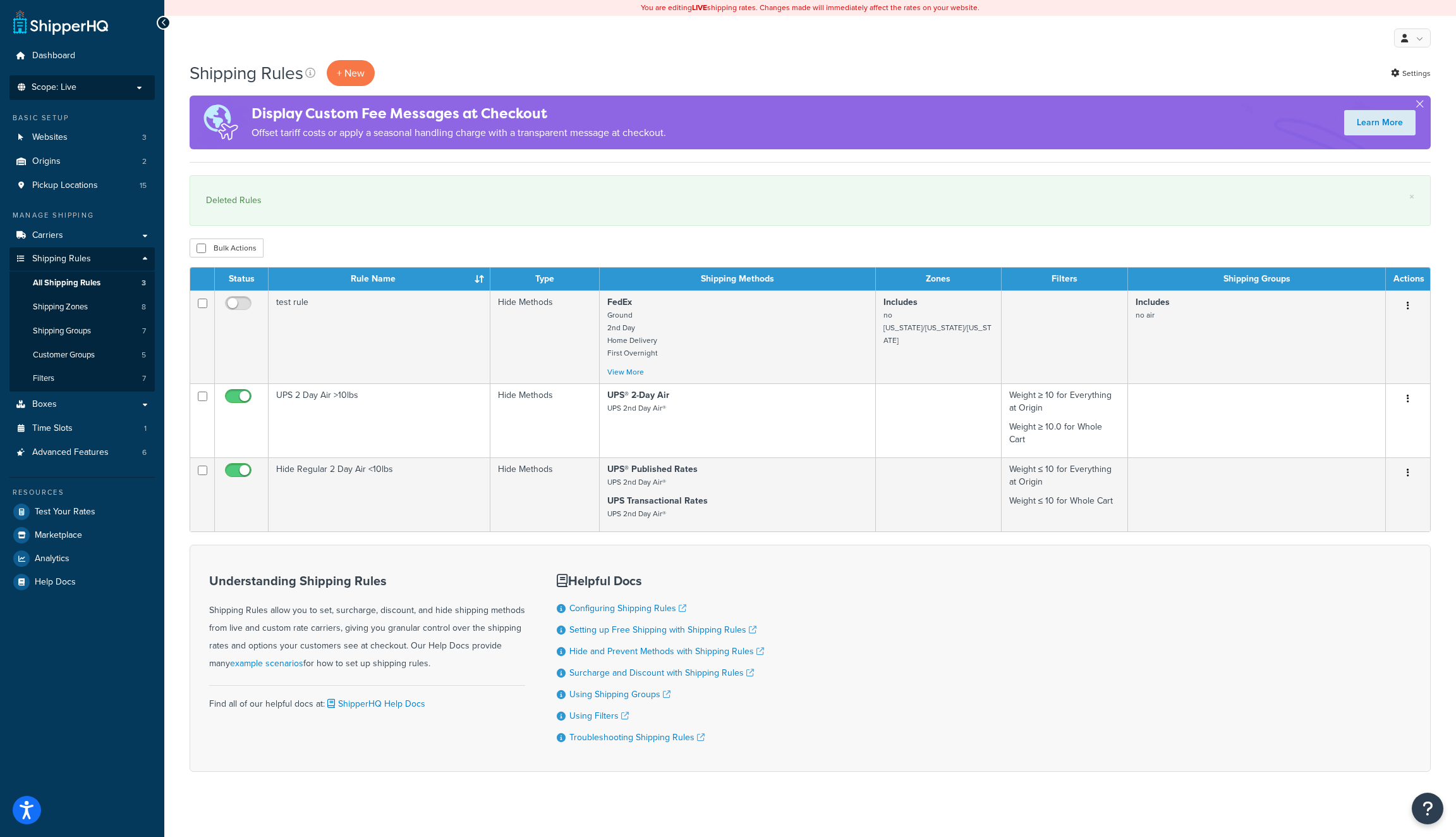
click at [89, 85] on p "Scope: Live" at bounding box center [82, 87] width 134 height 11
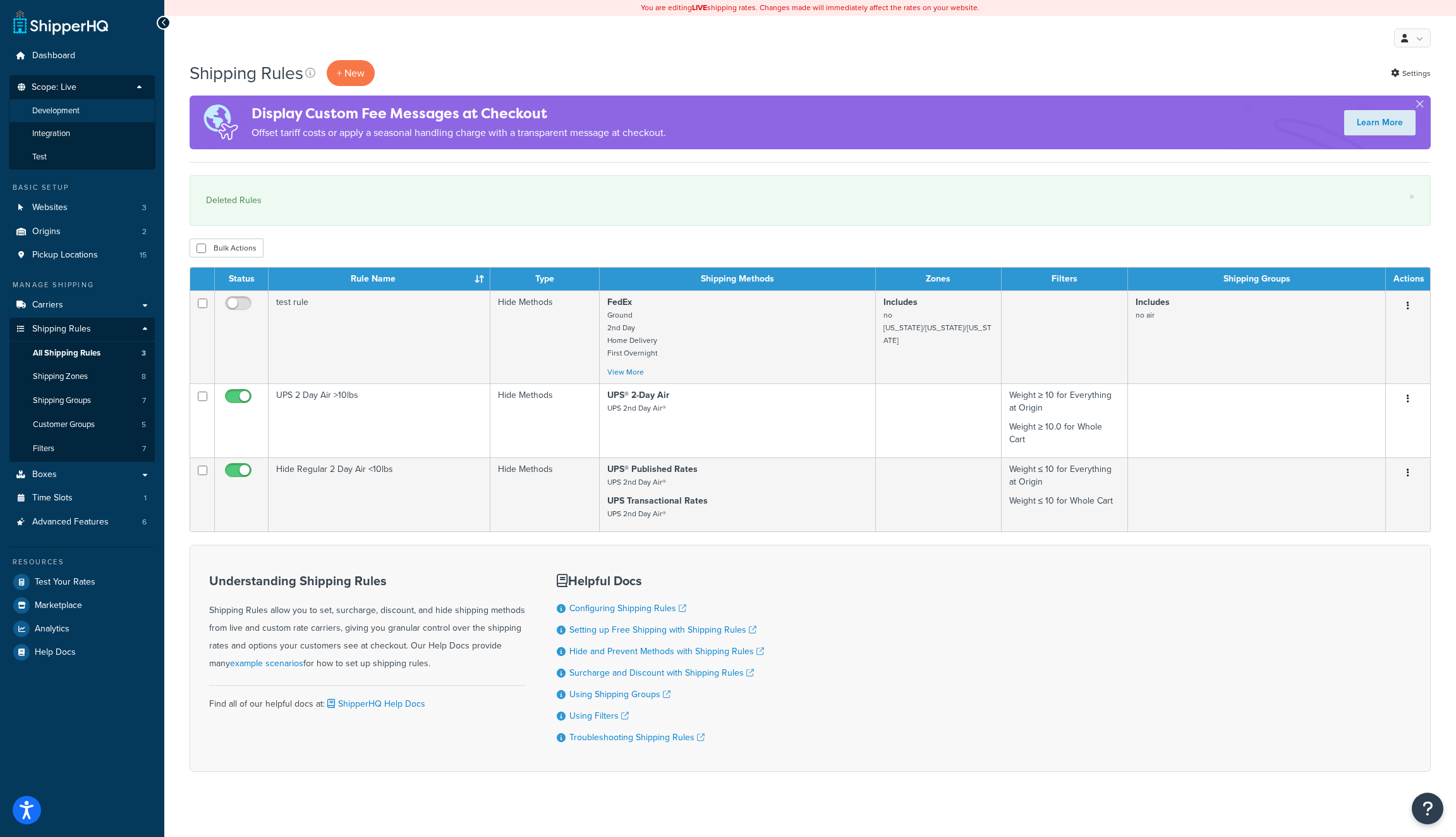
click at [82, 109] on li "Development" at bounding box center [82, 111] width 146 height 24
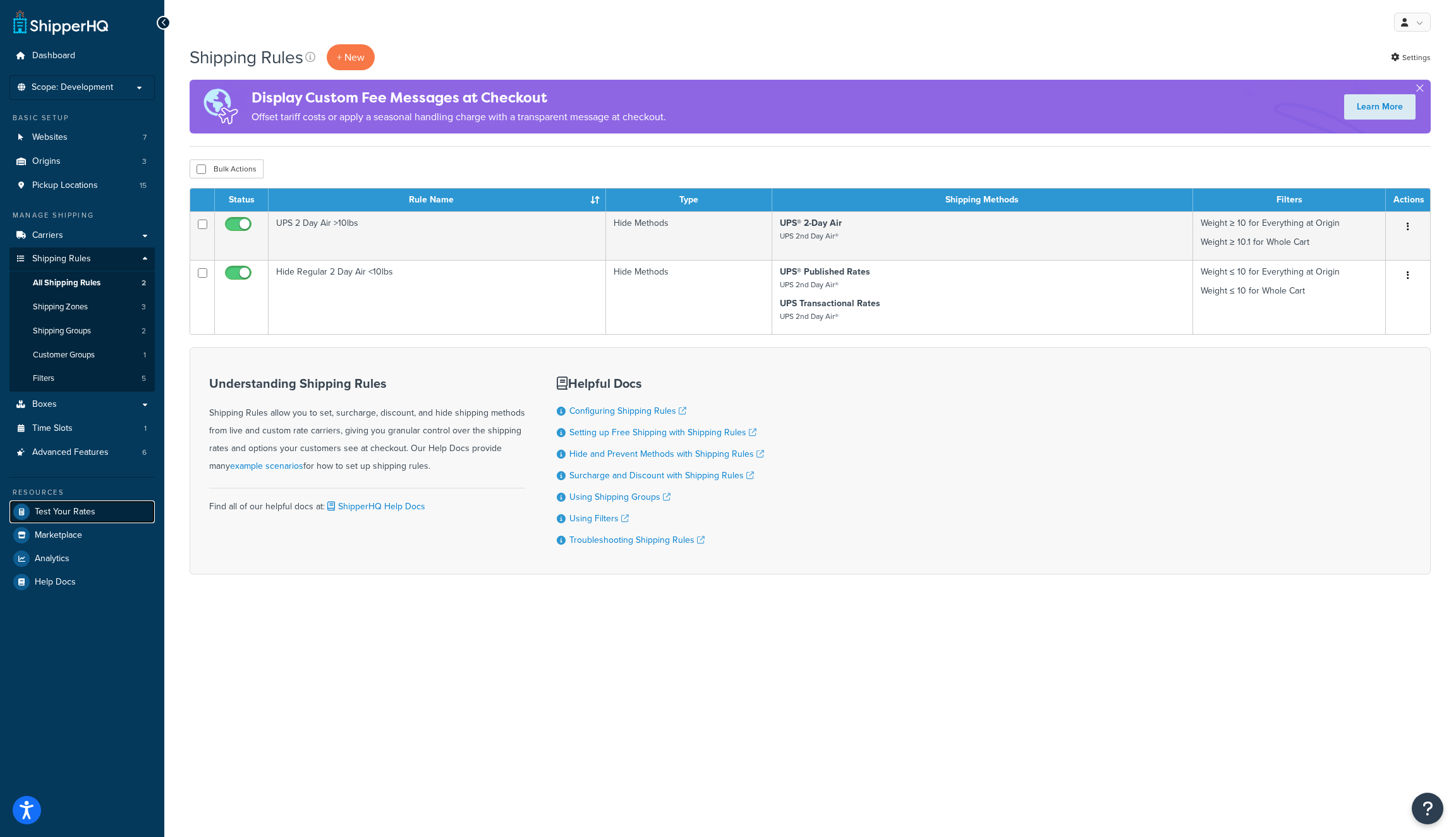
click at [98, 511] on link "Test Your Rates" at bounding box center [82, 511] width 146 height 23
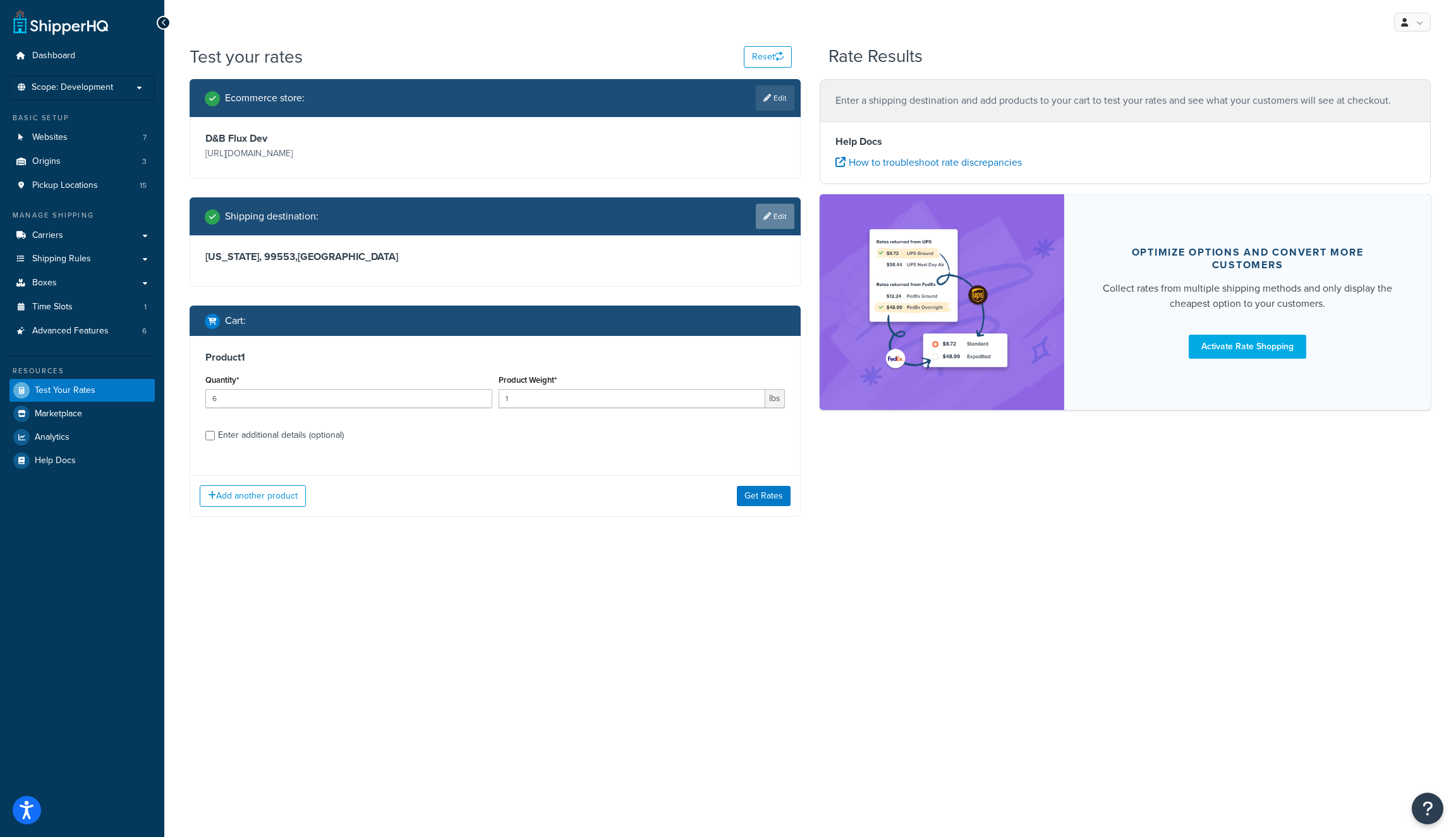
click at [769, 216] on icon at bounding box center [767, 217] width 8 height 8
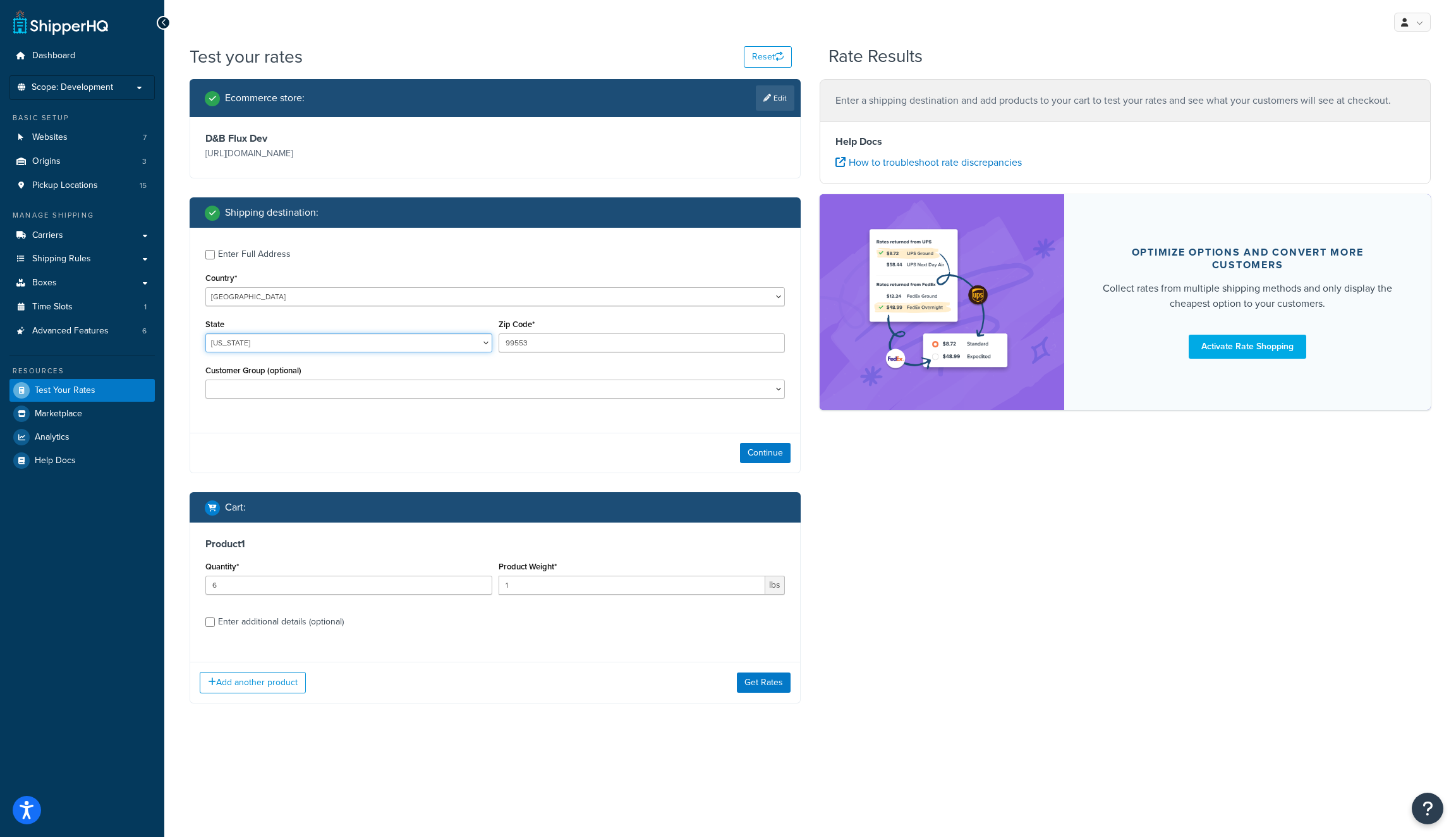
click at [436, 345] on select "[US_STATE] [US_STATE] [US_STATE] [US_STATE] [US_STATE] Armed Forces Americas Ar…" at bounding box center [349, 343] width 287 height 19
select select "CA"
click at [205, 334] on select "[US_STATE] [US_STATE] [US_STATE] [US_STATE] [US_STATE] Armed Forces Americas Ar…" at bounding box center [349, 343] width 287 height 19
drag, startPoint x: 547, startPoint y: 335, endPoint x: 586, endPoint y: 340, distance: 39.3
click at [586, 340] on input "99553" at bounding box center [642, 343] width 287 height 19
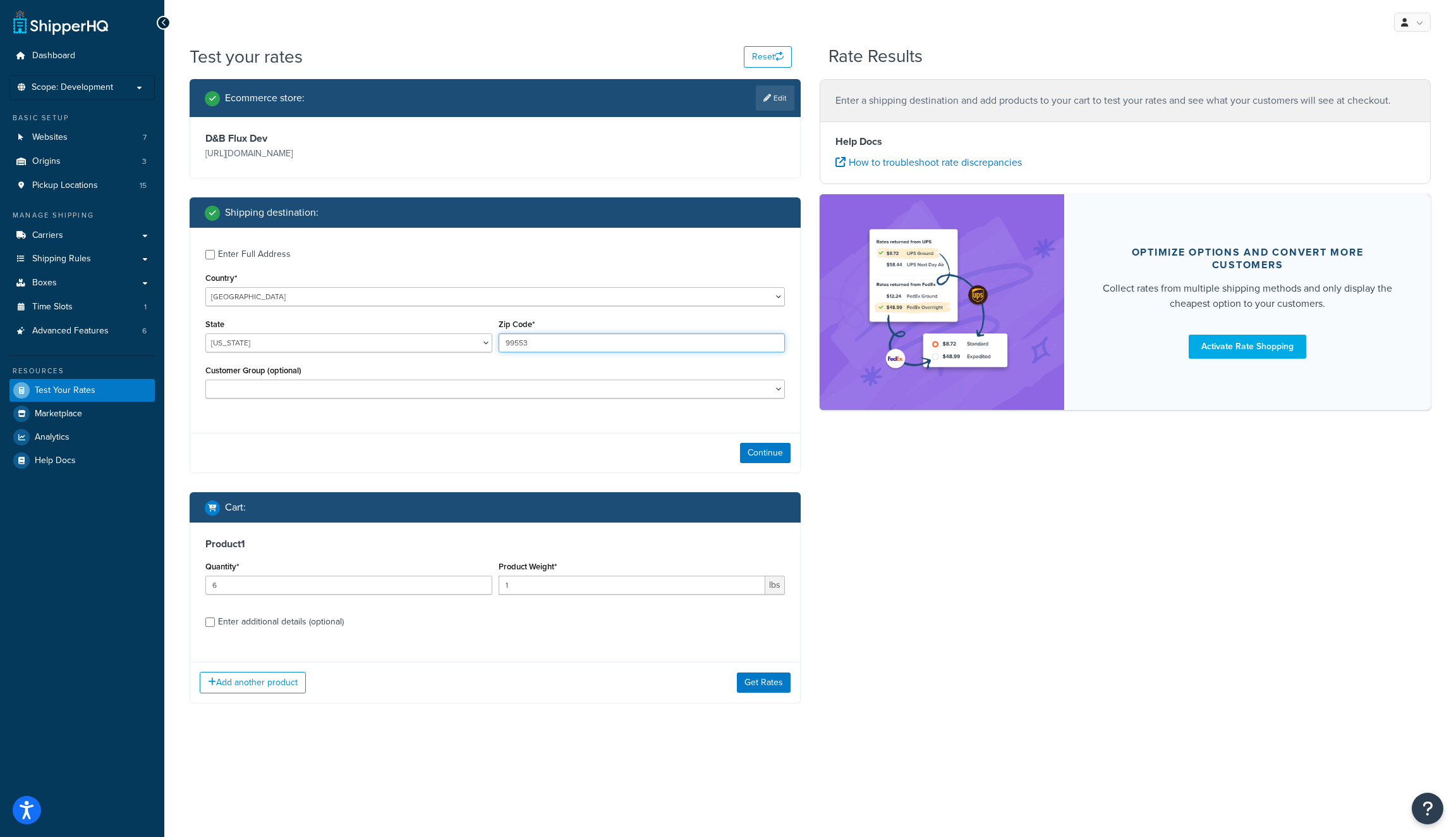
paste input "0001"
type input "90001"
click at [538, 472] on div "Continue" at bounding box center [495, 452] width 610 height 40
click at [752, 454] on button "Continue" at bounding box center [765, 453] width 50 height 20
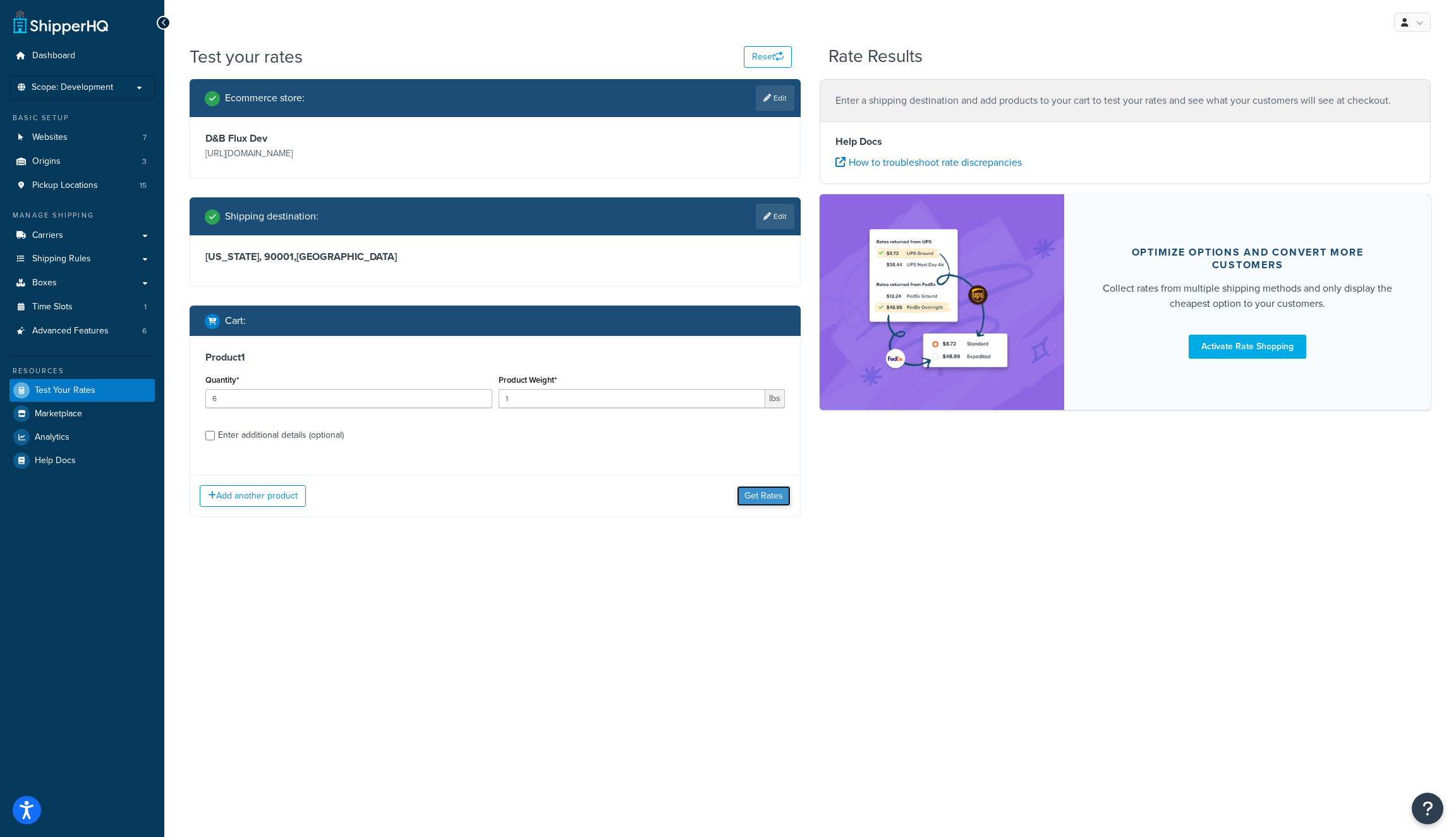
click at [772, 503] on button "Get Rates" at bounding box center [763, 496] width 54 height 20
